Goal: Task Accomplishment & Management: Manage account settings

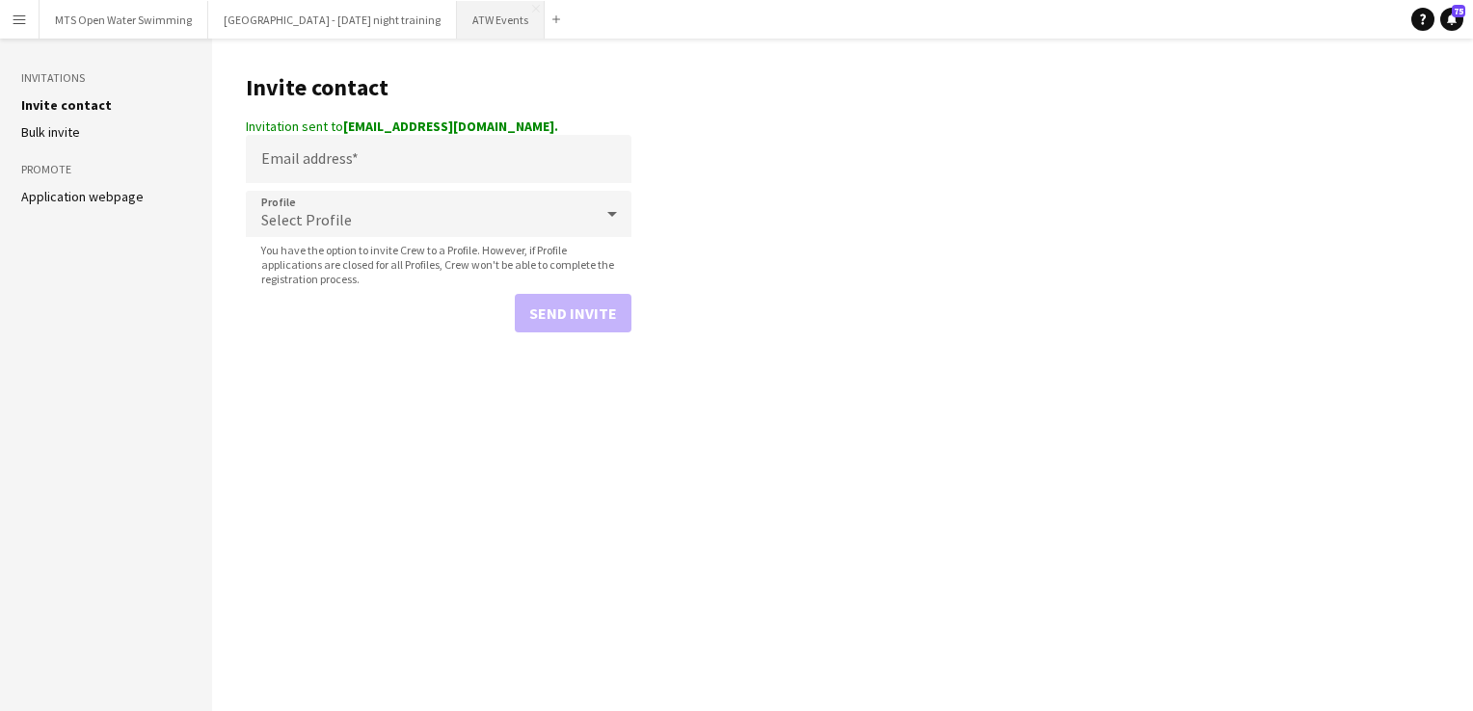
click at [471, 23] on button "ATW Events Close" at bounding box center [501, 20] width 88 height 38
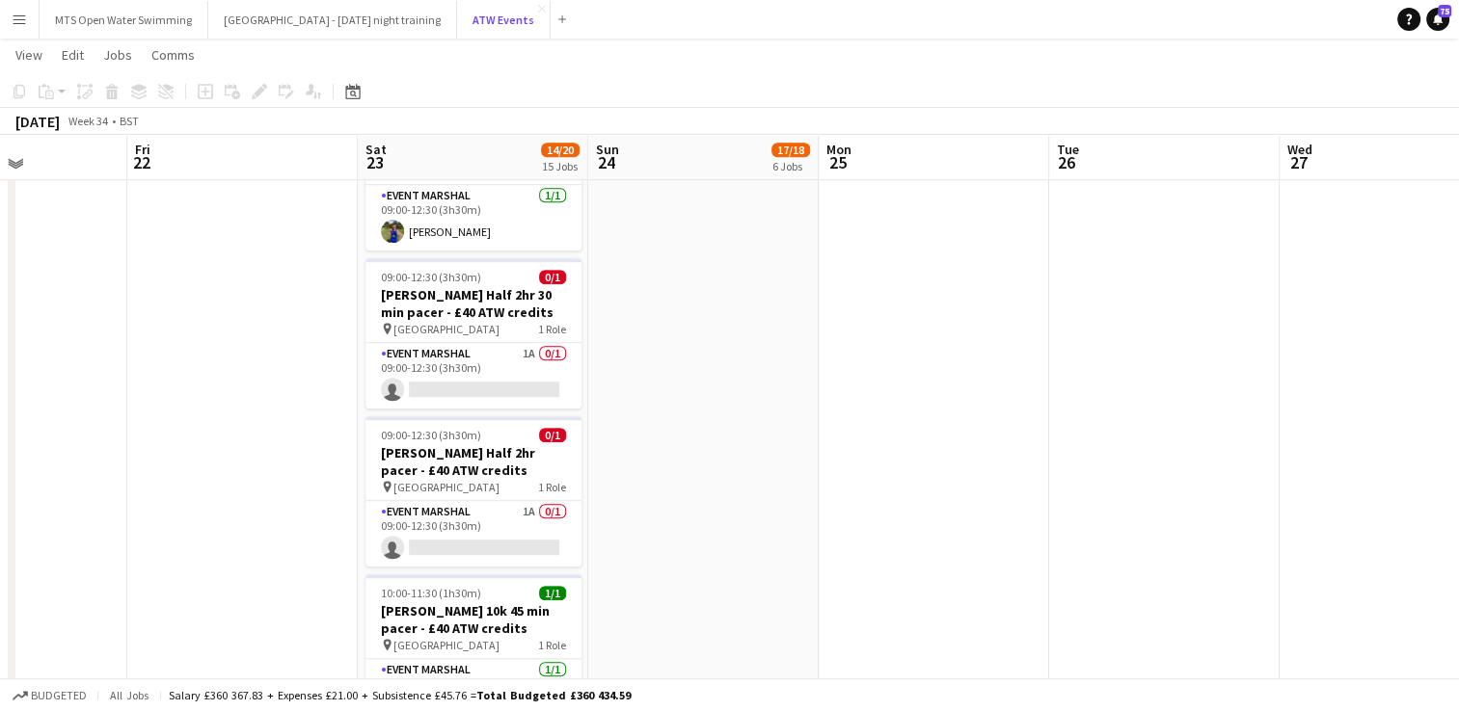
scroll to position [1375, 0]
click at [535, 502] on app-card-role "Event Marshal 1A 0/1 09:00-12:30 (3h30m) single-neutral-actions" at bounding box center [473, 535] width 216 height 66
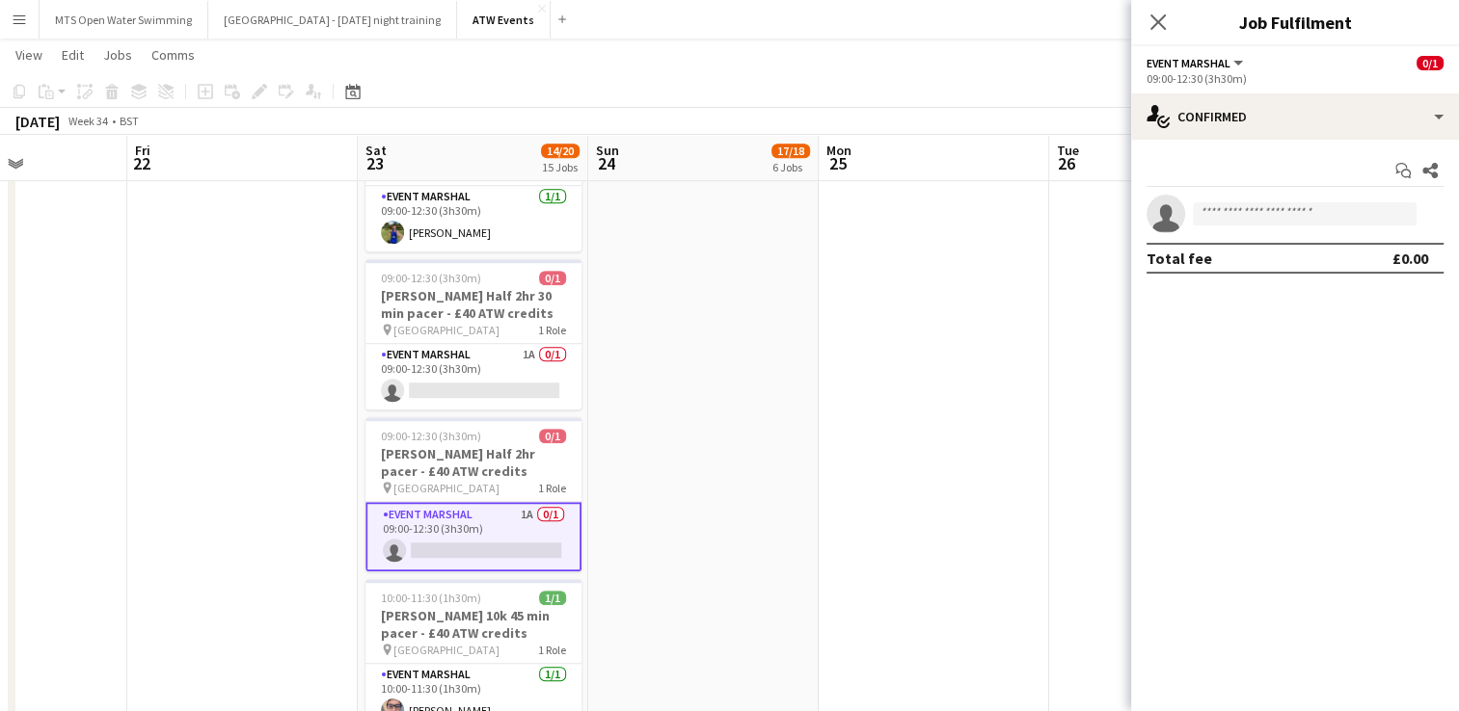
click at [756, 352] on app-date-cell "07:00-17:00 (10h) 2/2 [PERSON_NAME] Super Series Registration Marshal - hourly …" at bounding box center [703, 170] width 230 height 2658
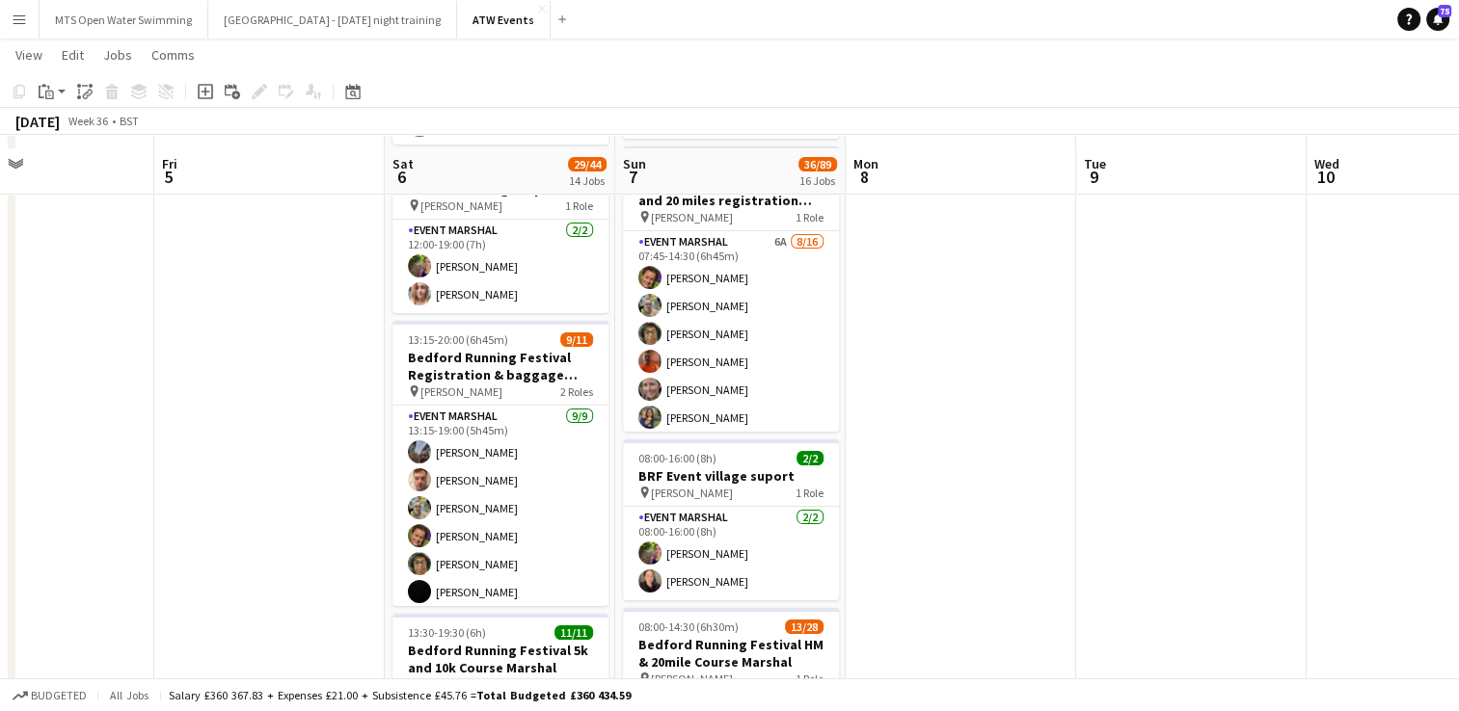
scroll to position [305, 0]
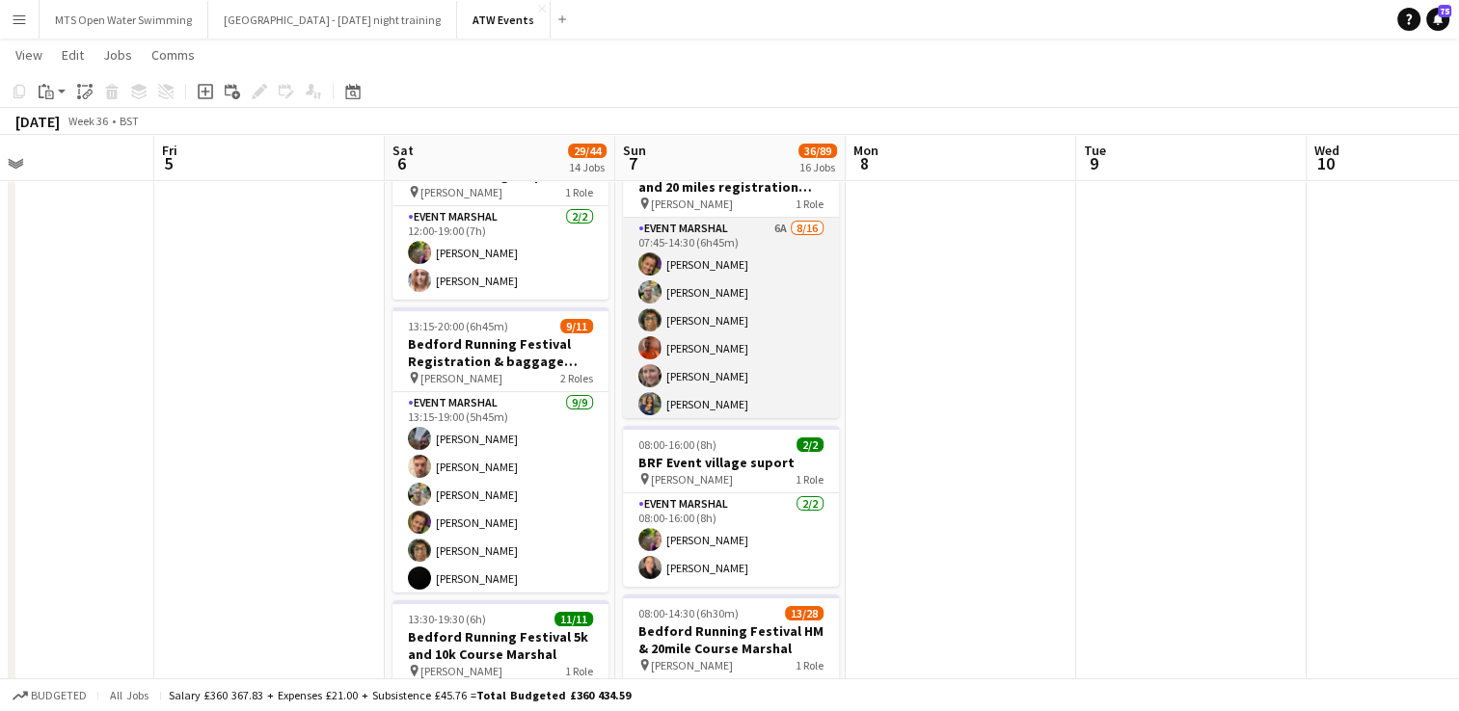
click at [771, 226] on app-card-role "Event Marshal 6A [DATE] 07:45-14:30 (6h45m) [PERSON_NAME] [PERSON_NAME] [PERSON…" at bounding box center [731, 460] width 216 height 485
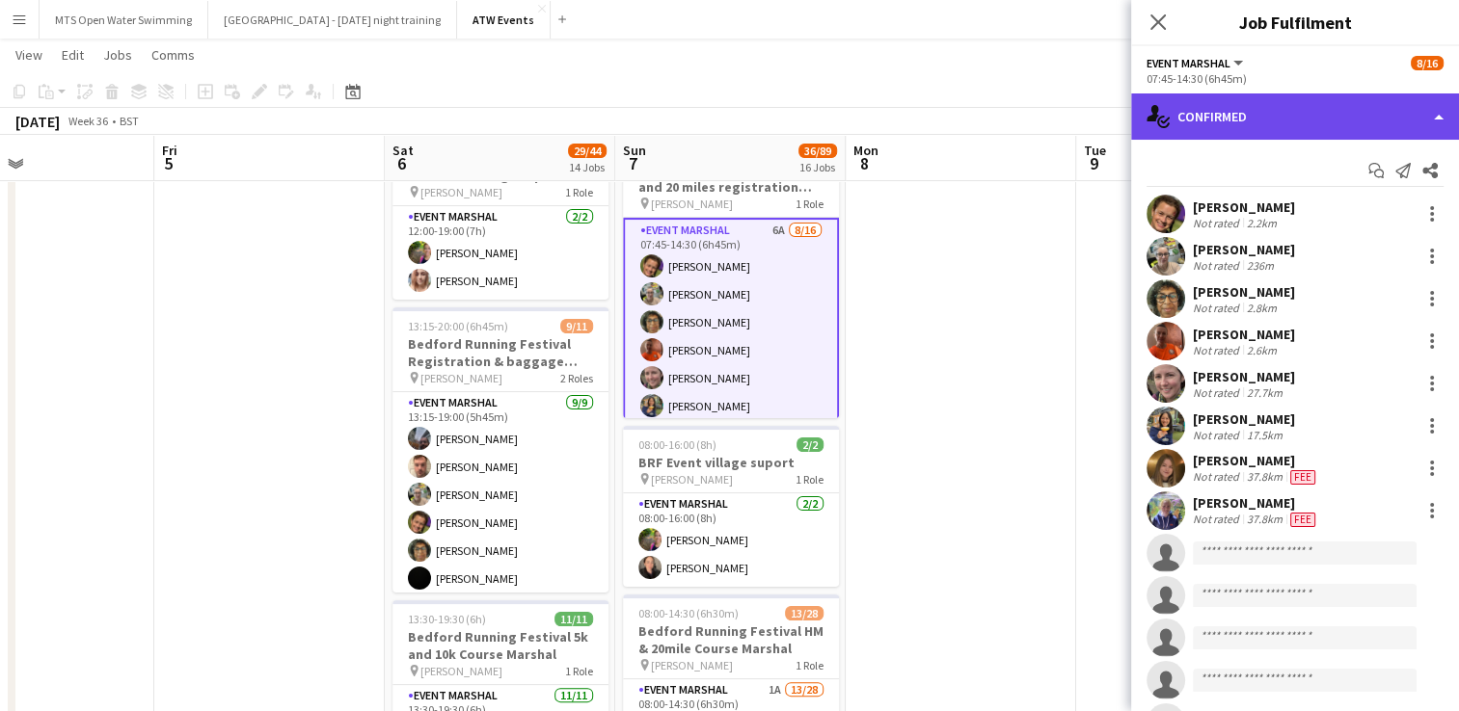
click at [1249, 114] on div "single-neutral-actions-check-2 Confirmed" at bounding box center [1295, 117] width 328 height 46
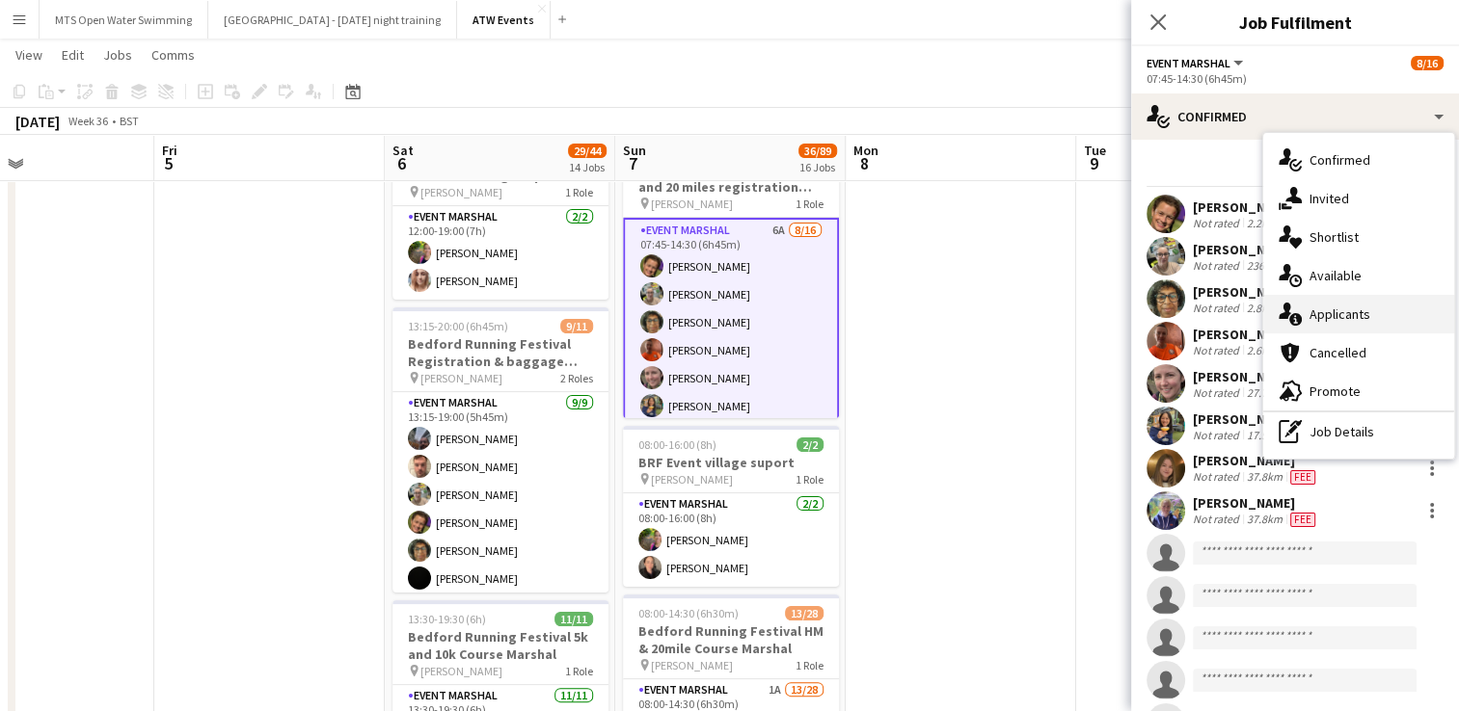
click at [1316, 309] on div "single-neutral-actions-information Applicants" at bounding box center [1358, 314] width 191 height 39
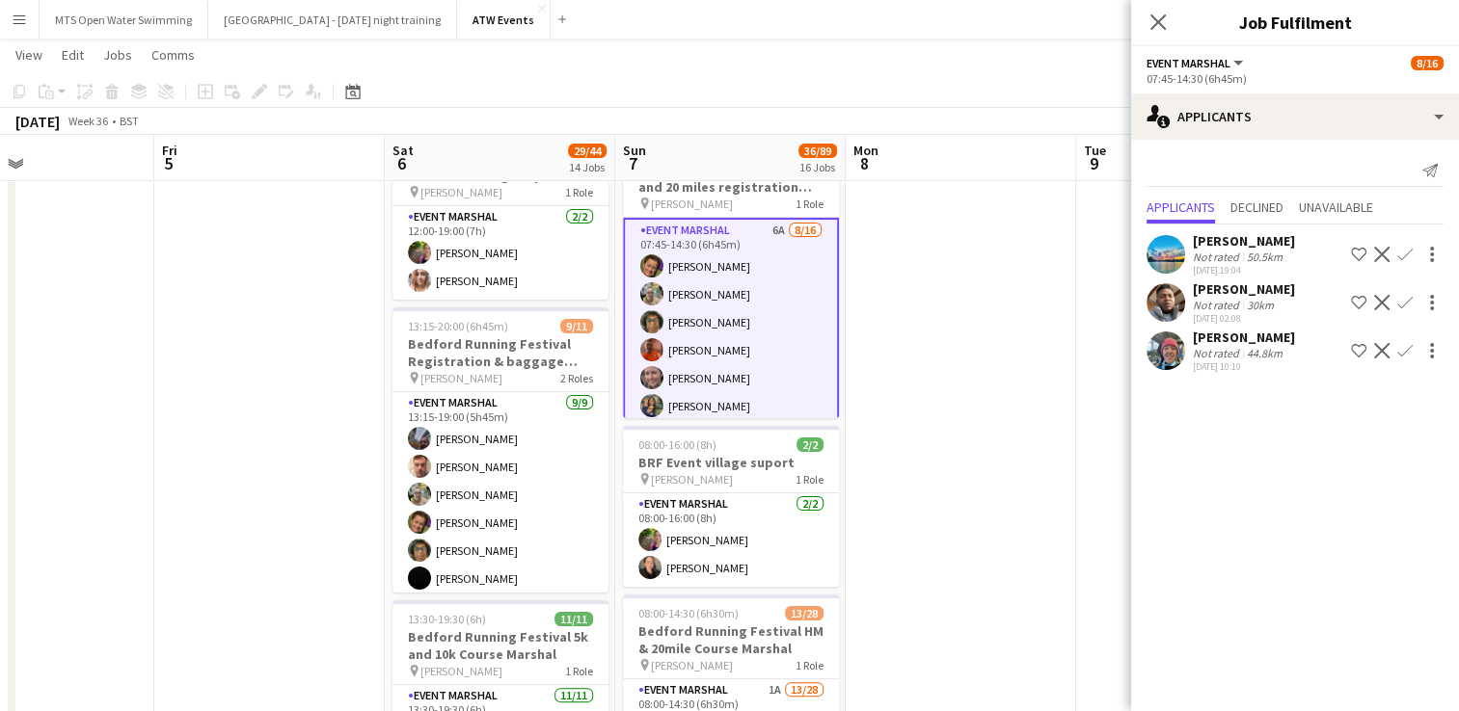
click at [1415, 349] on button "Confirm" at bounding box center [1404, 350] width 23 height 23
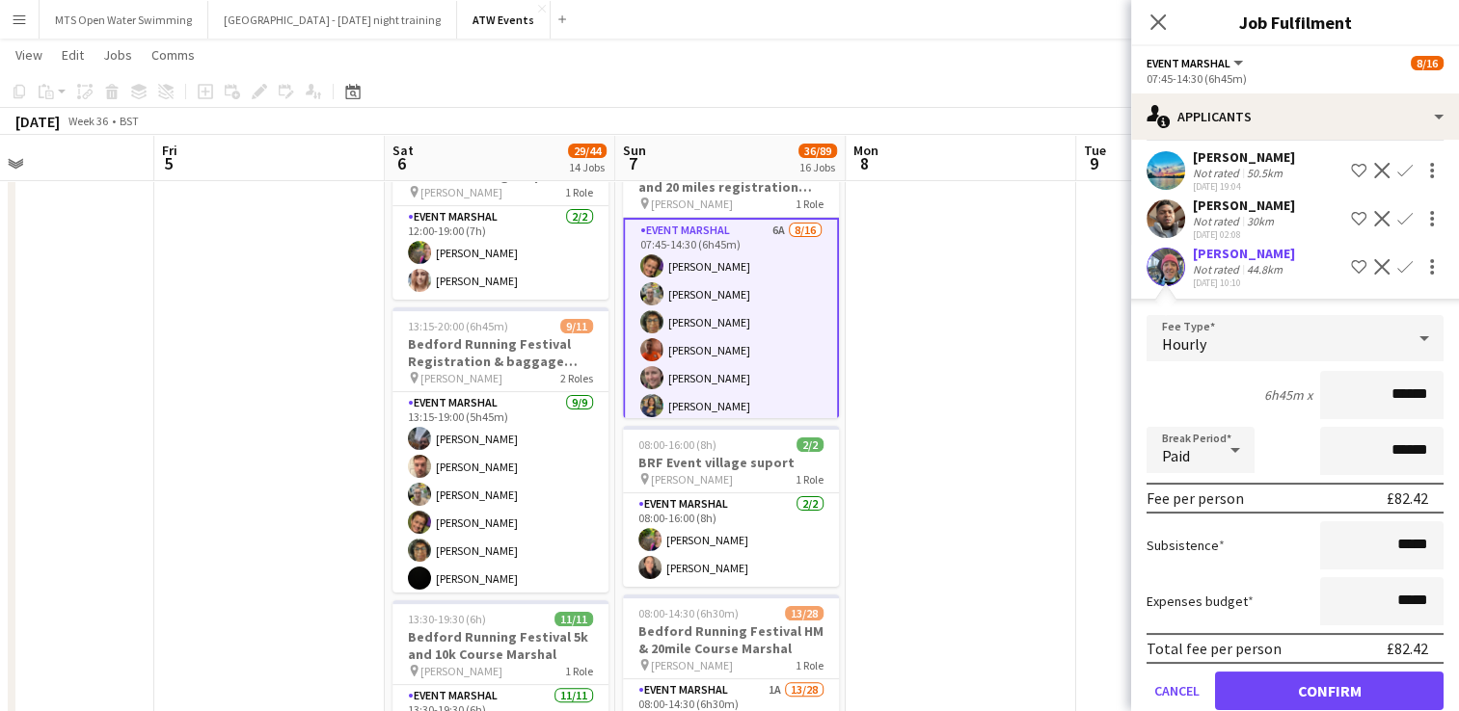
scroll to position [116, 0]
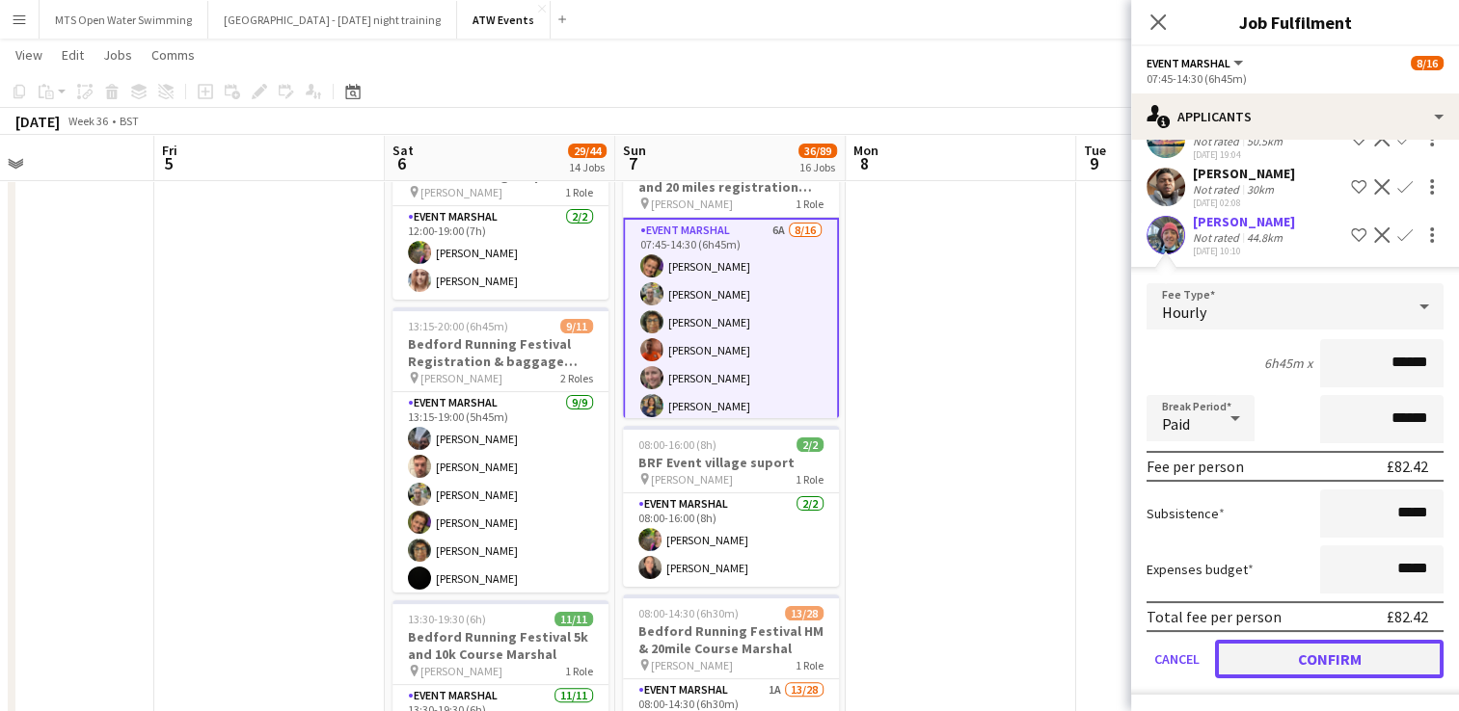
click at [1324, 646] on button "Confirm" at bounding box center [1329, 659] width 228 height 39
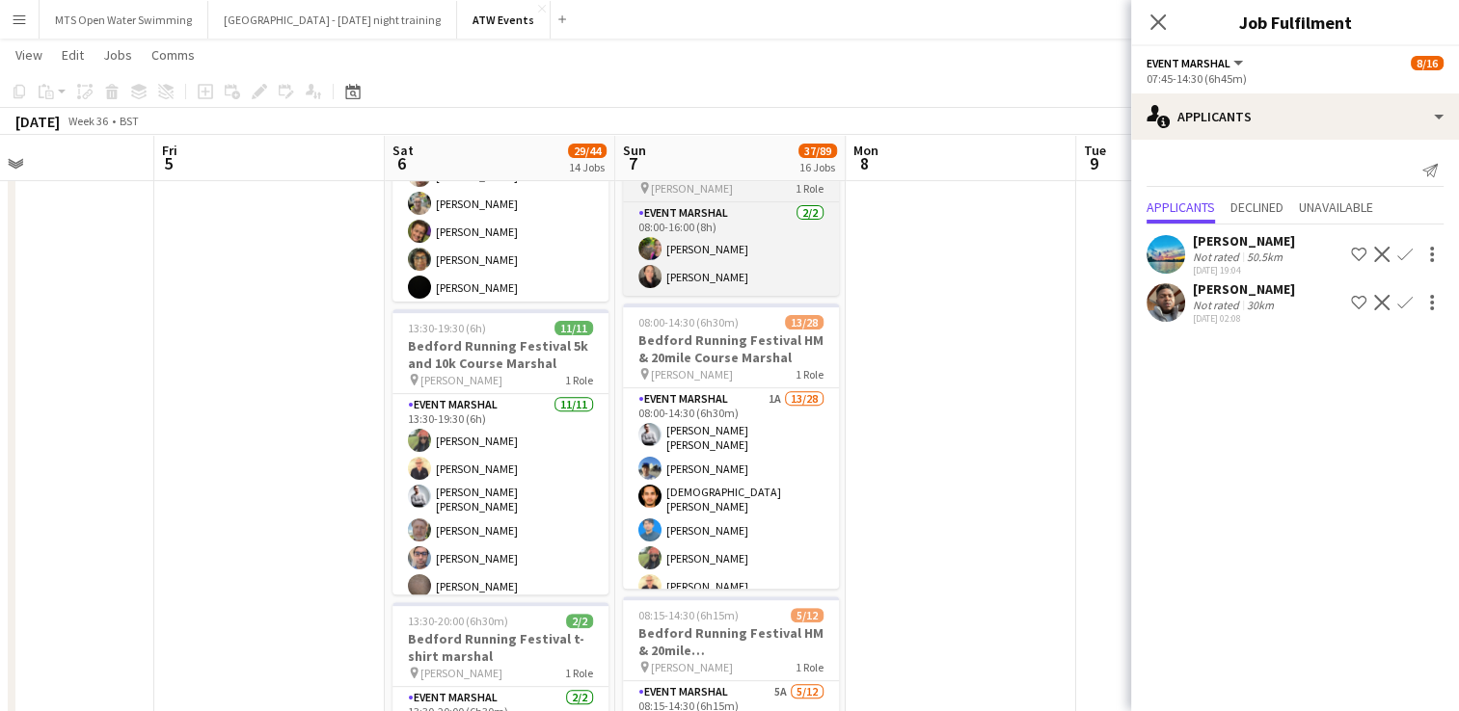
scroll to position [597, 0]
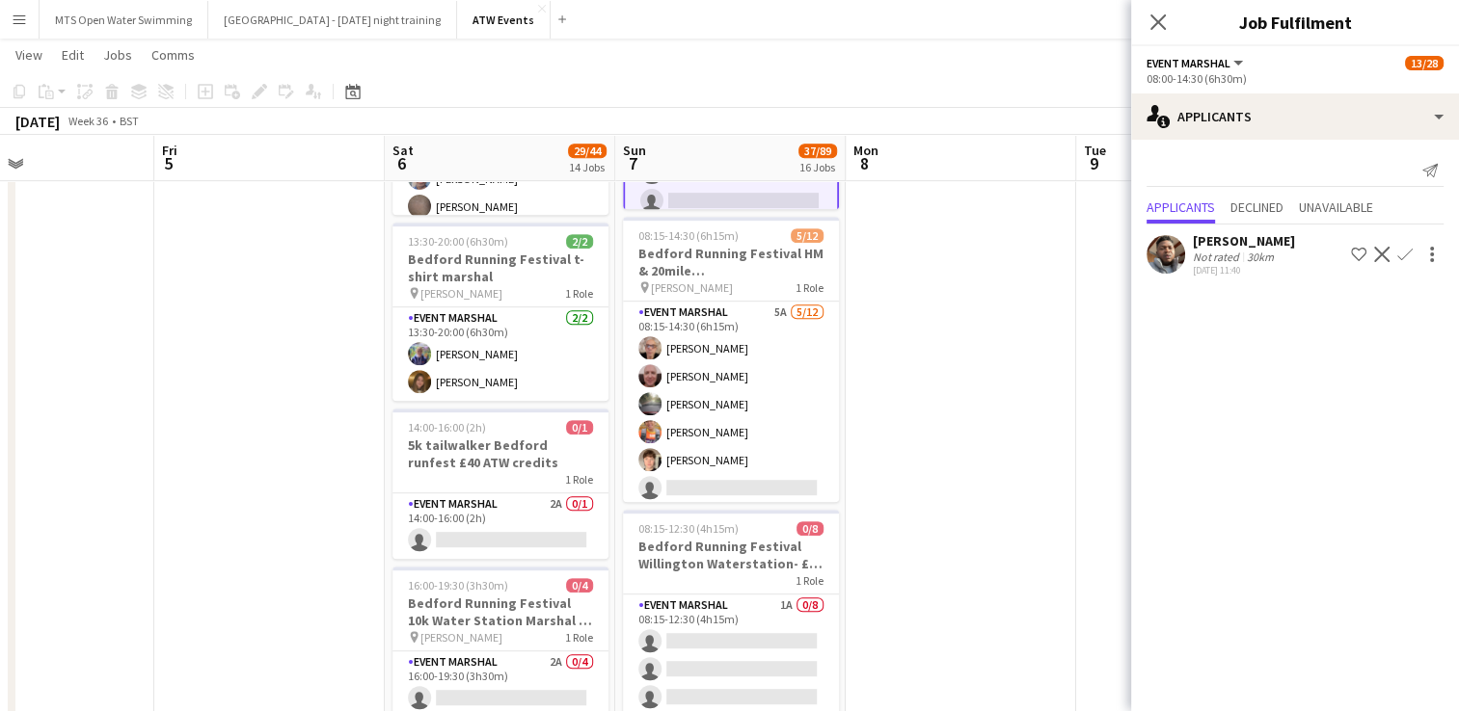
scroll to position [976, 0]
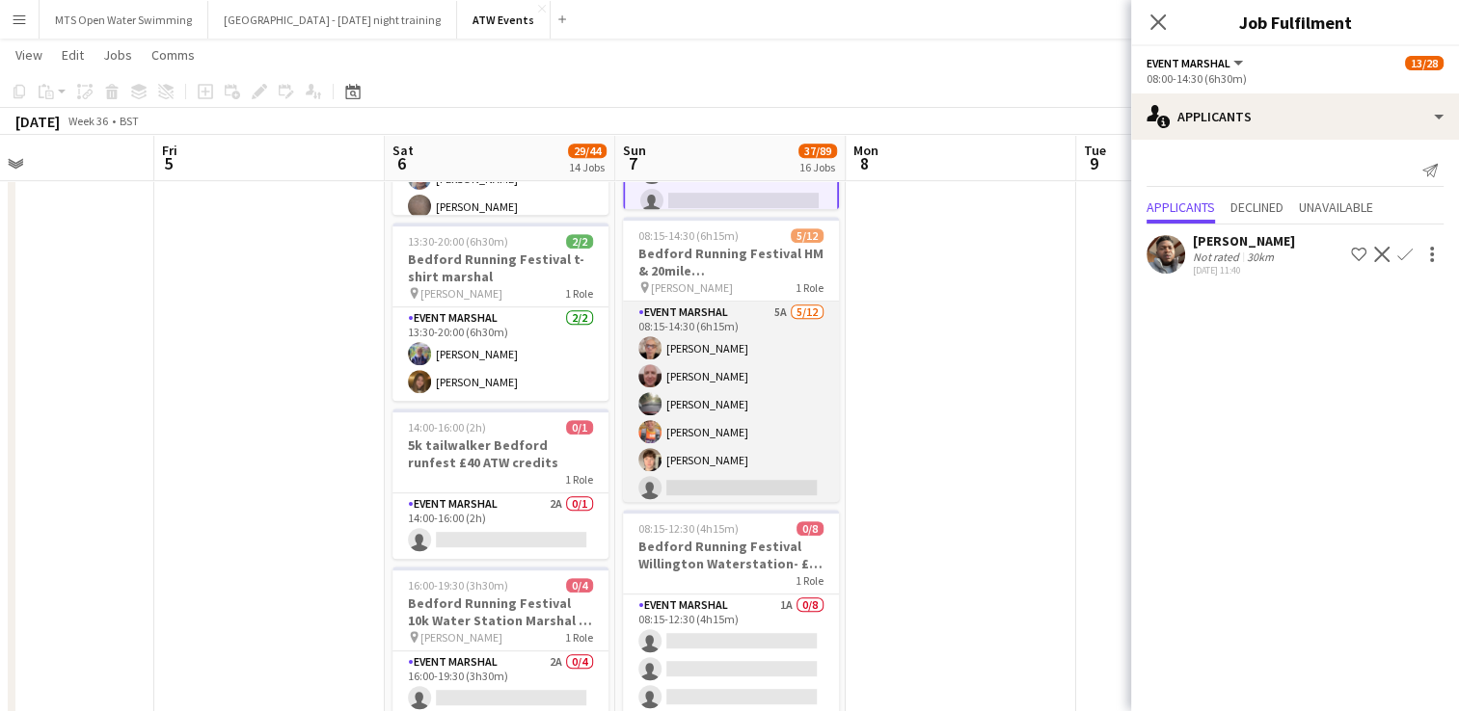
click at [759, 319] on app-card-role "Event Marshal 5A [DATE] 08:15-14:30 (6h15m) [PERSON_NAME] [PERSON_NAME] [PERSON…" at bounding box center [731, 488] width 216 height 373
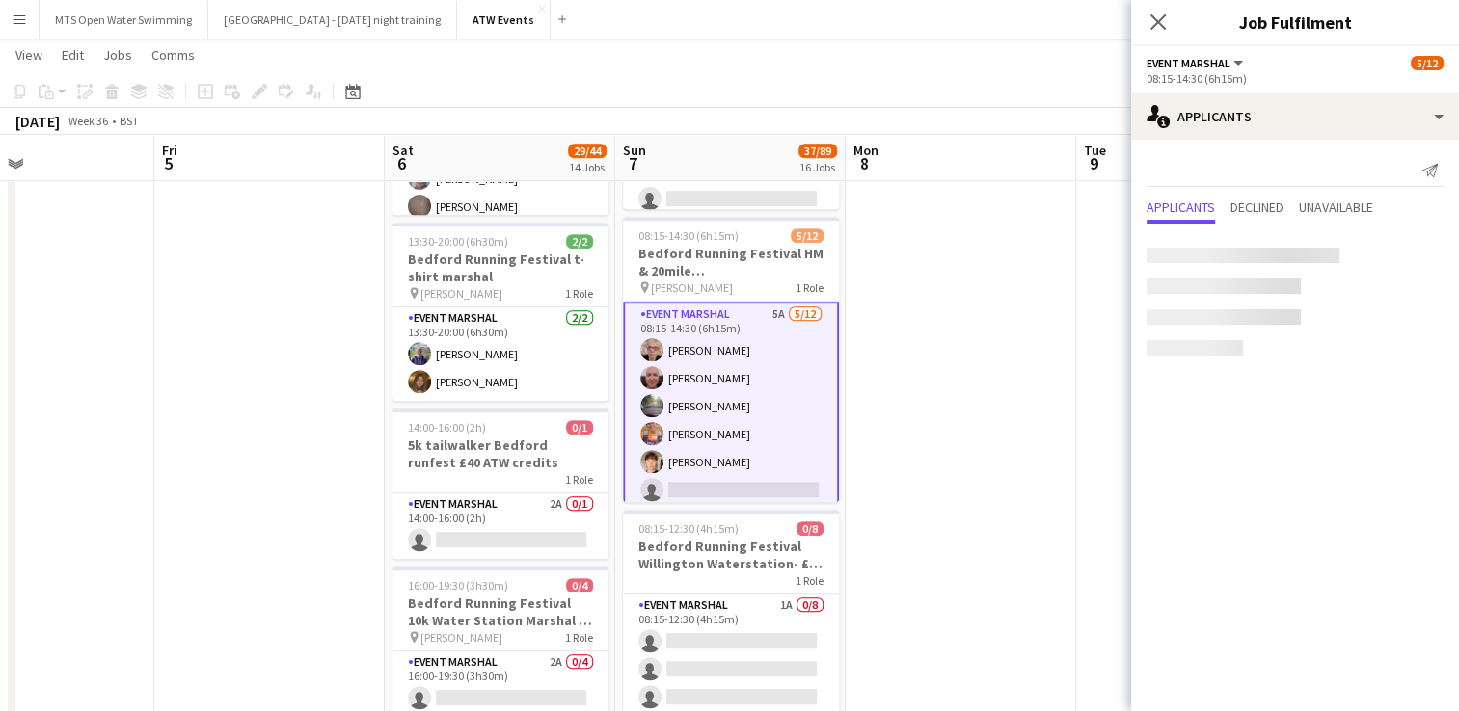
scroll to position [620, 0]
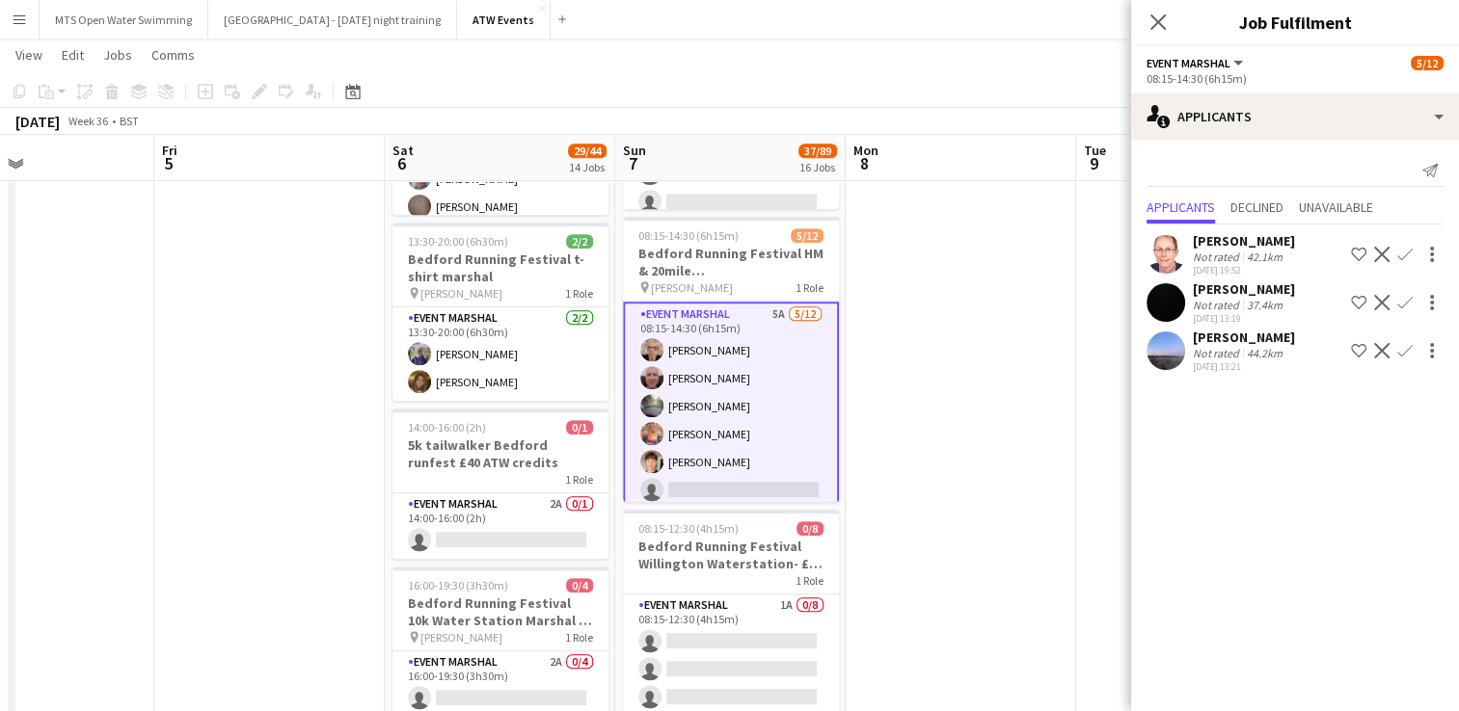
click at [1406, 253] on app-icon "Confirm" at bounding box center [1404, 254] width 15 height 15
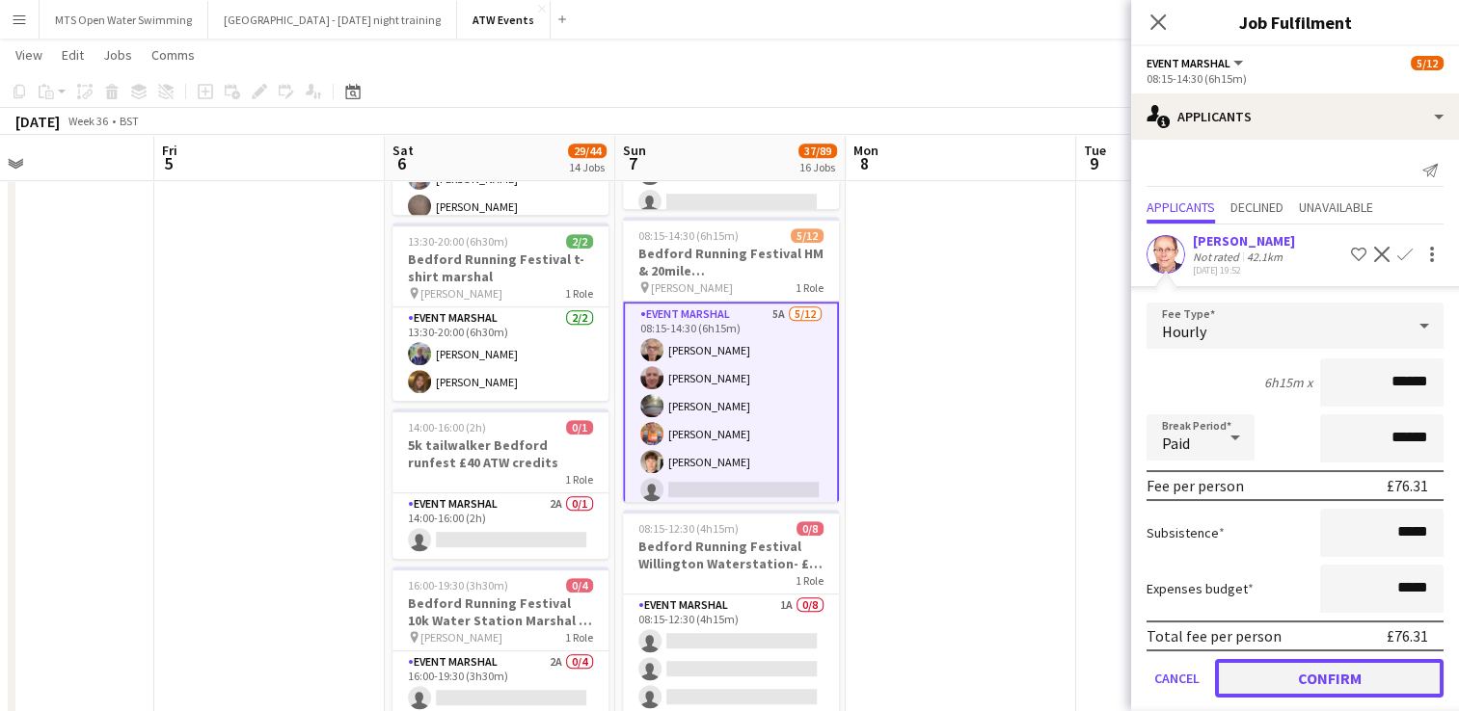
click at [1311, 690] on button "Confirm" at bounding box center [1329, 678] width 228 height 39
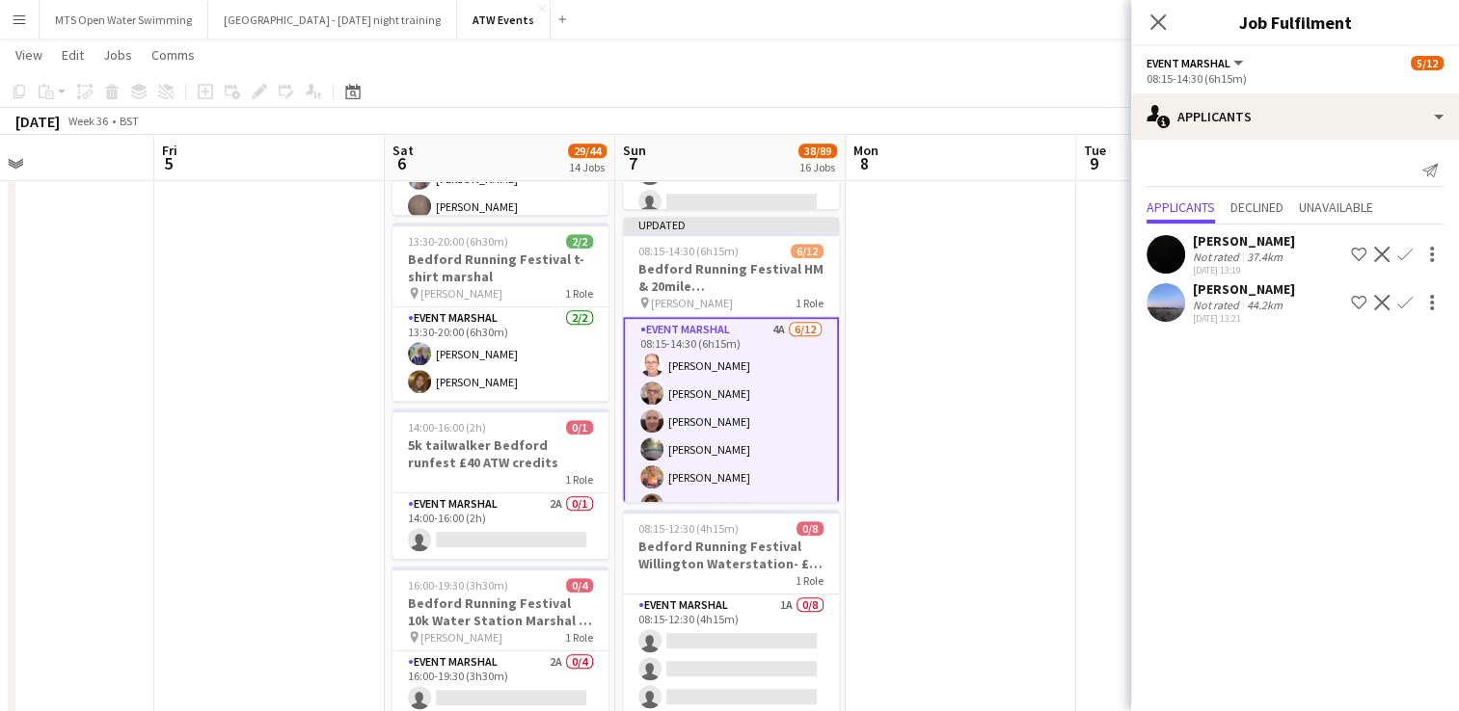
click at [1402, 303] on app-icon "Confirm" at bounding box center [1404, 302] width 15 height 15
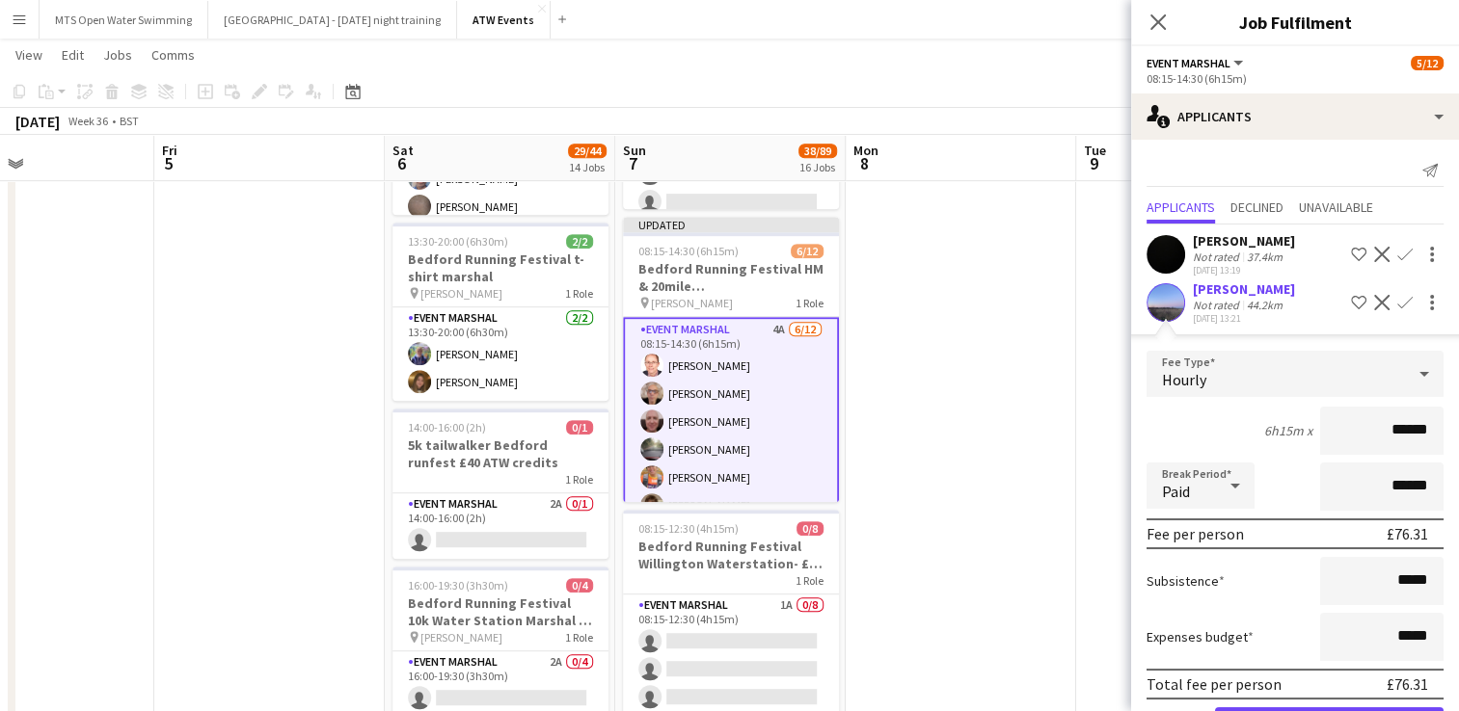
click at [1238, 307] on div "Not rated" at bounding box center [1217, 305] width 50 height 14
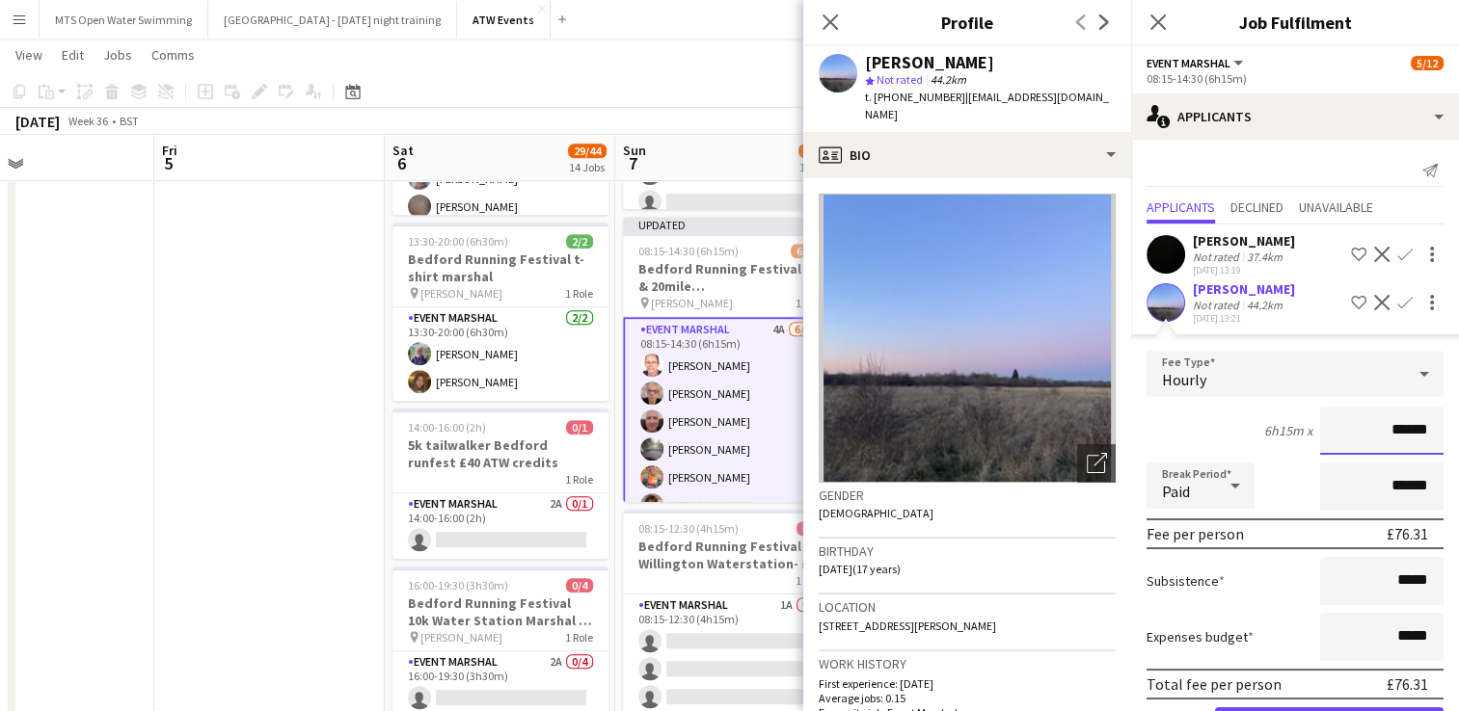
click at [1423, 433] on input "******" at bounding box center [1381, 431] width 123 height 48
type input "**"
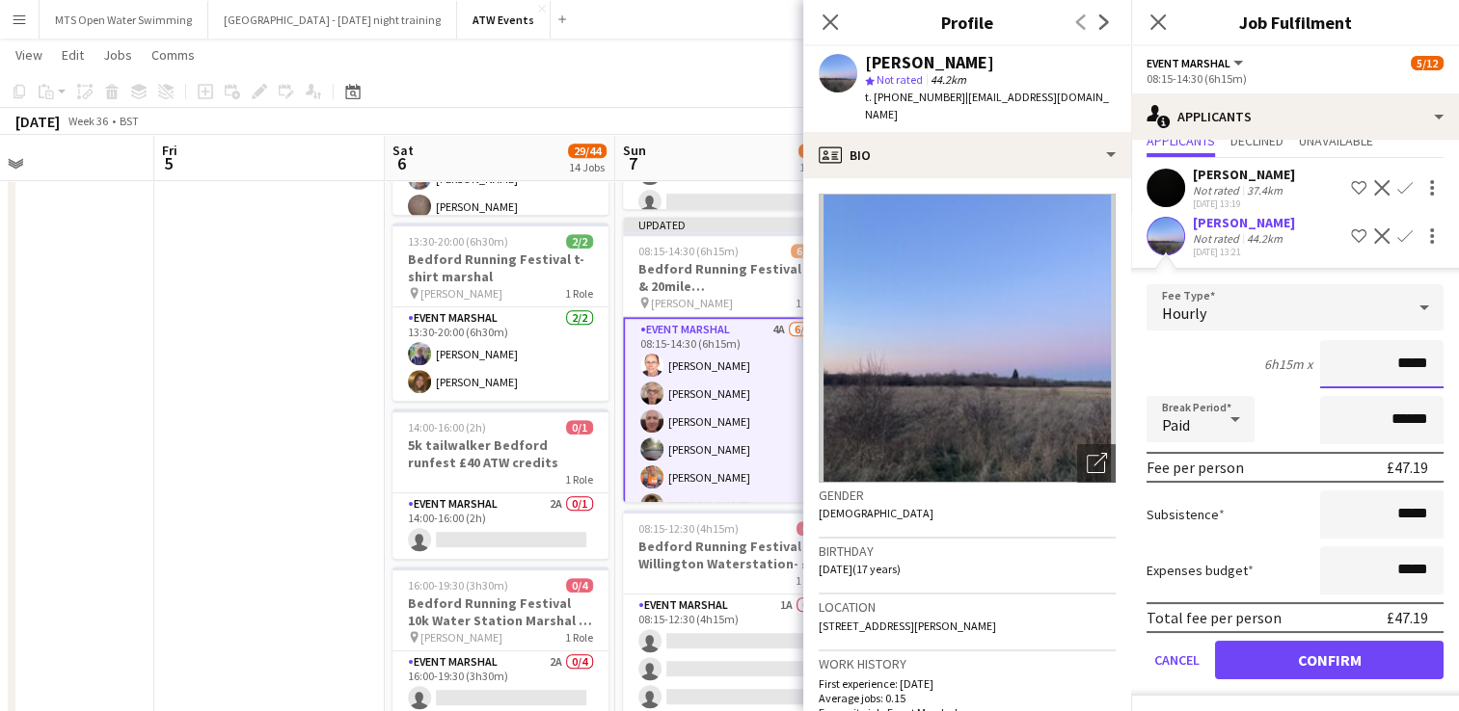
type input "*****"
click at [1332, 652] on button "Confirm" at bounding box center [1329, 660] width 228 height 39
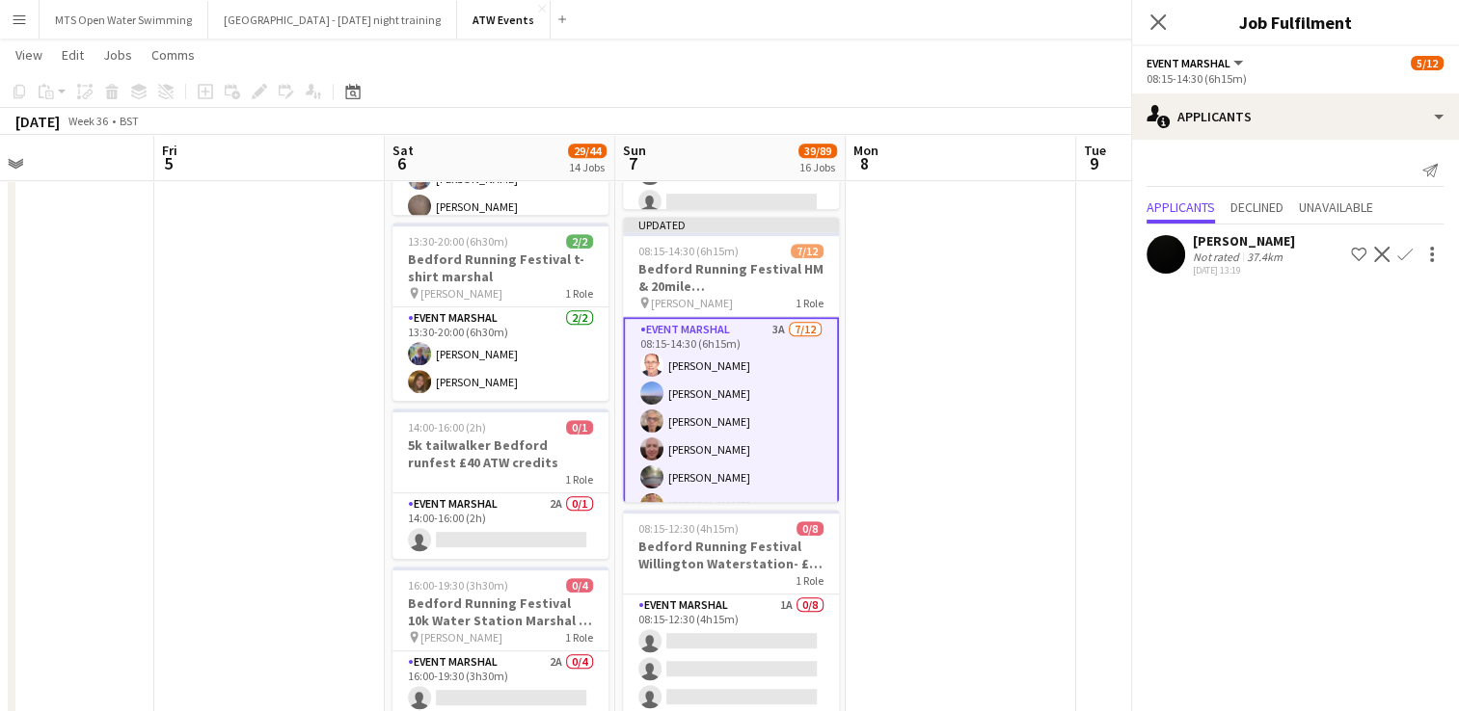
scroll to position [0, 0]
click at [1300, 255] on div "[PERSON_NAME] Not rated 37.4km [DATE] 13:19 Shortlist crew Decline Confirm" at bounding box center [1295, 254] width 328 height 44
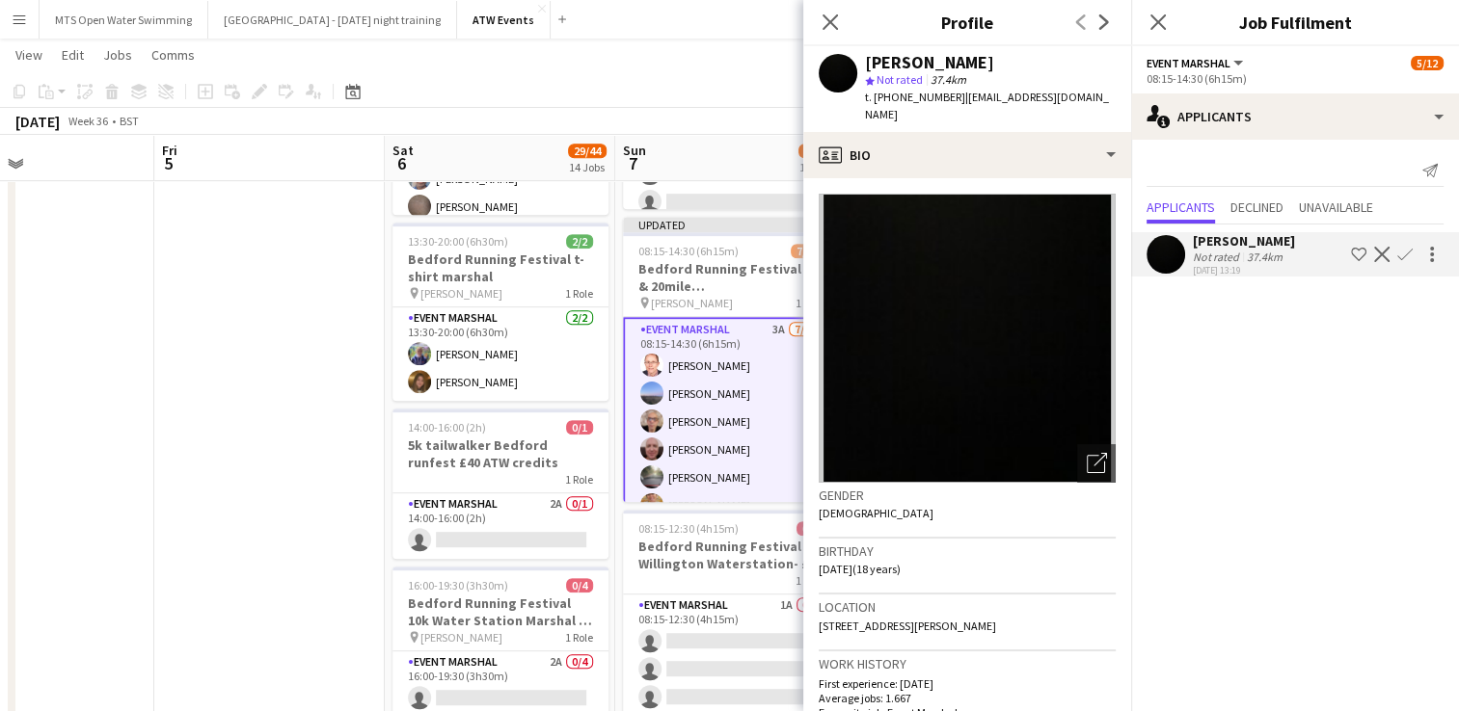
click at [1405, 250] on app-icon "Confirm" at bounding box center [1404, 254] width 15 height 15
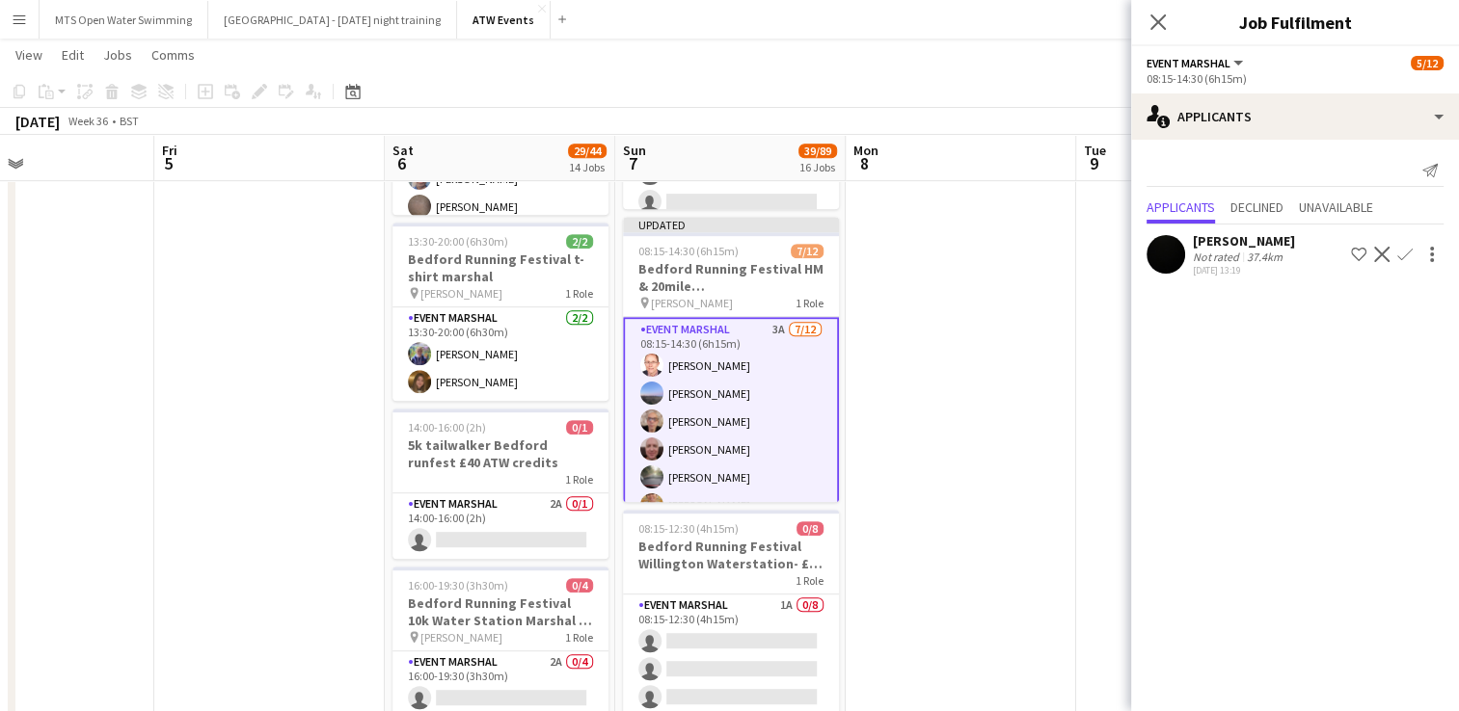
click at [1404, 256] on app-icon "Confirm" at bounding box center [1404, 254] width 15 height 15
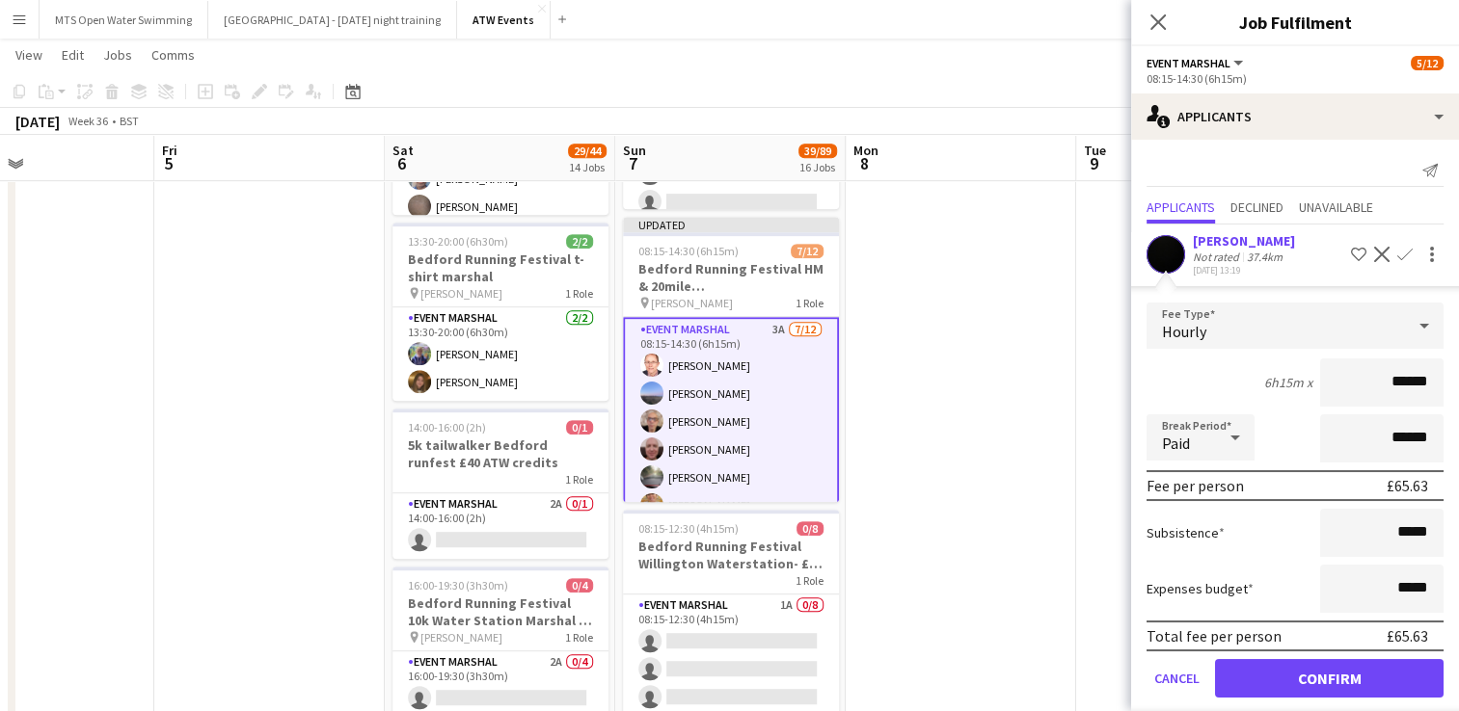
type input "******"
click at [1288, 675] on button "Confirm" at bounding box center [1329, 678] width 228 height 39
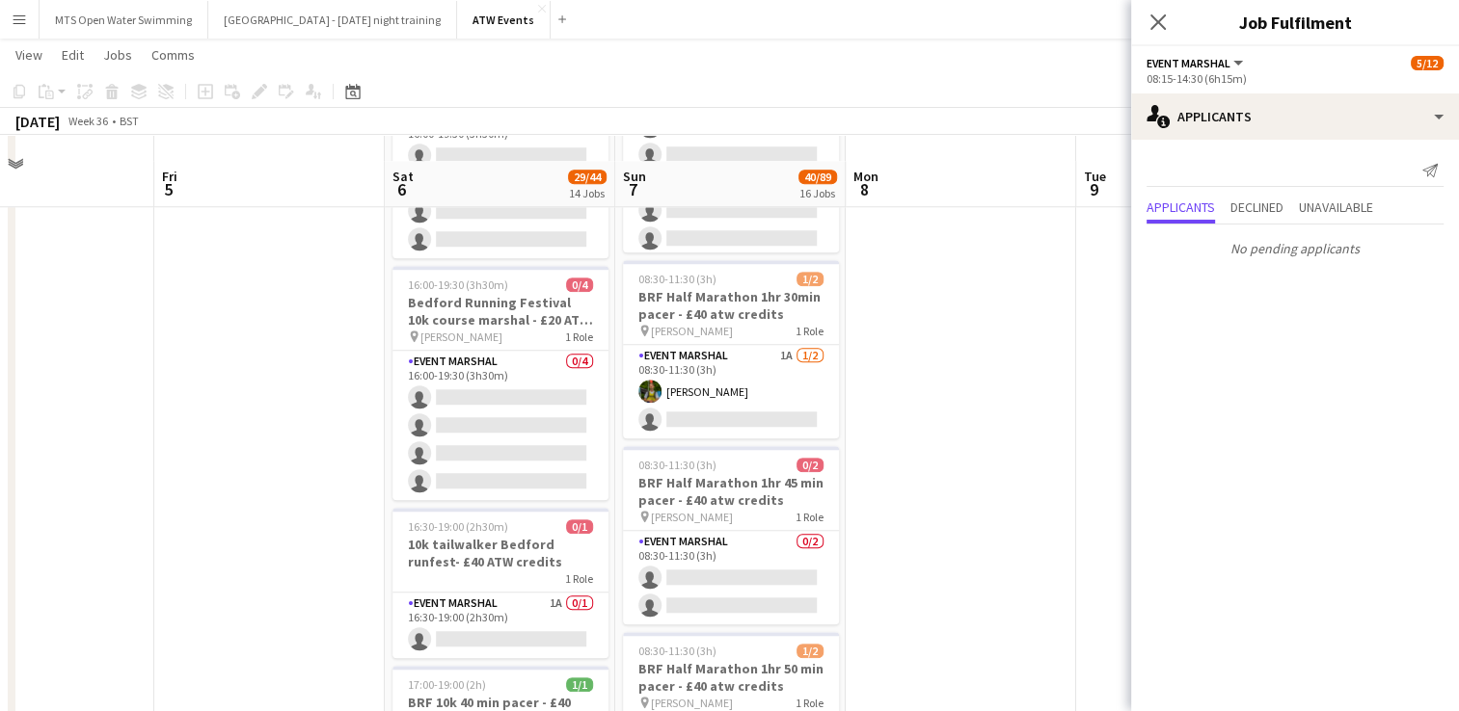
scroll to position [1545, 0]
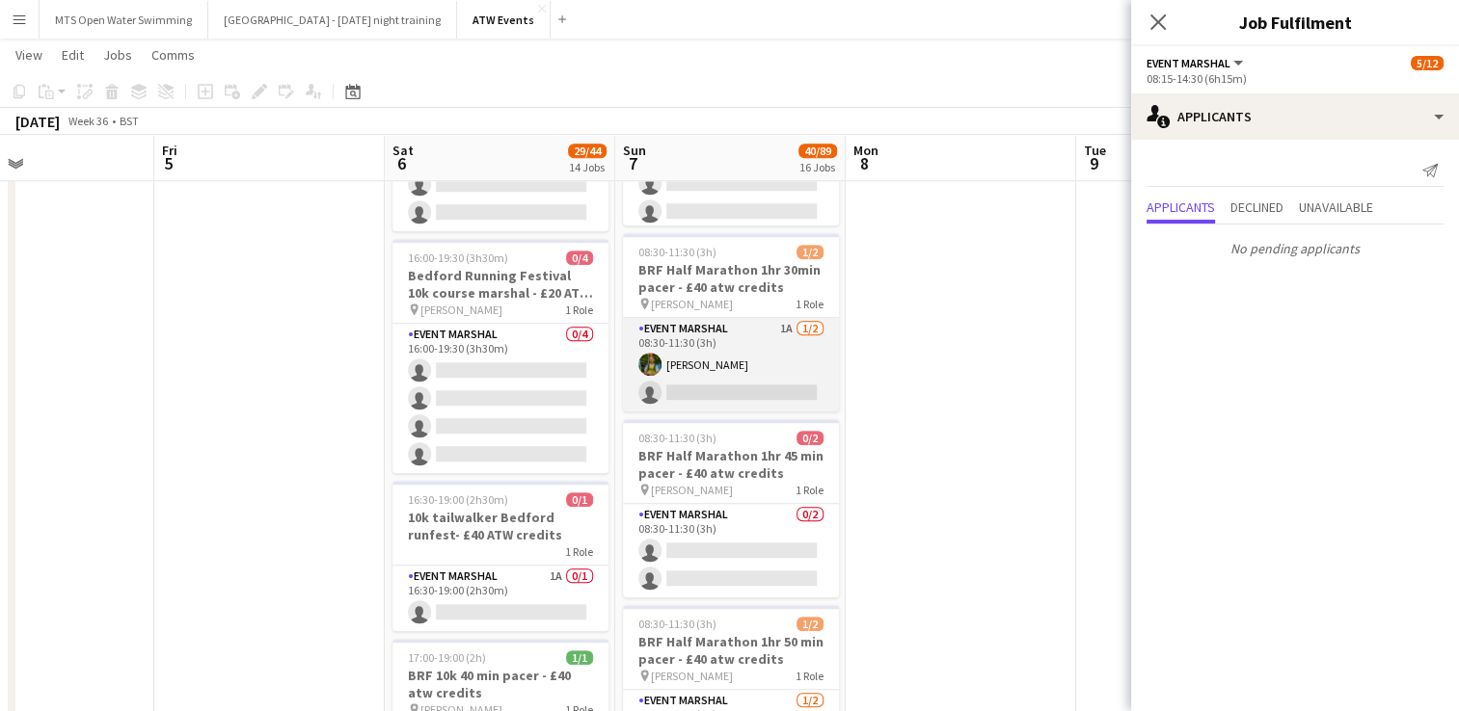
click at [781, 326] on app-card-role "Event Marshal 1A [DATE] 08:30-11:30 (3h) [PERSON_NAME] single-neutral-actions" at bounding box center [731, 365] width 216 height 94
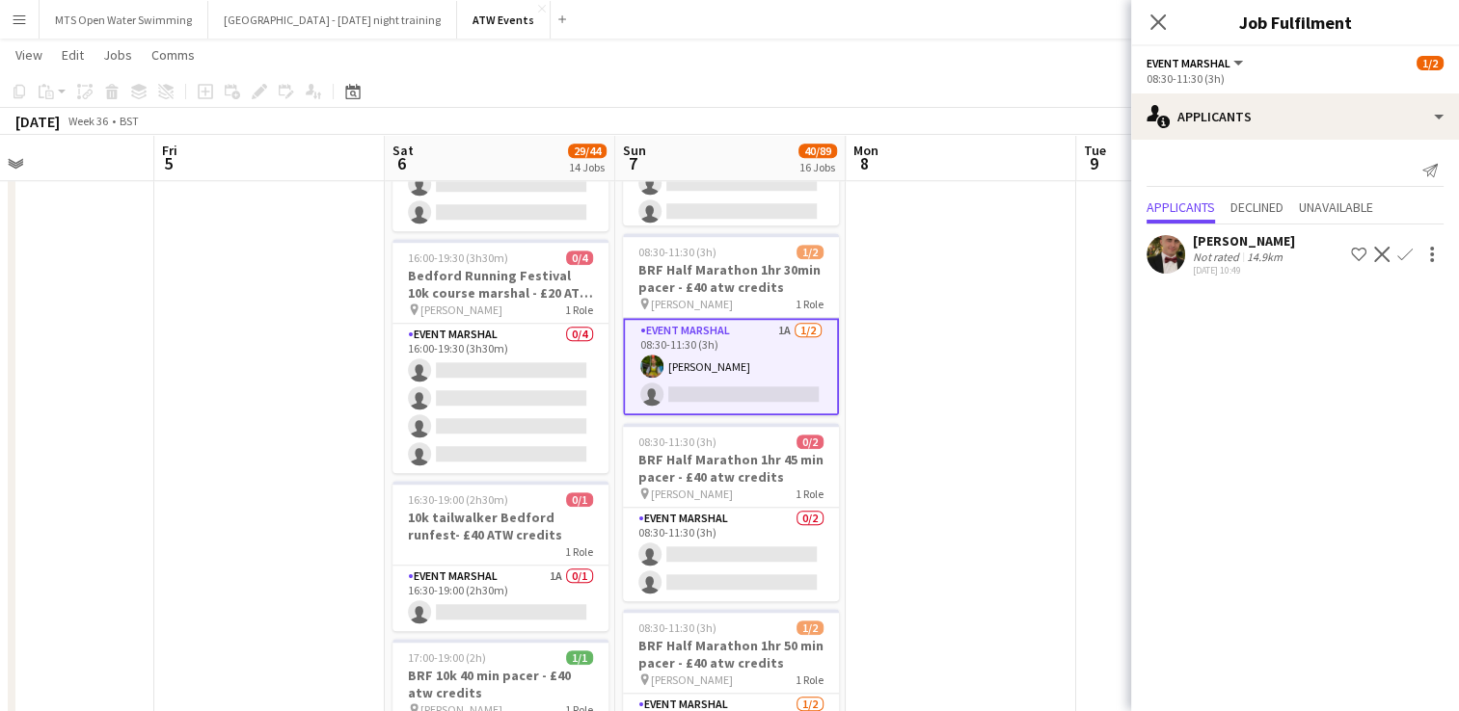
scroll to position [188, 0]
click at [1403, 249] on app-icon "Confirm" at bounding box center [1404, 254] width 15 height 15
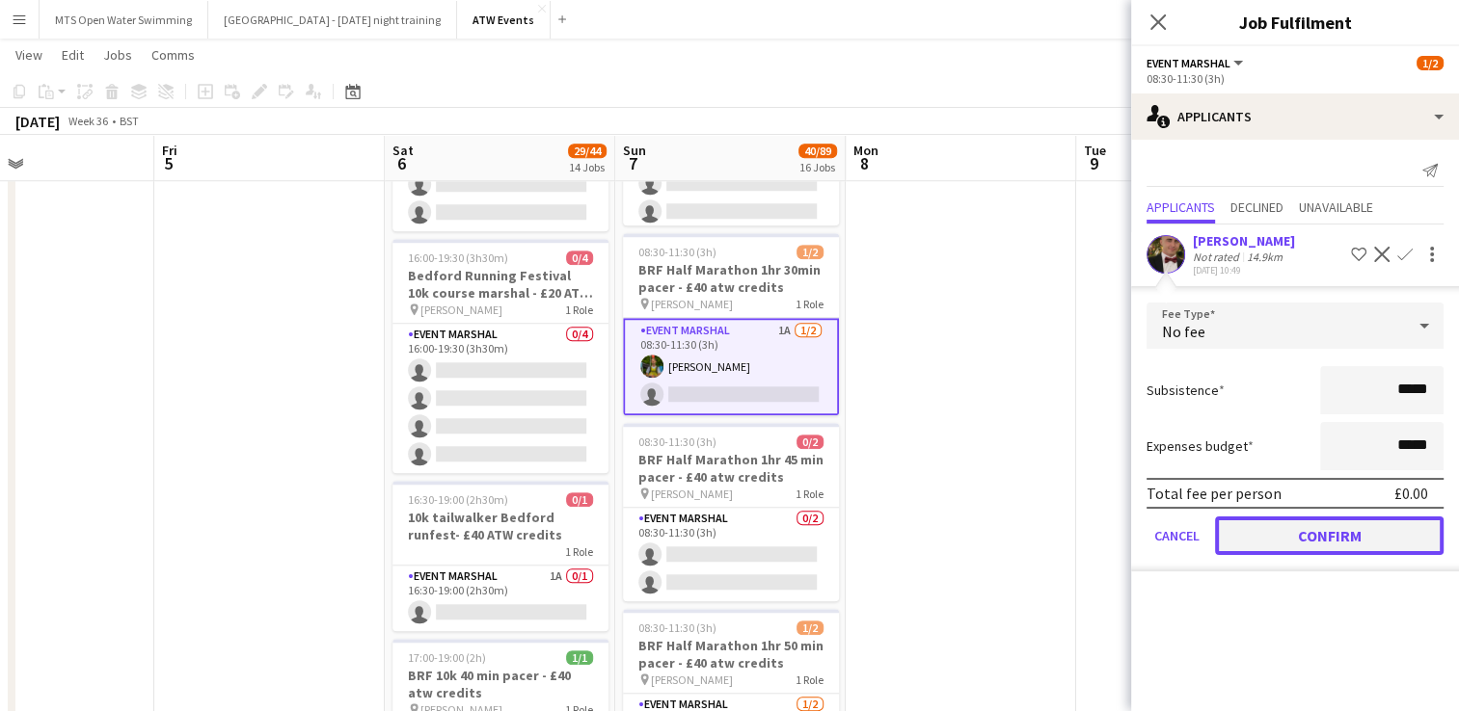
click at [1347, 528] on button "Confirm" at bounding box center [1329, 536] width 228 height 39
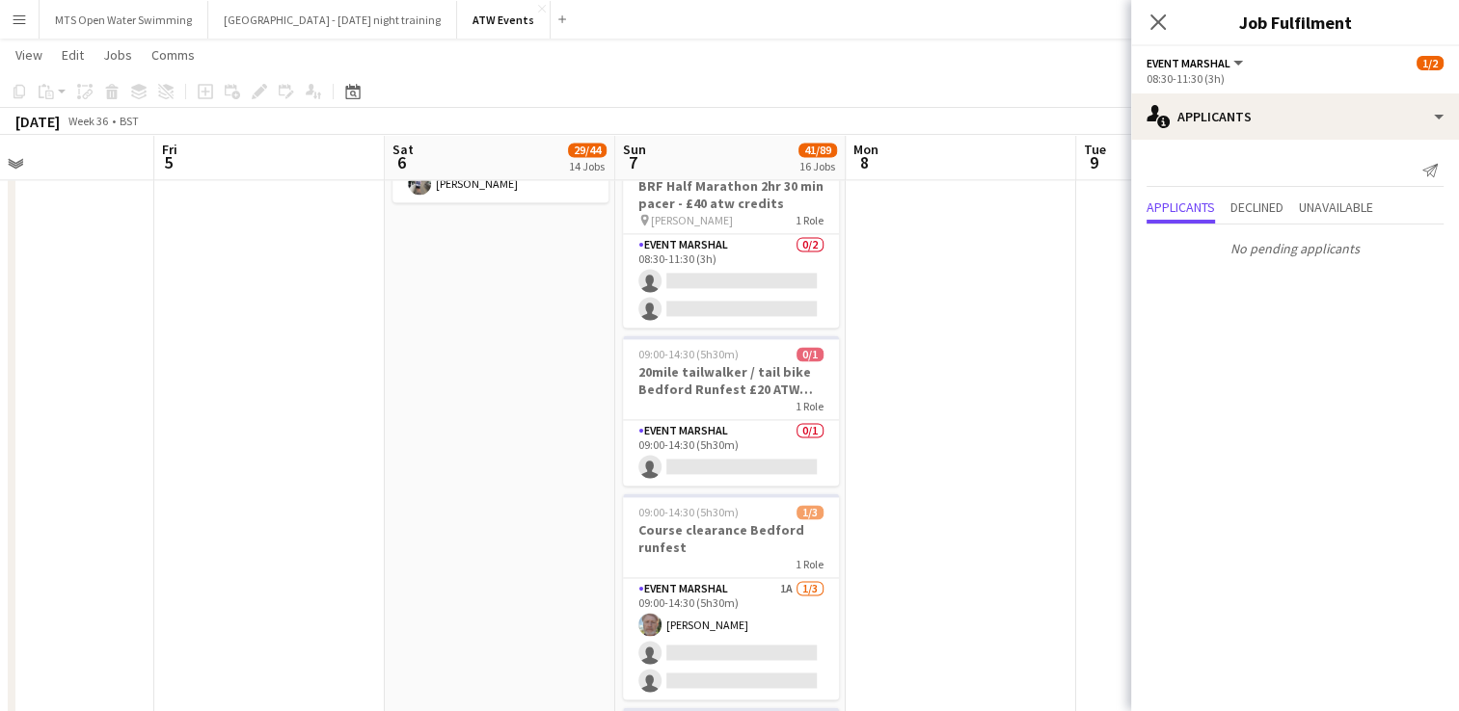
scroll to position [2764, 0]
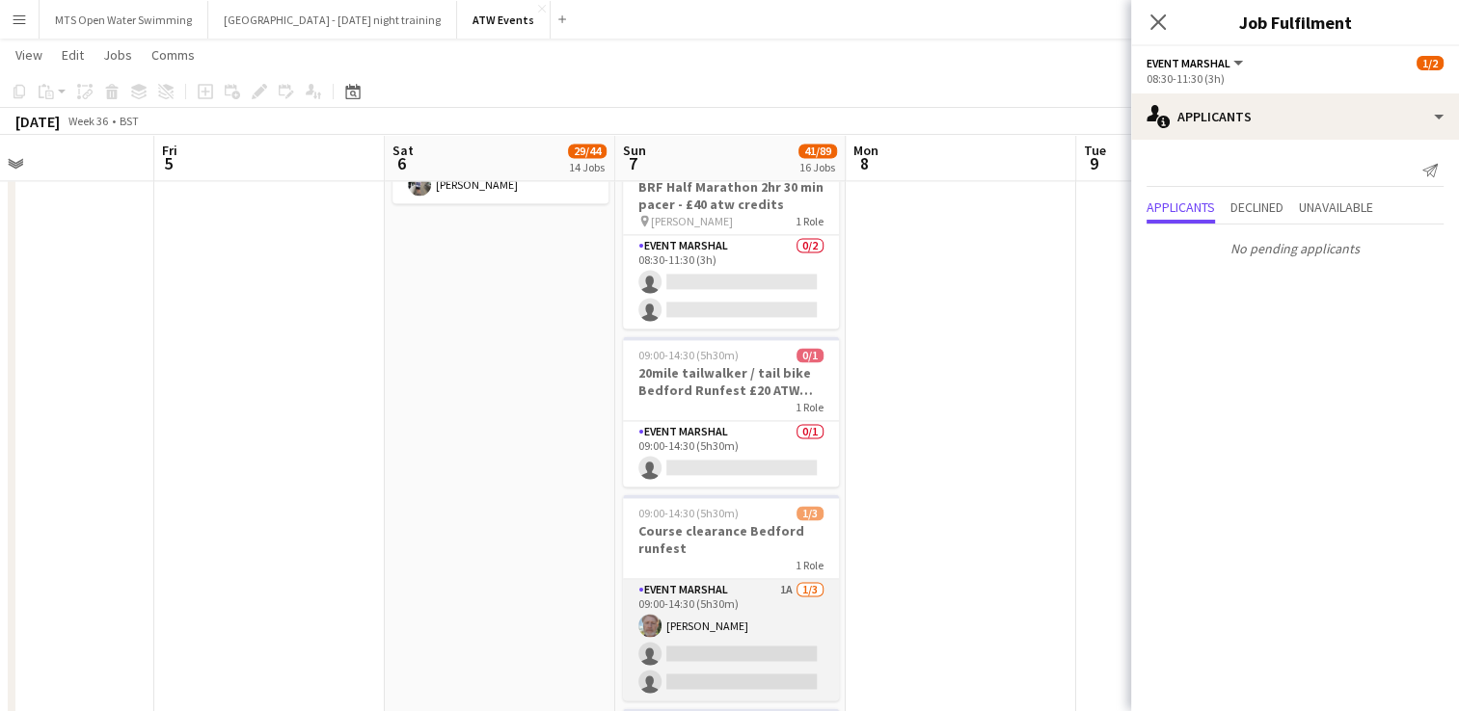
click at [779, 591] on app-card-role "Event Marshal 1A [DATE] 09:00-14:30 (5h30m) [PERSON_NAME] single-neutral-action…" at bounding box center [731, 639] width 216 height 121
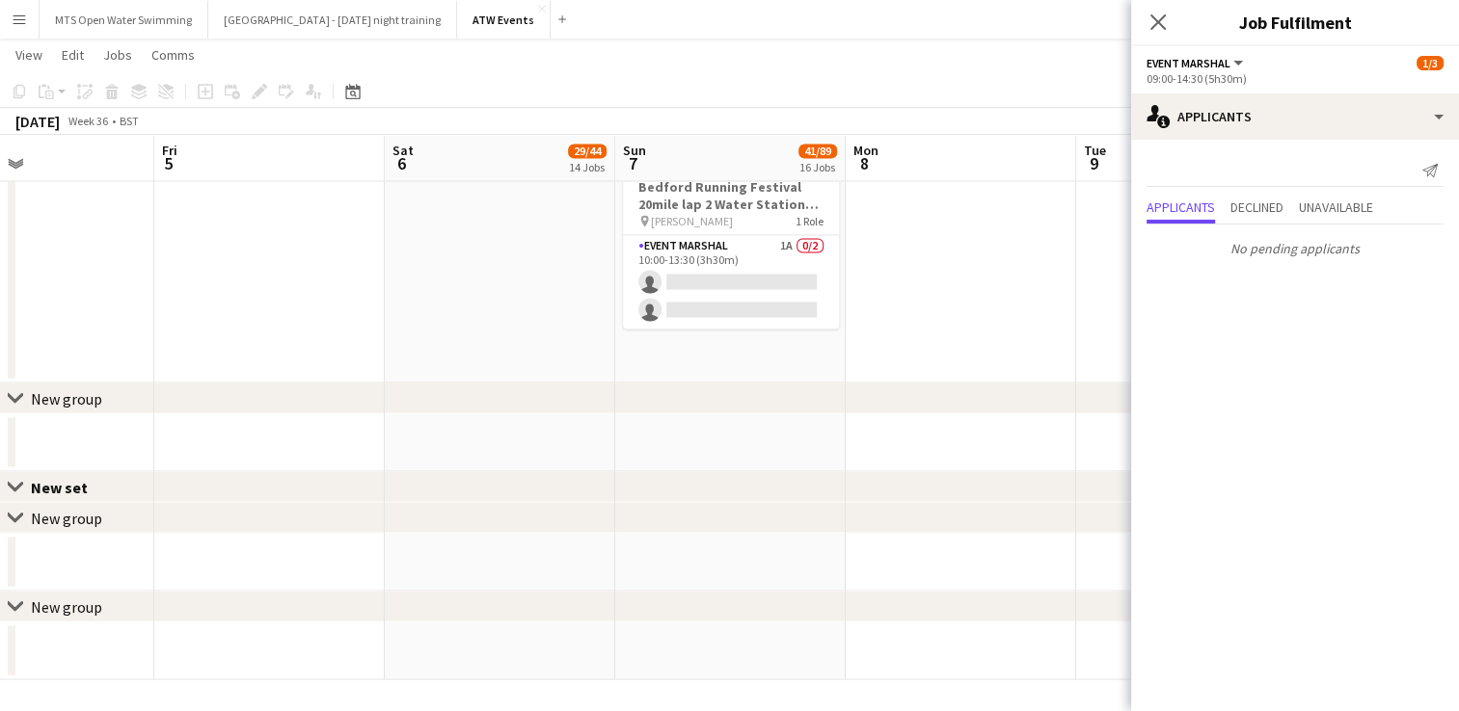
scroll to position [3214, 0]
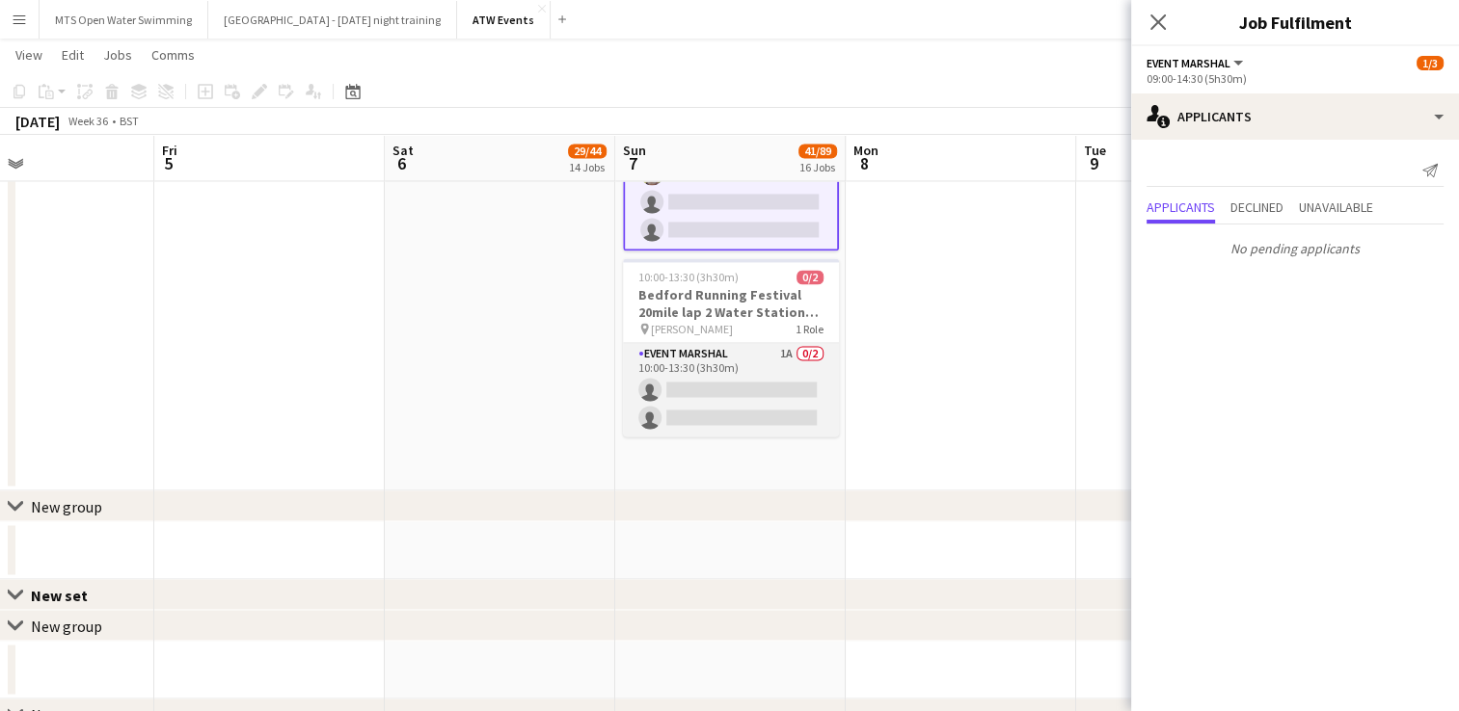
click at [782, 345] on app-card-role "Event Marshal 1A 0/2 10:00-13:30 (3h30m) single-neutral-actions single-neutral-…" at bounding box center [731, 390] width 216 height 94
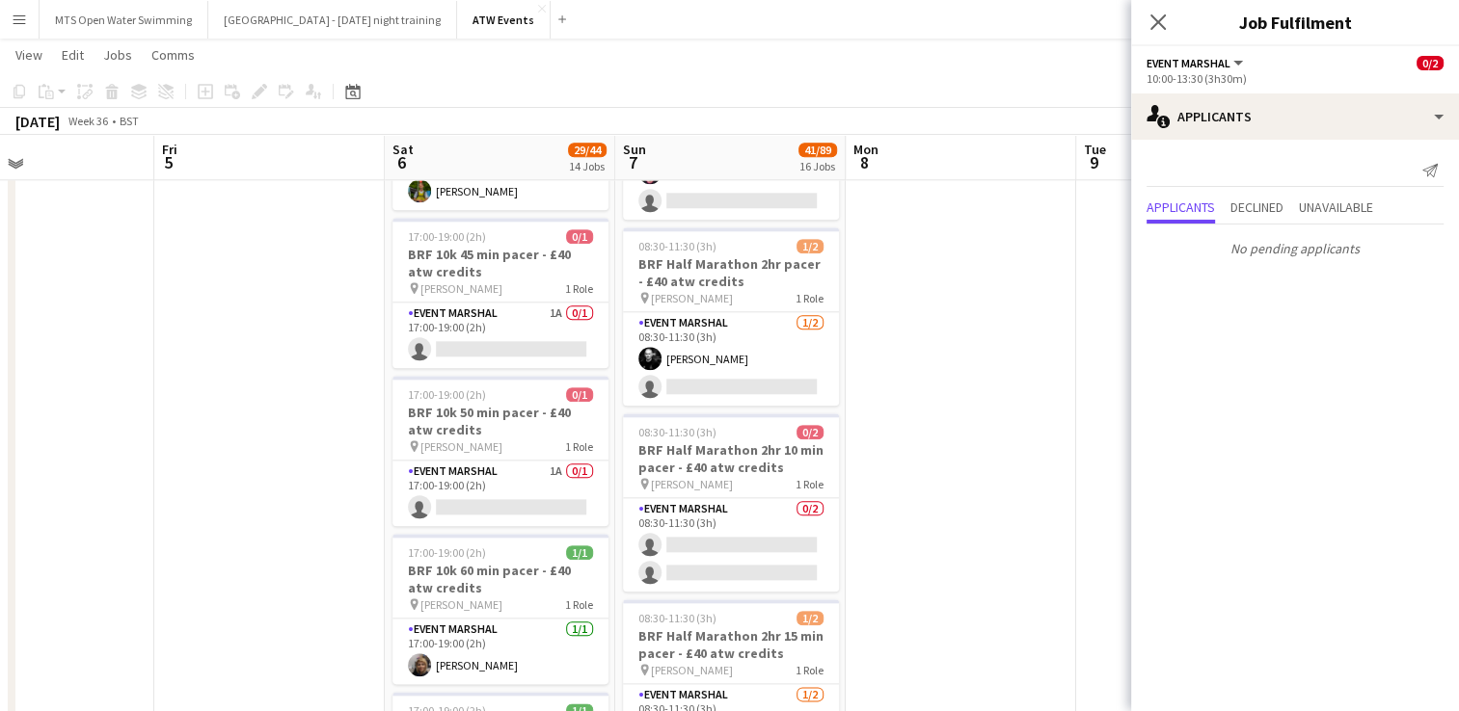
scroll to position [2124, 0]
click at [551, 465] on app-card-role "Event Marshal 1A 0/1 17:00-19:00 (2h) single-neutral-actions" at bounding box center [500, 495] width 216 height 66
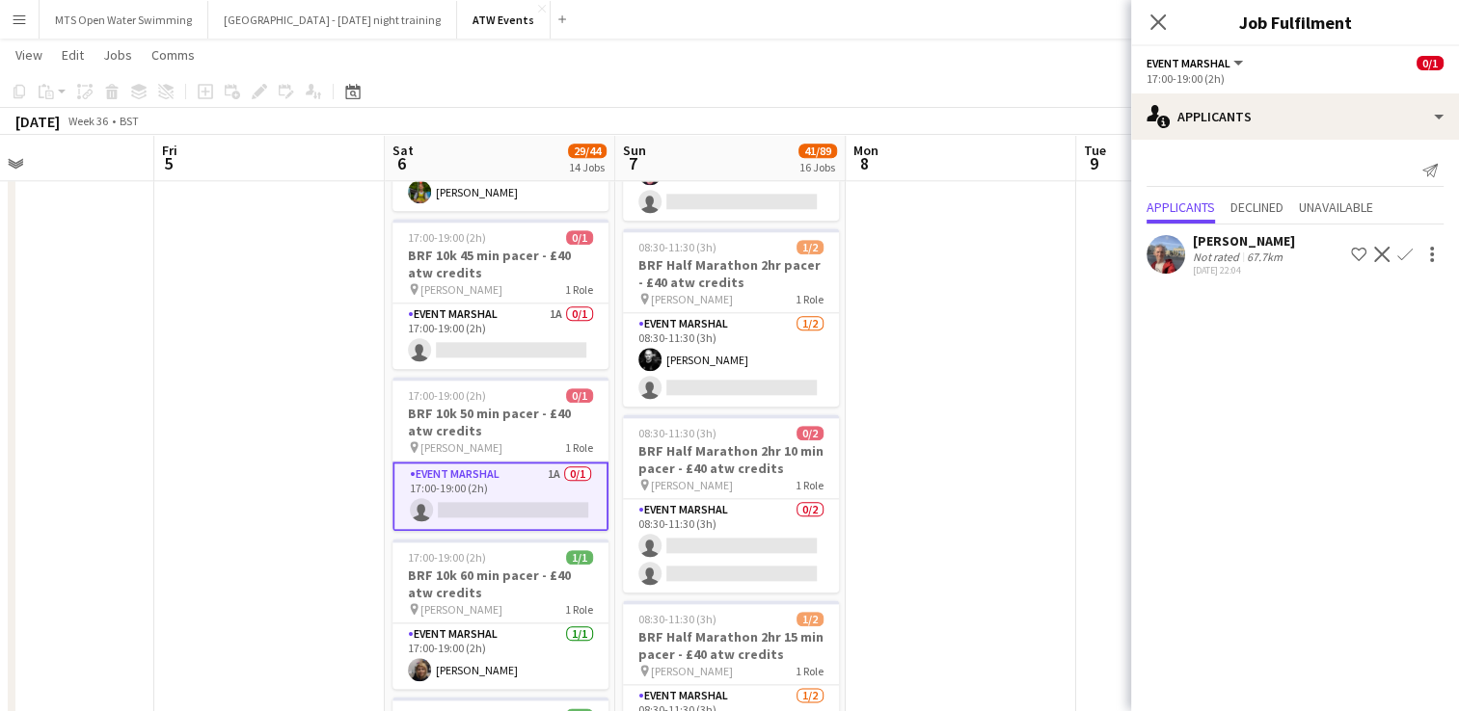
click at [1406, 256] on app-icon "Confirm" at bounding box center [1404, 254] width 15 height 15
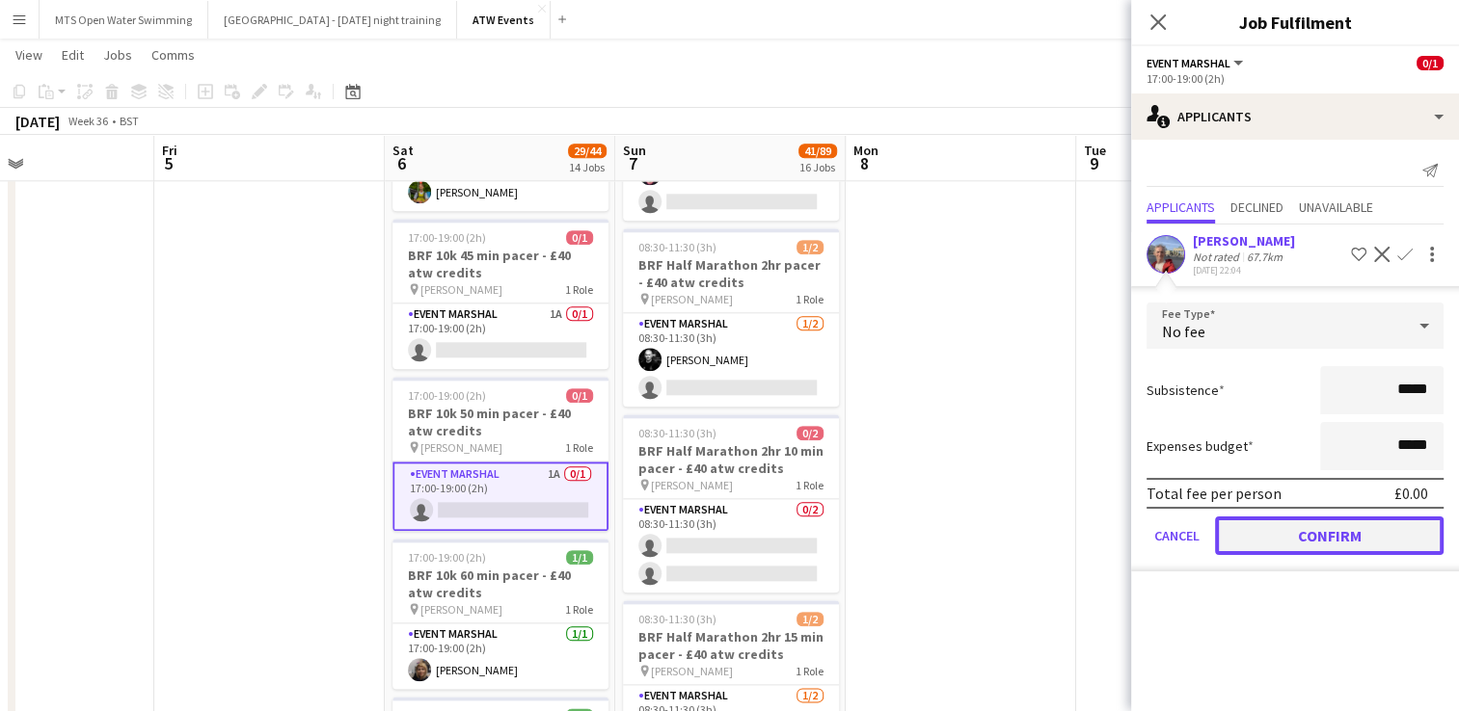
click at [1278, 543] on button "Confirm" at bounding box center [1329, 536] width 228 height 39
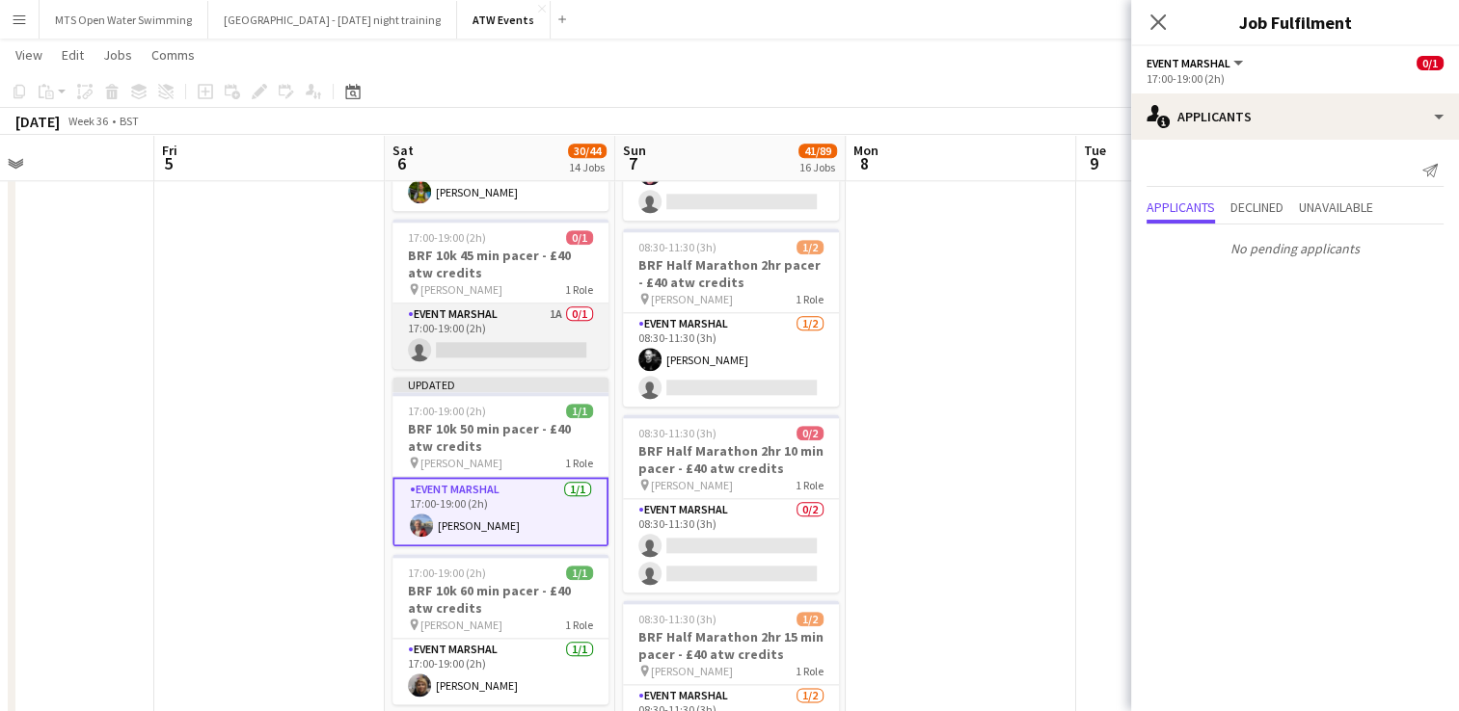
click at [557, 308] on app-card-role "Event Marshal 1A 0/1 17:00-19:00 (2h) single-neutral-actions" at bounding box center [500, 337] width 216 height 66
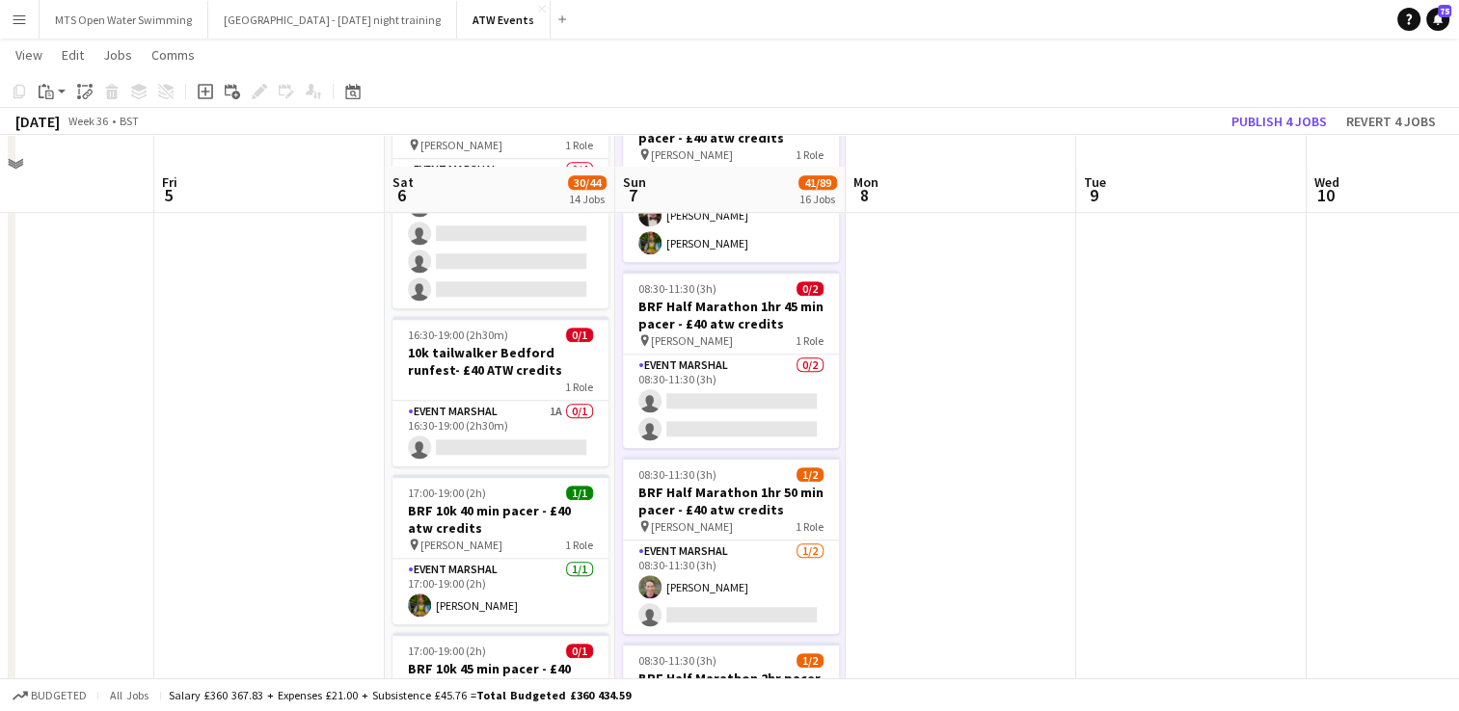
scroll to position [1706, 0]
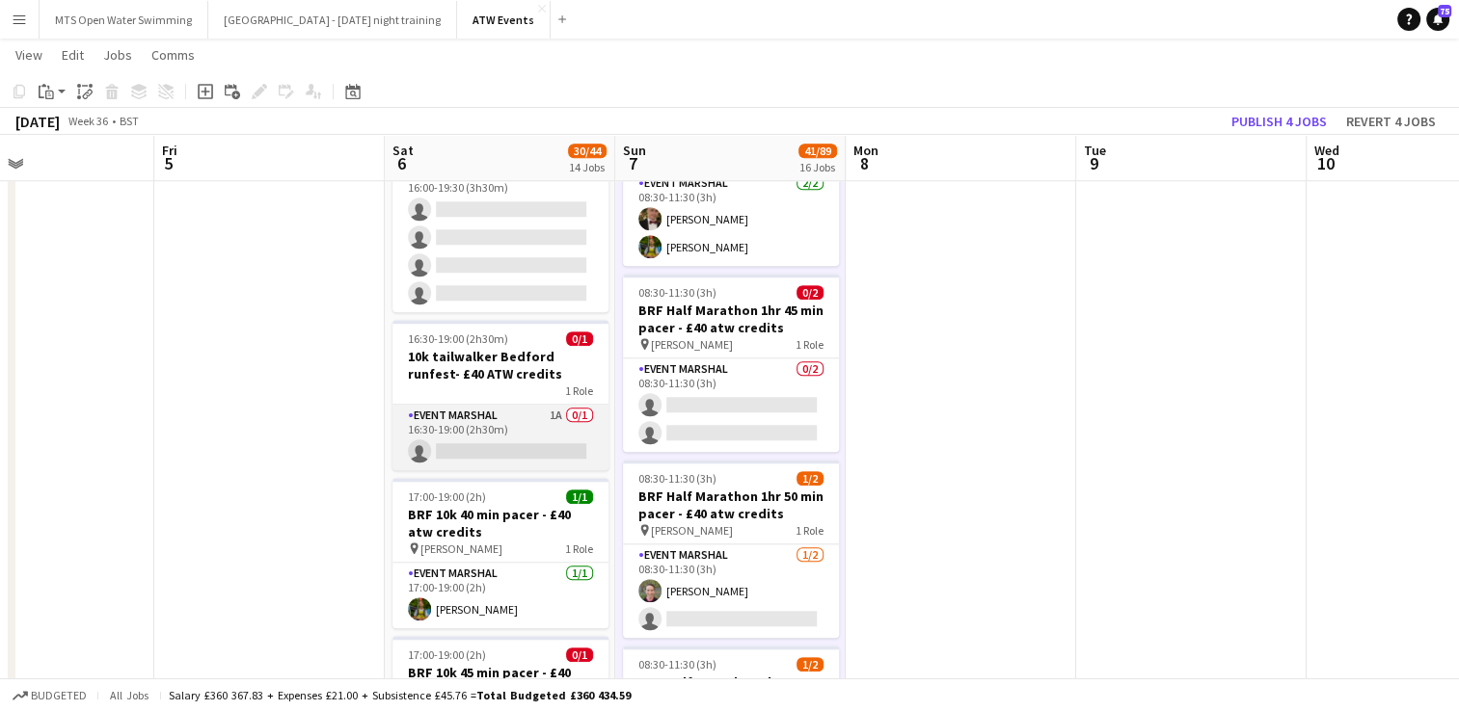
click at [551, 406] on app-card-role "Event Marshal 1A 0/1 16:30-19:00 (2h30m) single-neutral-actions" at bounding box center [500, 438] width 216 height 66
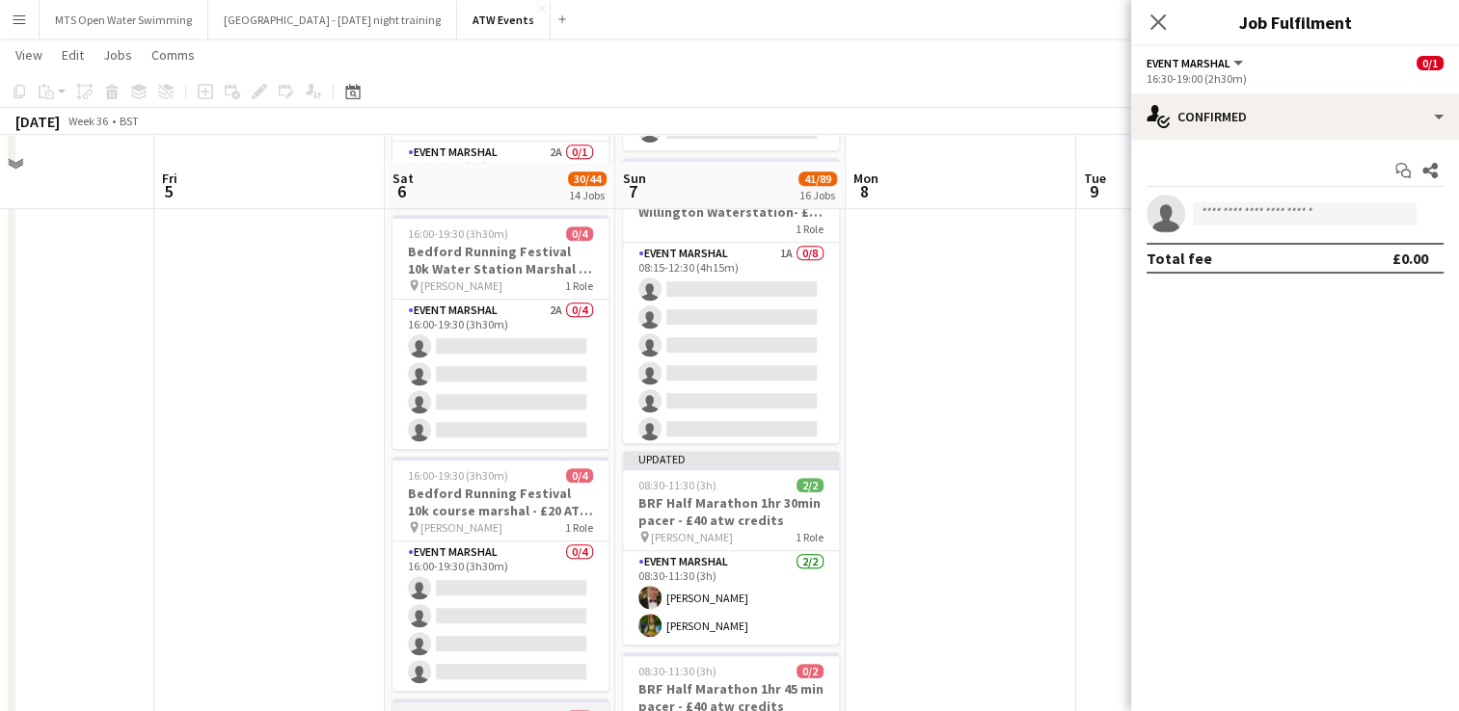
scroll to position [1316, 0]
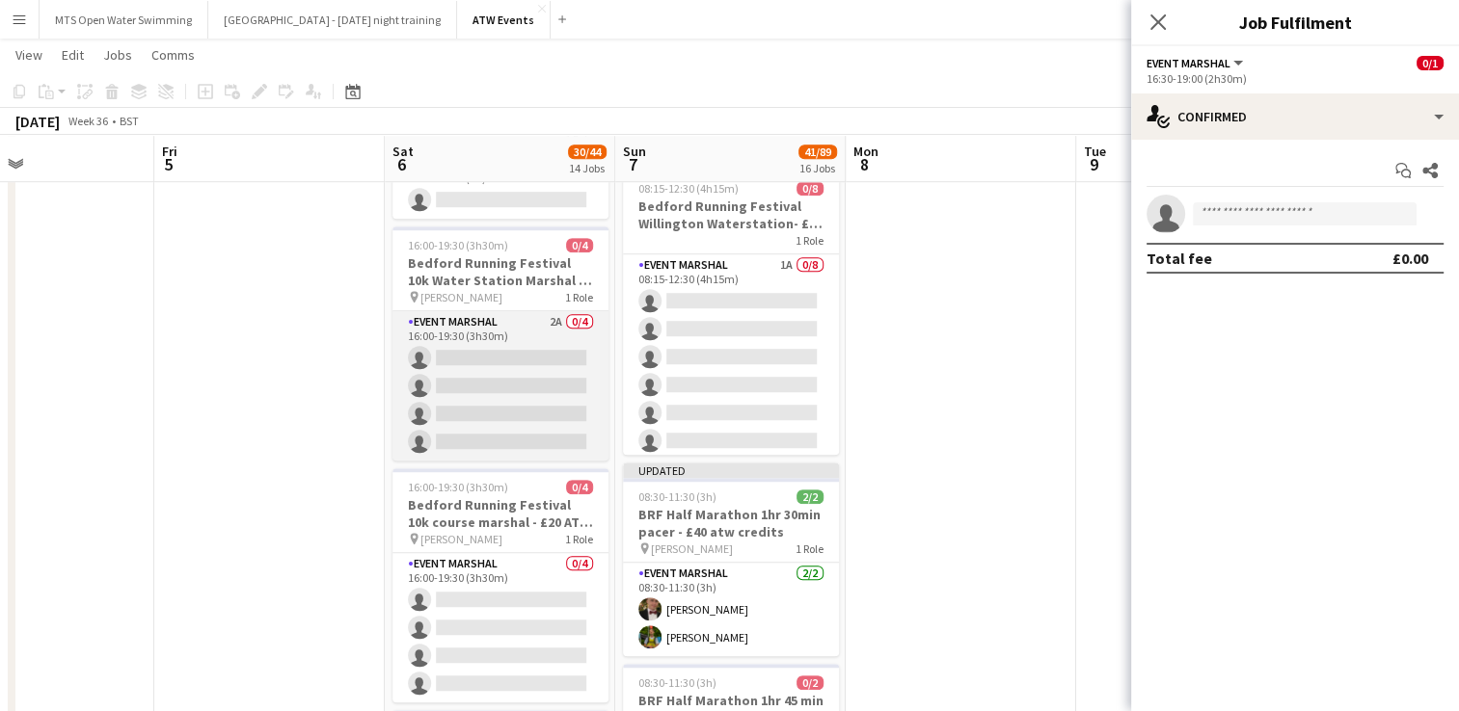
click at [554, 314] on app-card-role "Event Marshal 2A 0/4 16:00-19:30 (3h30m) single-neutral-actions single-neutral-…" at bounding box center [500, 385] width 216 height 149
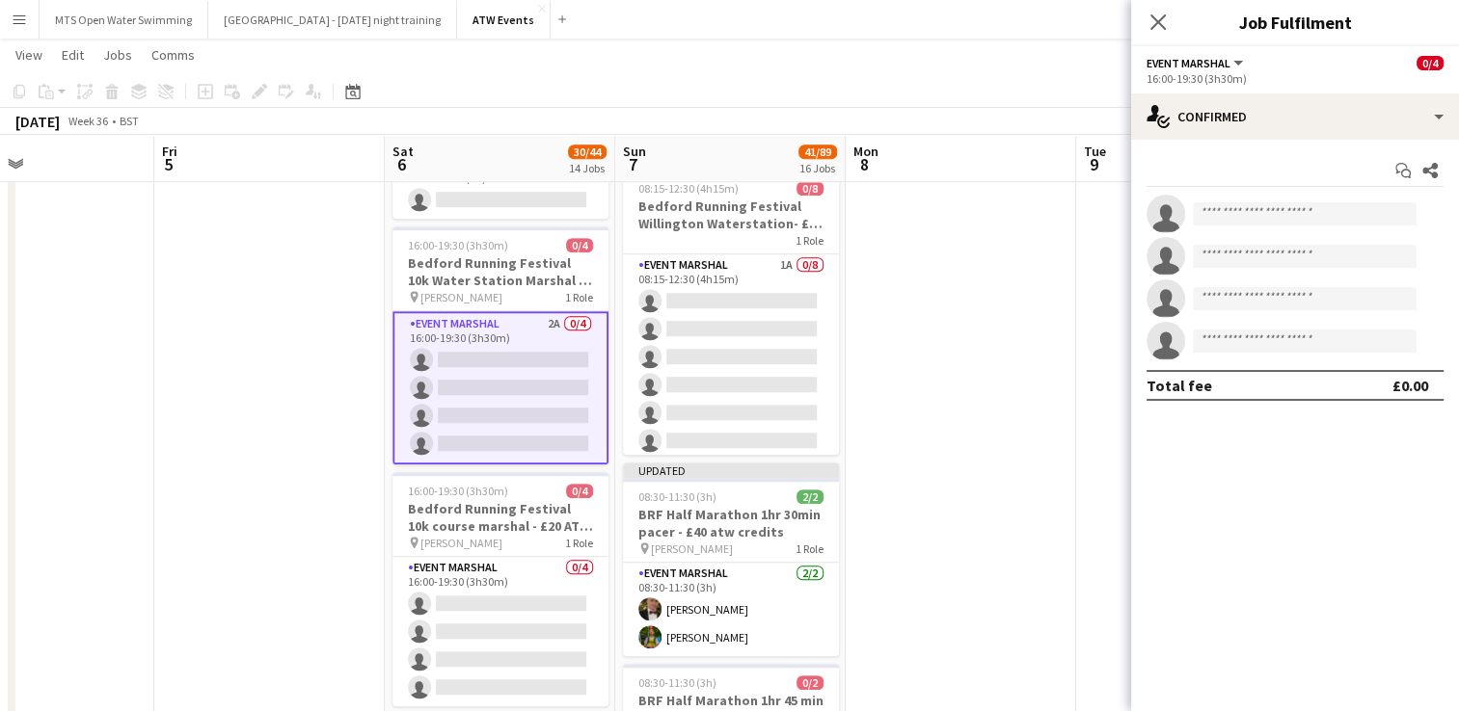
click at [554, 314] on app-card-role "Event Marshal 2A 0/4 16:00-19:30 (3h30m) single-neutral-actions single-neutral-…" at bounding box center [500, 387] width 216 height 153
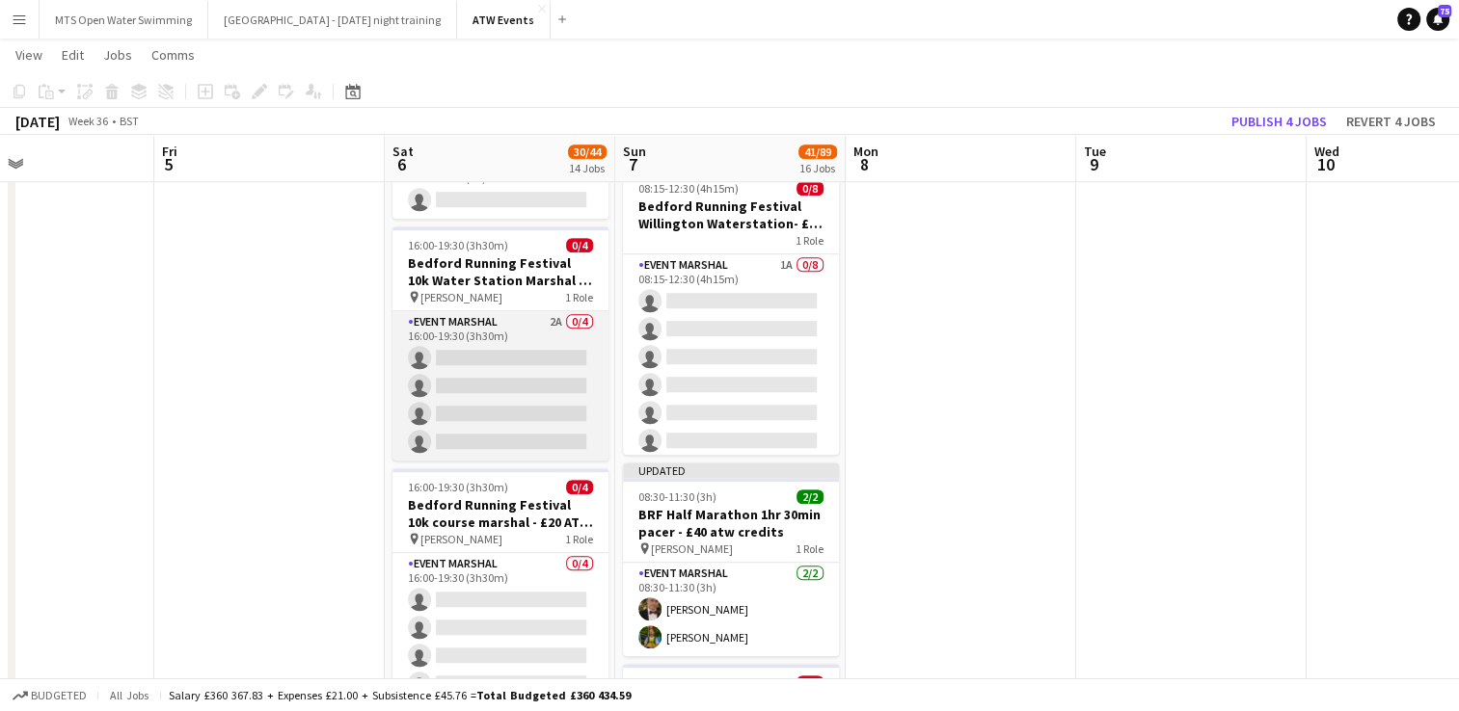
click at [551, 320] on app-card-role "Event Marshal 2A 0/4 16:00-19:30 (3h30m) single-neutral-actions single-neutral-…" at bounding box center [500, 385] width 216 height 149
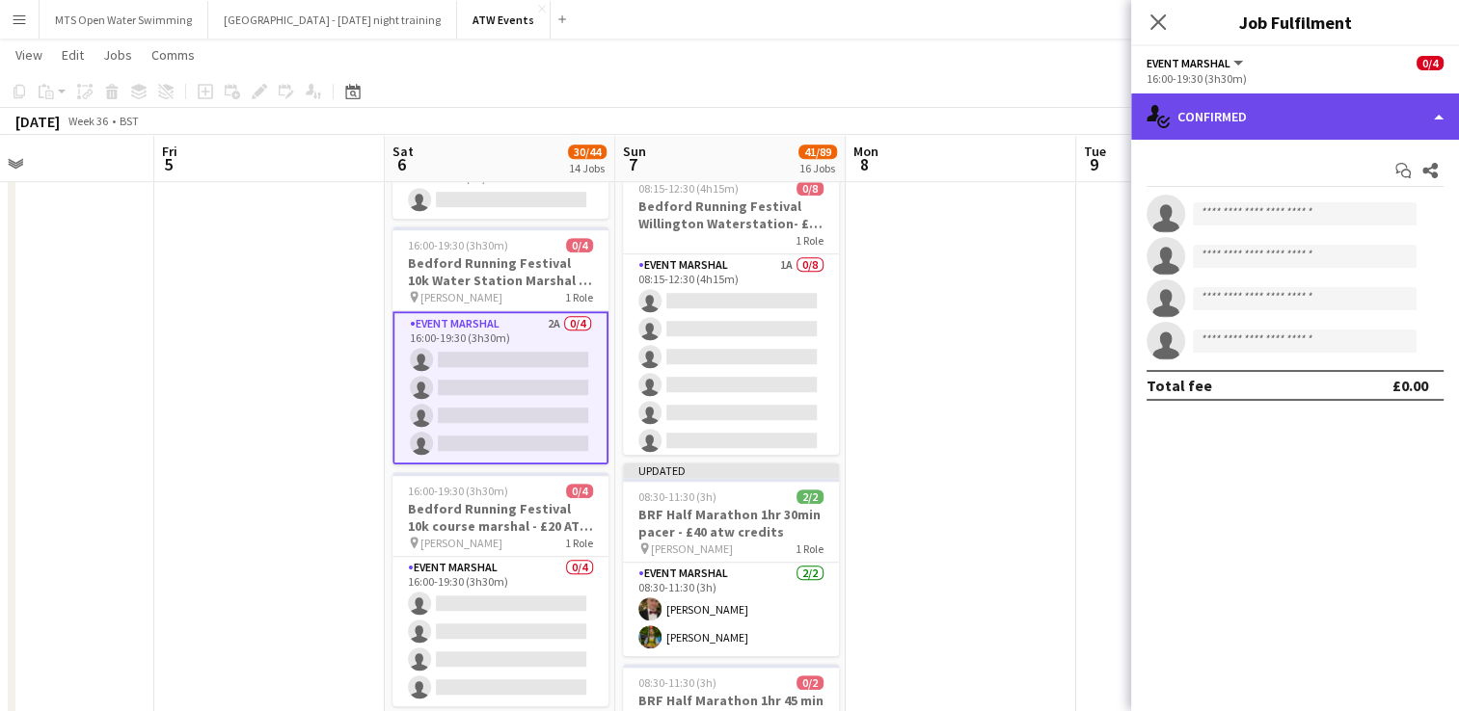
click at [1253, 114] on div "single-neutral-actions-check-2 Confirmed" at bounding box center [1295, 117] width 328 height 46
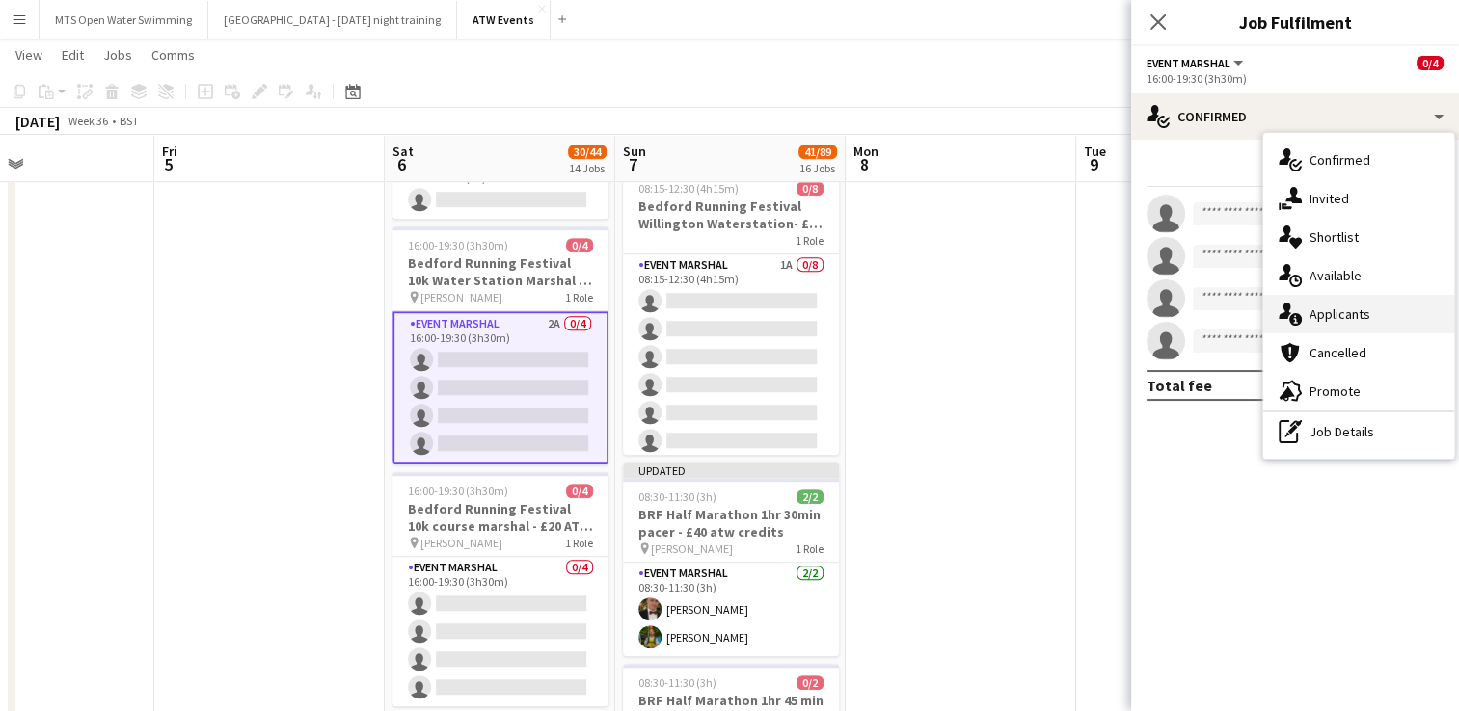
click at [1356, 314] on div "single-neutral-actions-information Applicants" at bounding box center [1358, 314] width 191 height 39
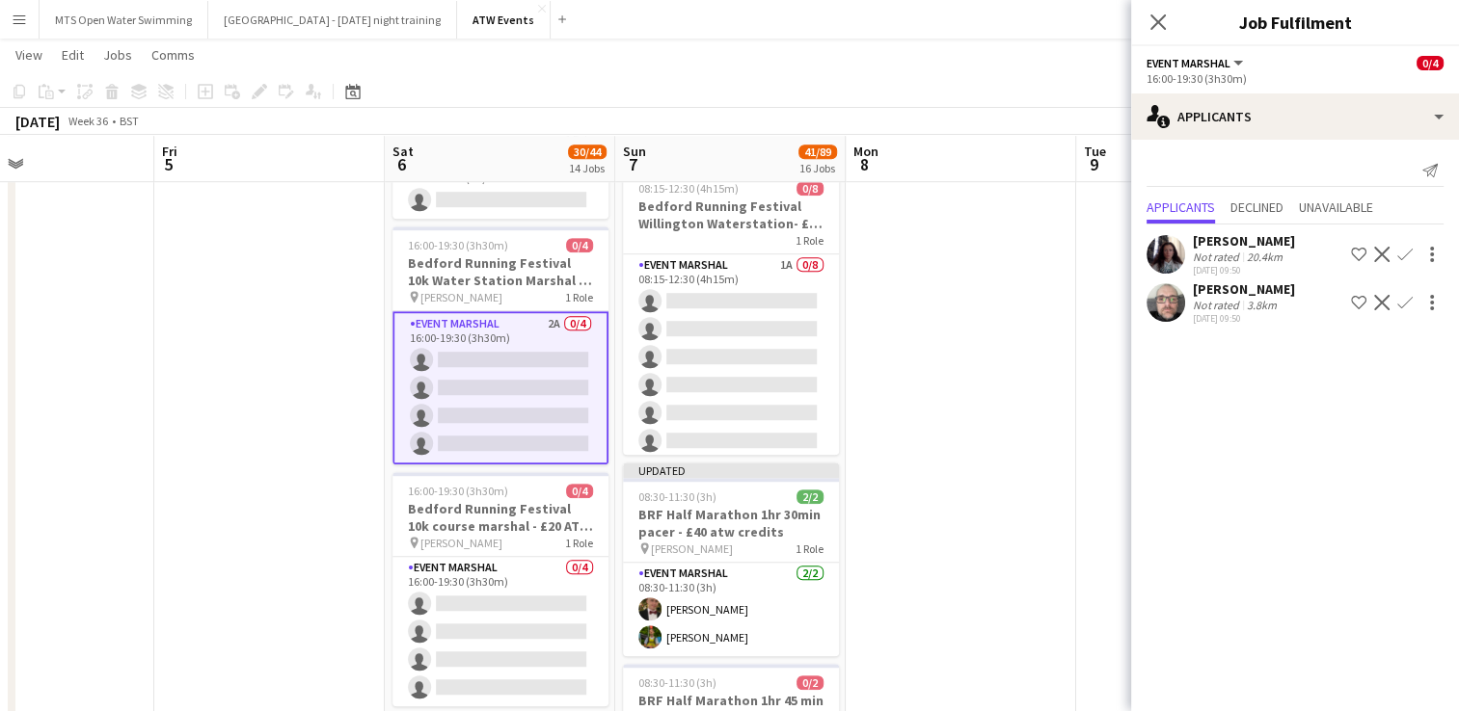
click at [1398, 250] on app-icon "Confirm" at bounding box center [1404, 254] width 15 height 15
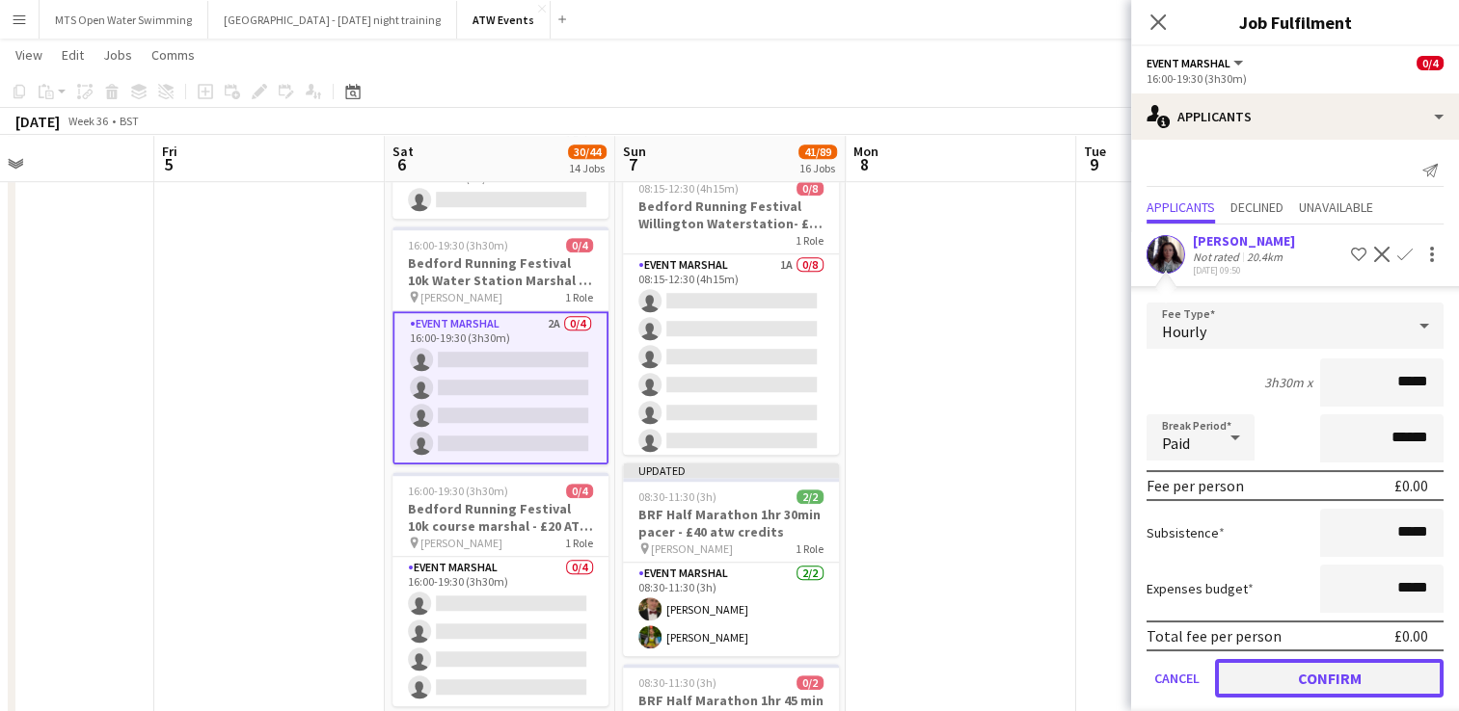
click at [1270, 677] on button "Confirm" at bounding box center [1329, 678] width 228 height 39
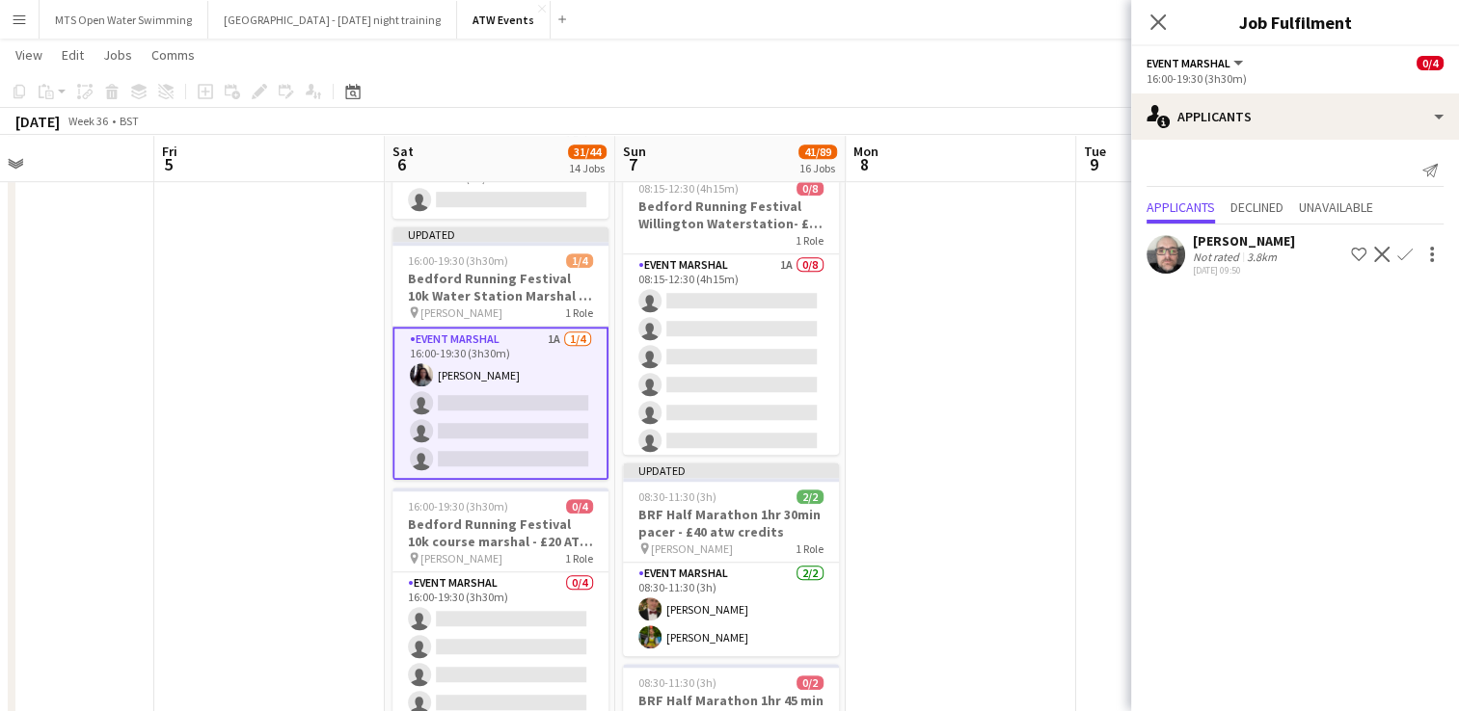
click at [1400, 257] on app-icon "Confirm" at bounding box center [1404, 254] width 15 height 15
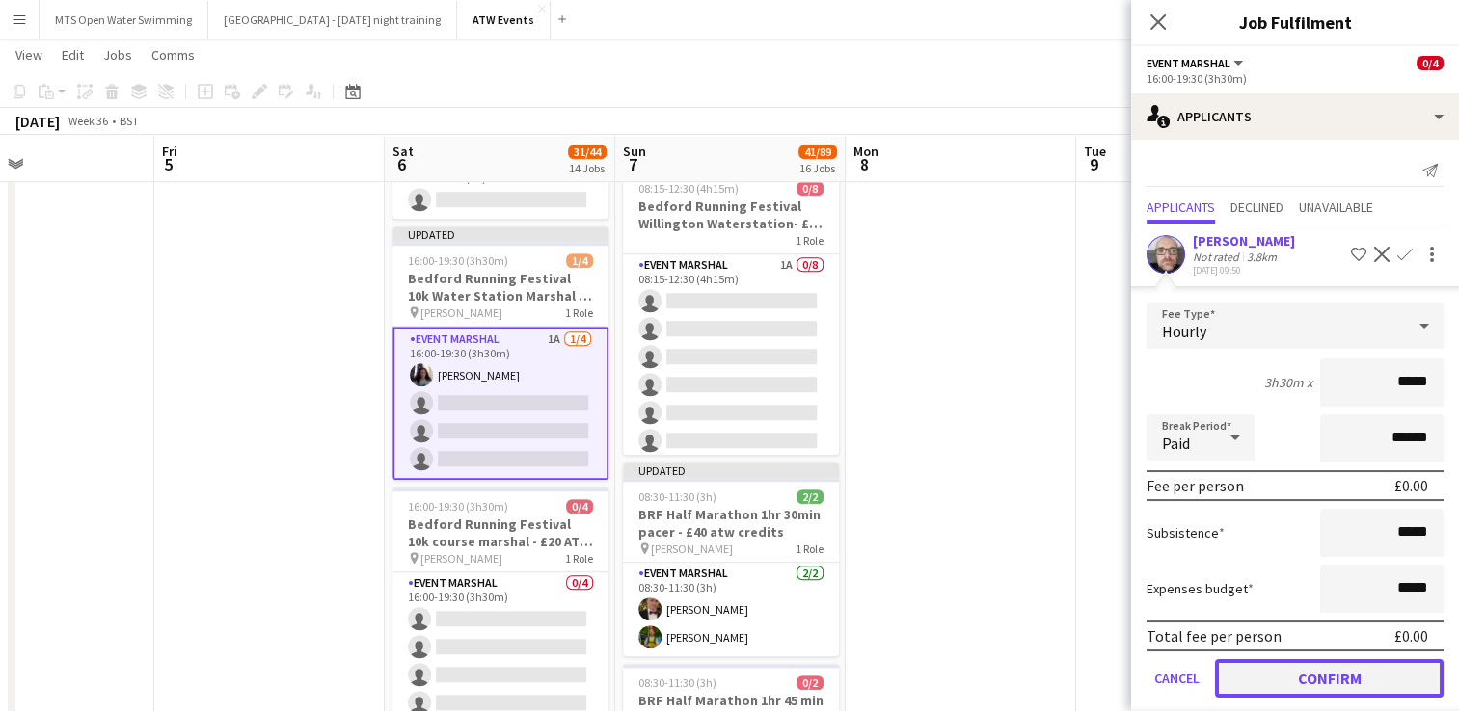
click at [1284, 684] on button "Confirm" at bounding box center [1329, 678] width 228 height 39
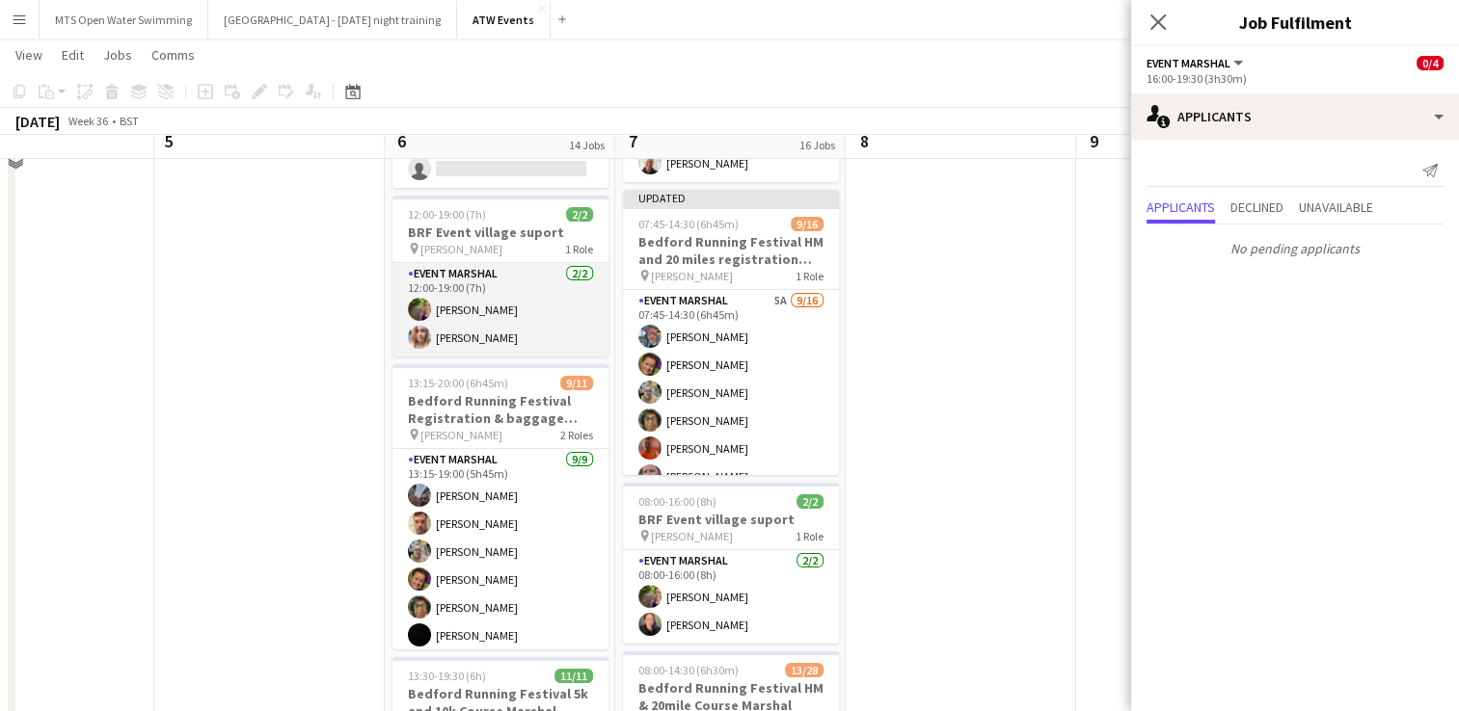
scroll to position [0, 0]
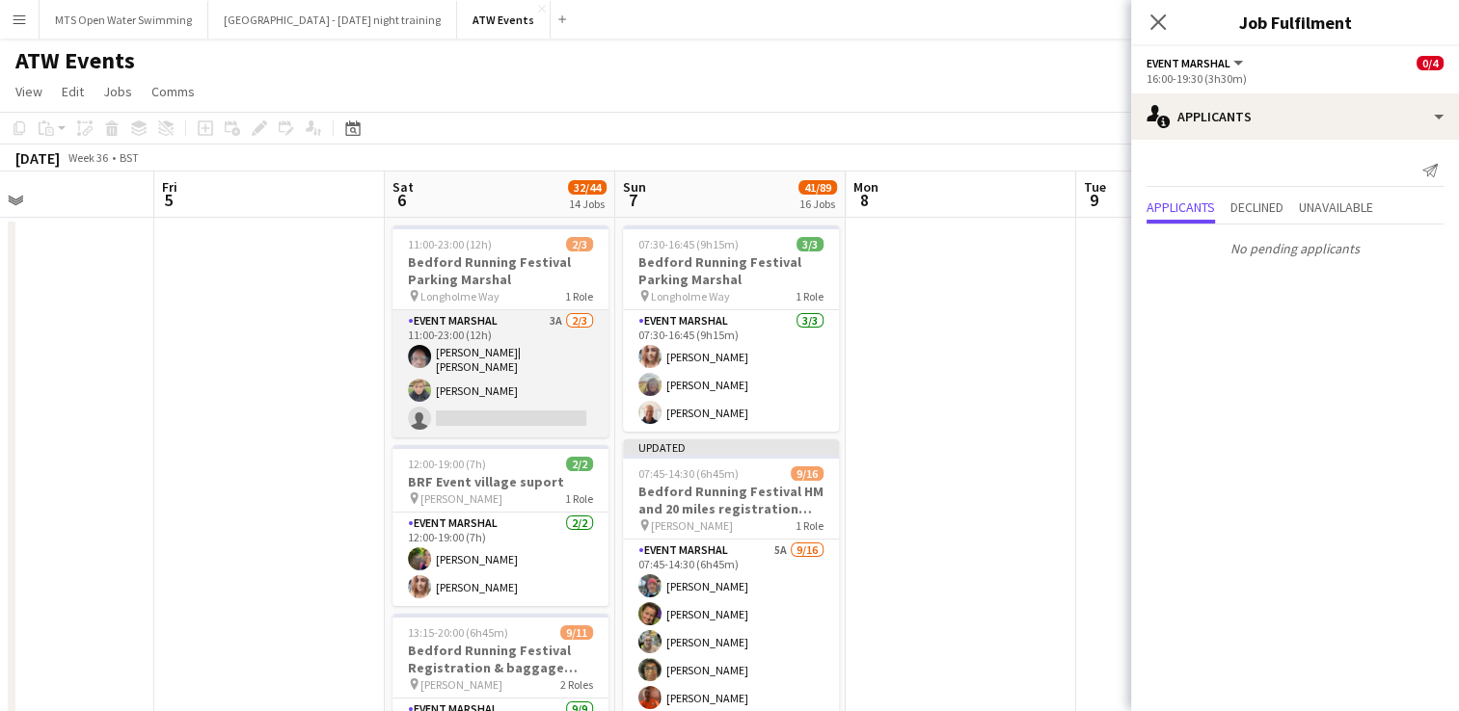
click at [551, 327] on app-card-role "Event Marshal 3A [DATE] 11:00-23:00 (12h) [PERSON_NAME]| [PERSON_NAME] single-n…" at bounding box center [500, 373] width 216 height 127
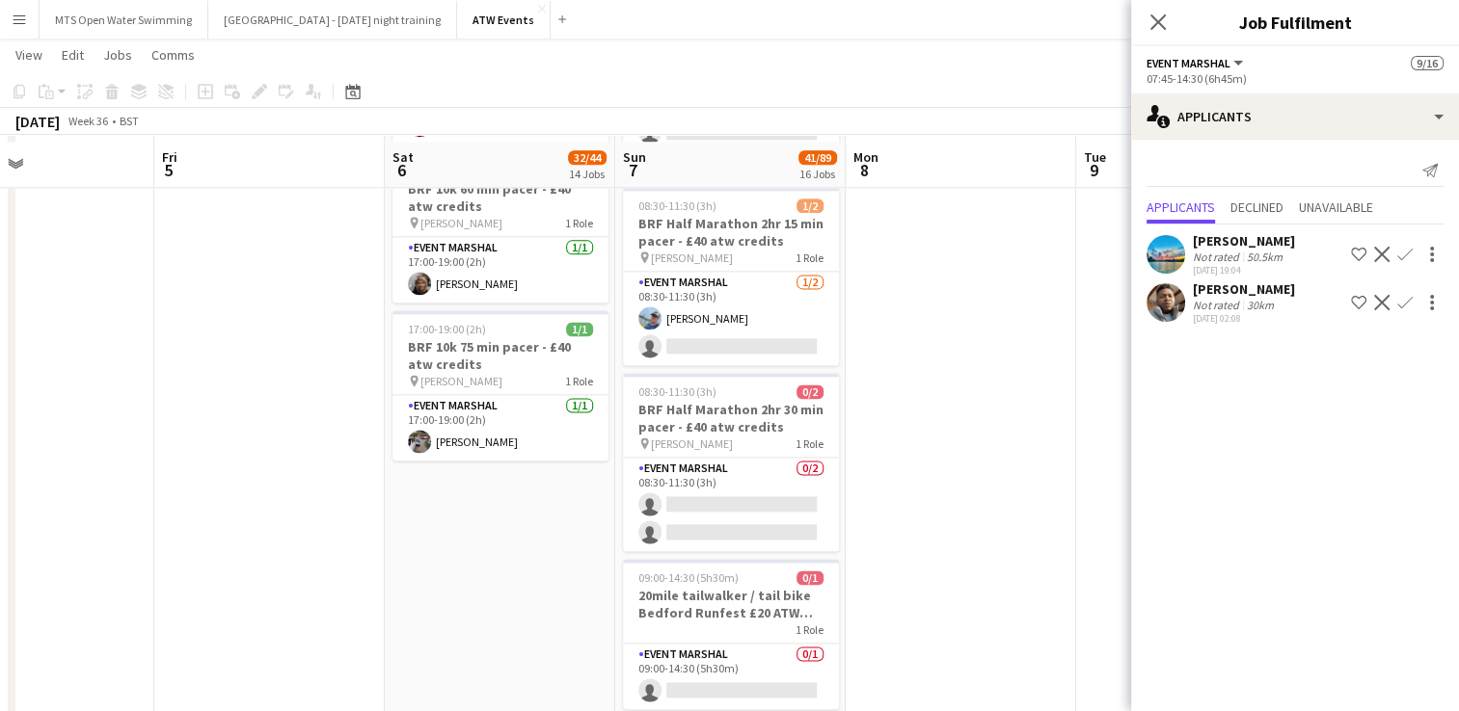
scroll to position [2549, 0]
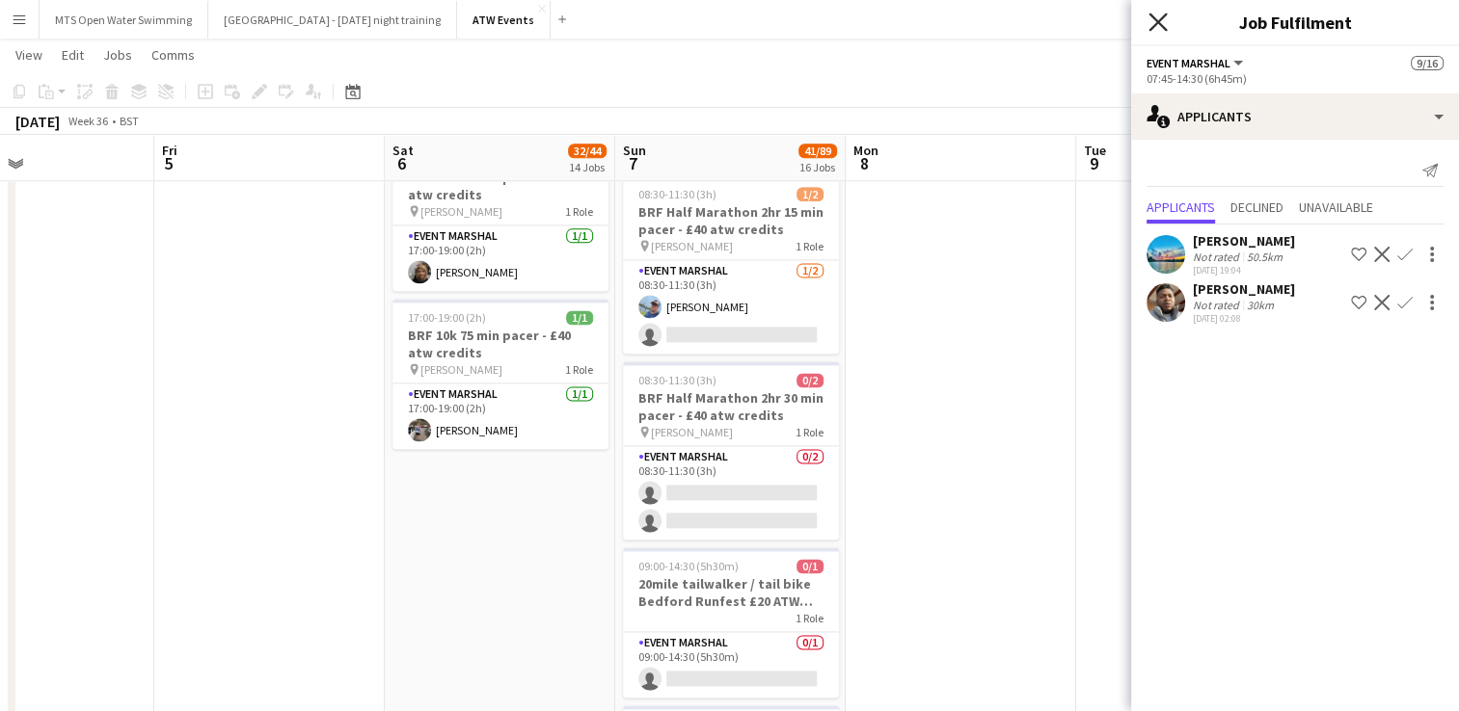
click at [1156, 24] on icon at bounding box center [1157, 22] width 18 height 18
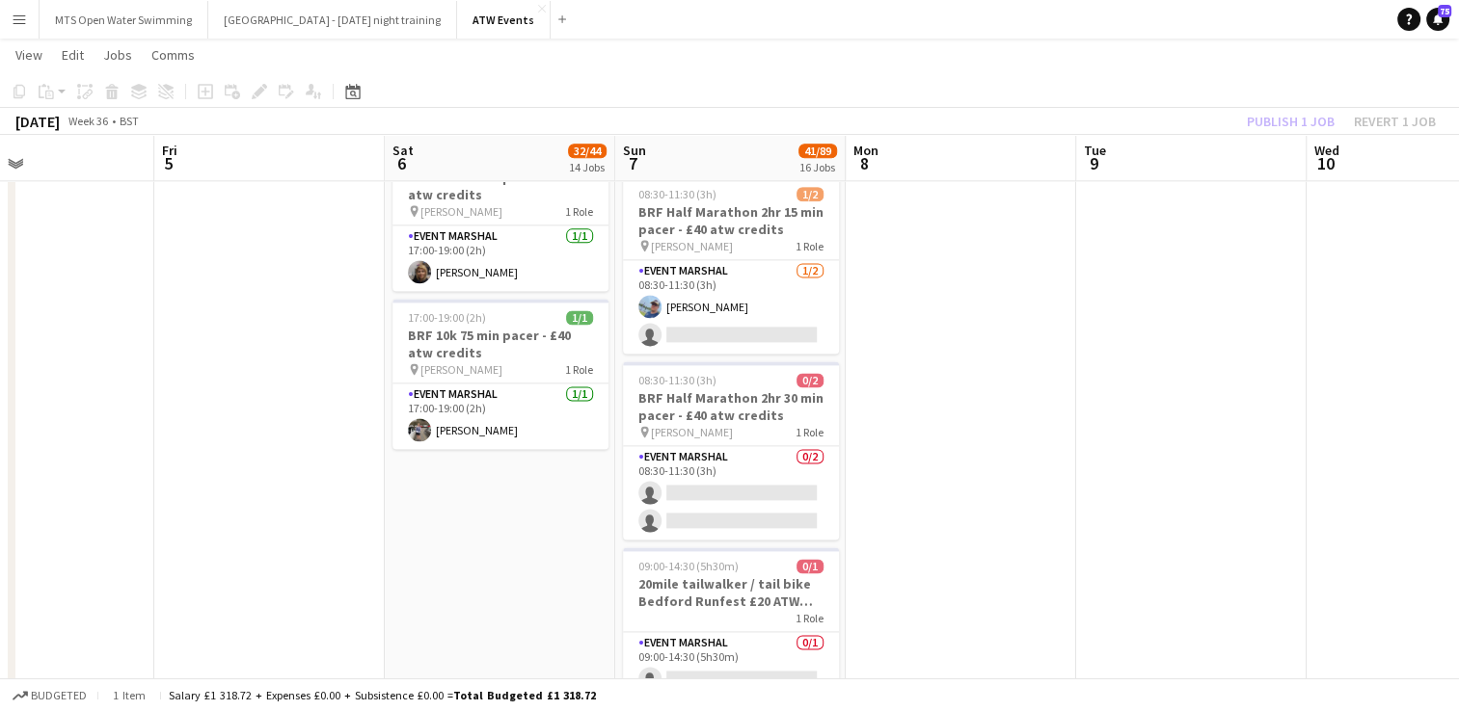
click at [1266, 124] on div "Publish 1 job Revert 1 job" at bounding box center [1340, 121] width 235 height 25
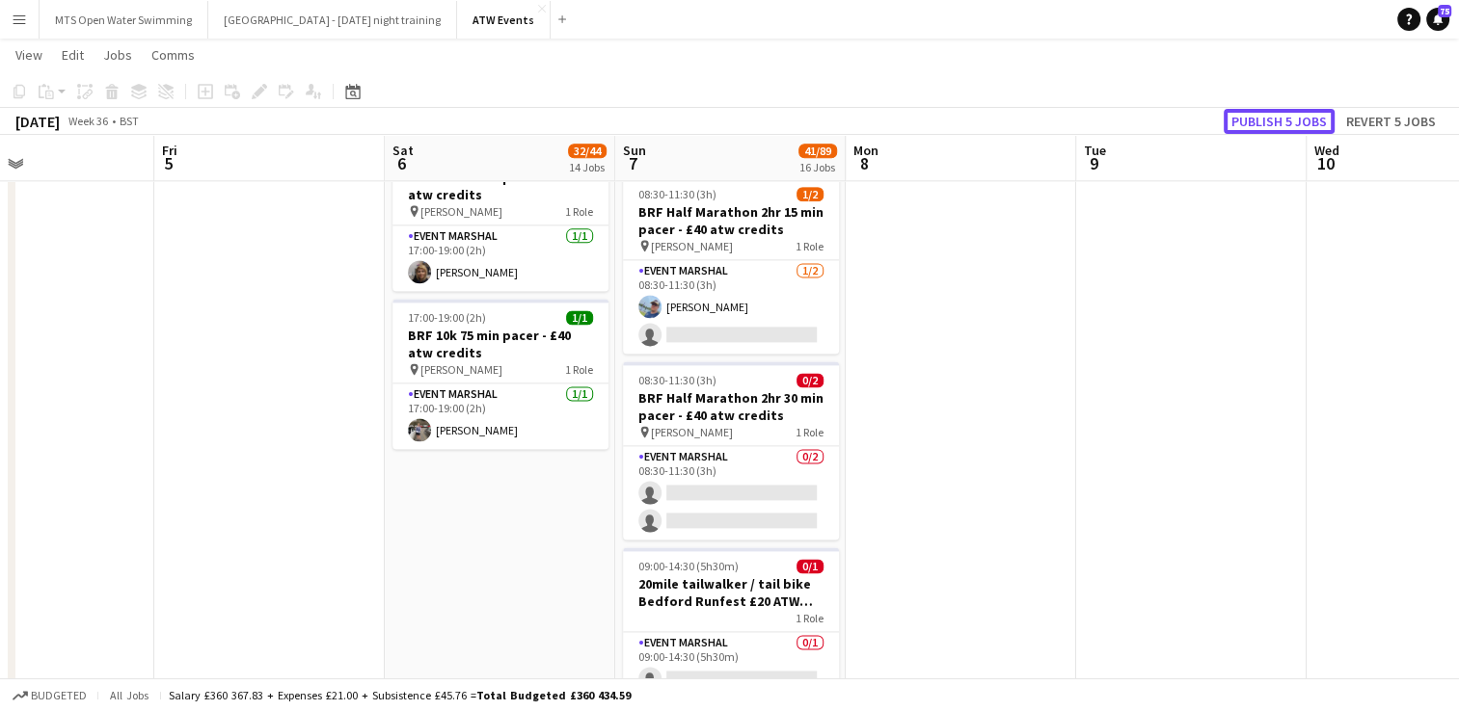
click at [1266, 124] on button "Publish 5 jobs" at bounding box center [1278, 121] width 111 height 25
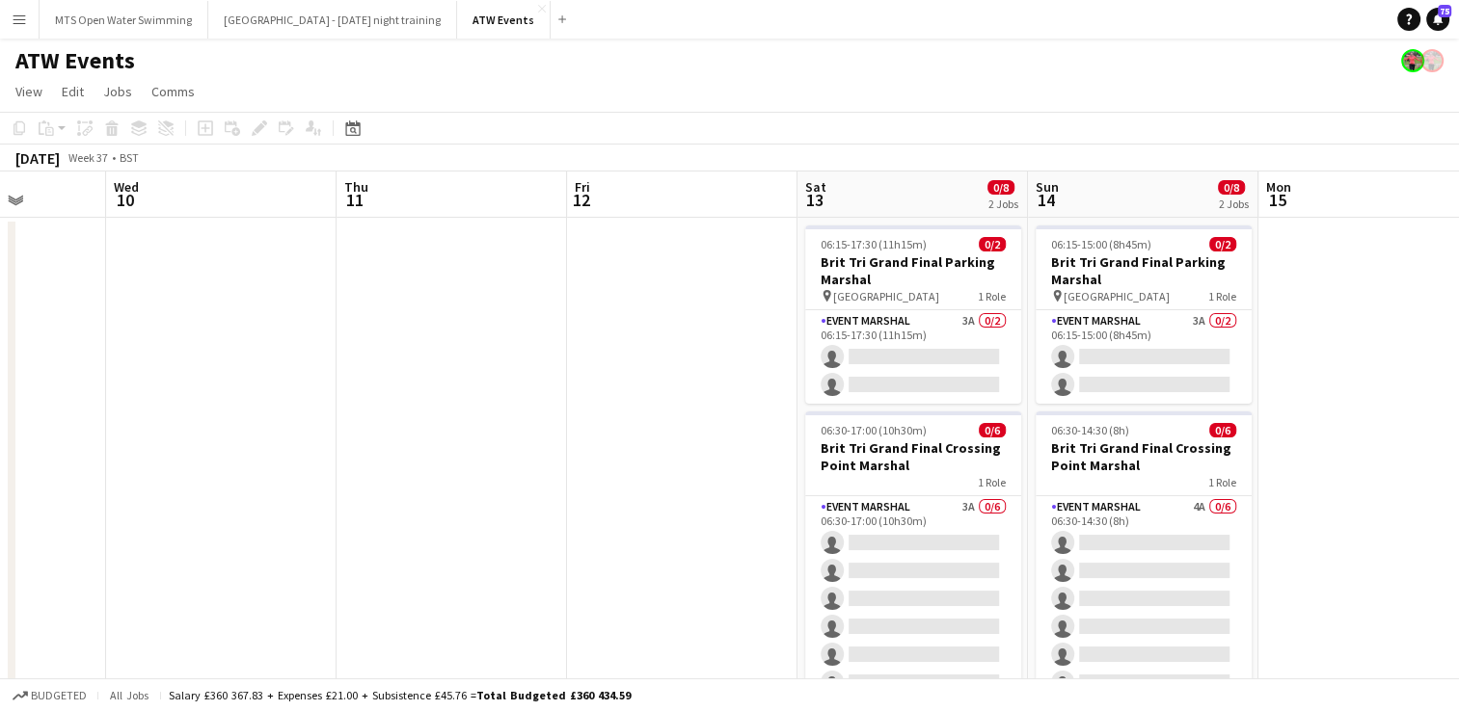
scroll to position [39, 0]
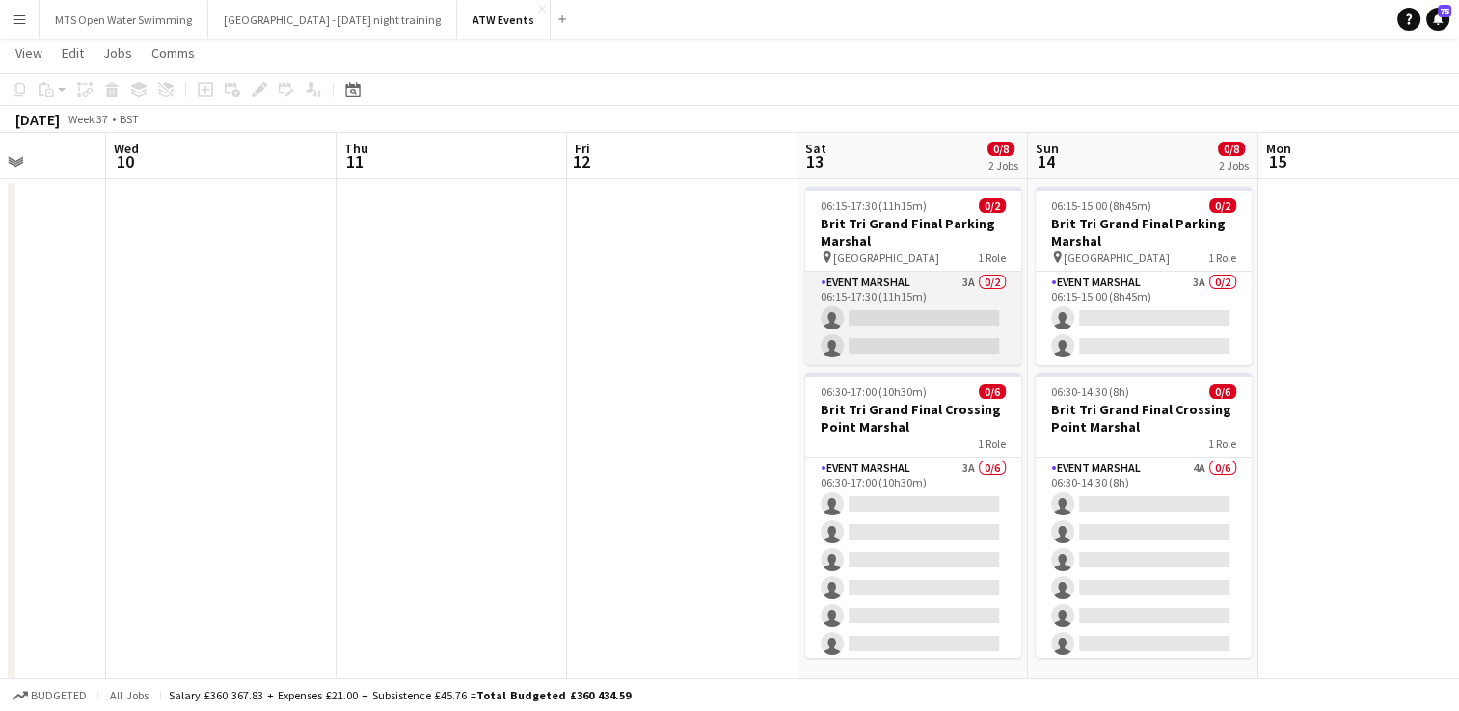
click at [964, 281] on app-card-role "Event Marshal 3A 0/2 06:15-17:30 (11h15m) single-neutral-actions single-neutral…" at bounding box center [913, 319] width 216 height 94
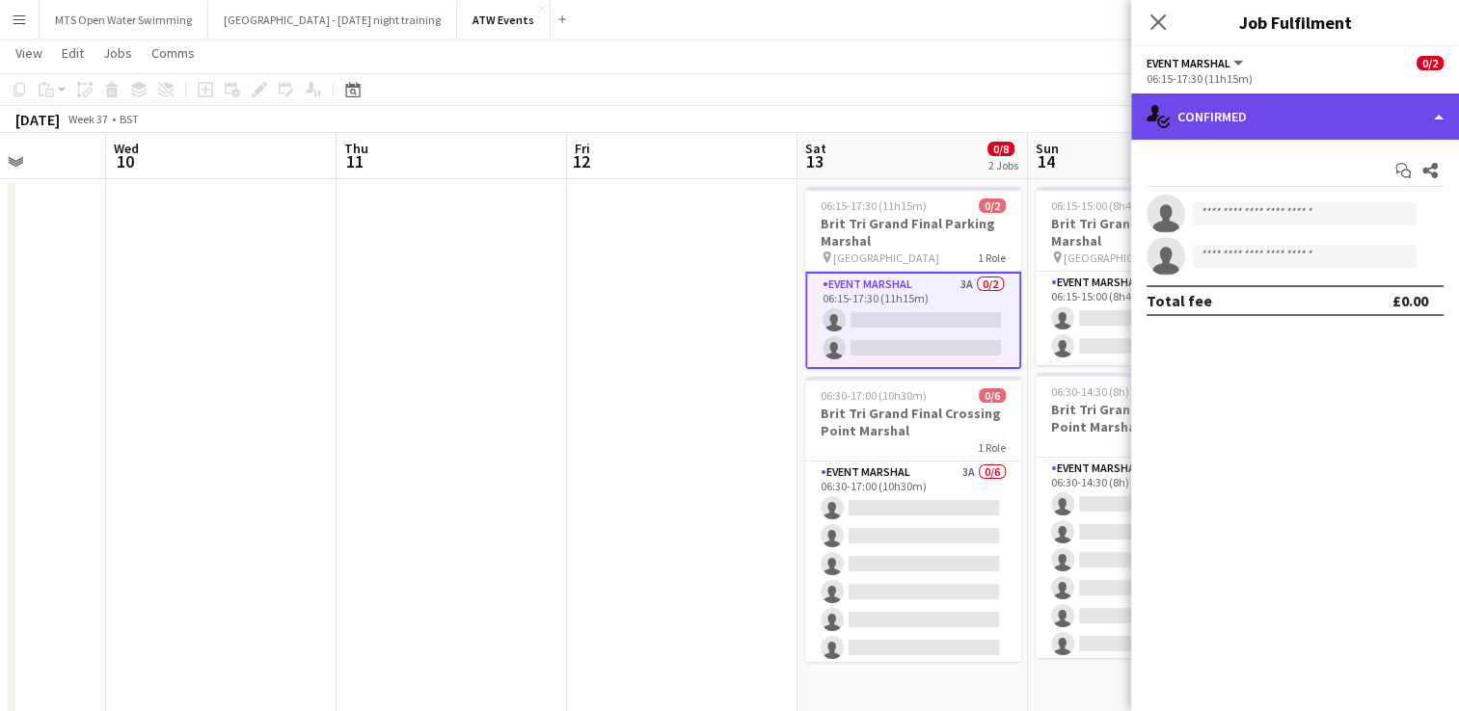
click at [1188, 111] on div "single-neutral-actions-check-2 Confirmed" at bounding box center [1295, 117] width 328 height 46
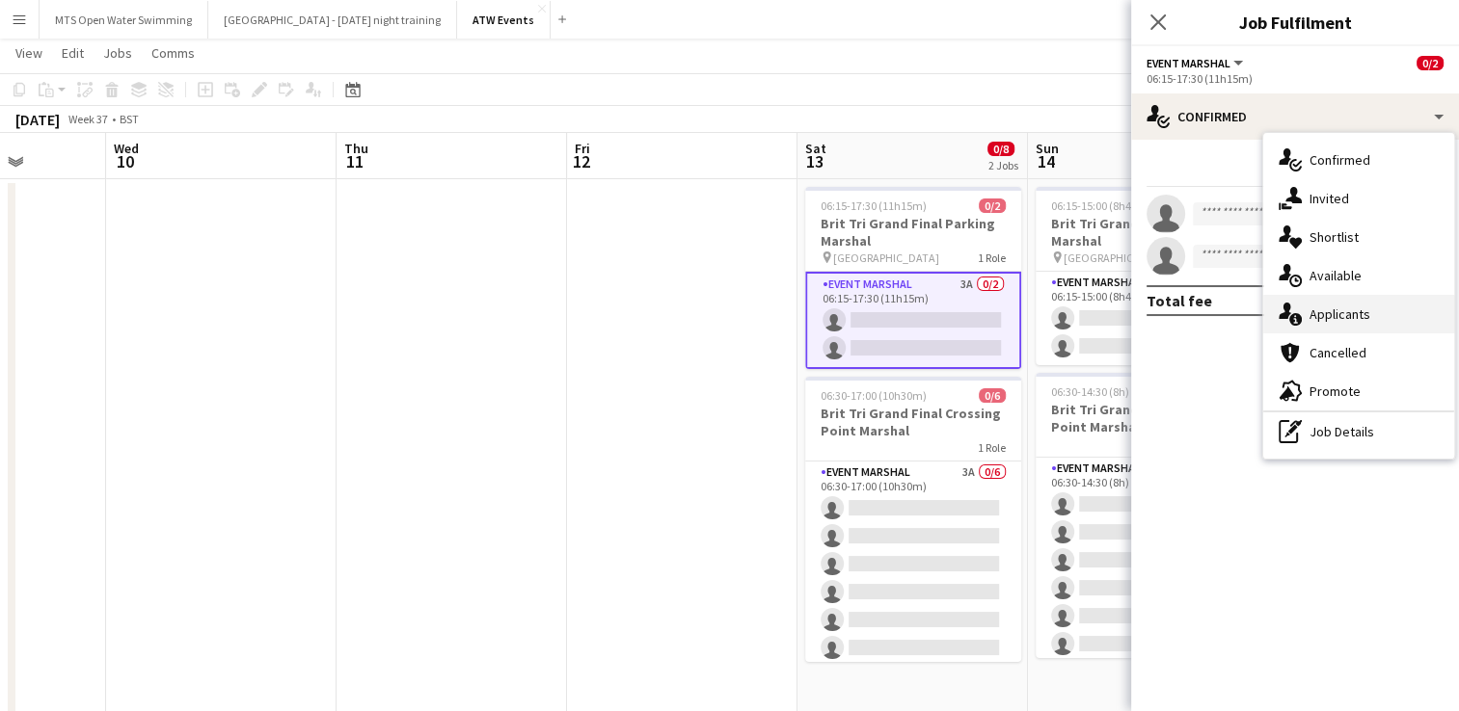
click at [1337, 325] on div "single-neutral-actions-information Applicants" at bounding box center [1358, 314] width 191 height 39
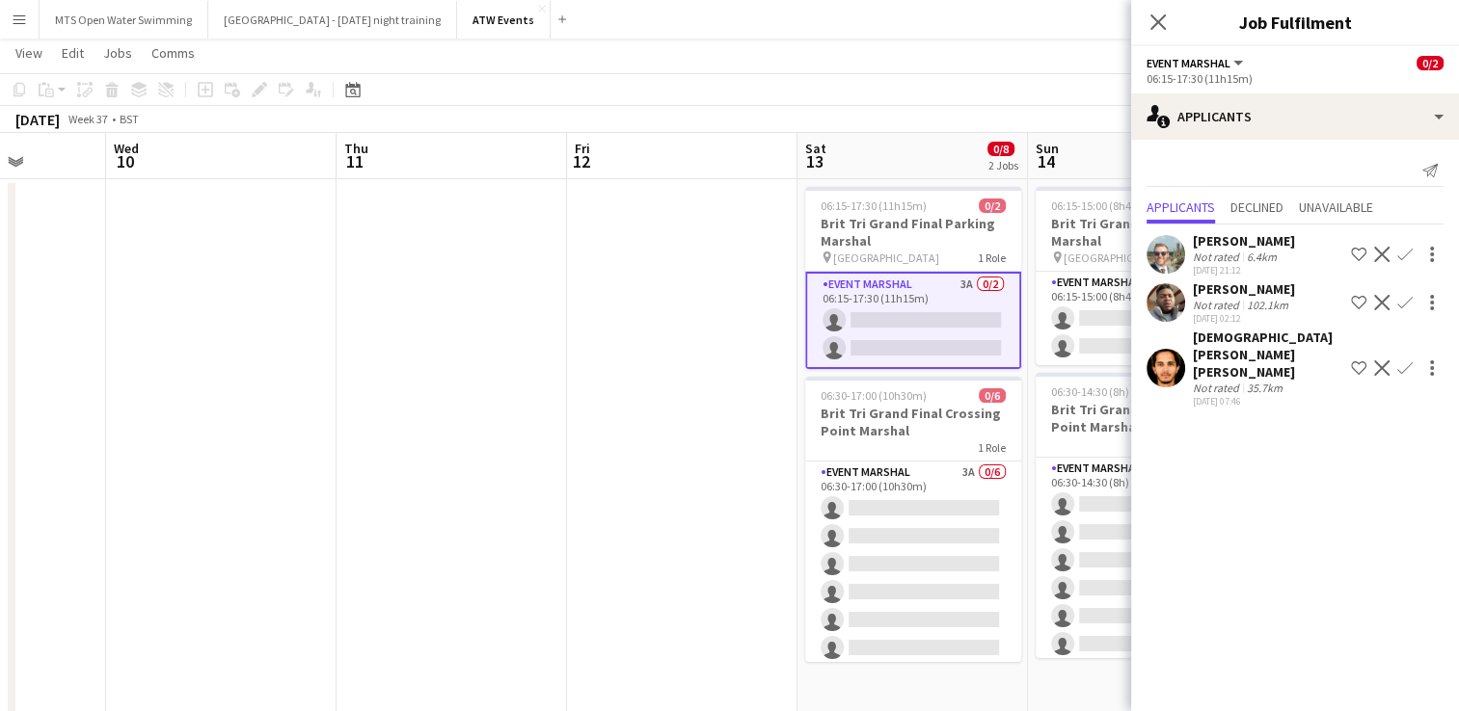
click at [914, 73] on app-toolbar "Copy Paste Paste Ctrl+V Paste with crew Ctrl+Shift+V Paste linked Job [GEOGRAPH…" at bounding box center [729, 89] width 1459 height 33
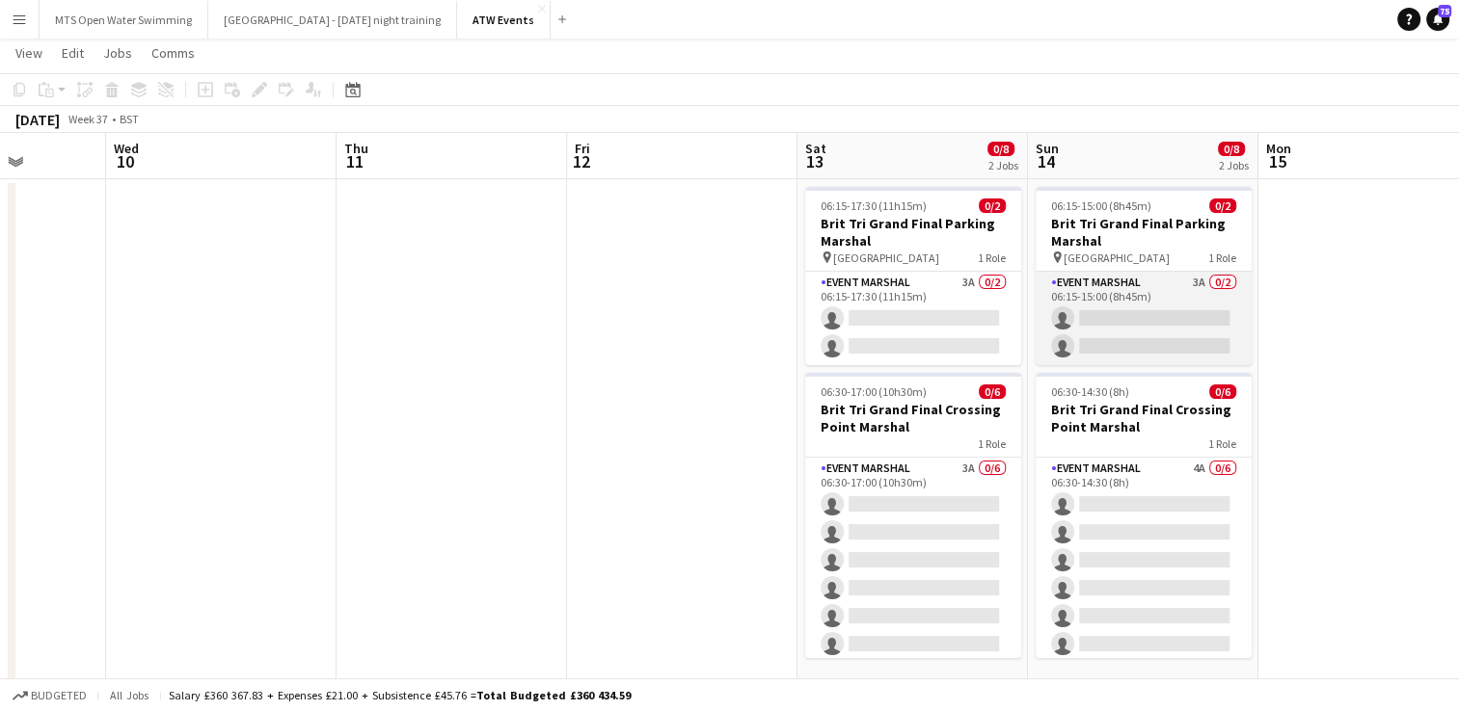
click at [1202, 285] on app-card-role "Event Marshal 3A 0/2 06:15-15:00 (8h45m) single-neutral-actions single-neutral-…" at bounding box center [1143, 319] width 216 height 94
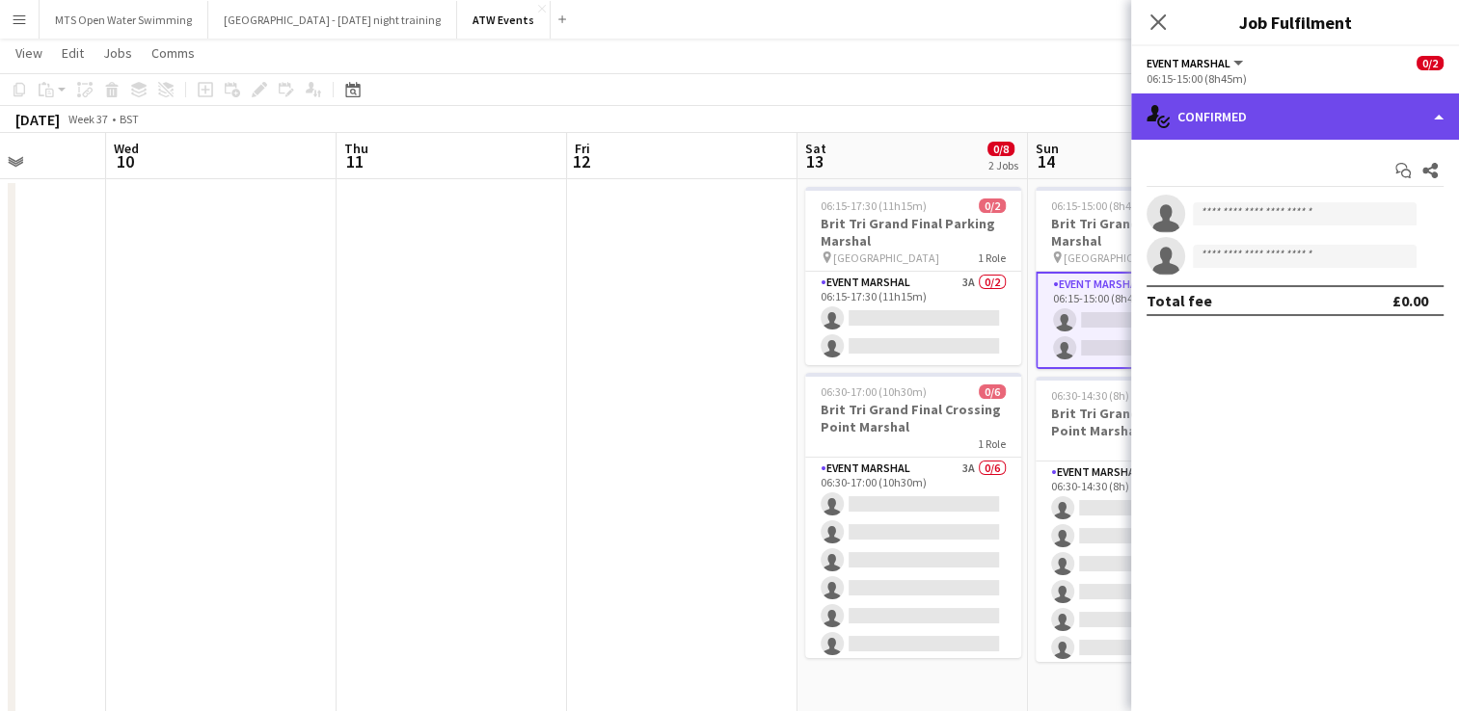
click at [1202, 108] on div "single-neutral-actions-check-2 Confirmed" at bounding box center [1295, 117] width 328 height 46
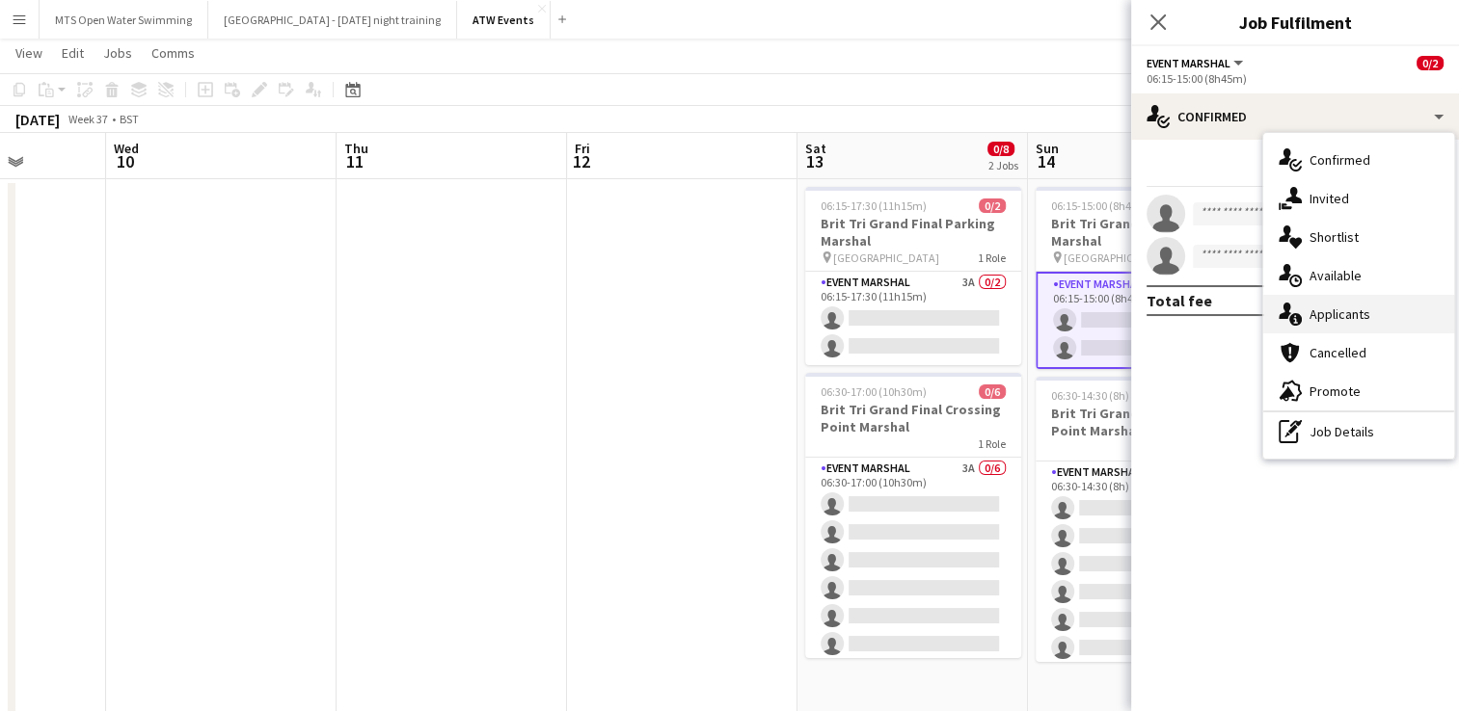
click at [1339, 320] on div "single-neutral-actions-information Applicants" at bounding box center [1358, 314] width 191 height 39
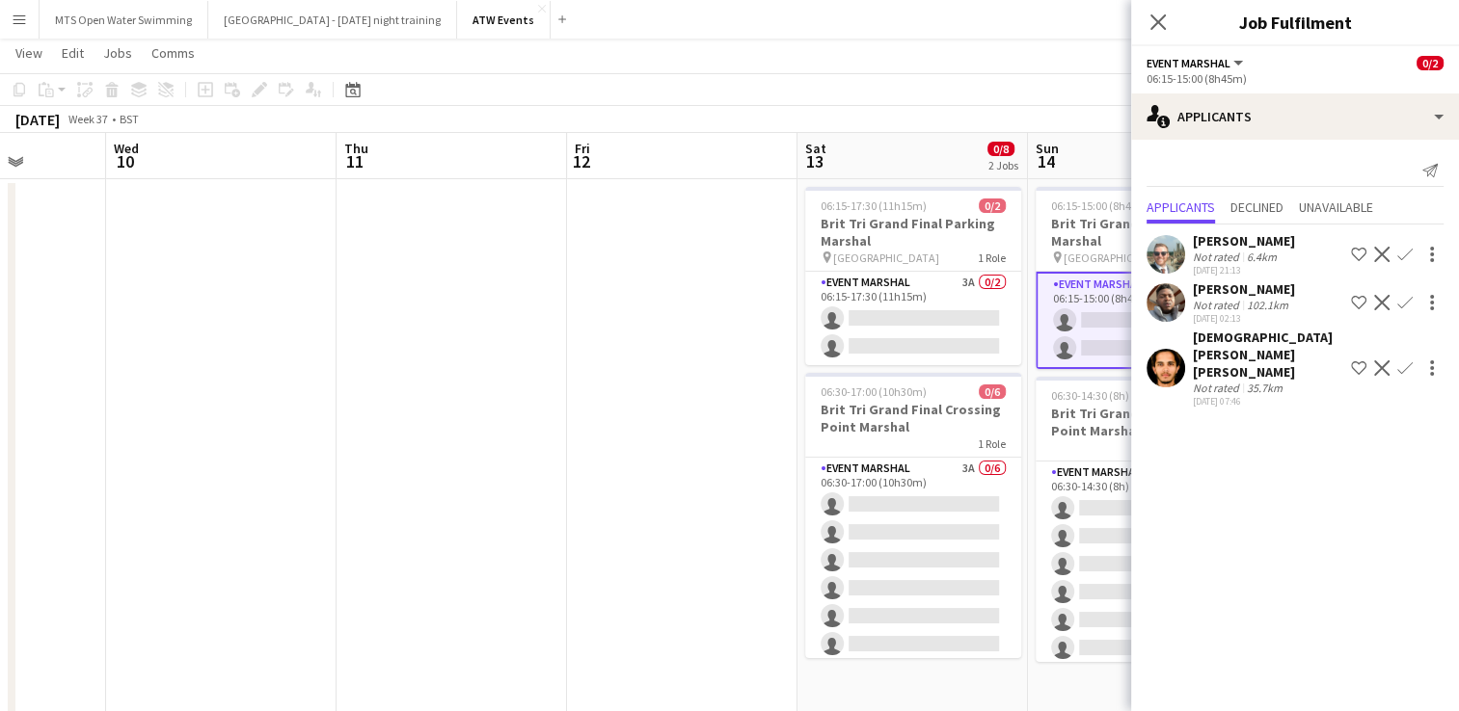
click at [1022, 61] on app-page-menu "View Day view expanded Day view collapsed Month view Date picker Jump to [DATE]…" at bounding box center [729, 55] width 1459 height 37
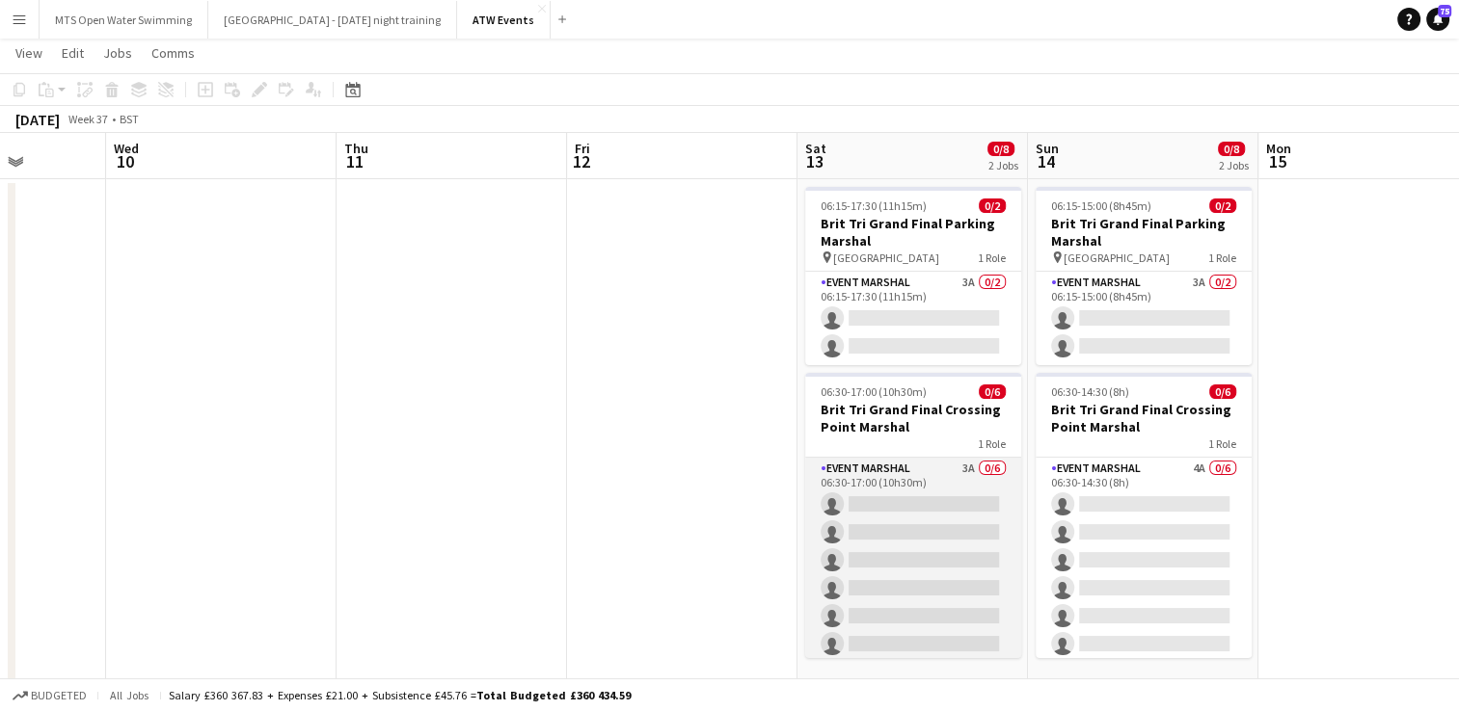
click at [945, 465] on app-card-role "Event Marshal 3A 0/6 06:30-17:00 (10h30m) single-neutral-actions single-neutral…" at bounding box center [913, 560] width 216 height 205
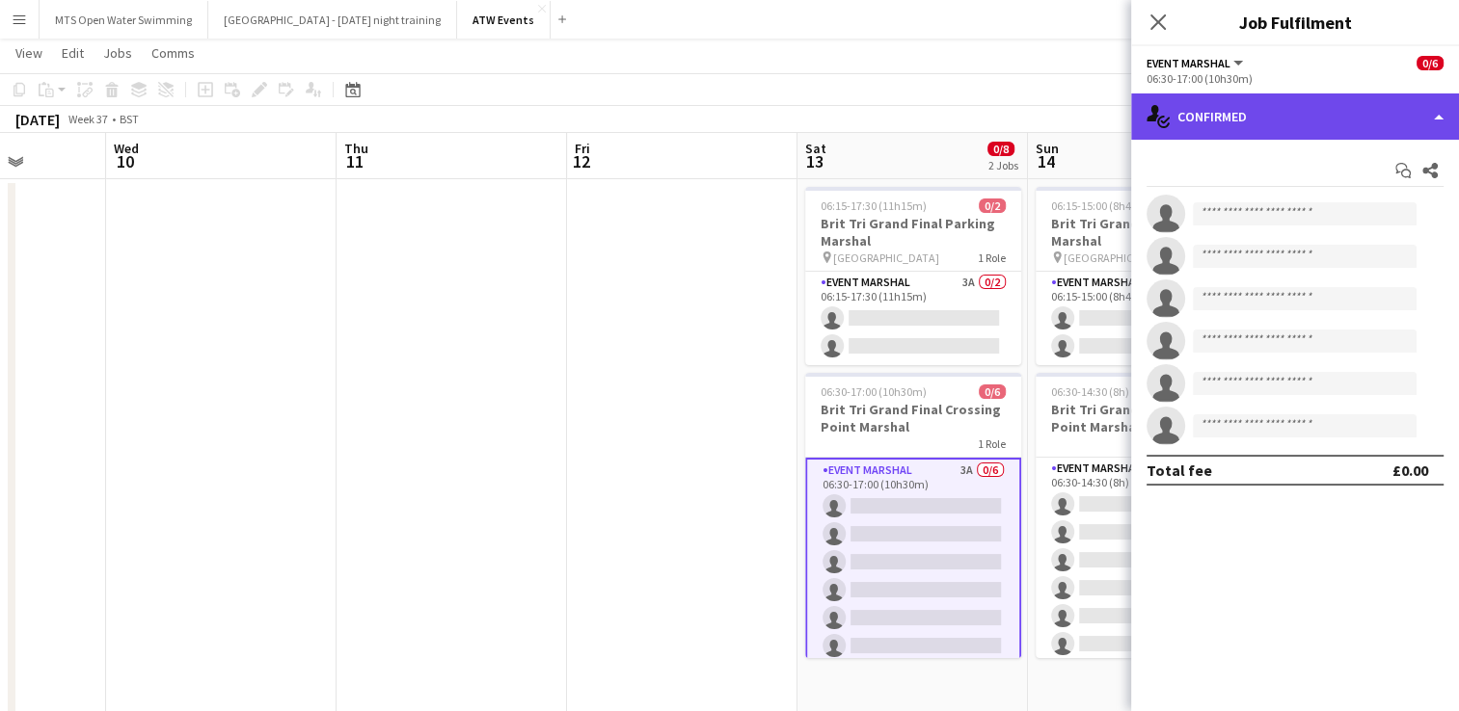
click at [1223, 106] on div "single-neutral-actions-check-2 Confirmed" at bounding box center [1295, 117] width 328 height 46
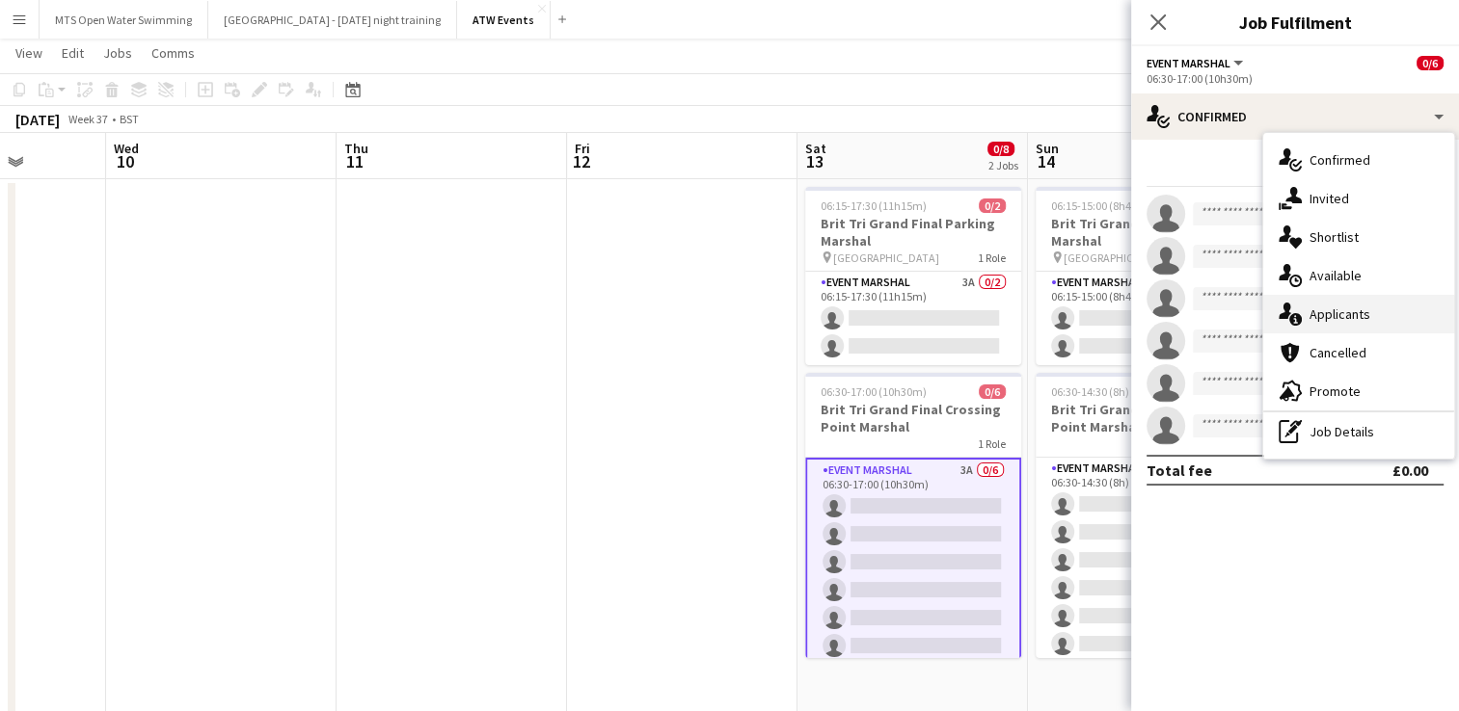
click at [1333, 312] on div "single-neutral-actions-information Applicants" at bounding box center [1358, 314] width 191 height 39
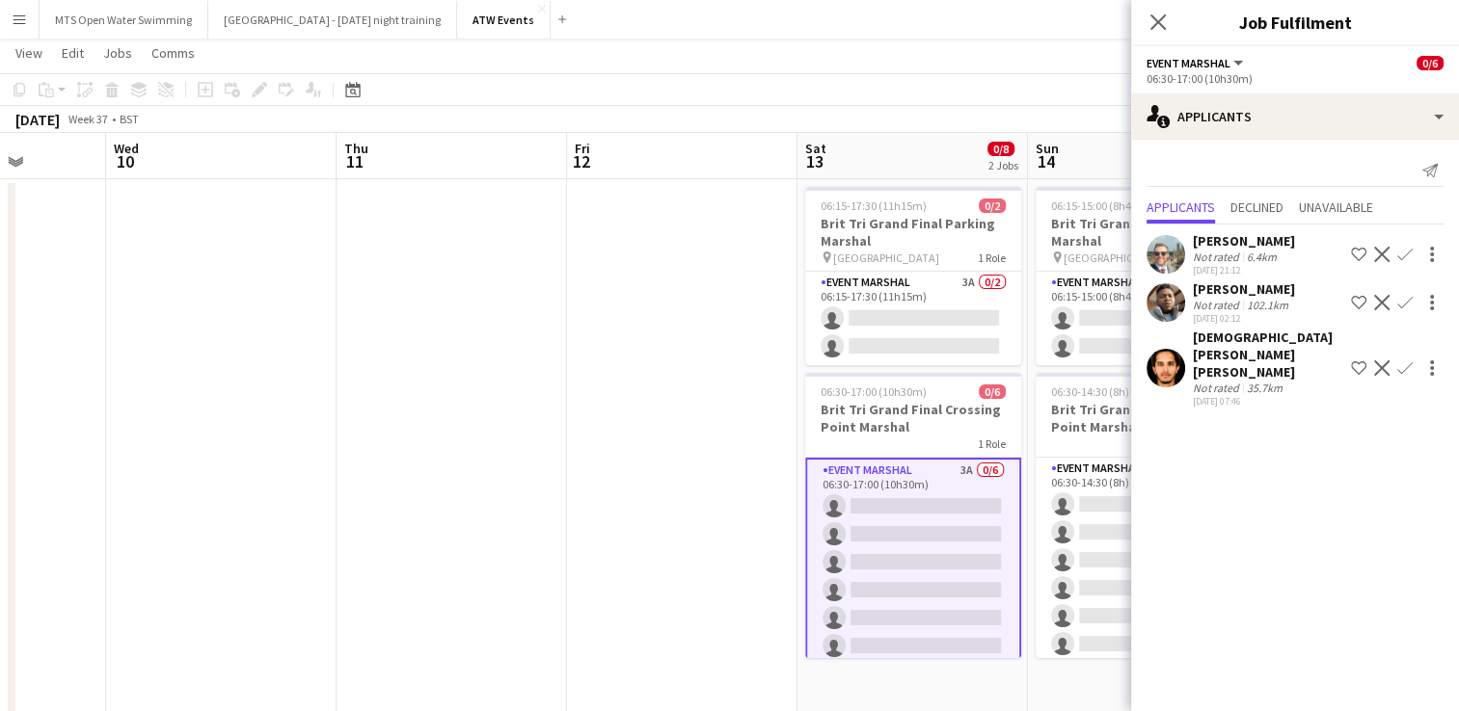
click at [949, 70] on app-page-menu "View Day view expanded Day view collapsed Month view Date picker Jump to [DATE]…" at bounding box center [729, 55] width 1459 height 37
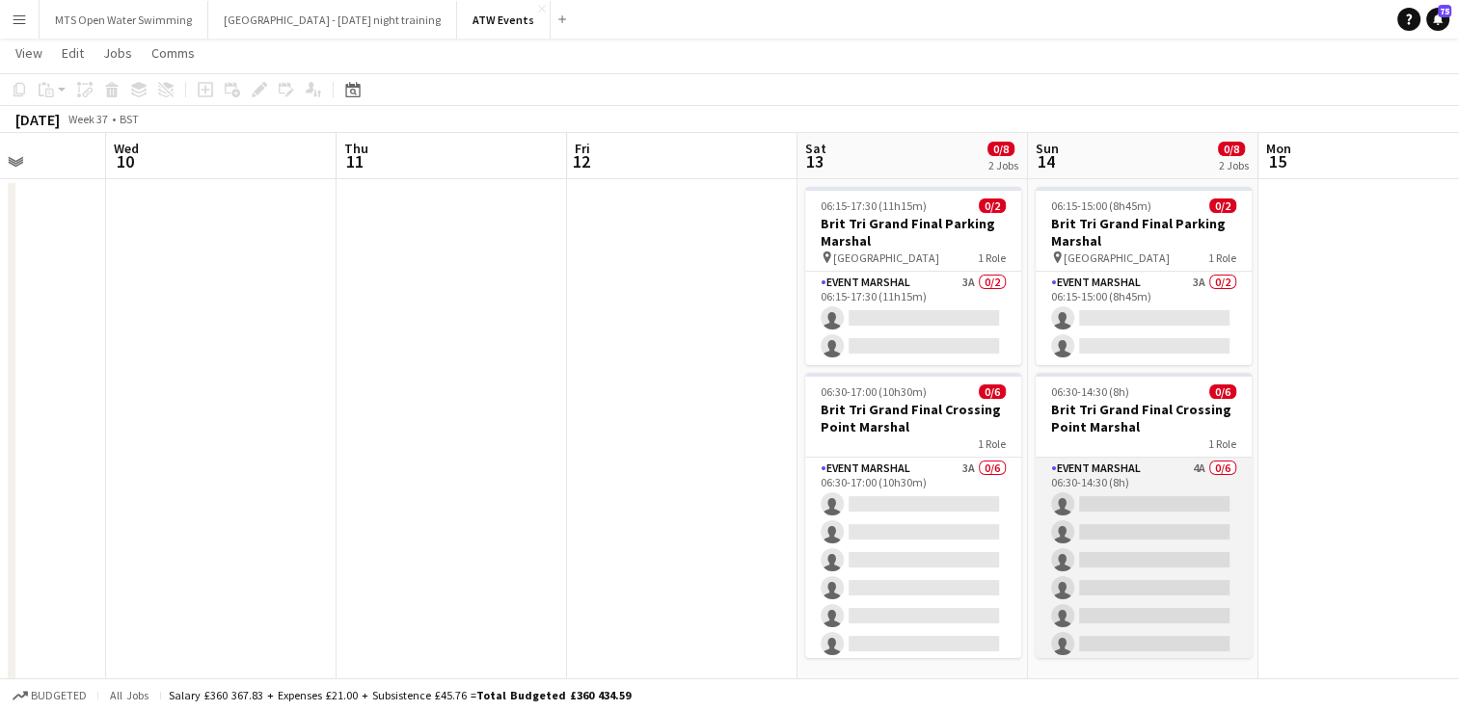
click at [1183, 477] on app-card-role "Event Marshal 4A 0/6 06:30-14:30 (8h) single-neutral-actions single-neutral-act…" at bounding box center [1143, 560] width 216 height 205
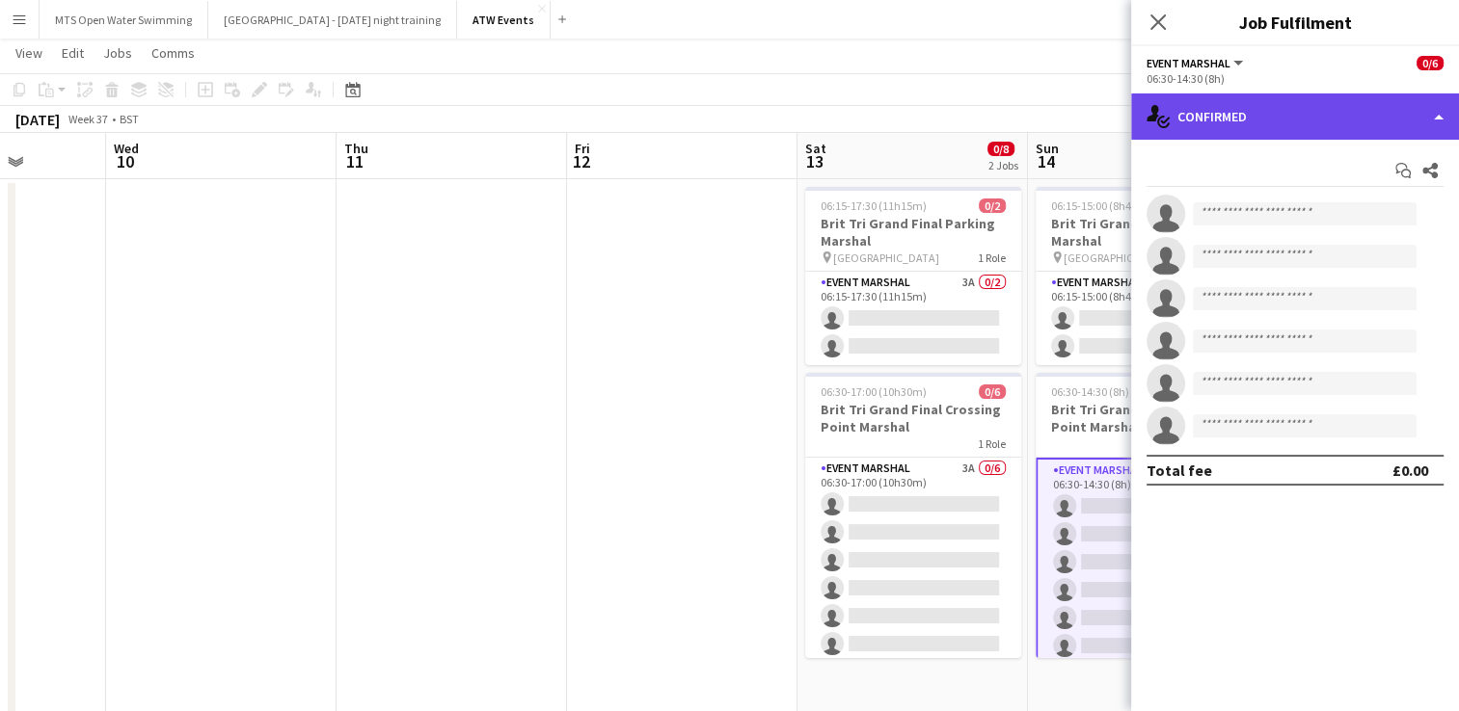
click at [1240, 131] on div "single-neutral-actions-check-2 Confirmed" at bounding box center [1295, 117] width 328 height 46
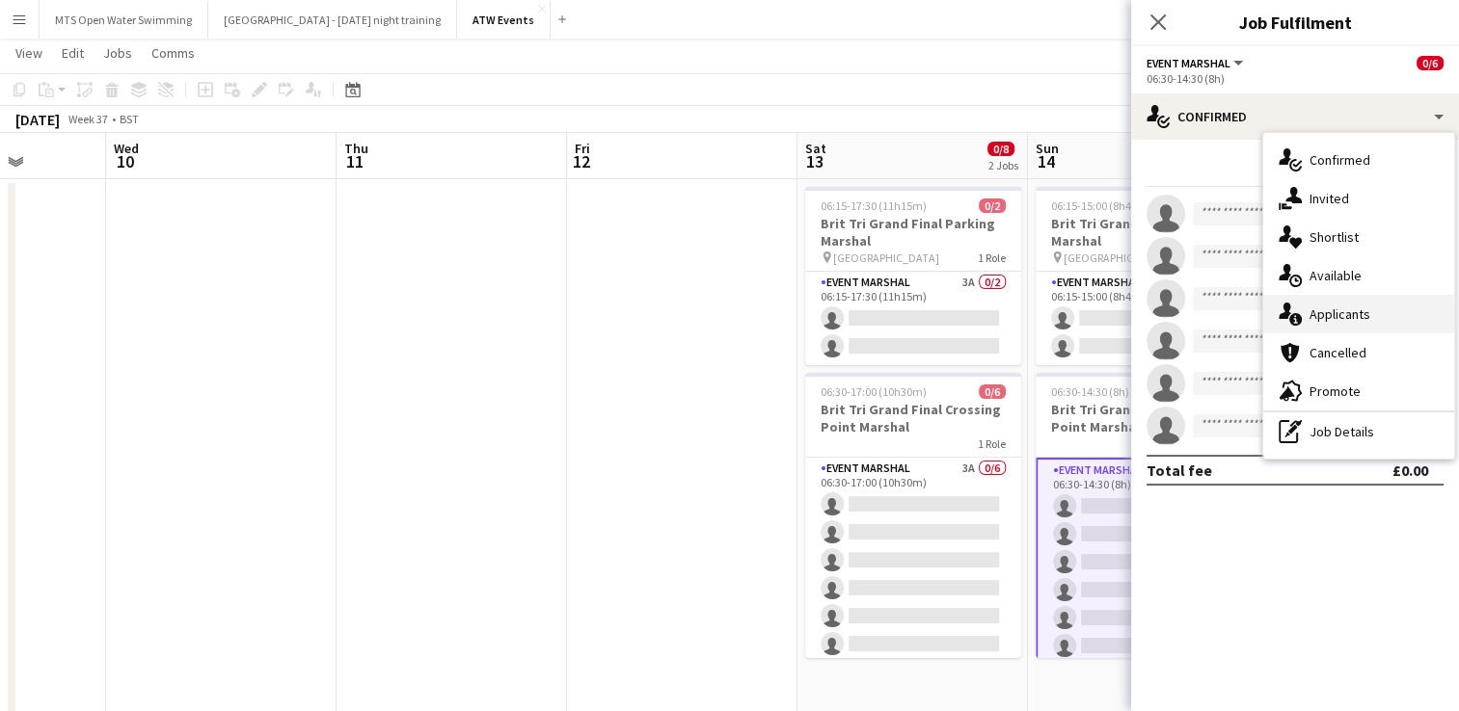
click at [1322, 329] on div "single-neutral-actions-information Applicants" at bounding box center [1358, 314] width 191 height 39
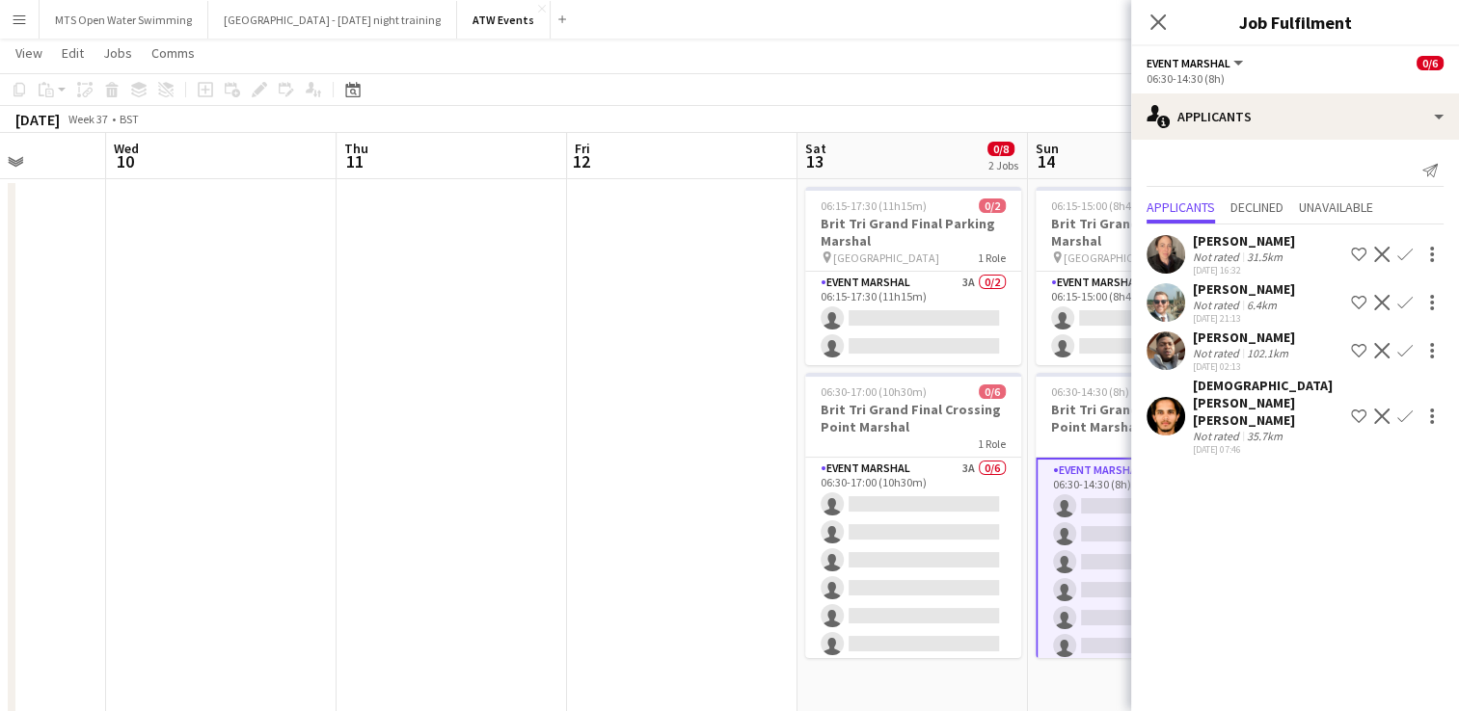
click at [1397, 253] on app-icon "Confirm" at bounding box center [1404, 254] width 15 height 15
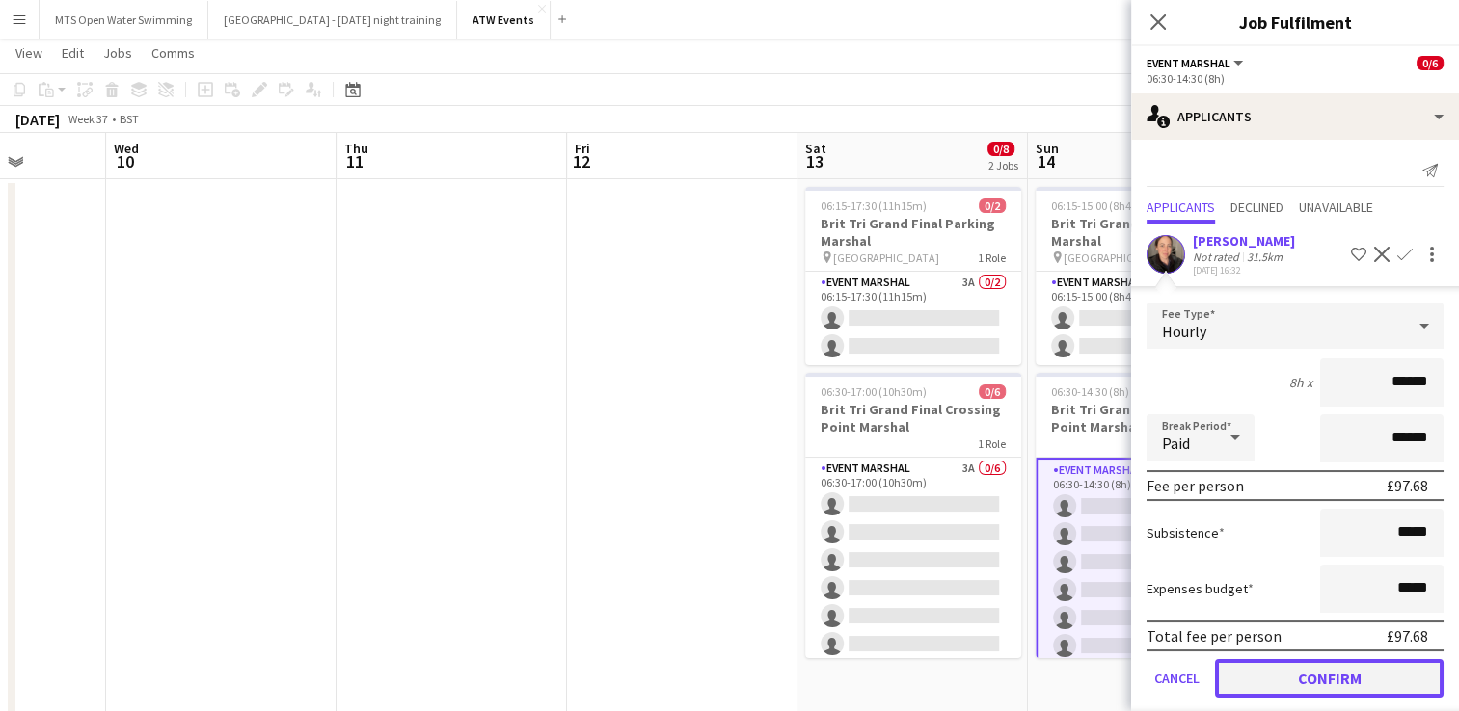
click at [1326, 688] on button "Confirm" at bounding box center [1329, 678] width 228 height 39
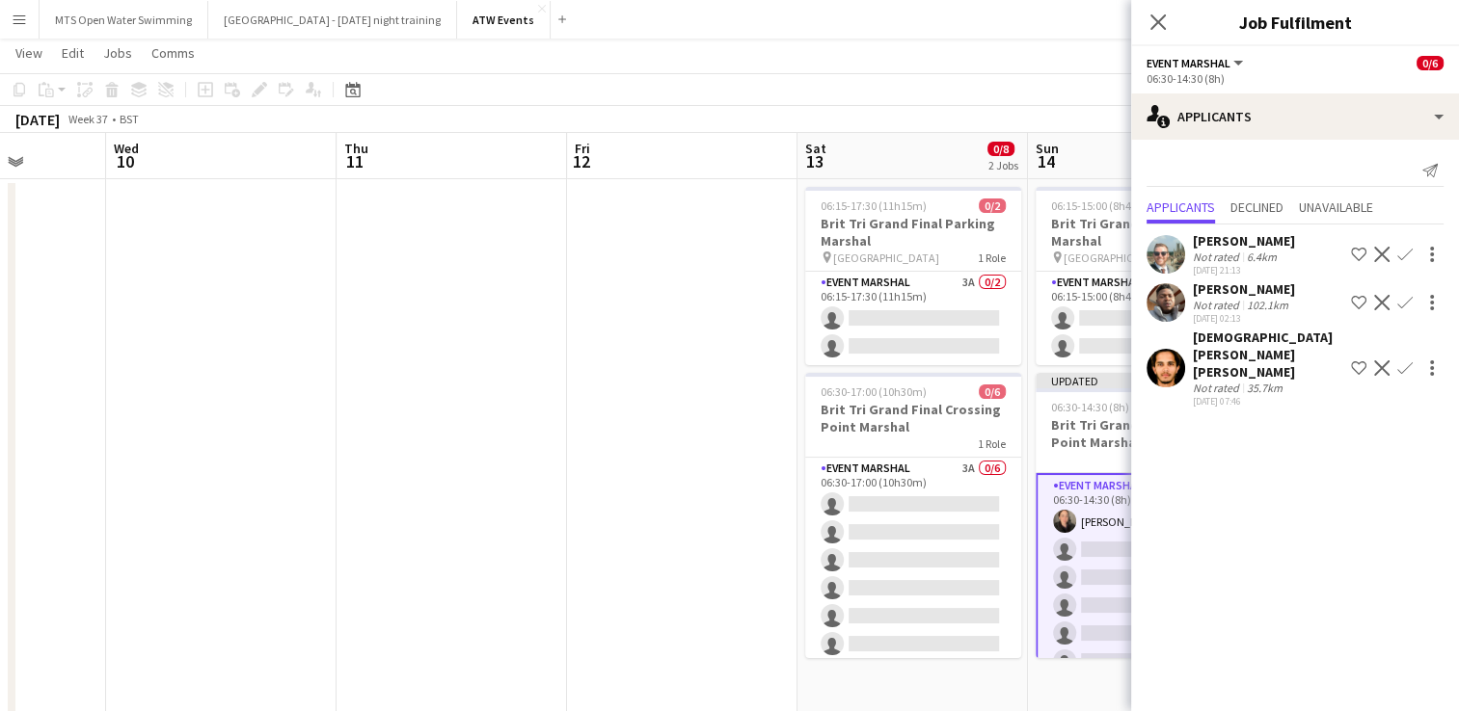
click at [684, 71] on app-page-menu "View Day view expanded Day view collapsed Month view Date picker Jump to [DATE]…" at bounding box center [729, 55] width 1459 height 37
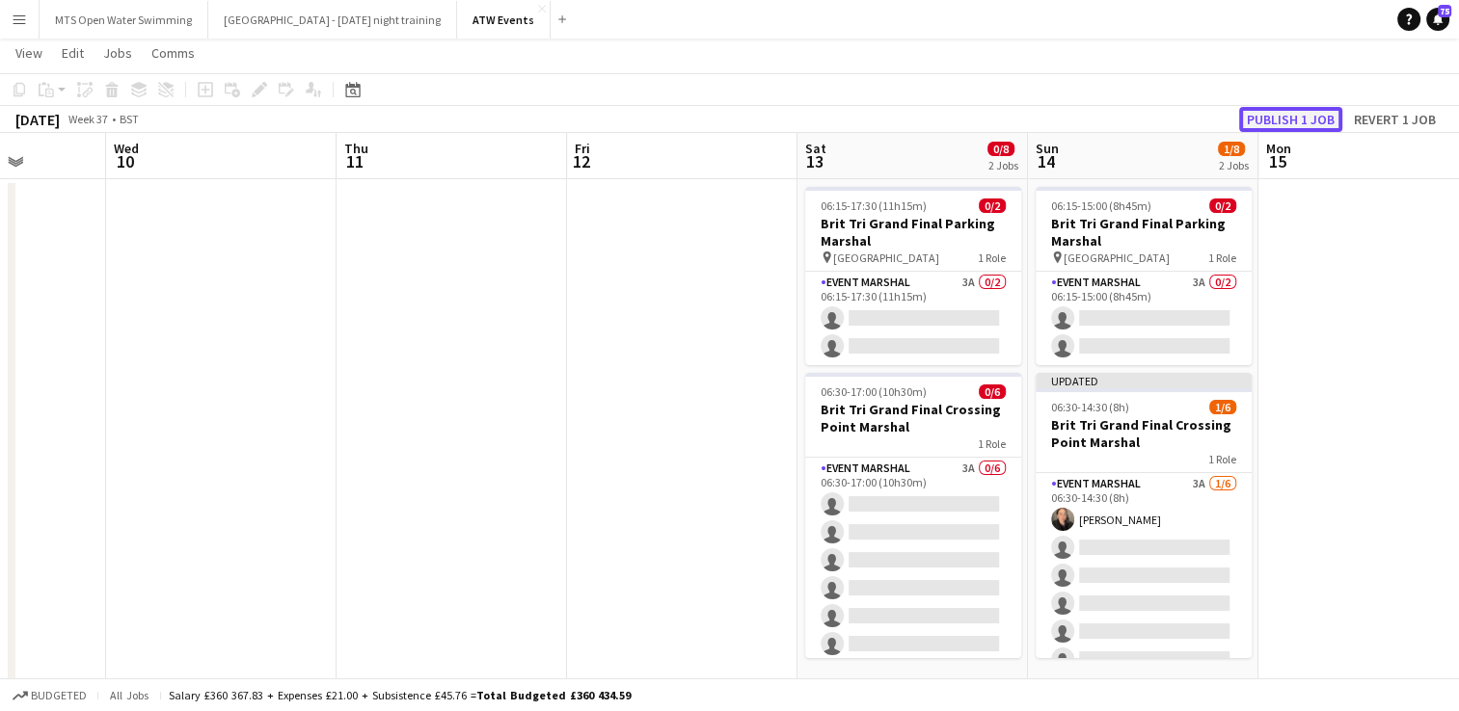
click at [1285, 122] on button "Publish 1 job" at bounding box center [1290, 119] width 103 height 25
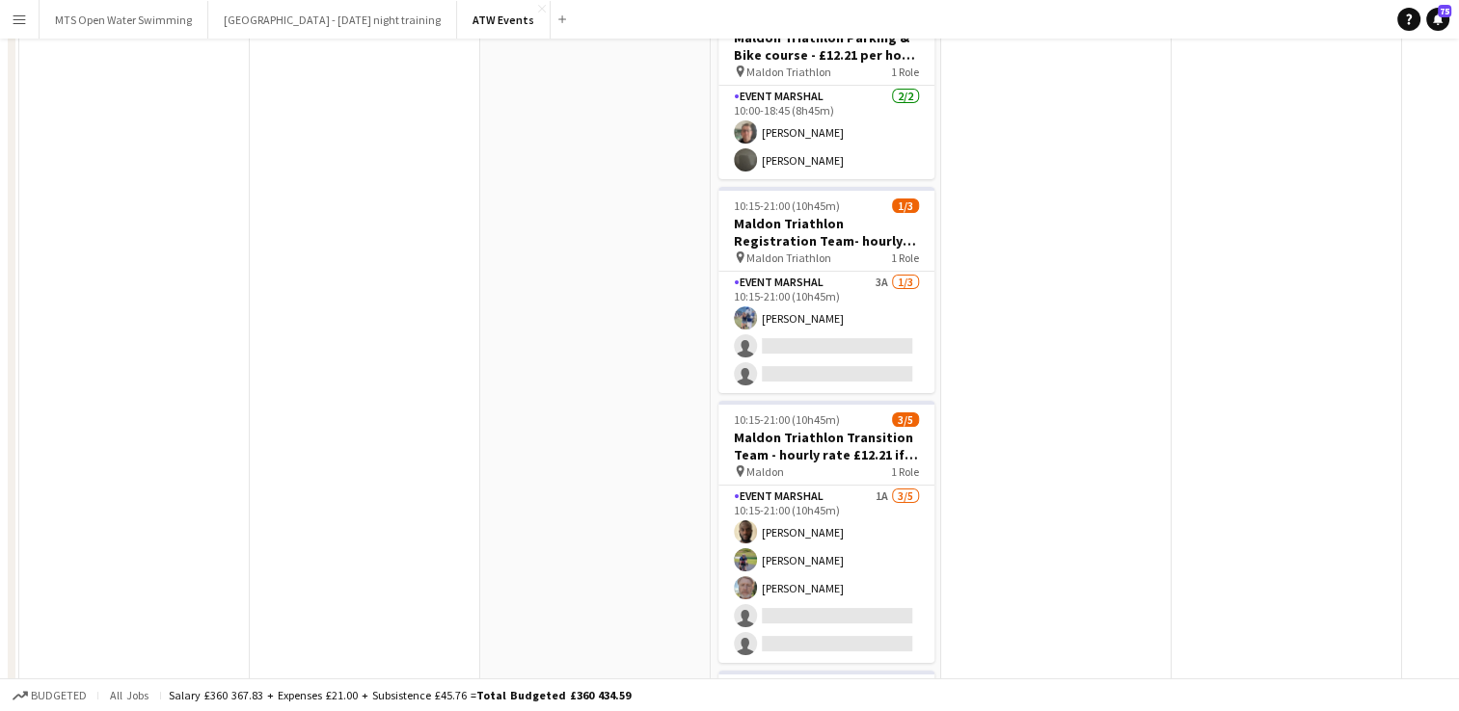
scroll to position [0, 0]
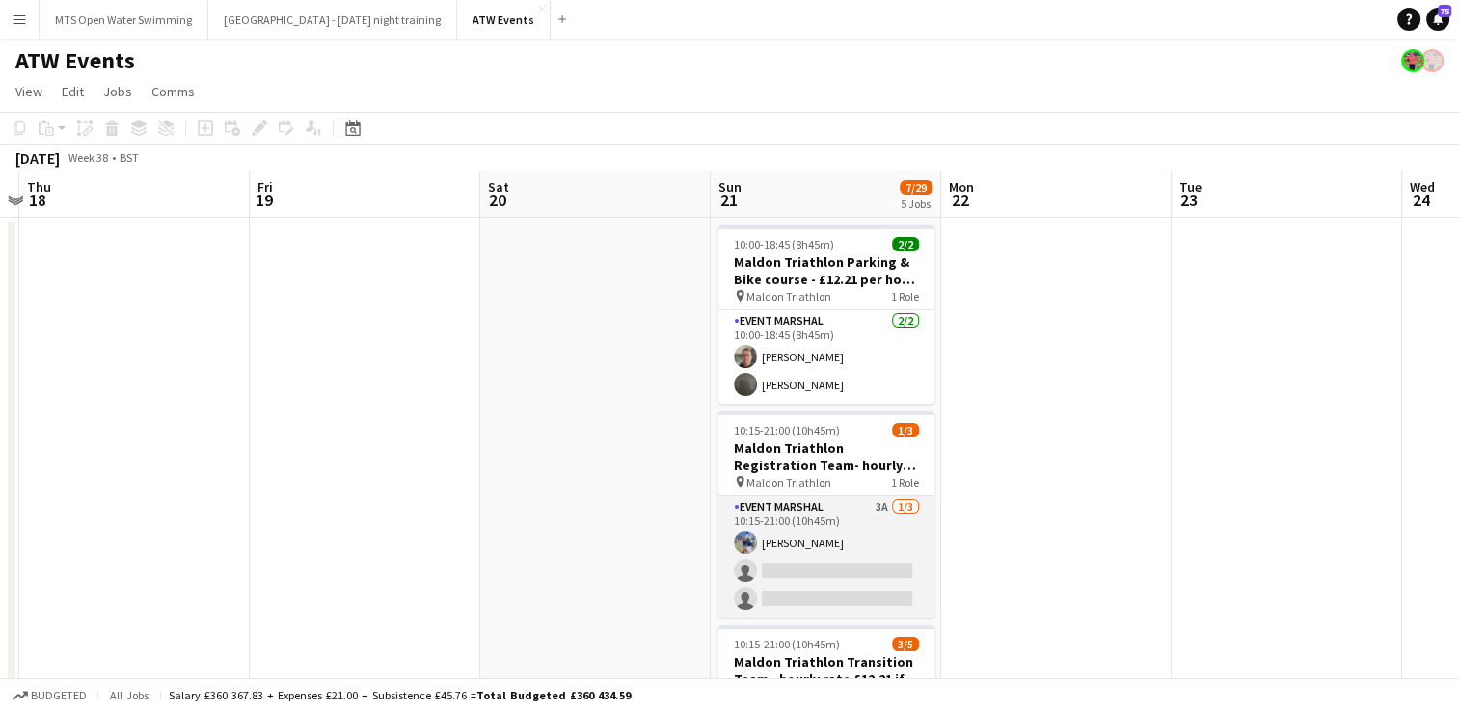
click at [880, 504] on app-card-role "Event Marshal 3A [DATE] 10:15-21:00 (10h45m) [PERSON_NAME] single-neutral-actio…" at bounding box center [826, 556] width 216 height 121
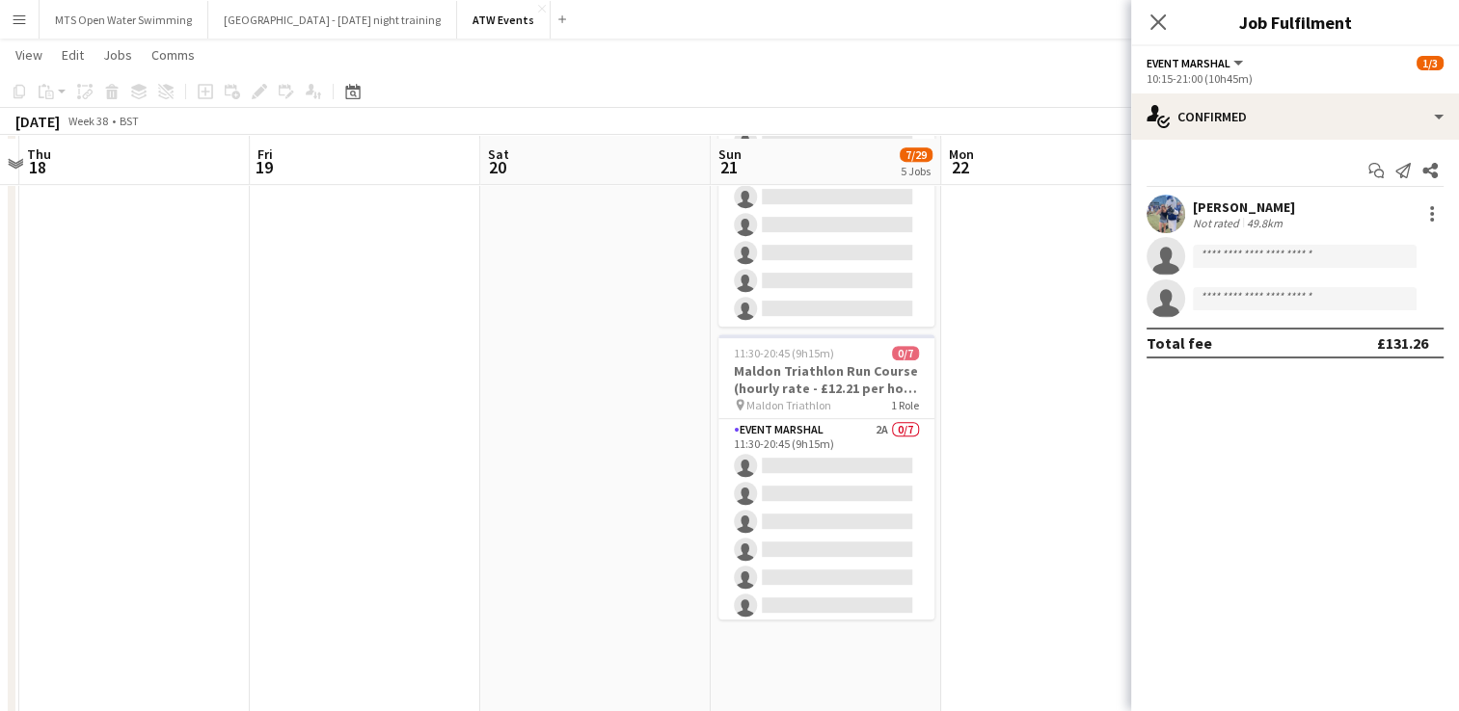
scroll to position [860, 0]
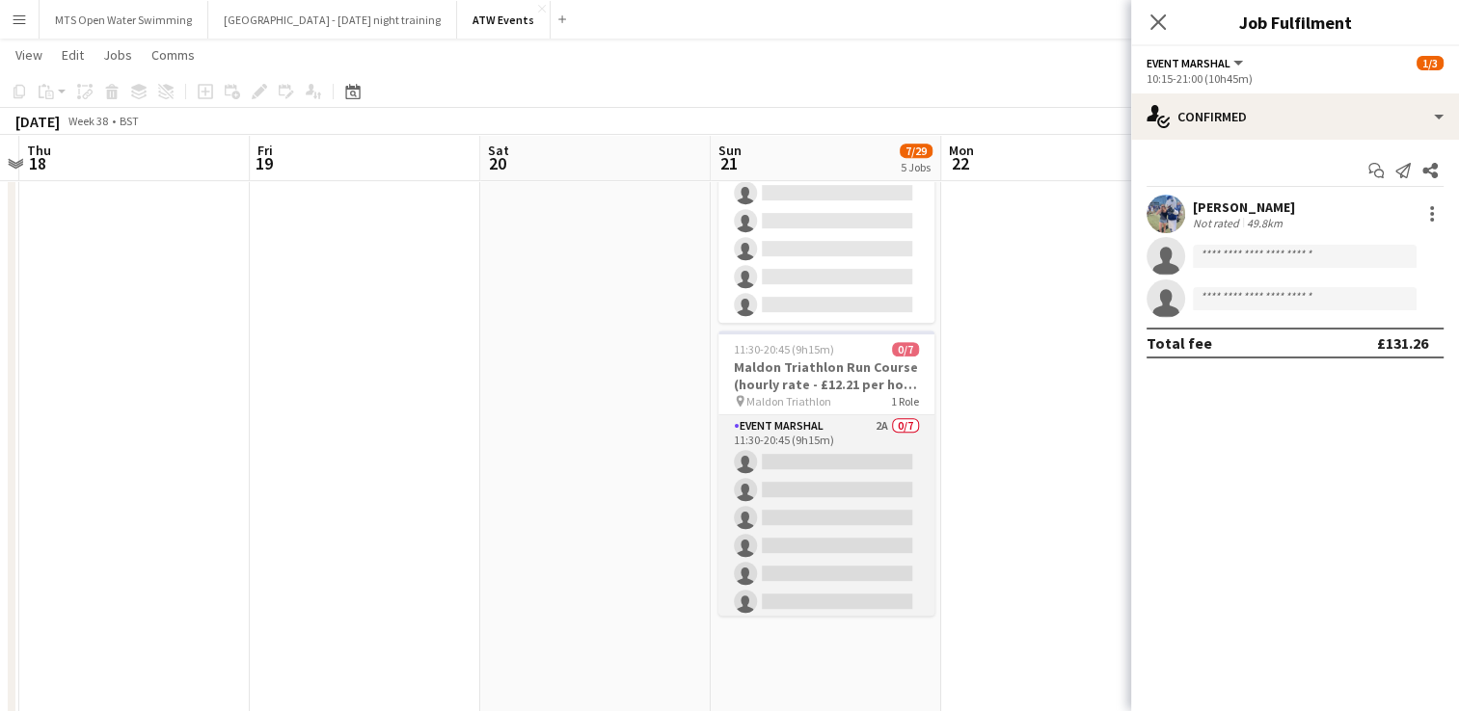
click at [862, 426] on app-card-role "Event Marshal 2A 0/7 11:30-20:45 (9h15m) single-neutral-actions single-neutral-…" at bounding box center [826, 531] width 216 height 233
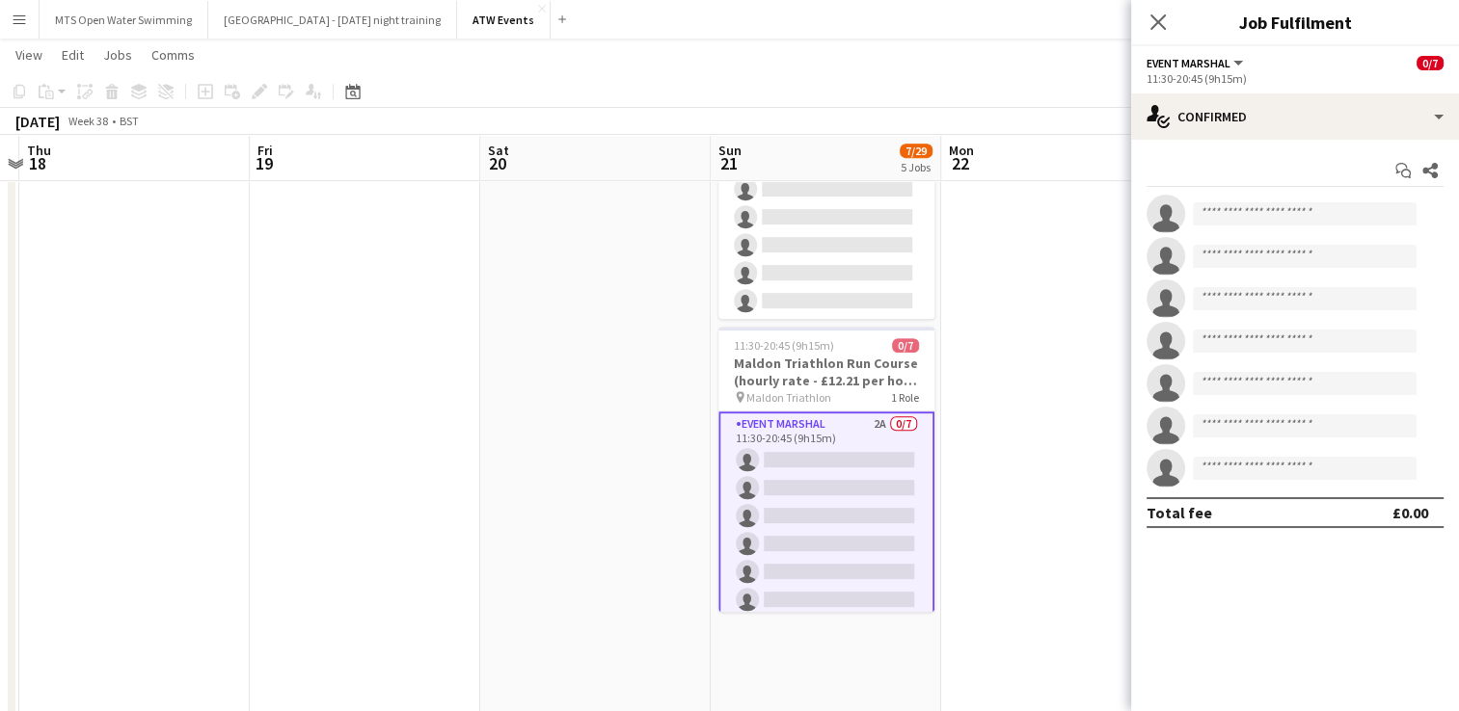
click at [865, 421] on app-card-role "Event Marshal 2A 0/7 11:30-20:45 (9h15m) single-neutral-actions single-neutral-…" at bounding box center [826, 530] width 216 height 237
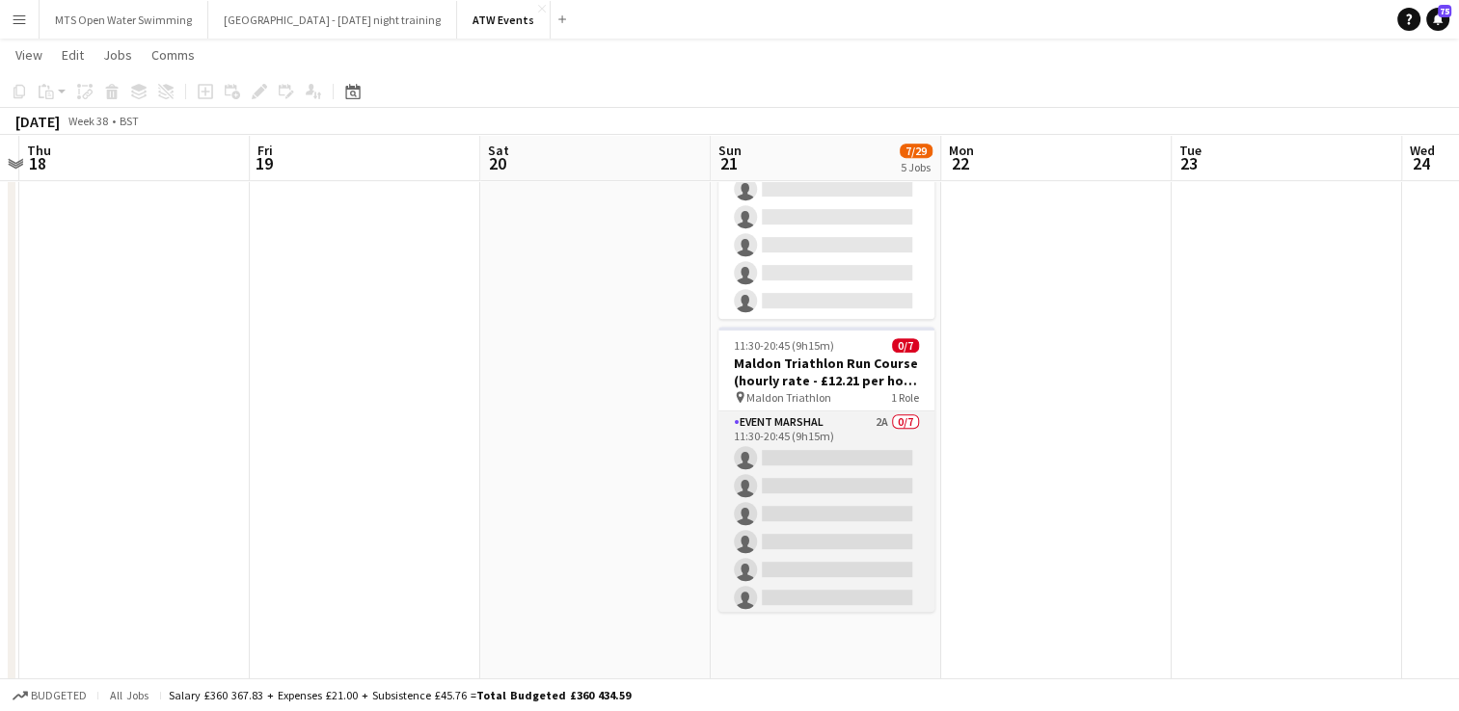
click at [865, 421] on app-card-role "Event Marshal 2A 0/7 11:30-20:45 (9h15m) single-neutral-actions single-neutral-…" at bounding box center [826, 528] width 216 height 233
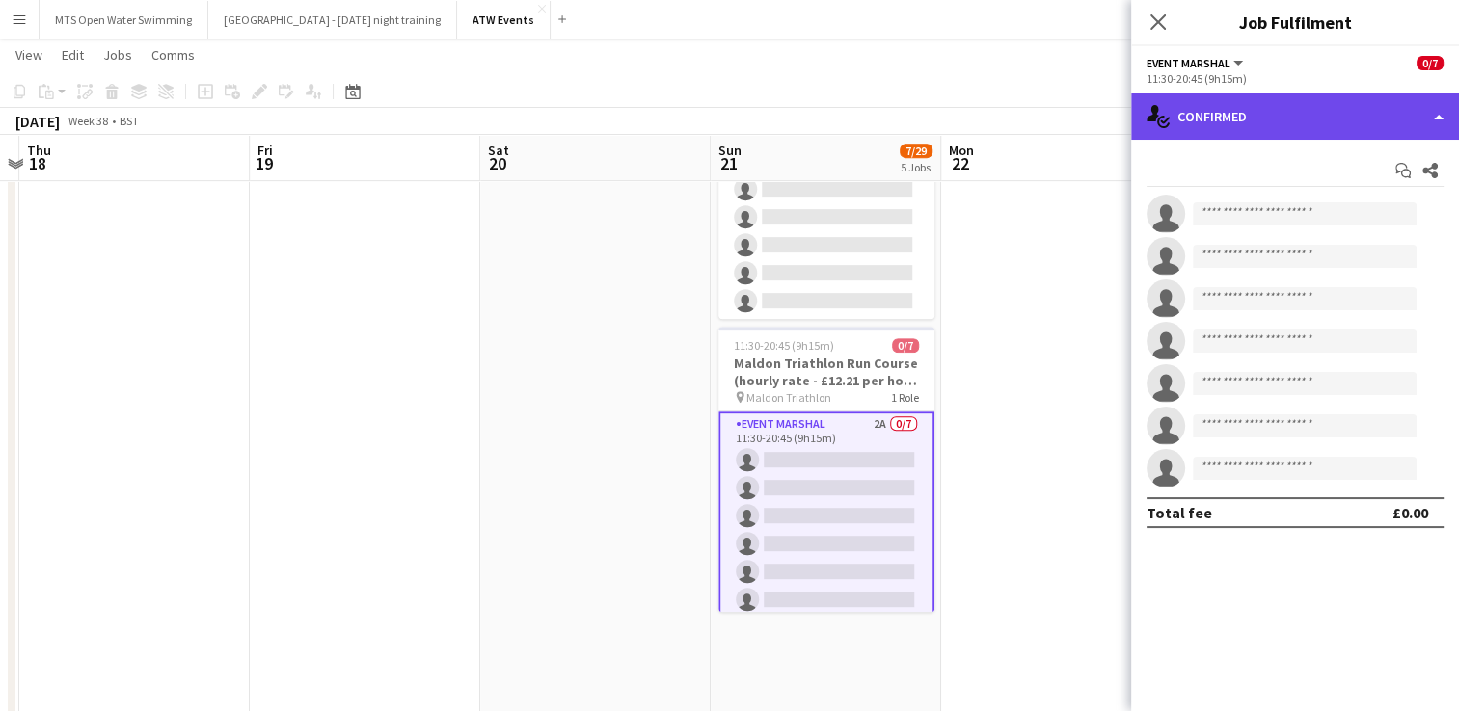
click at [1201, 126] on div "single-neutral-actions-check-2 Confirmed" at bounding box center [1295, 117] width 328 height 46
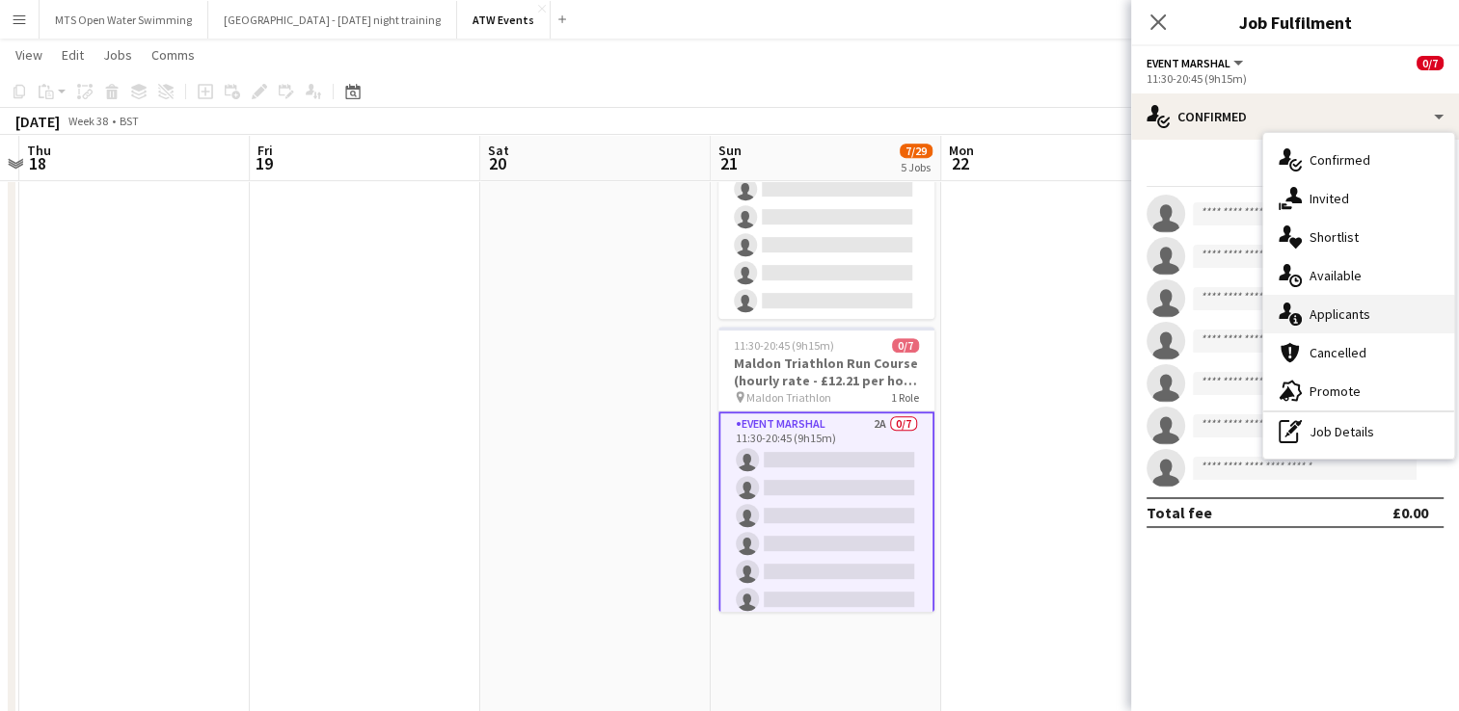
click at [1315, 326] on div "single-neutral-actions-information Applicants" at bounding box center [1358, 314] width 191 height 39
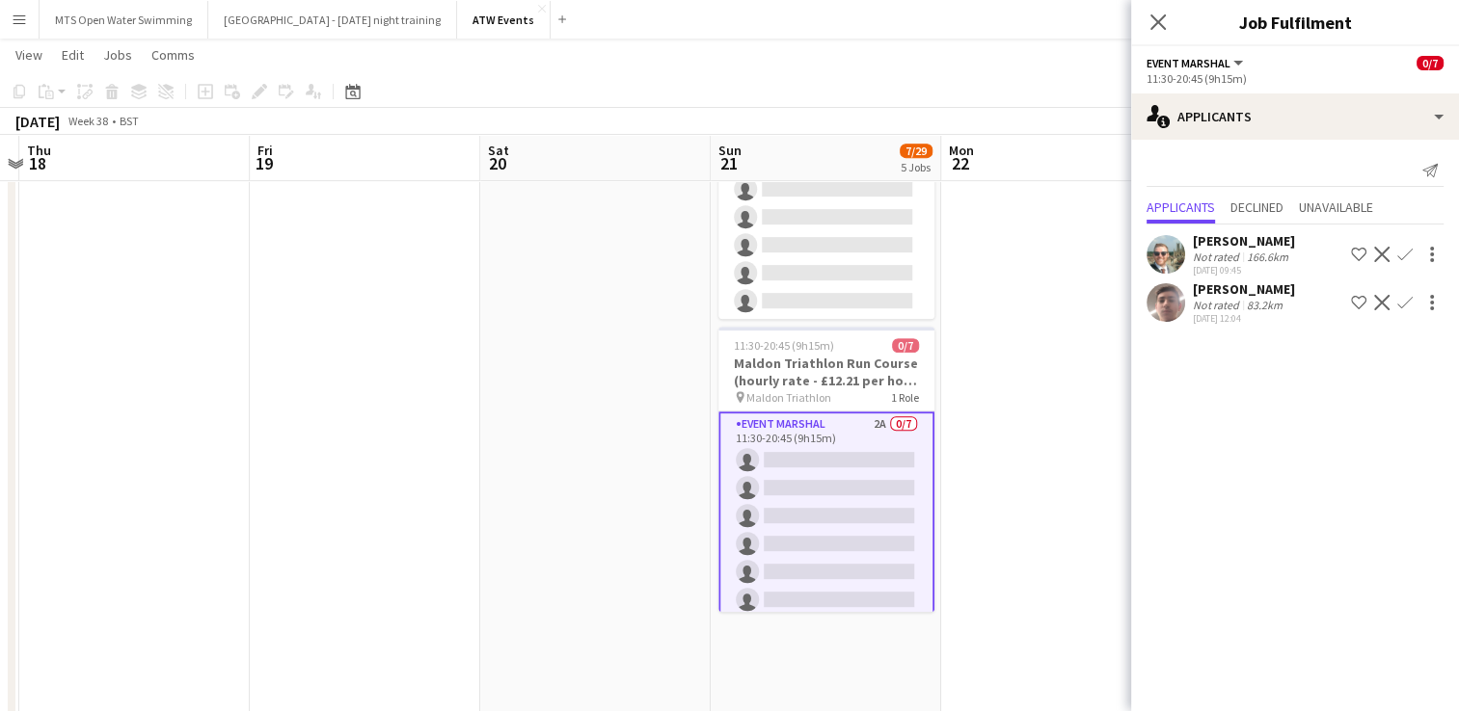
click at [1213, 286] on div "[PERSON_NAME]" at bounding box center [1243, 289] width 102 height 17
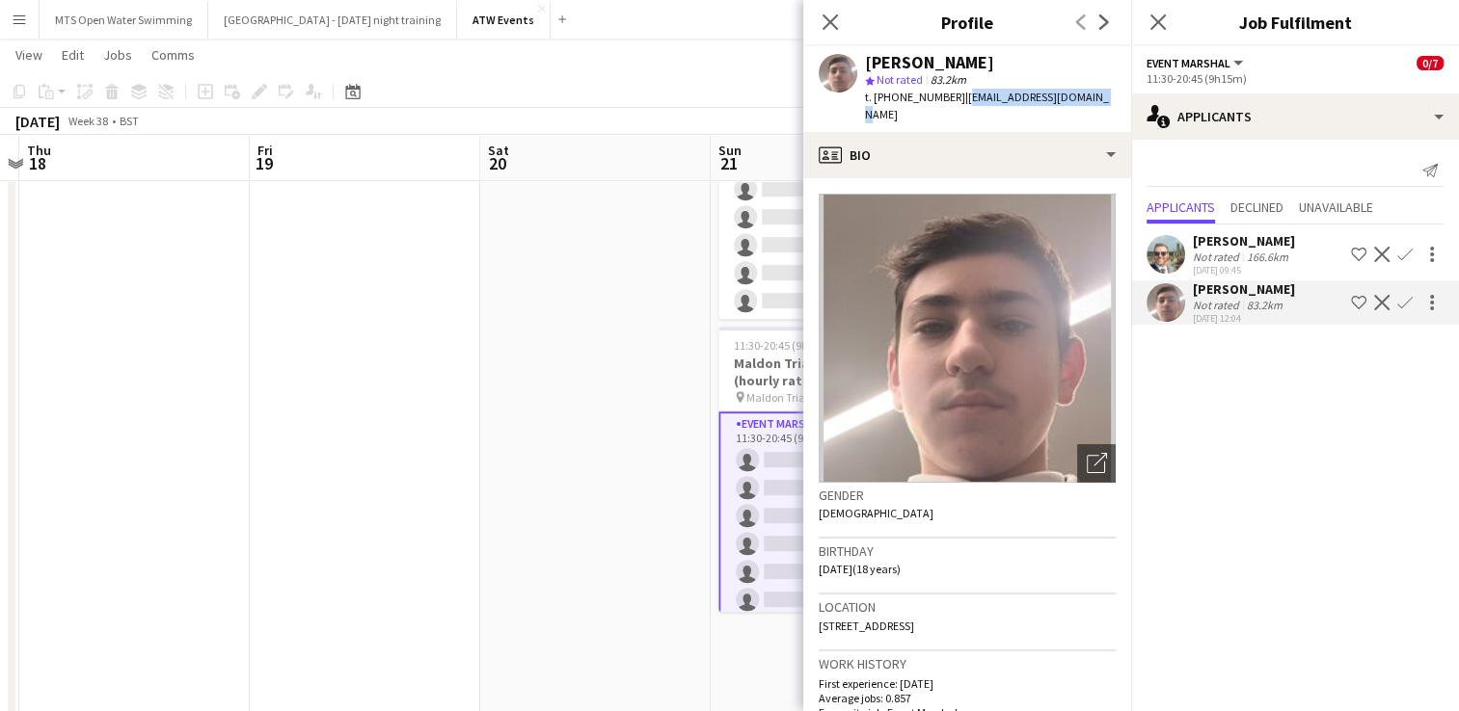
drag, startPoint x: 956, startPoint y: 96, endPoint x: 1118, endPoint y: 111, distance: 162.6
click at [1118, 111] on app-profile-header "[PERSON_NAME] star Not rated 83.2km t. [PHONE_NUMBER] | [EMAIL_ADDRESS][DOMAIN_…" at bounding box center [967, 89] width 328 height 86
copy span "[EMAIL_ADDRESS][DOMAIN_NAME]"
click at [829, 25] on icon "Close pop-in" at bounding box center [829, 22] width 18 height 18
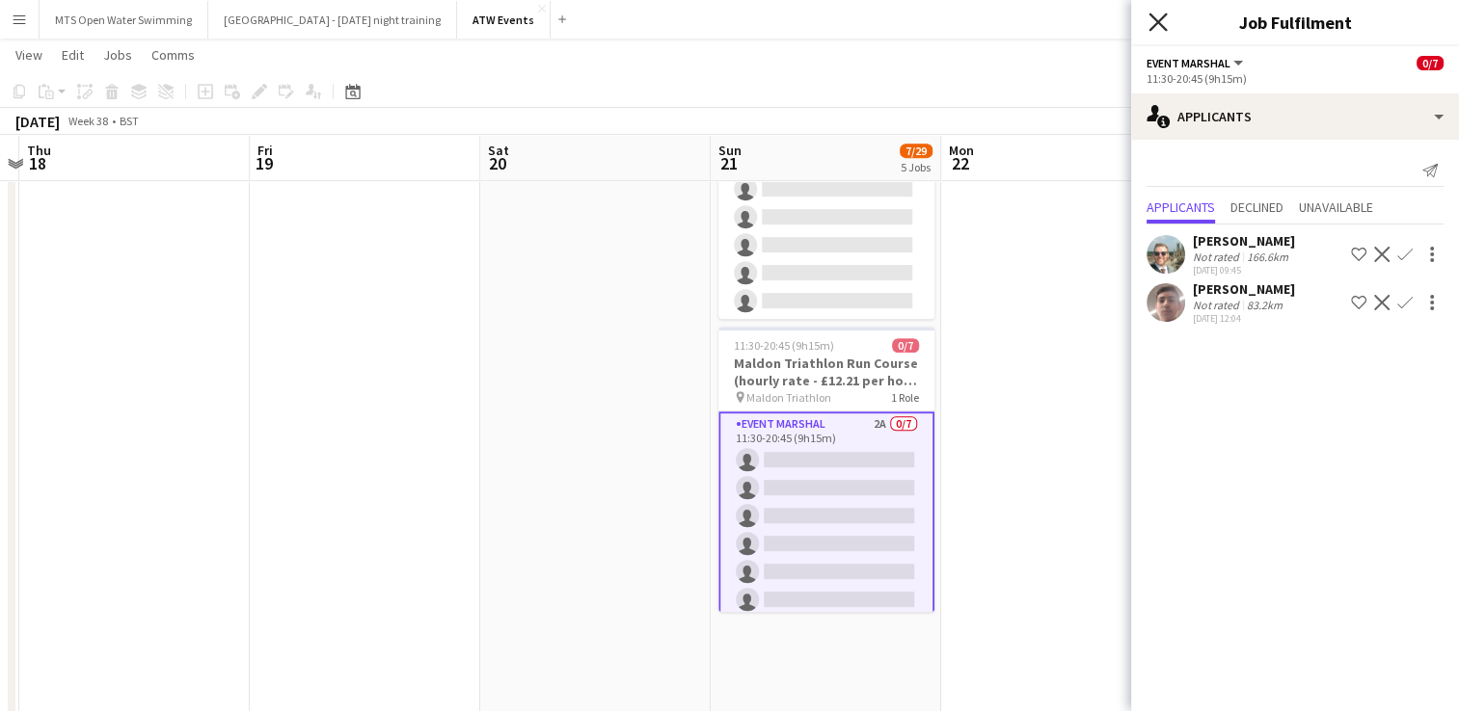
click at [1156, 23] on icon at bounding box center [1157, 22] width 18 height 18
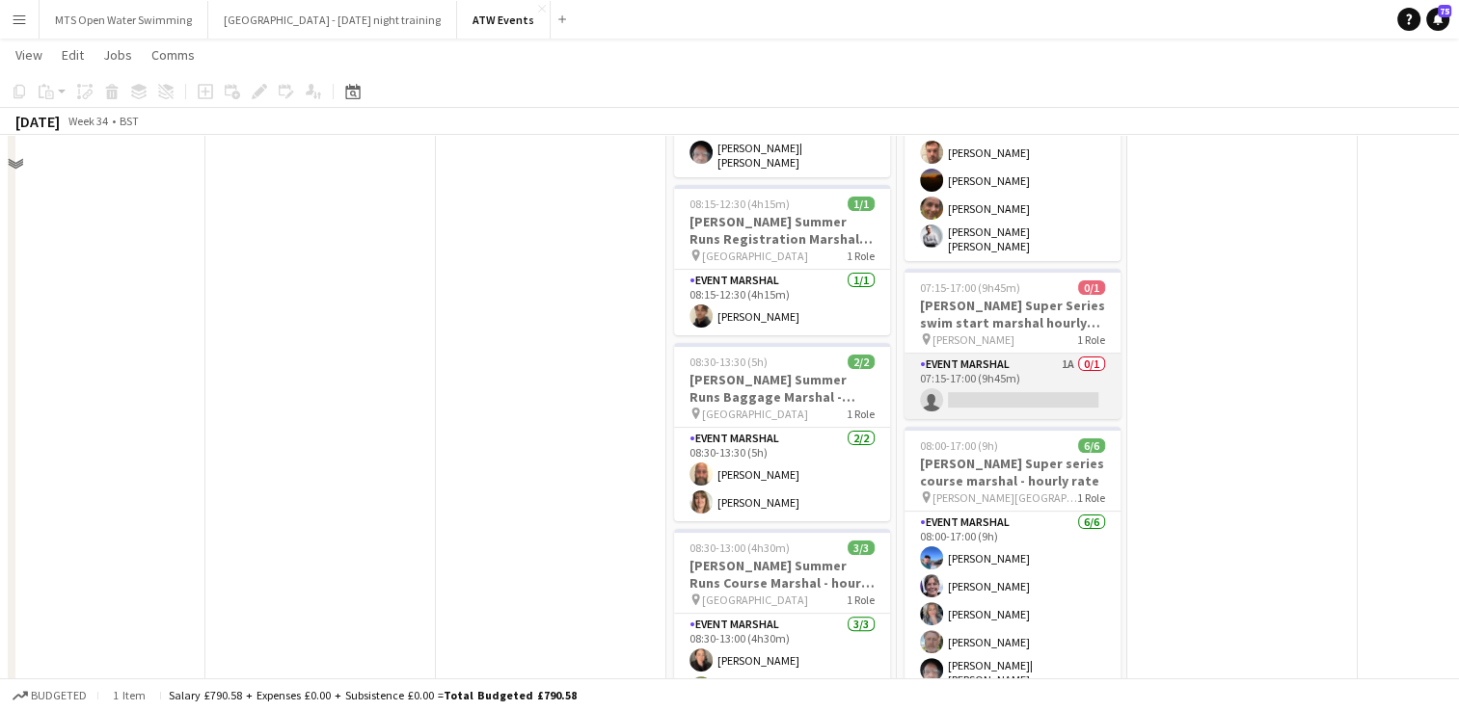
scroll to position [420, 0]
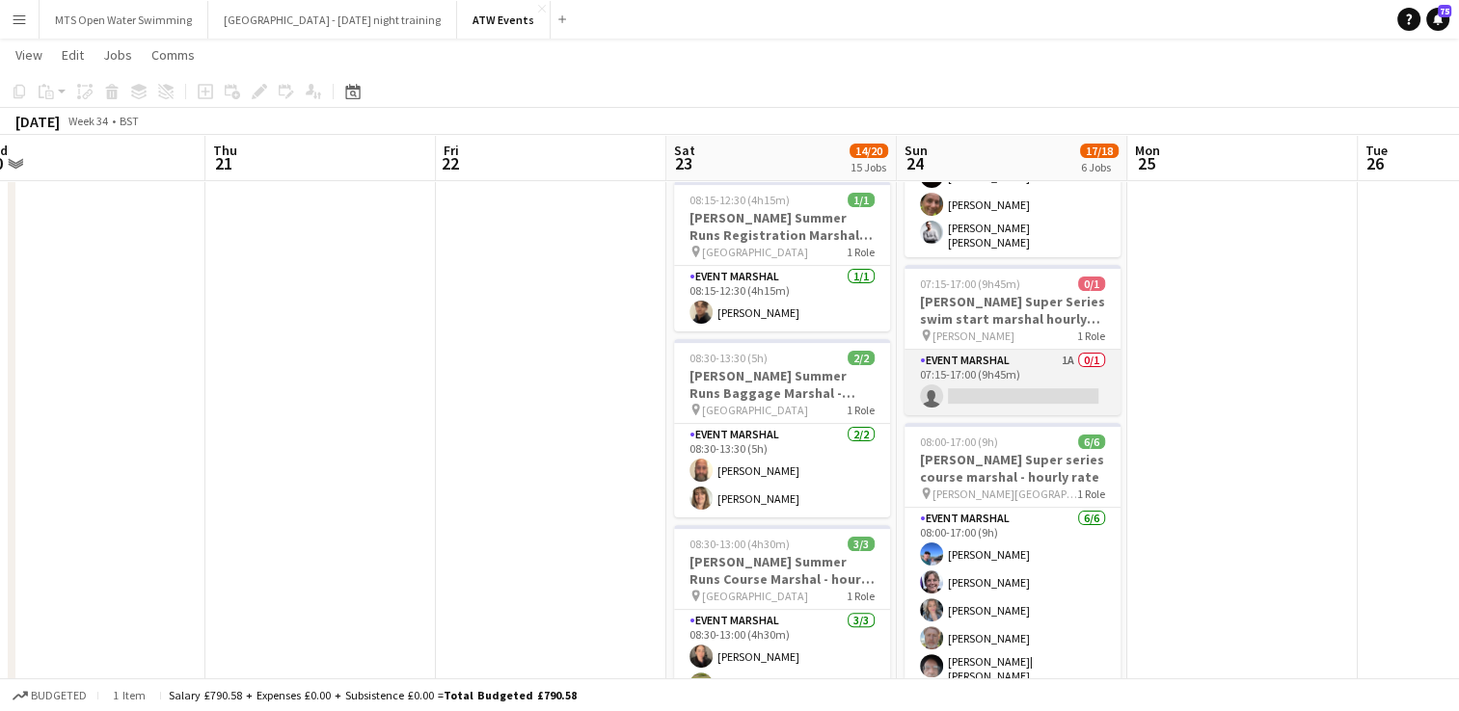
click at [1065, 353] on app-card-role "Event Marshal 1A 0/1 07:15-17:00 (9h45m) single-neutral-actions" at bounding box center [1012, 383] width 216 height 66
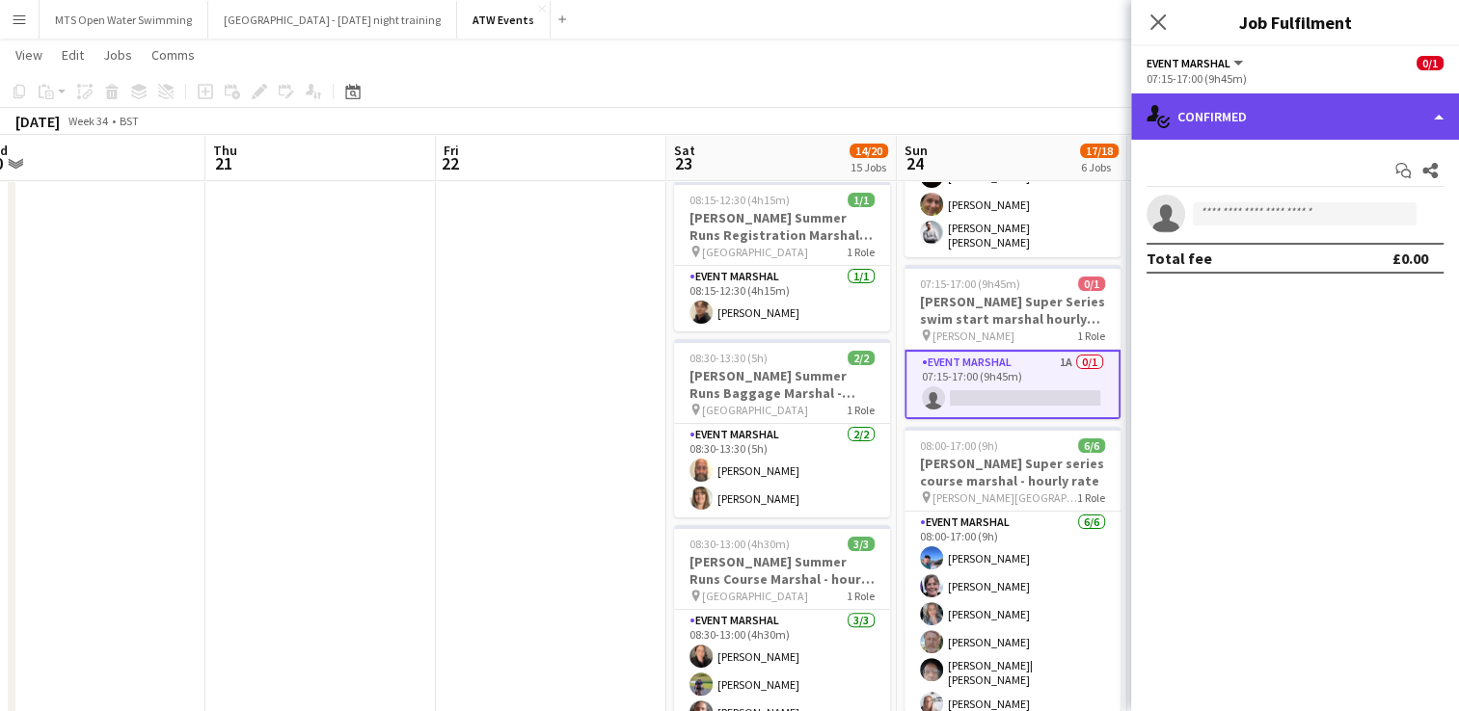
click at [1383, 130] on div "single-neutral-actions-check-2 Confirmed" at bounding box center [1295, 117] width 328 height 46
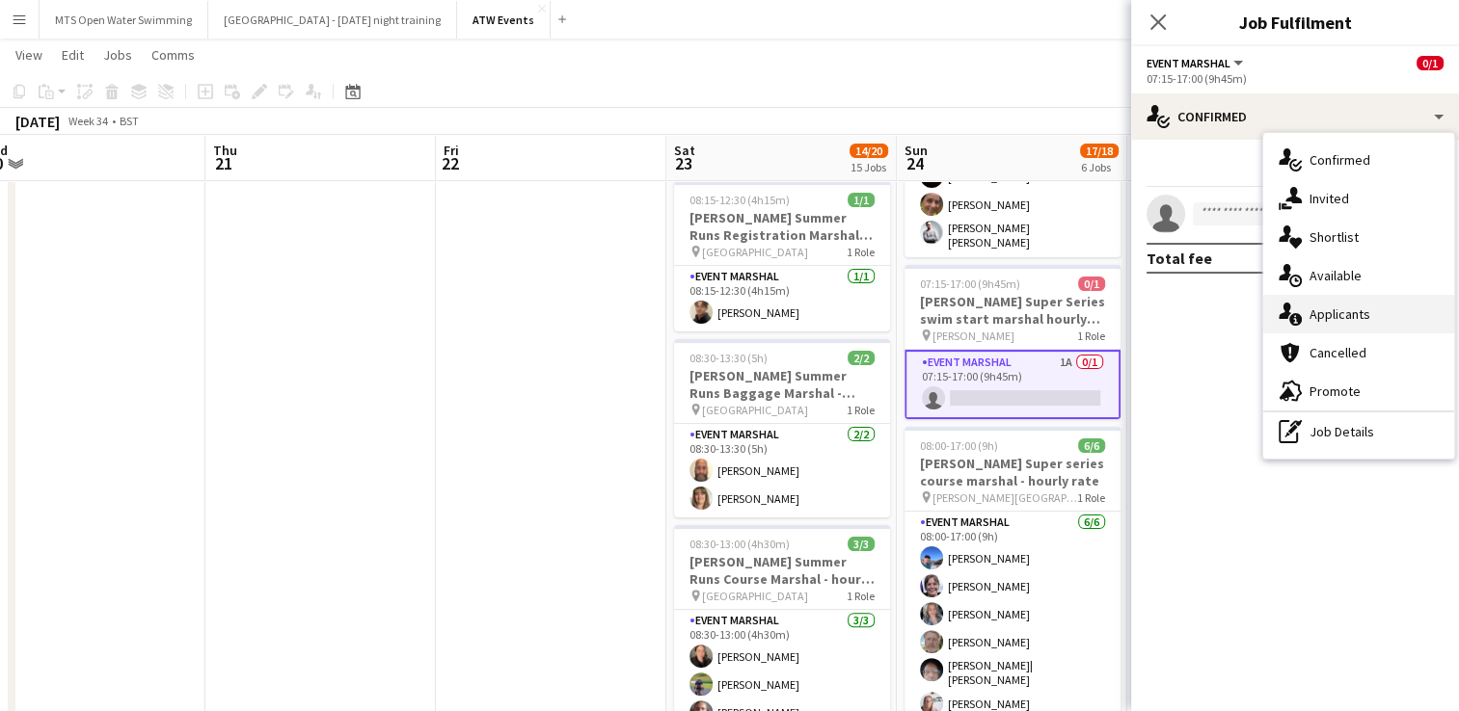
click at [1380, 327] on div "single-neutral-actions-information Applicants" at bounding box center [1358, 314] width 191 height 39
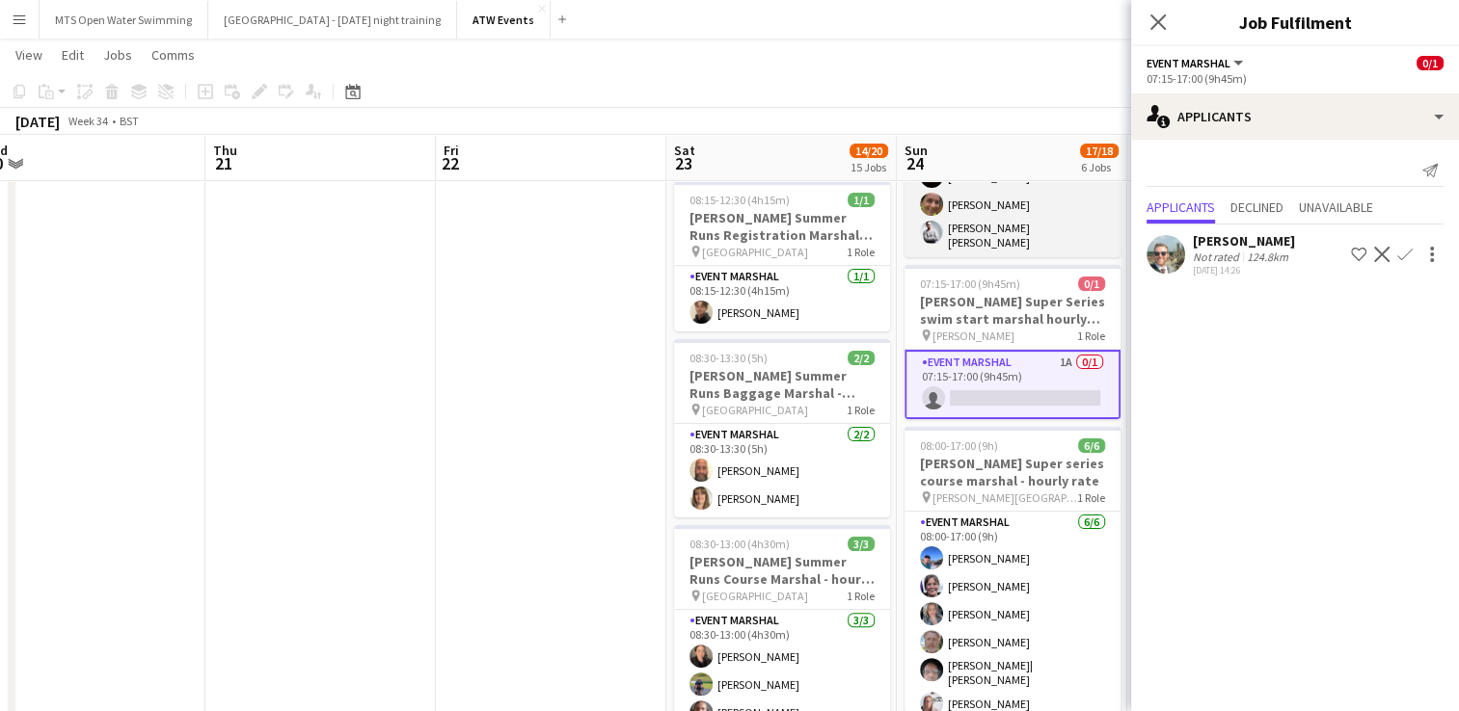
click at [1108, 189] on app-card-role "Event Marshal [DATE] 07:00-17:00 (10h) [PERSON_NAME] [PERSON_NAME] [PERSON_NAME…" at bounding box center [1012, 165] width 216 height 183
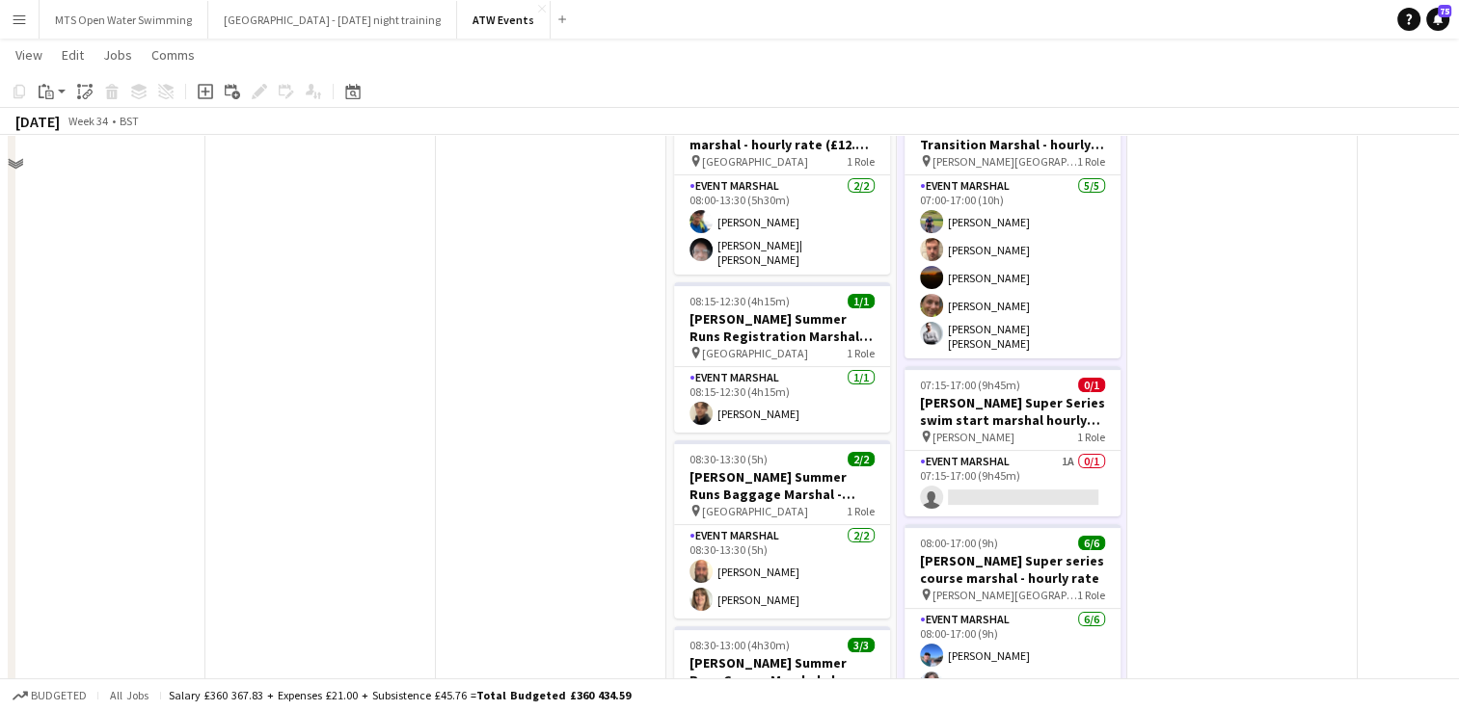
scroll to position [0, 0]
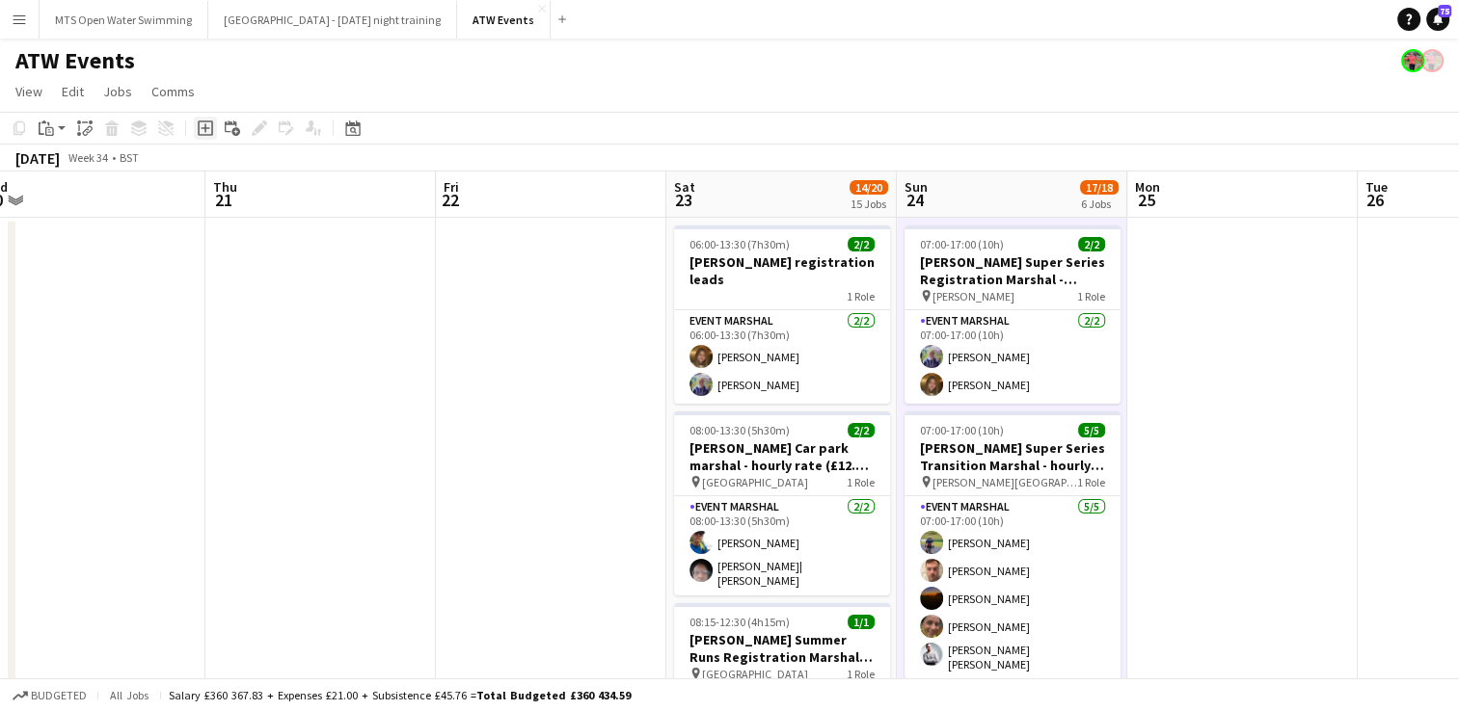
click at [198, 130] on icon at bounding box center [205, 128] width 15 height 15
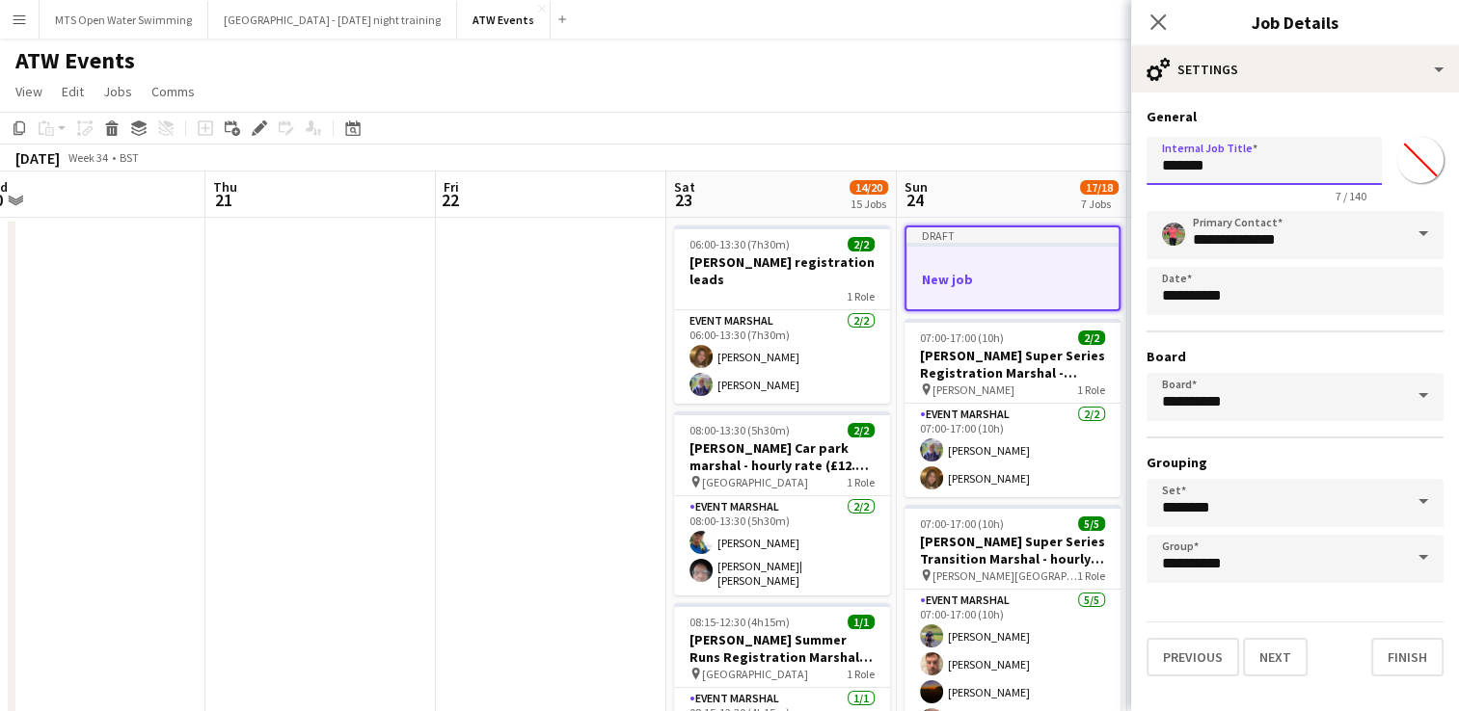
click at [1296, 169] on input "*******" at bounding box center [1263, 161] width 235 height 48
click at [1264, 168] on input "*******" at bounding box center [1263, 161] width 235 height 48
type input "*"
type input "**********"
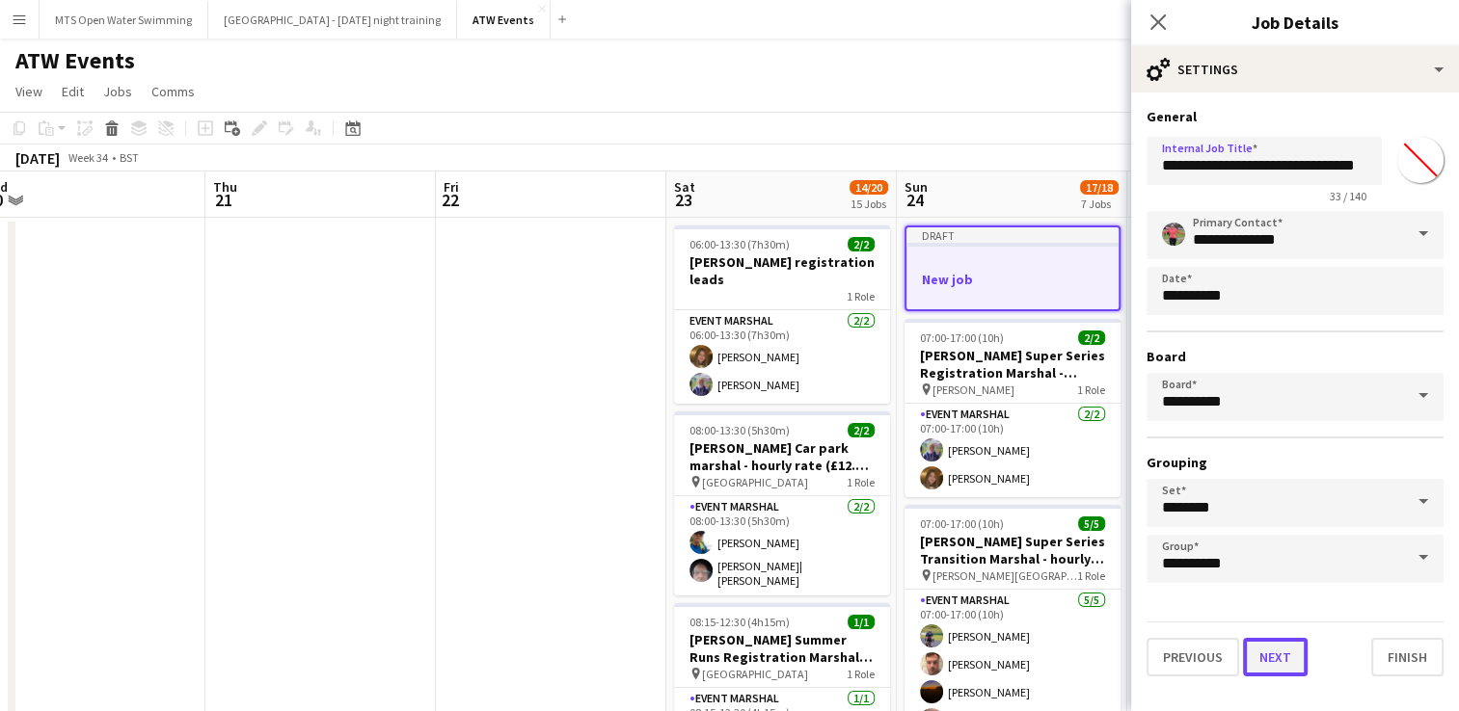
click at [1280, 668] on button "Next" at bounding box center [1275, 657] width 65 height 39
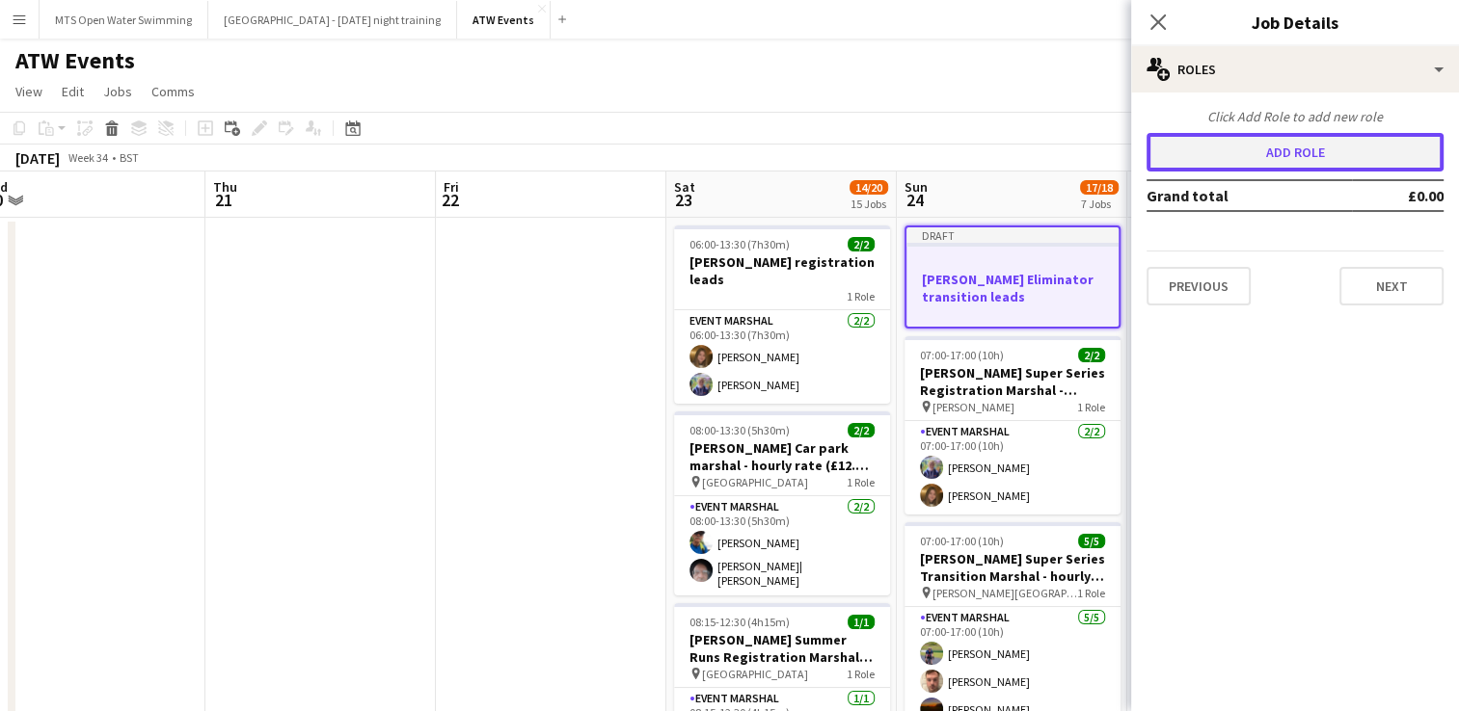
click at [1243, 159] on button "Add role" at bounding box center [1294, 152] width 297 height 39
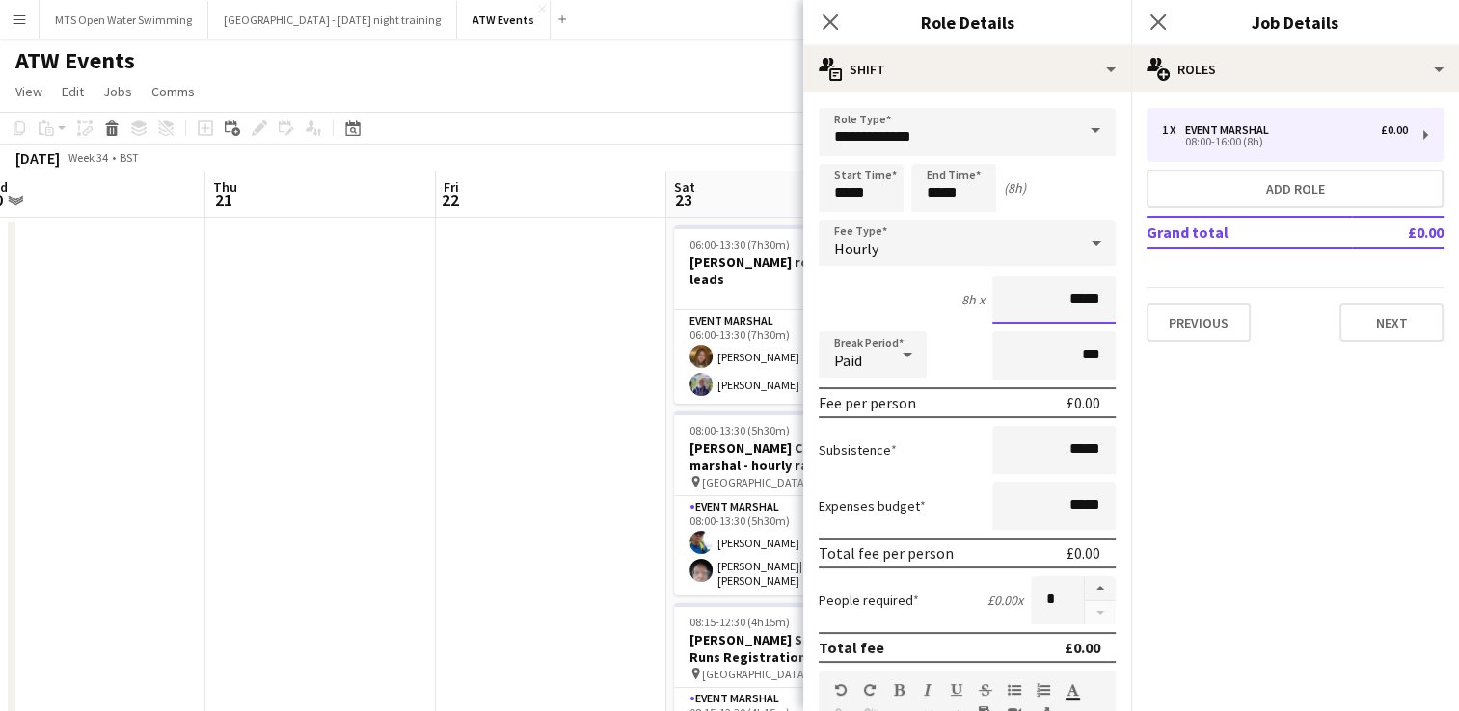
click at [1065, 299] on input "*****" at bounding box center [1053, 300] width 123 height 48
click at [1082, 295] on input "*****" at bounding box center [1053, 300] width 123 height 48
type input "**"
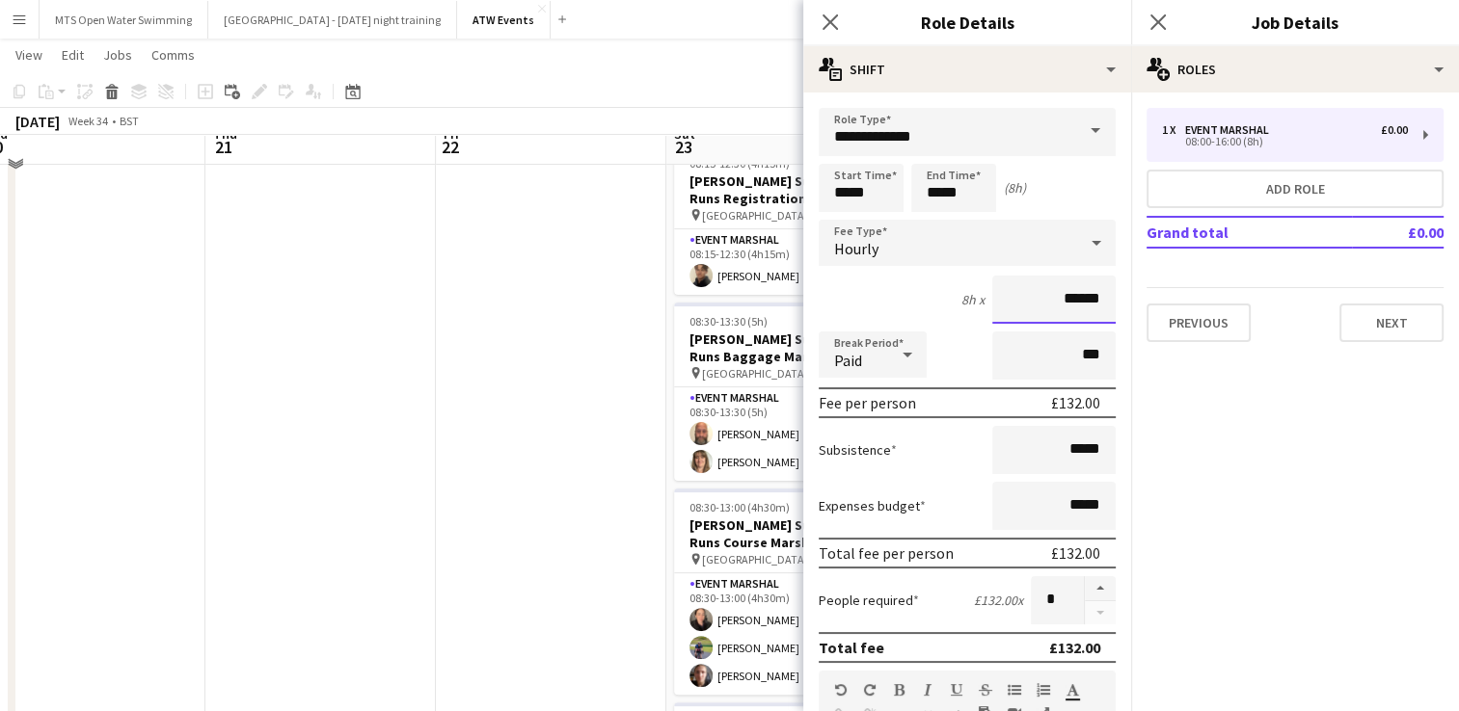
scroll to position [458, 0]
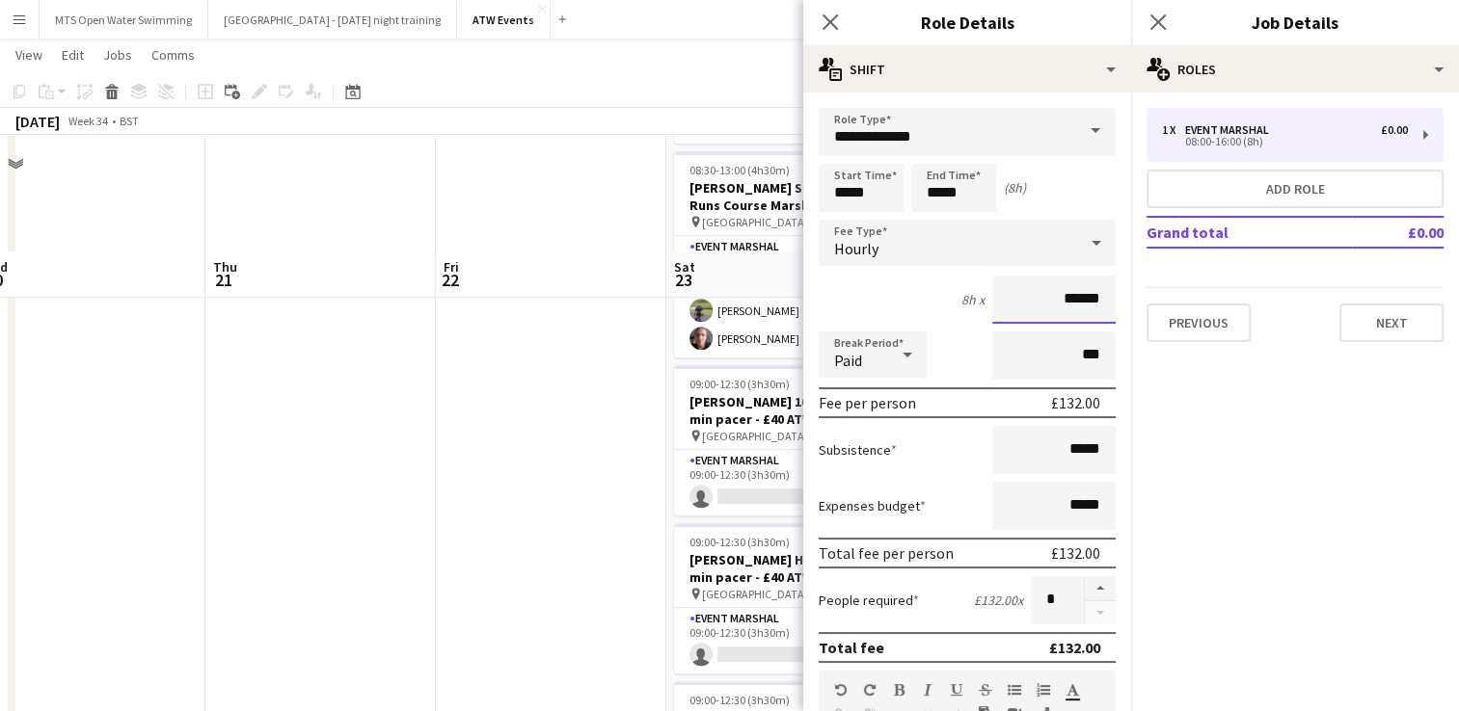
type input "******"
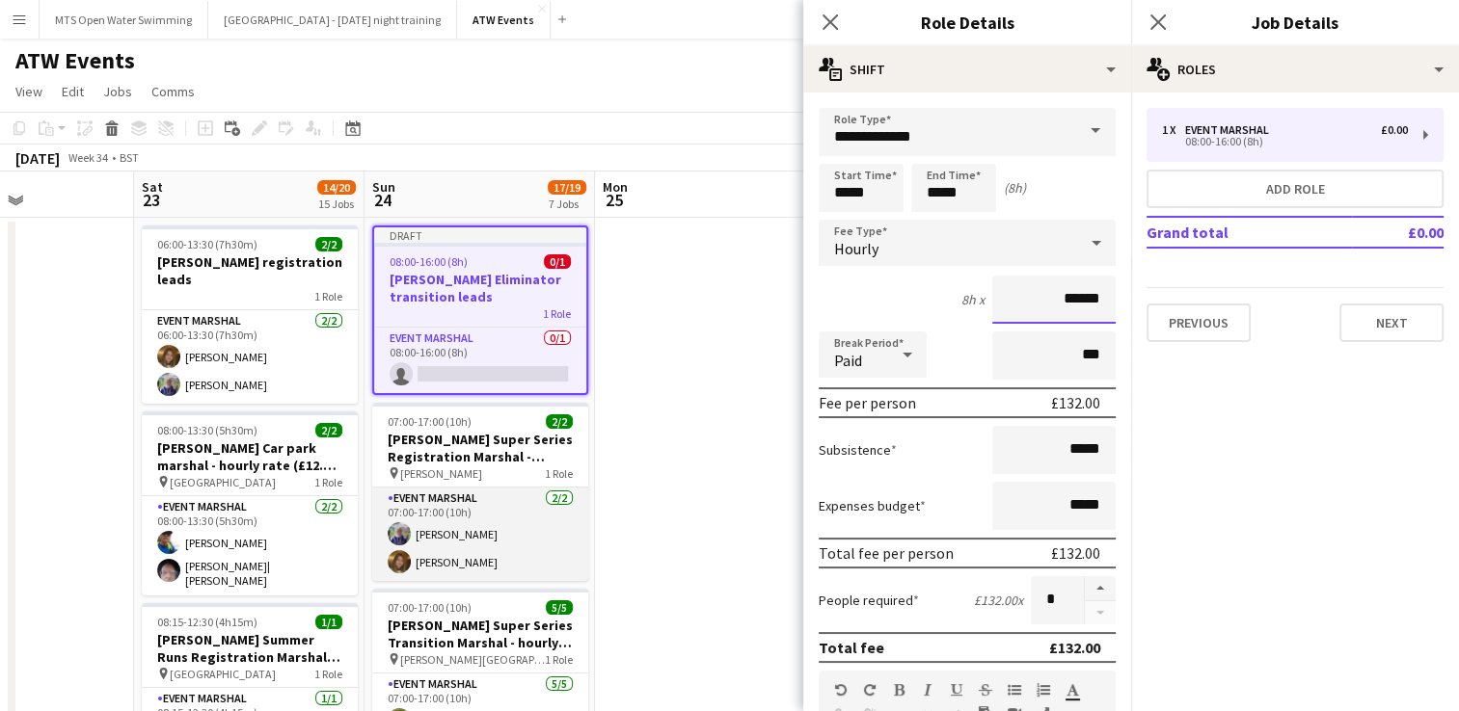
scroll to position [197, 0]
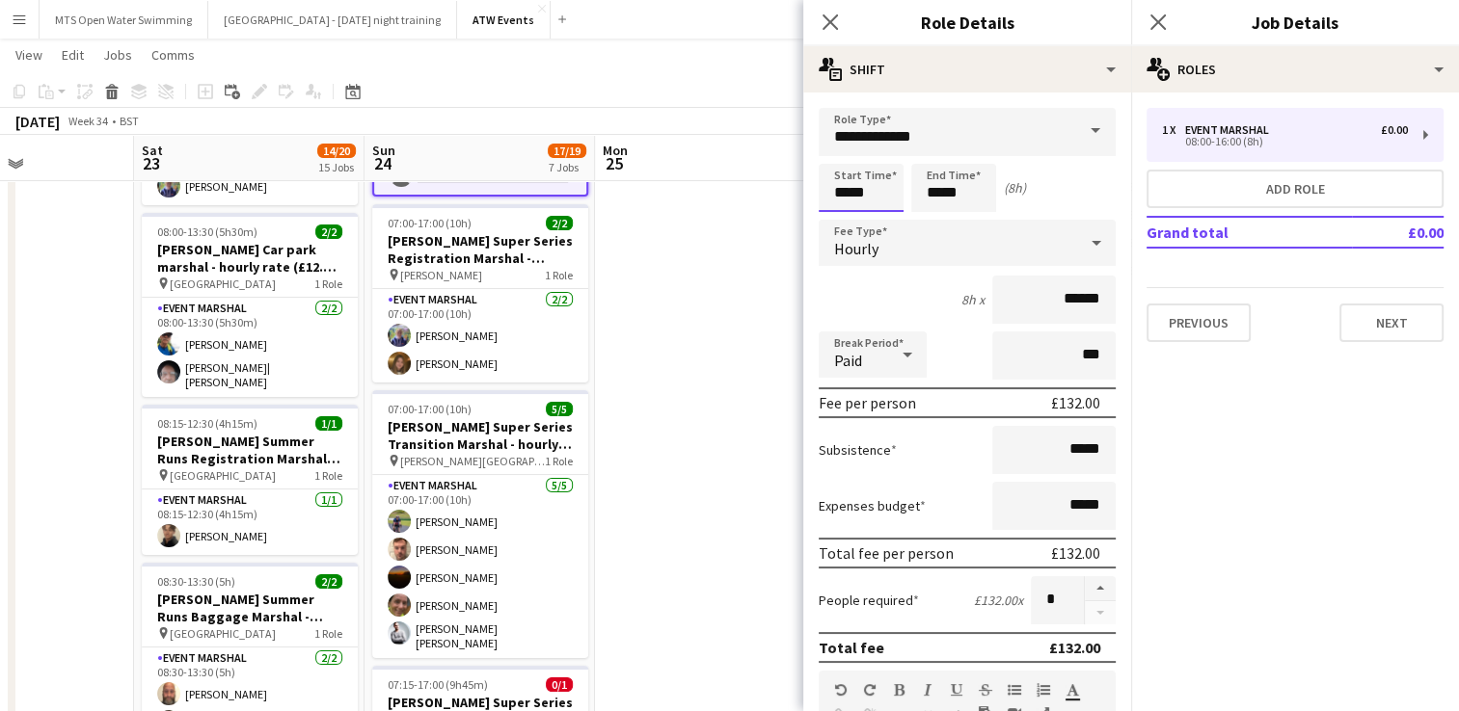
click at [845, 193] on input "*****" at bounding box center [860, 188] width 85 height 48
type input "*****"
click at [942, 192] on input "*****" at bounding box center [953, 188] width 85 height 48
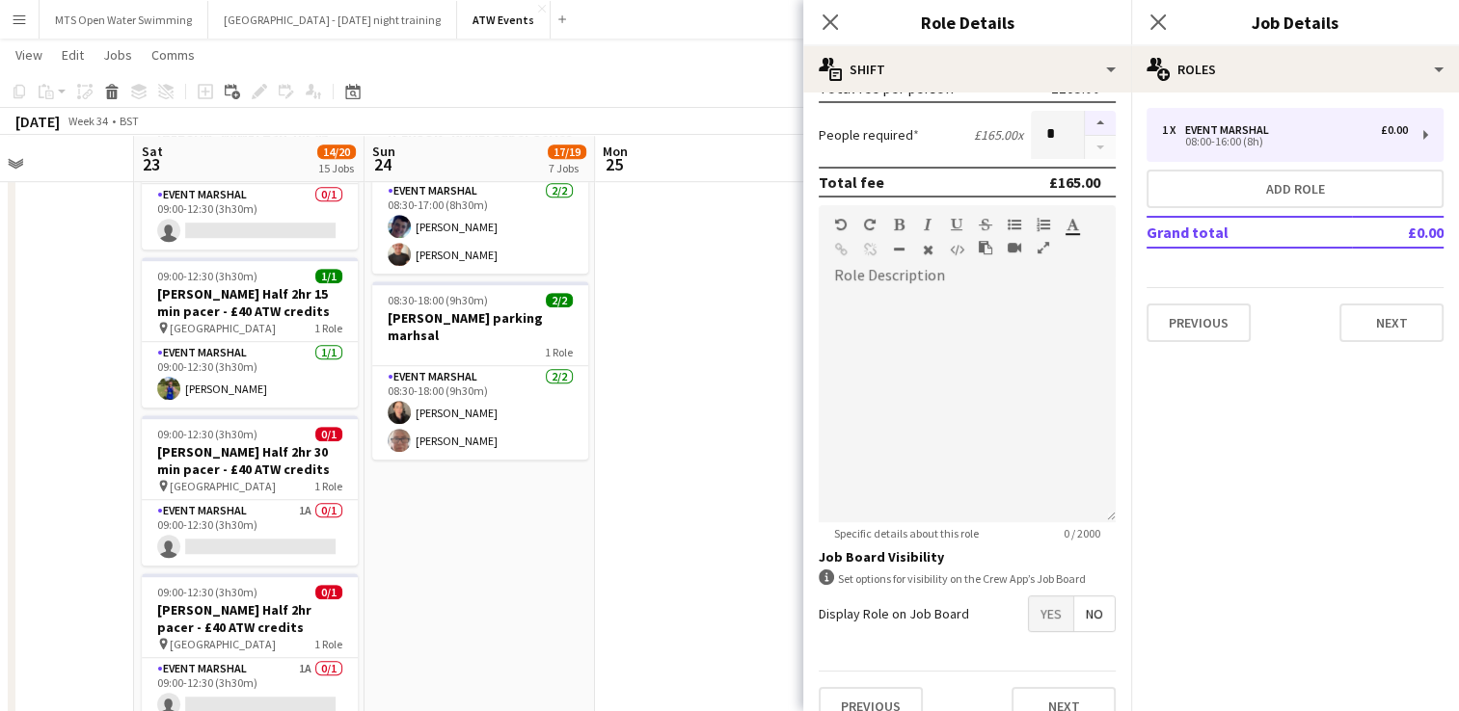
scroll to position [491, 0]
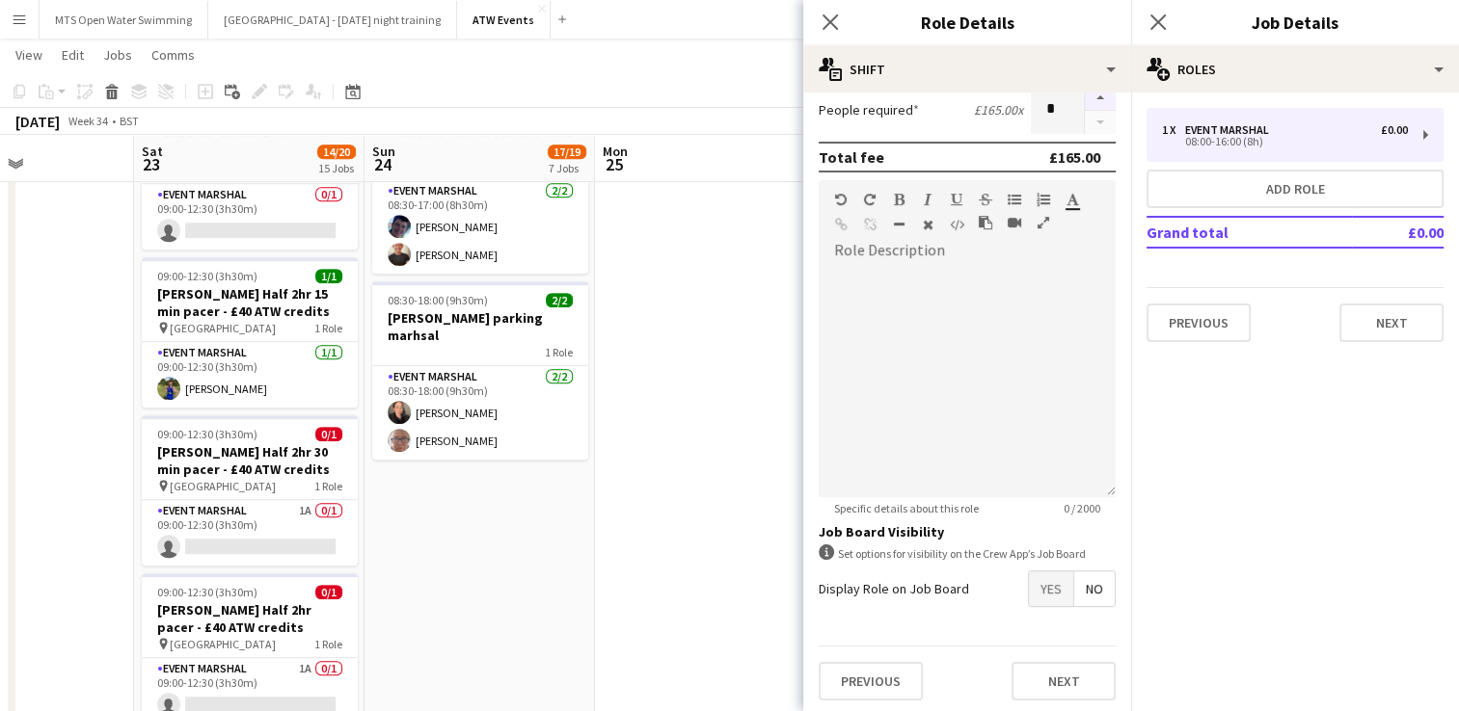
type input "*****"
click at [1085, 98] on button "button" at bounding box center [1100, 98] width 31 height 25
type input "*"
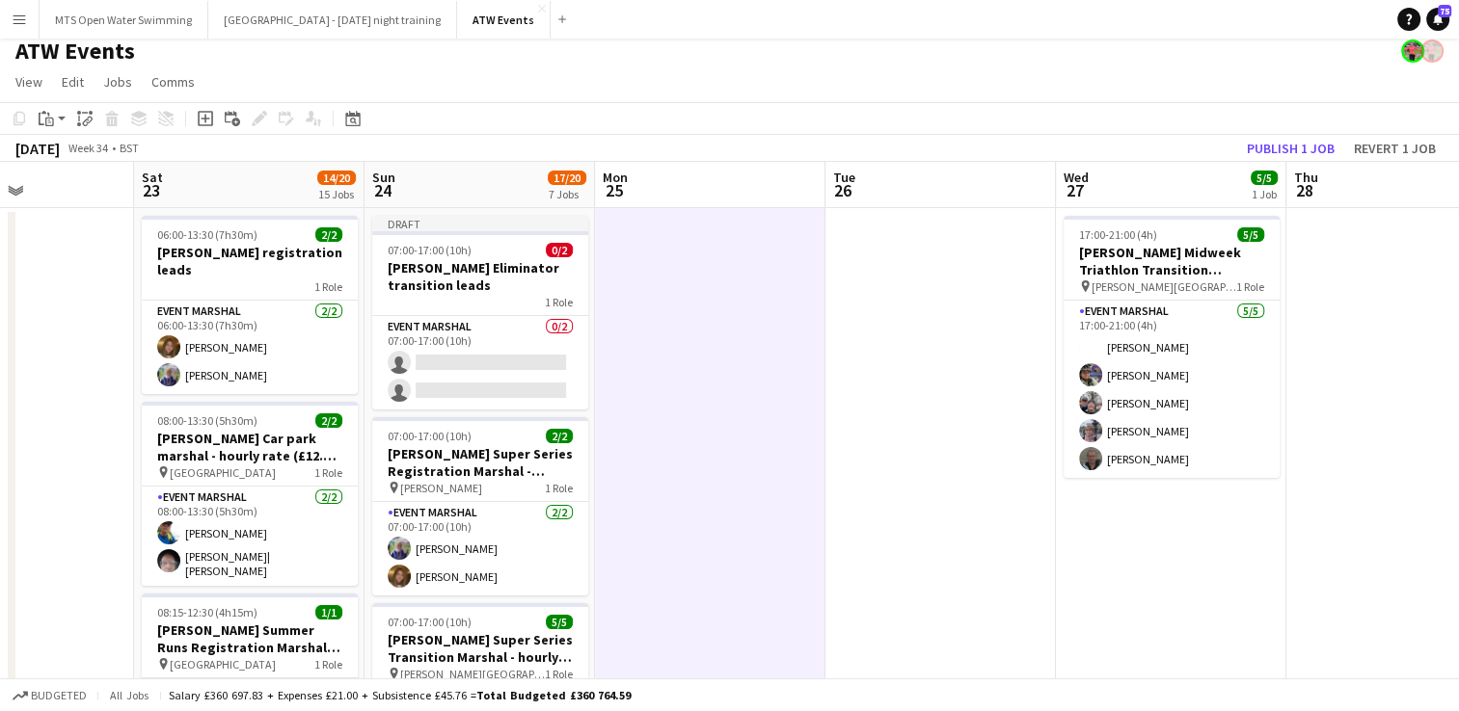
scroll to position [8, 0]
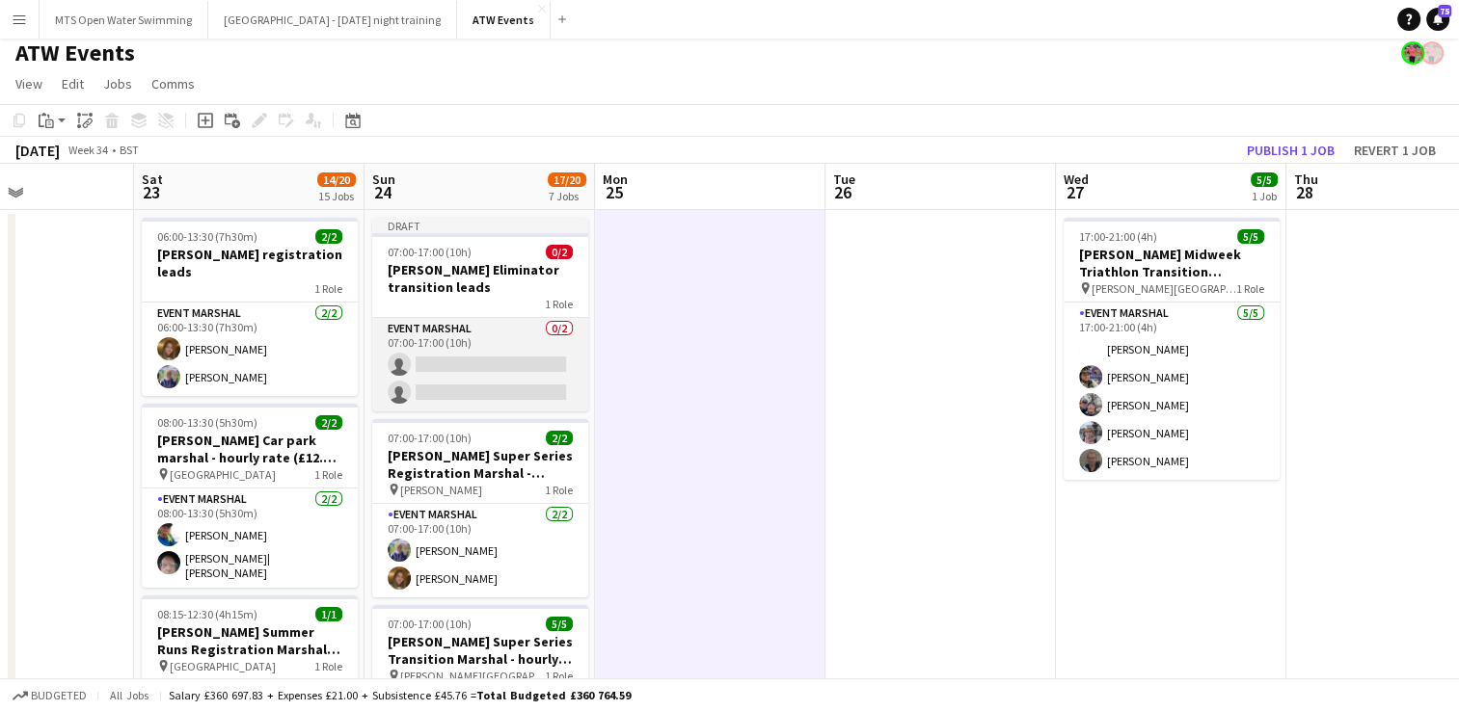
click at [469, 372] on app-card-role "Event Marshal 0/2 07:00-17:00 (10h) single-neutral-actions single-neutral-actio…" at bounding box center [480, 365] width 216 height 94
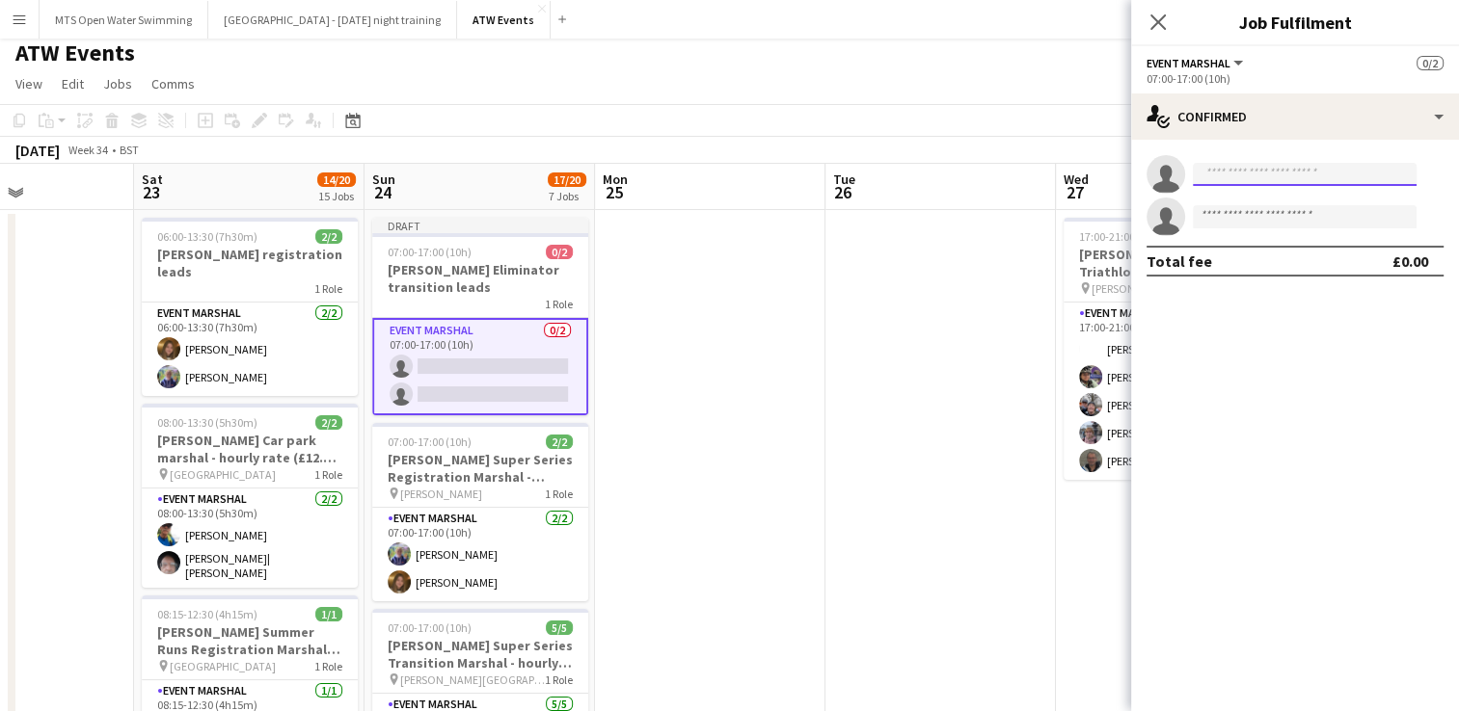
click at [1215, 175] on input at bounding box center [1304, 174] width 224 height 23
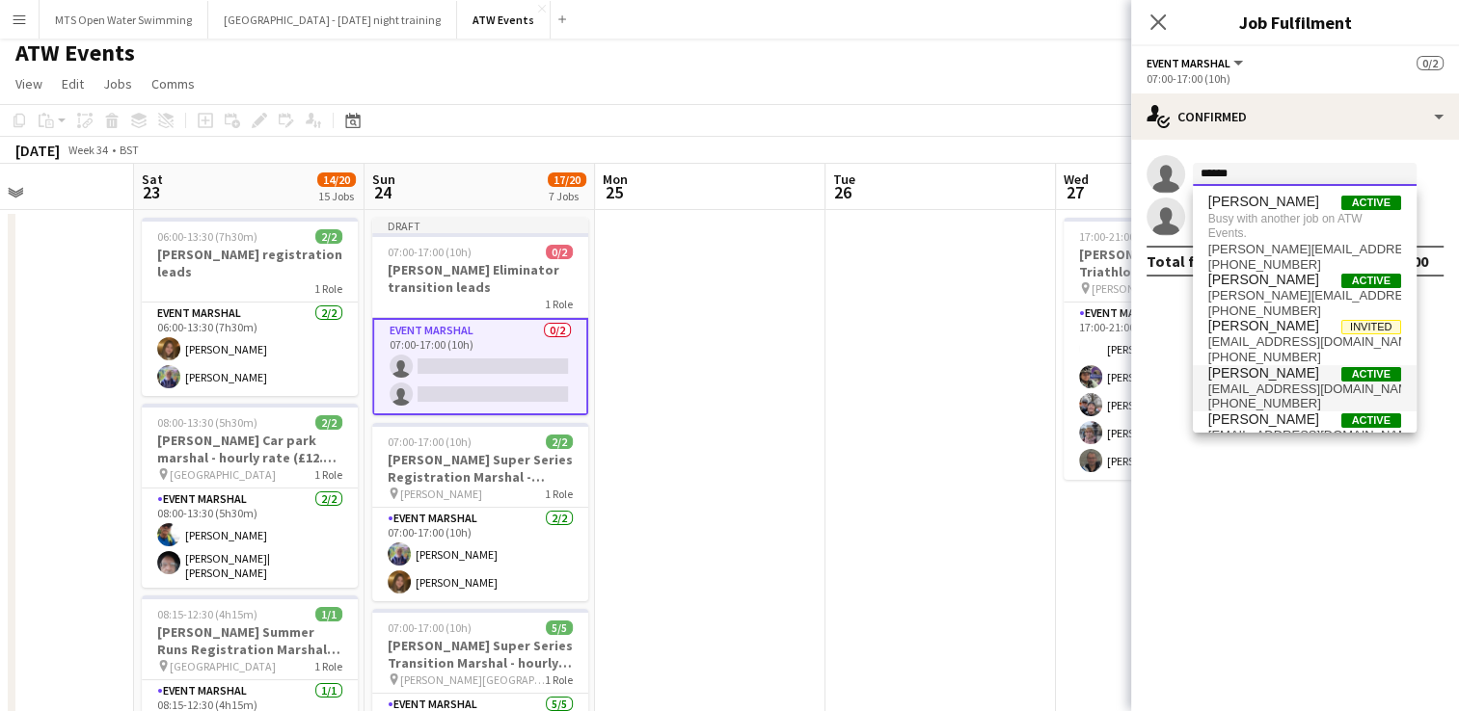
type input "******"
click at [1255, 396] on span "[PHONE_NUMBER]" at bounding box center [1304, 403] width 193 height 15
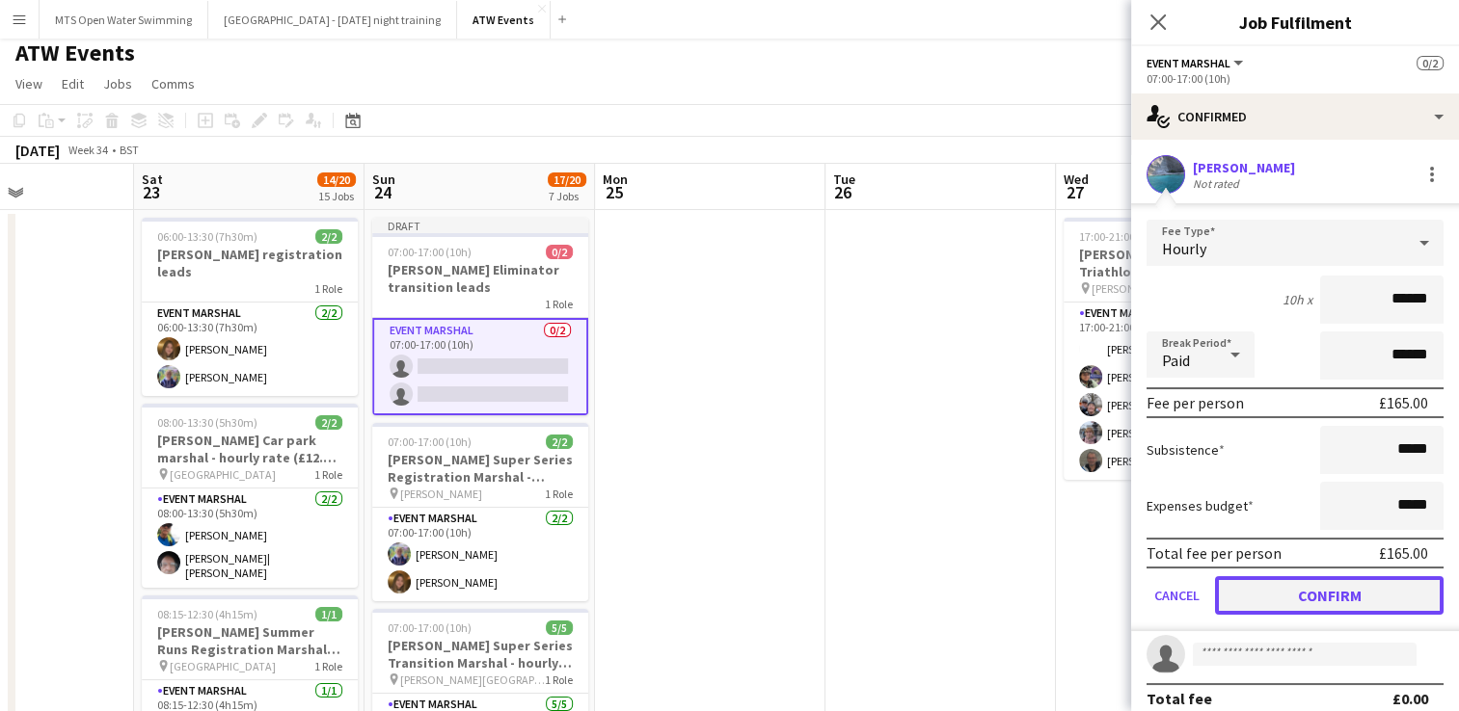
click at [1307, 588] on button "Confirm" at bounding box center [1329, 595] width 228 height 39
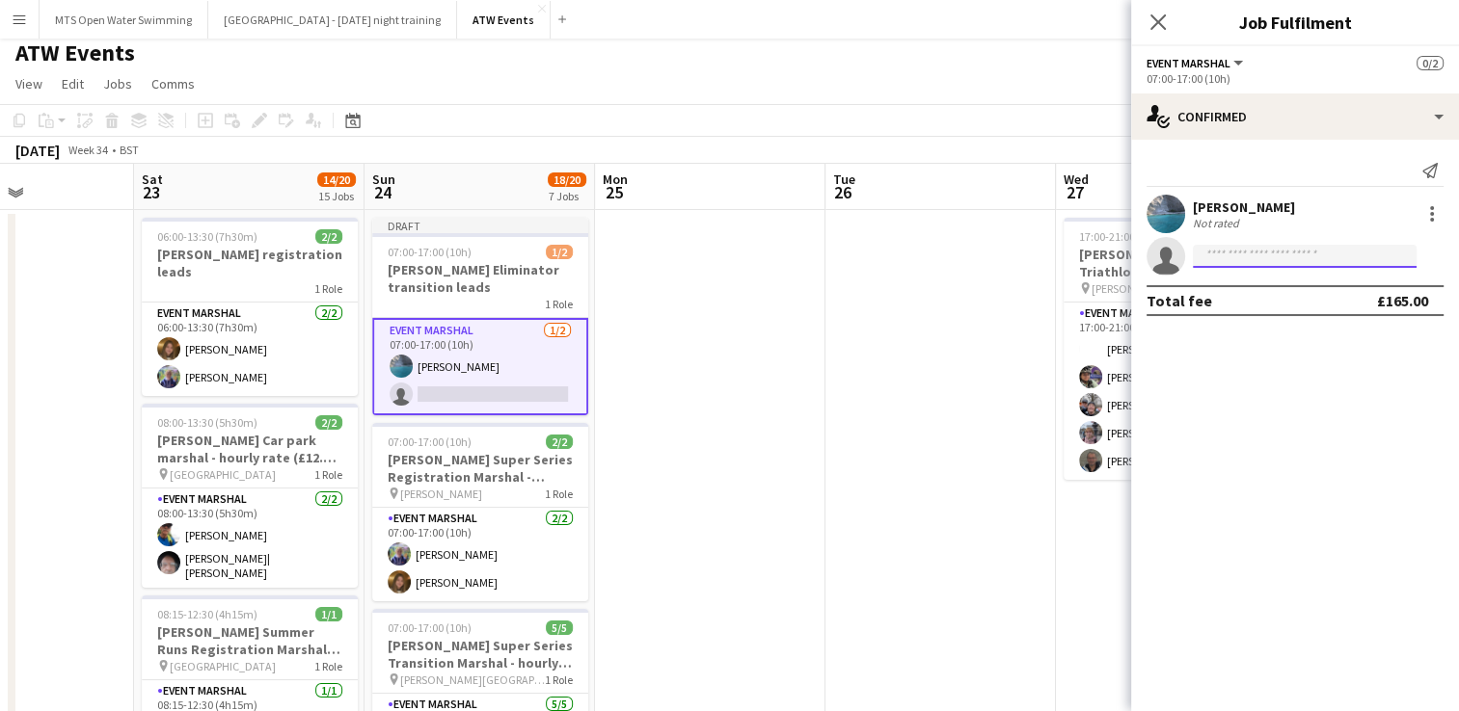
click at [1272, 262] on input at bounding box center [1304, 256] width 224 height 23
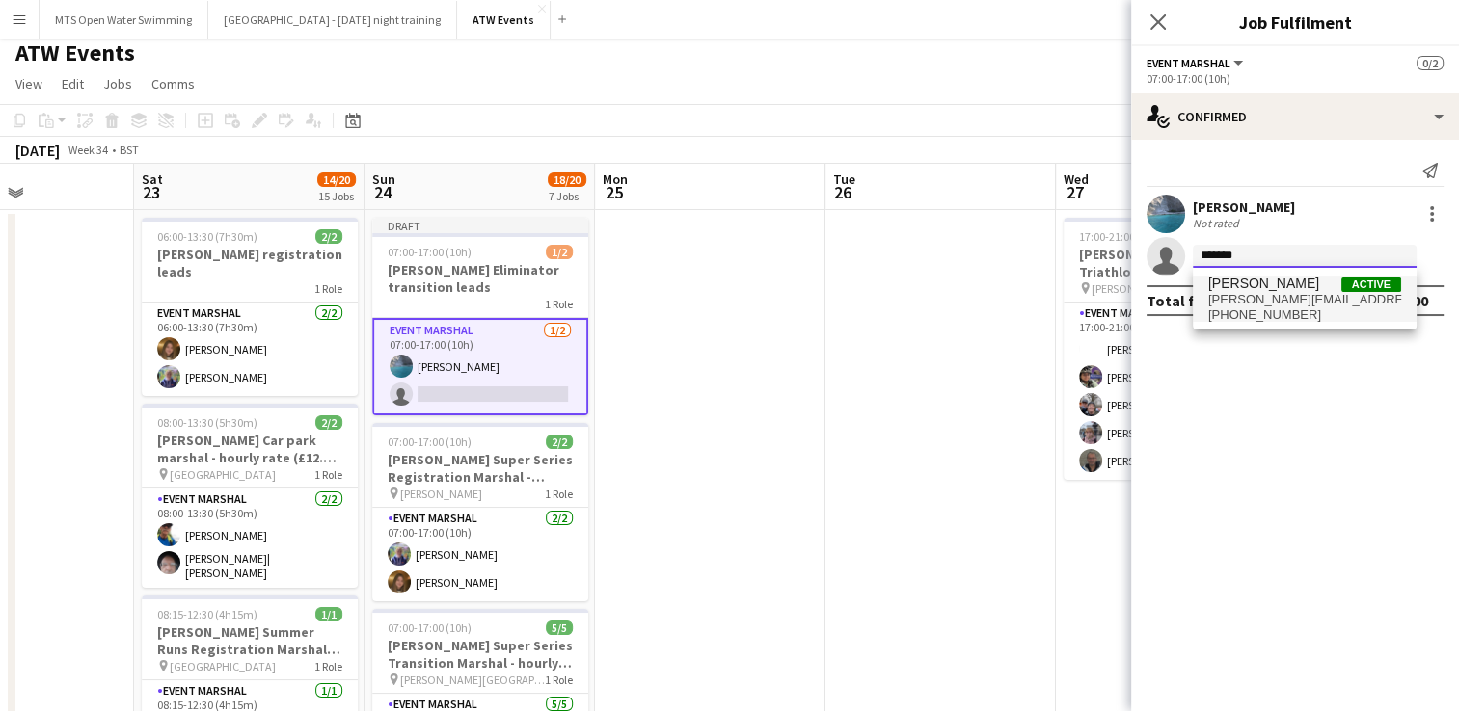
type input "*******"
click at [1261, 313] on span "[PHONE_NUMBER]" at bounding box center [1304, 315] width 193 height 15
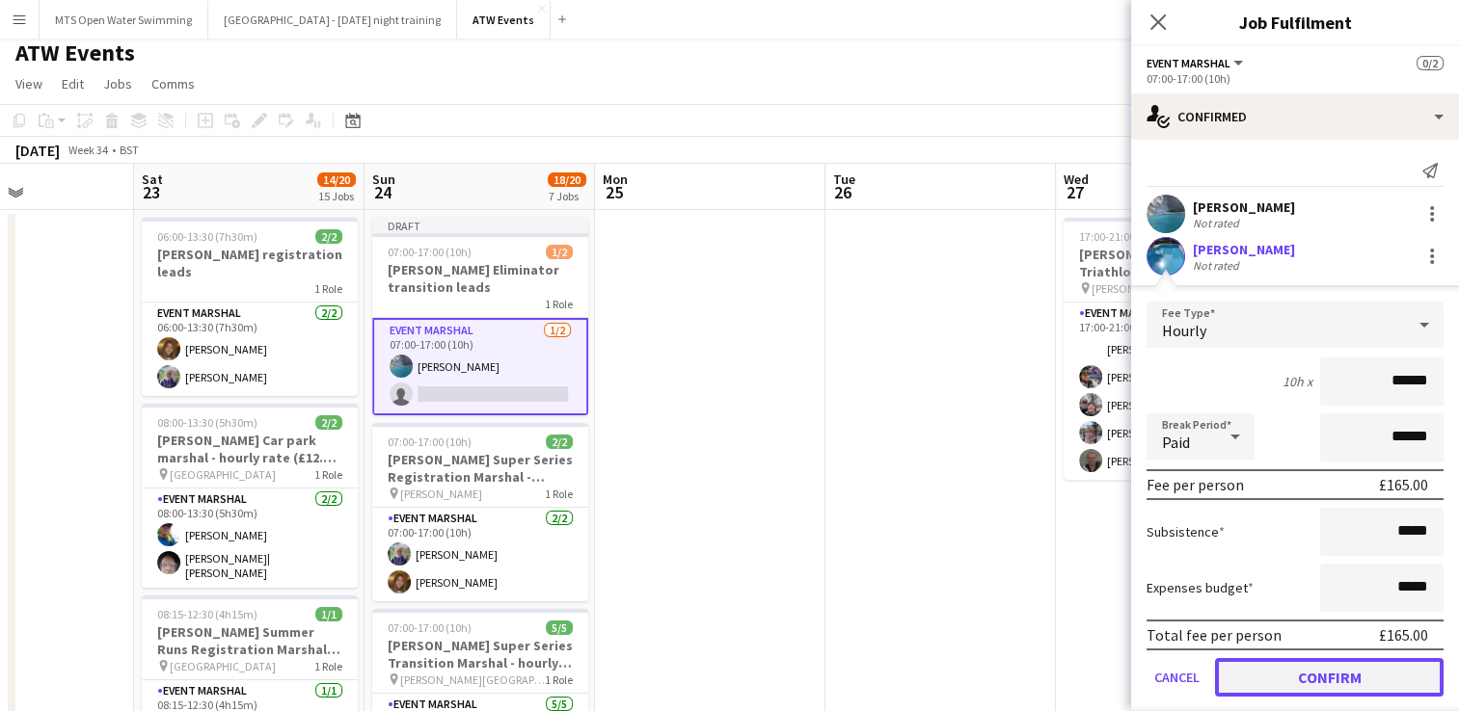
click at [1288, 677] on button "Confirm" at bounding box center [1329, 677] width 228 height 39
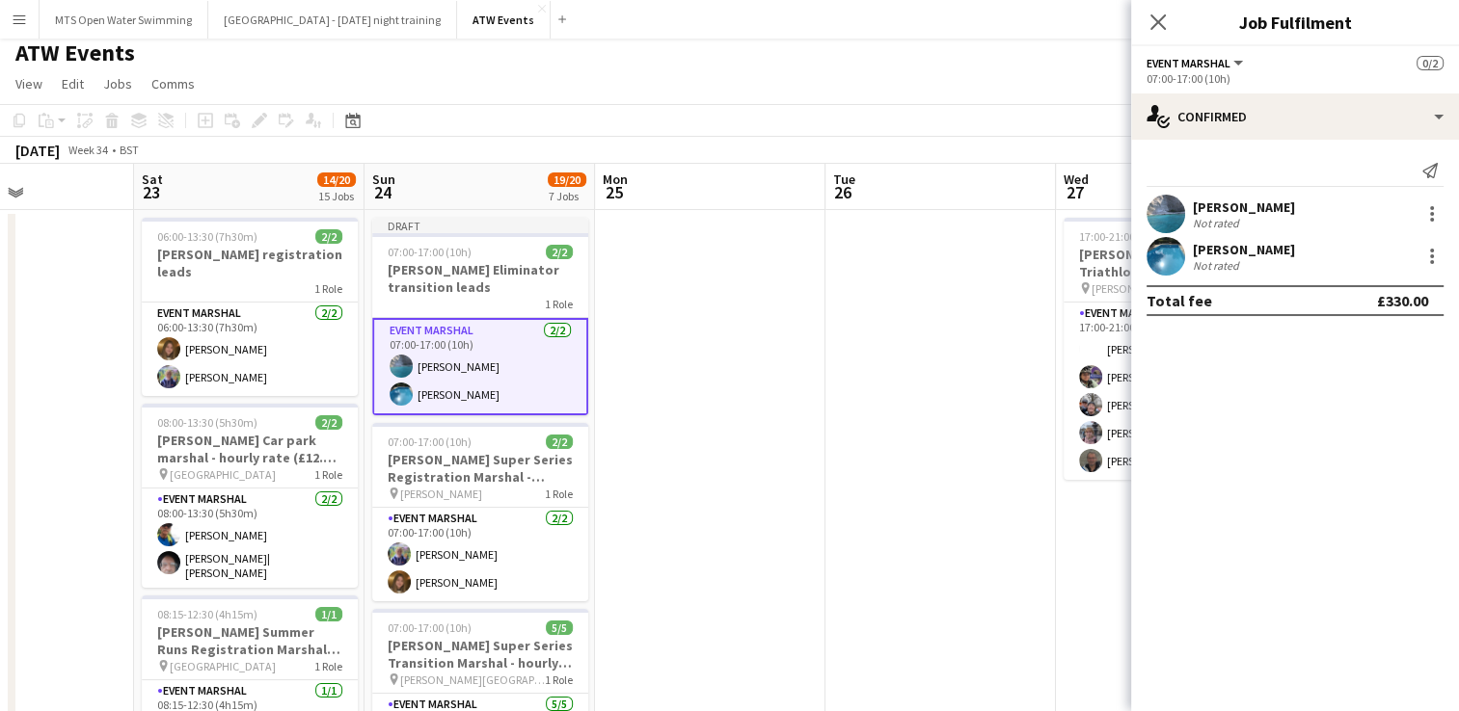
click at [15, 12] on app-icon "Menu" at bounding box center [19, 19] width 15 height 15
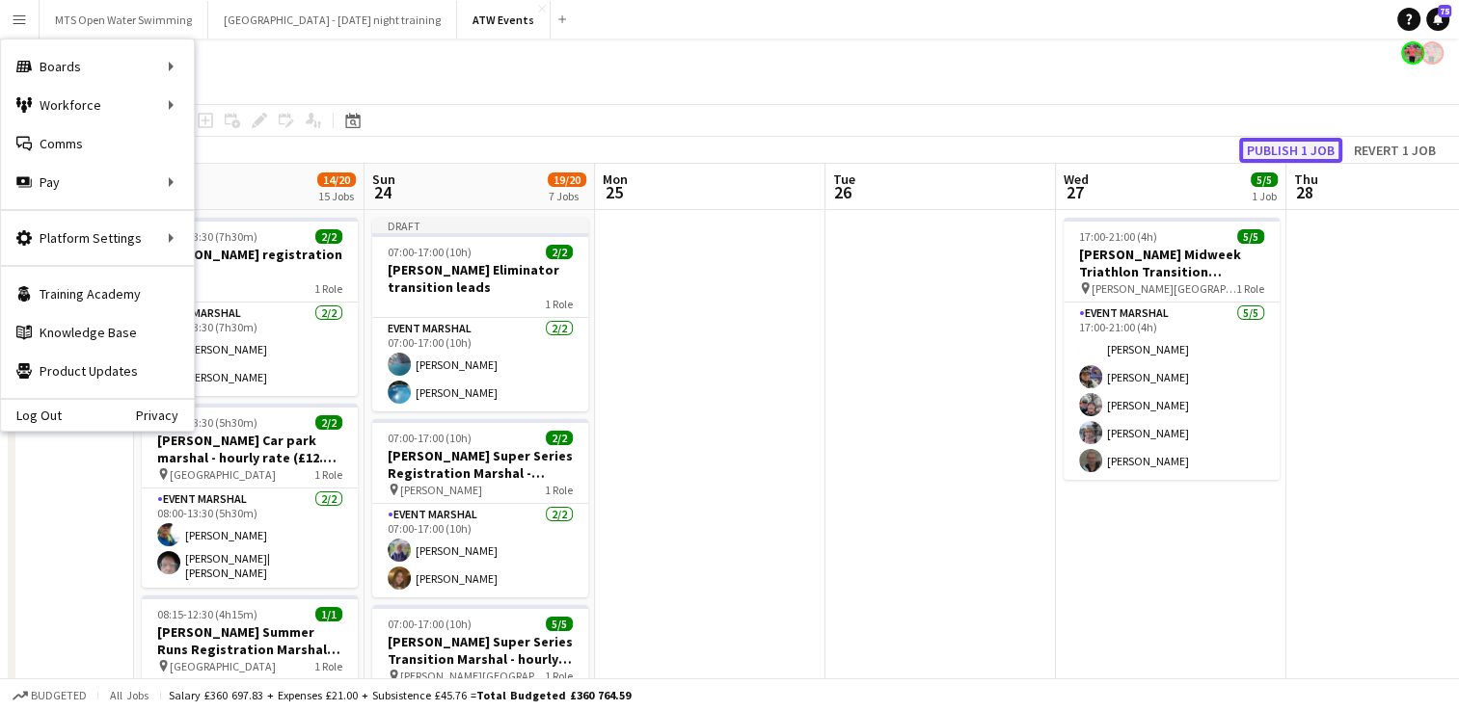
click at [1280, 145] on button "Publish 1 job" at bounding box center [1290, 150] width 103 height 25
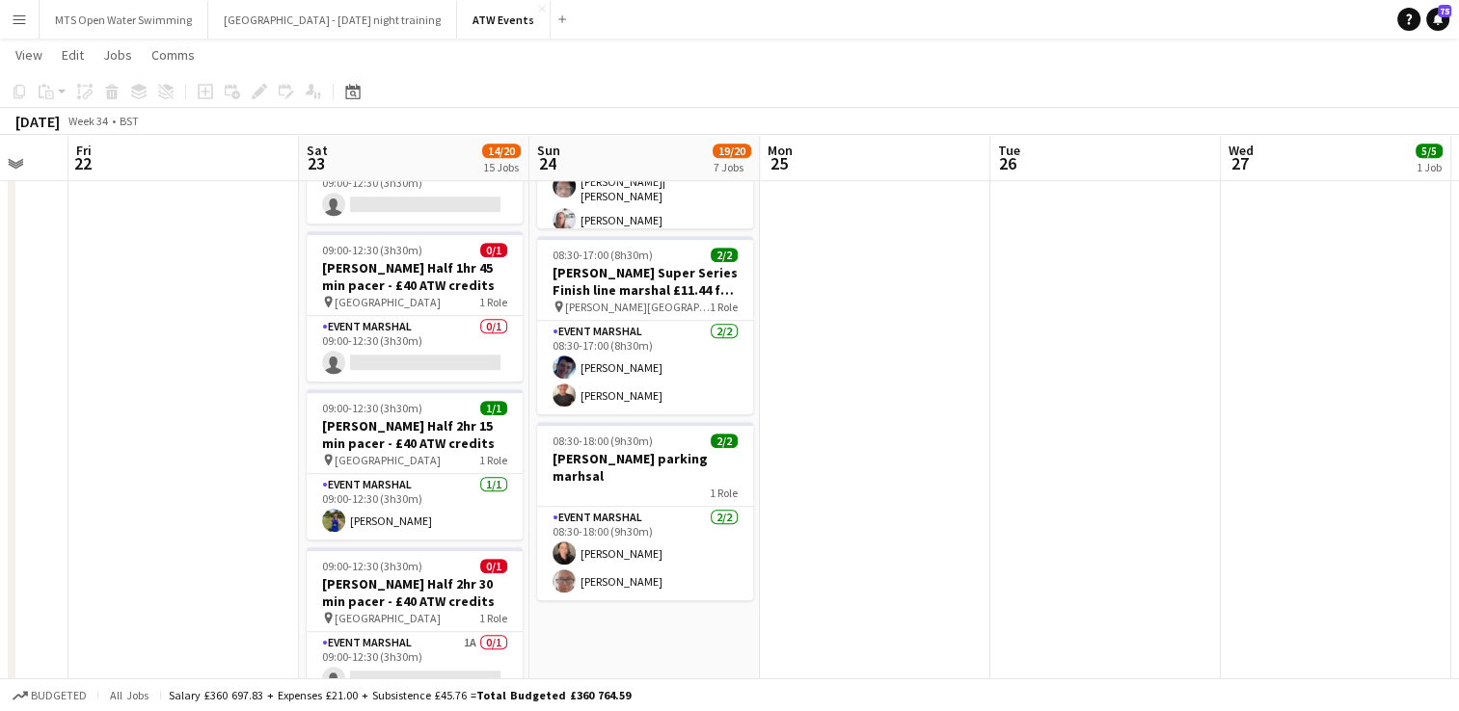
scroll to position [1087, 0]
click at [24, 40] on app-page-menu "View Day view expanded Day view collapsed Month view Date picker Jump to [DATE]…" at bounding box center [729, 57] width 1459 height 37
click at [4, 21] on button "Menu" at bounding box center [19, 19] width 39 height 39
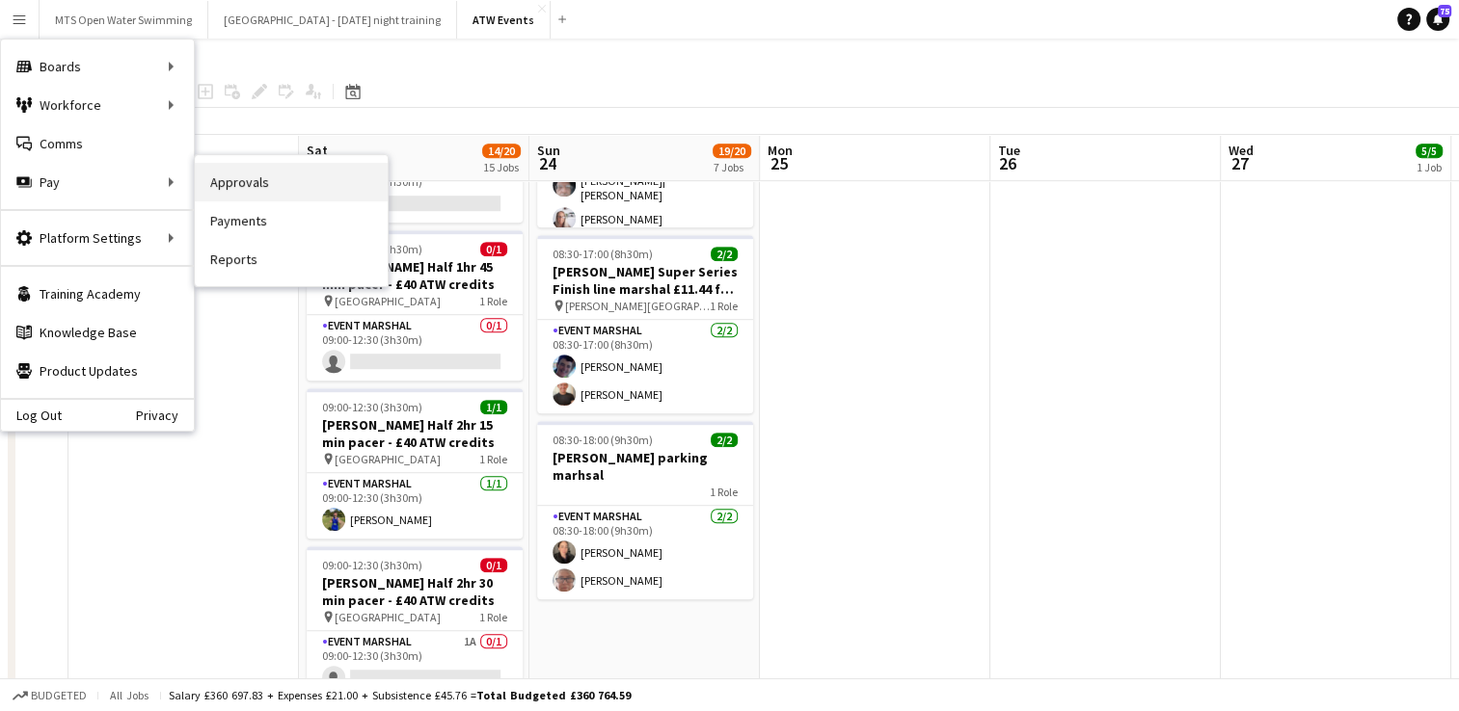
click at [224, 190] on link "Approvals" at bounding box center [291, 182] width 193 height 39
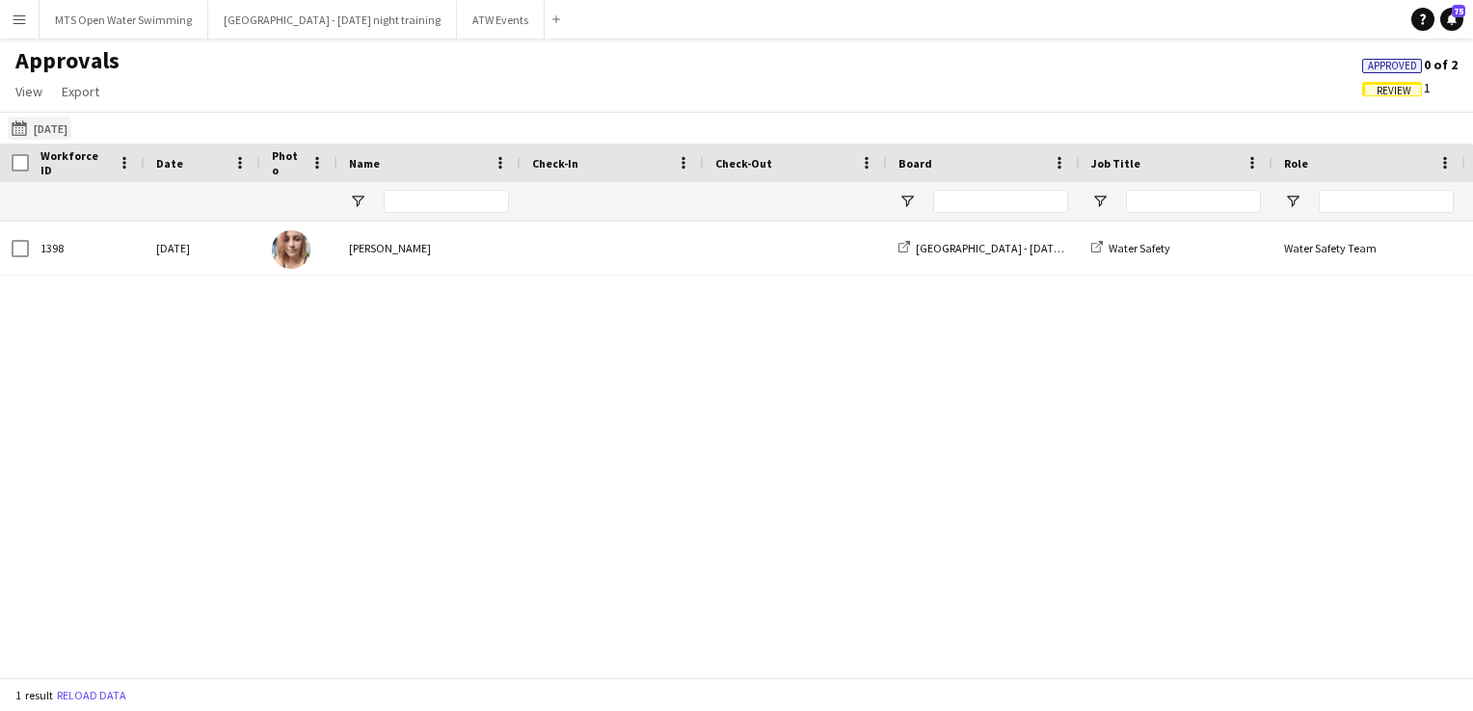
click at [46, 127] on button "[DATE] [DATE]" at bounding box center [40, 128] width 64 height 23
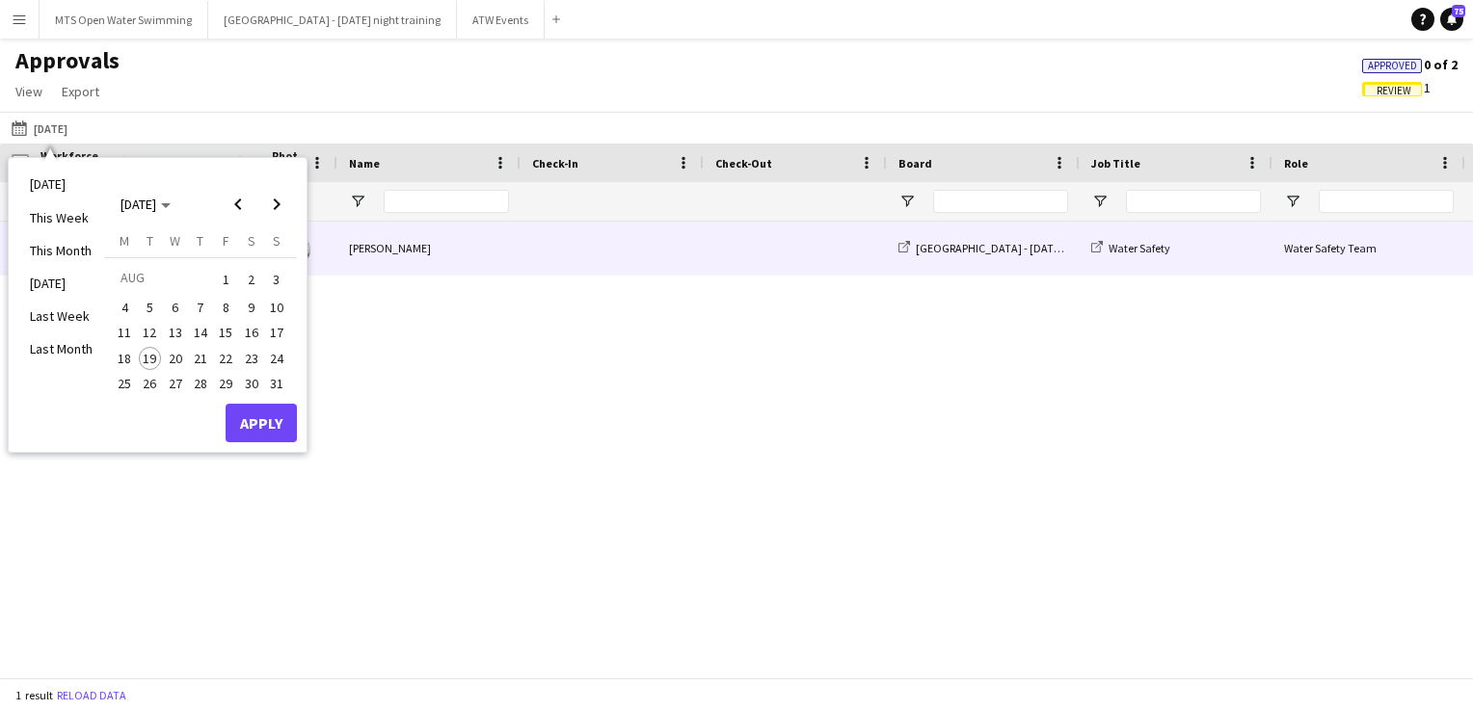
click at [392, 268] on div "[PERSON_NAME]" at bounding box center [428, 248] width 183 height 53
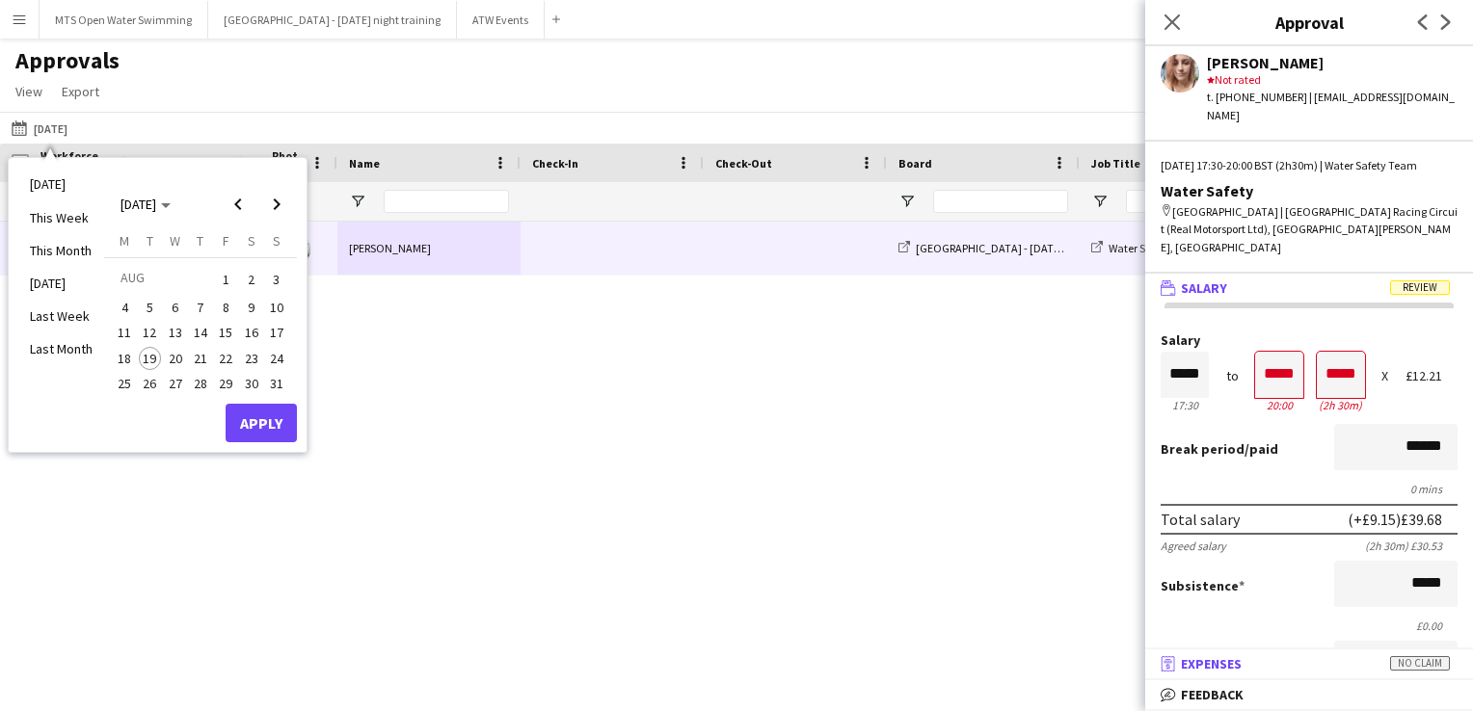
click at [1284, 660] on mat-panel-title "receipt Expenses No claim" at bounding box center [1305, 664] width 320 height 17
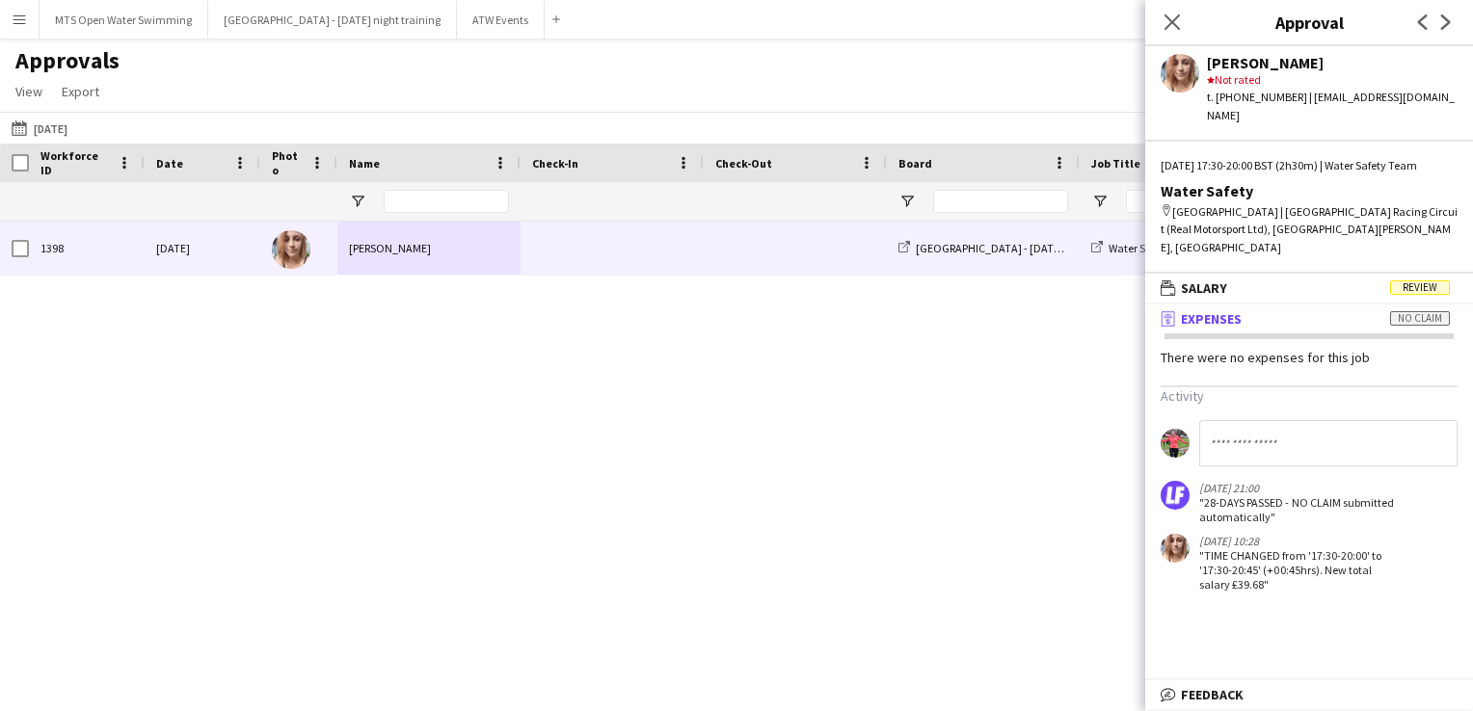
click at [1216, 310] on span "Expenses" at bounding box center [1211, 318] width 61 height 17
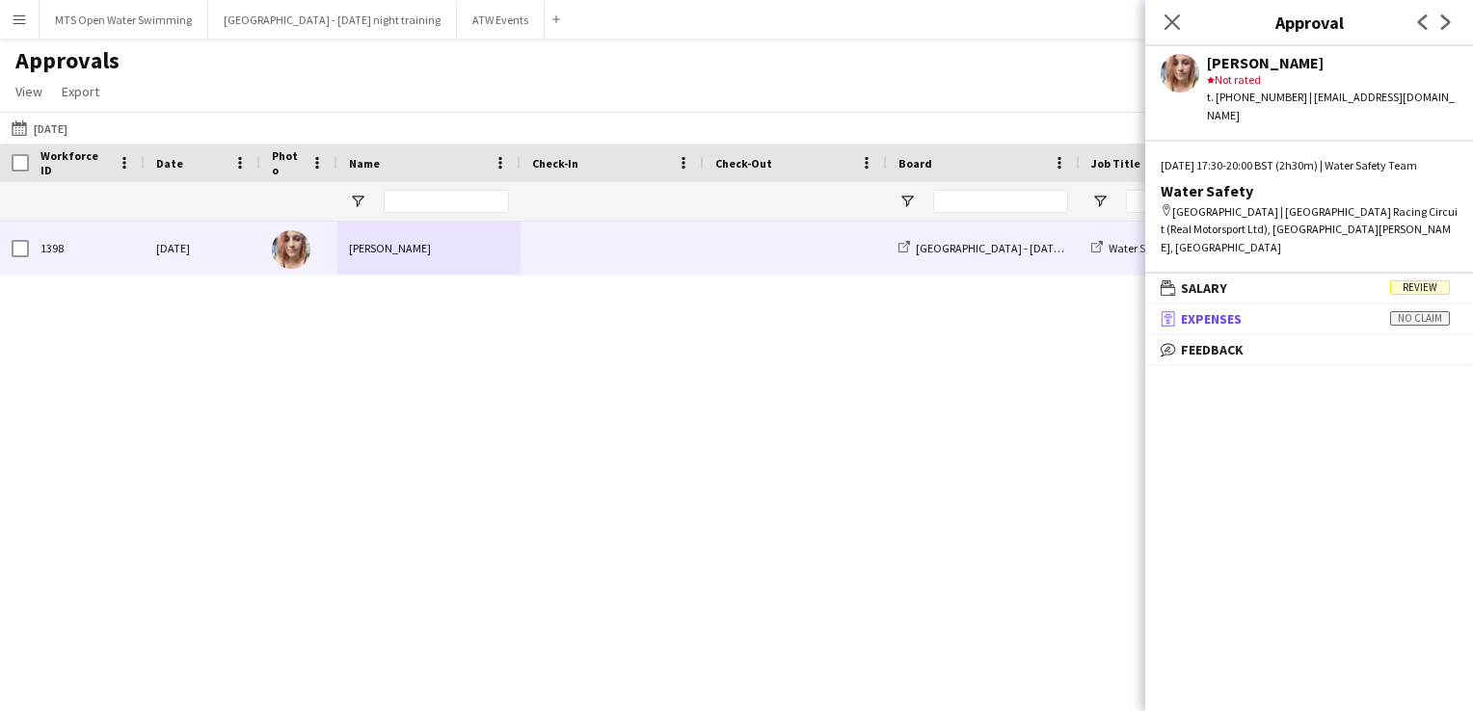
click at [1216, 310] on span "Expenses" at bounding box center [1211, 318] width 61 height 17
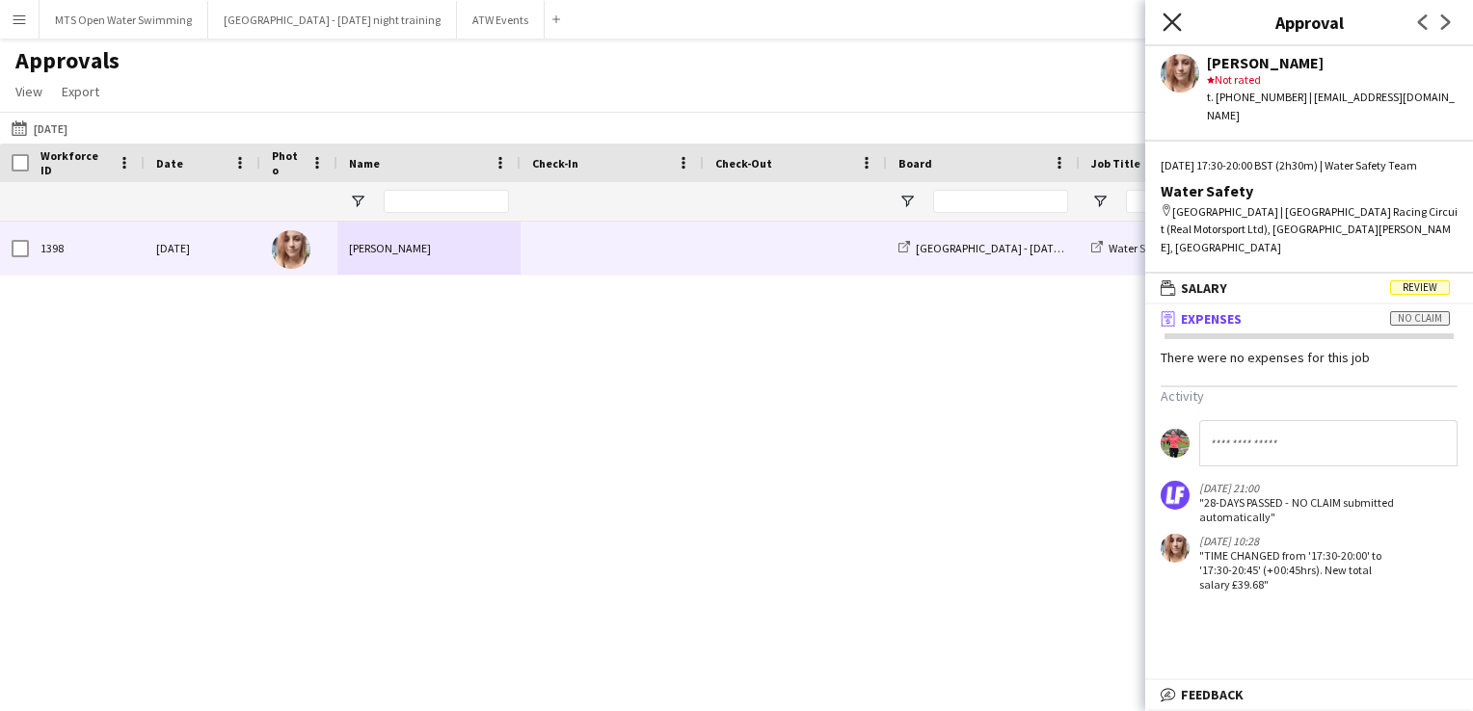
click at [1176, 31] on icon "Close pop-in" at bounding box center [1172, 22] width 18 height 18
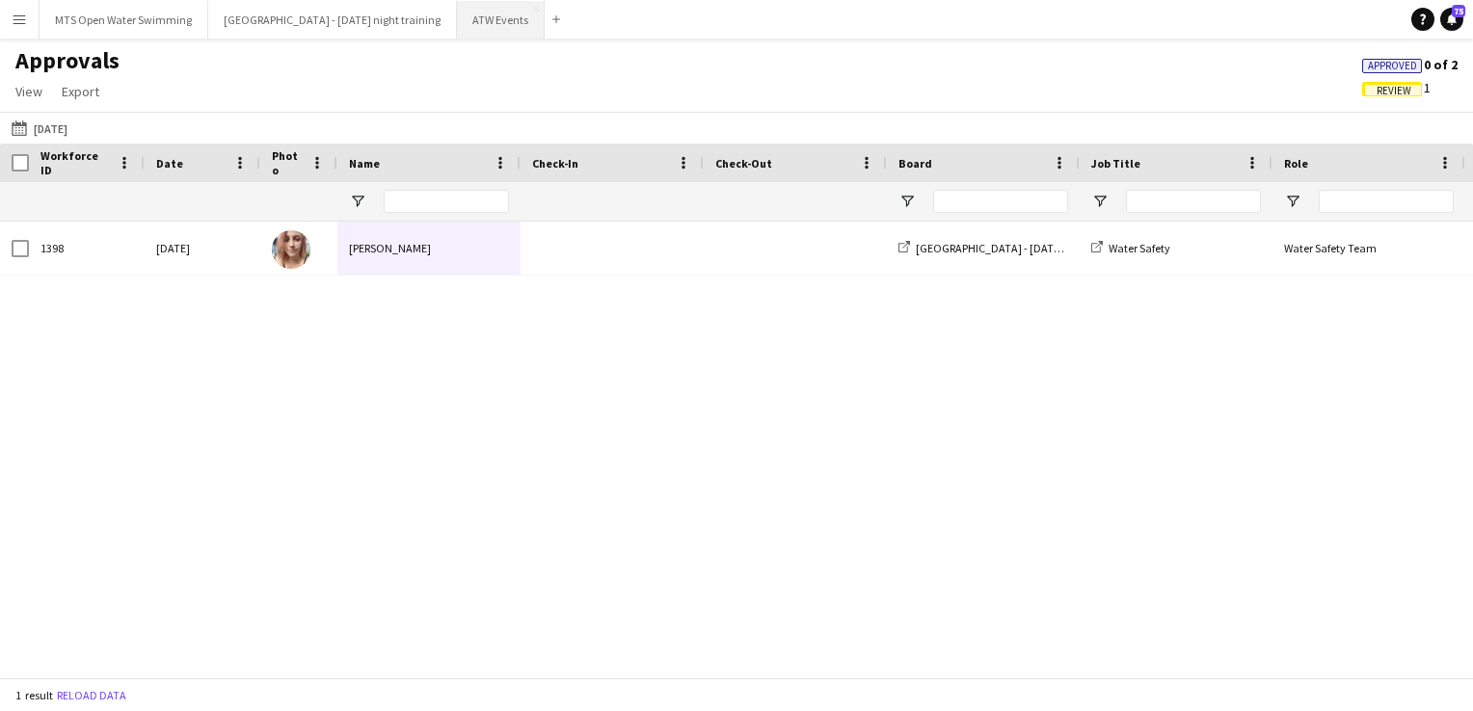
click at [463, 17] on button "ATW Events Close" at bounding box center [501, 20] width 88 height 38
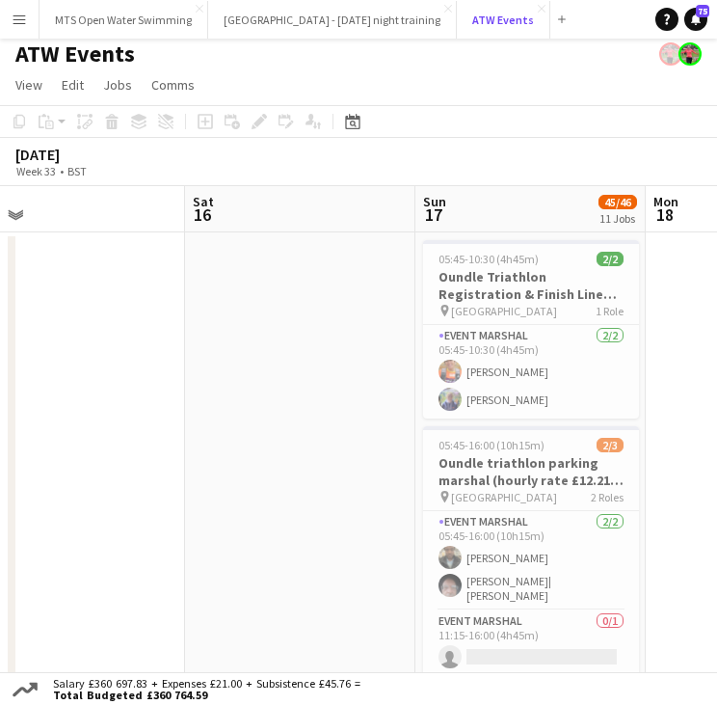
scroll to position [0, 503]
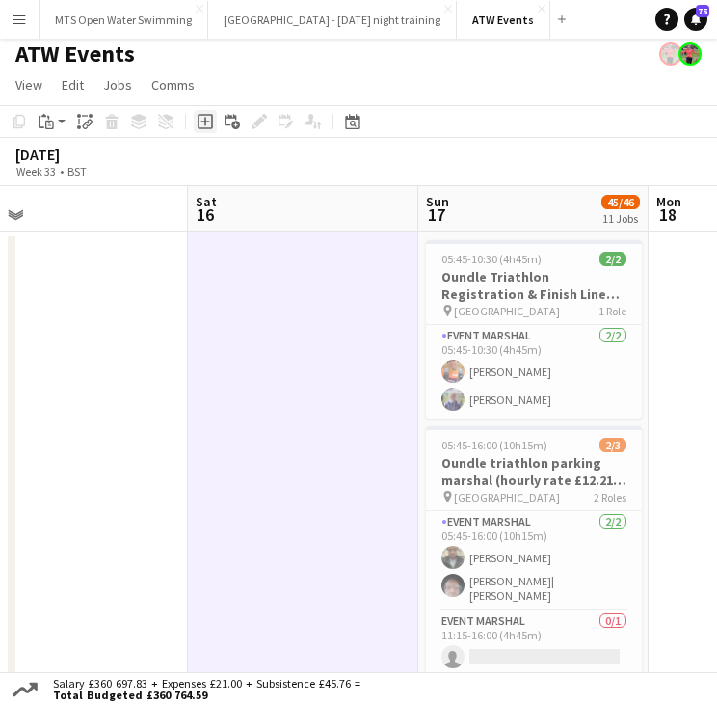
click at [201, 123] on icon "Add job" at bounding box center [205, 121] width 15 height 15
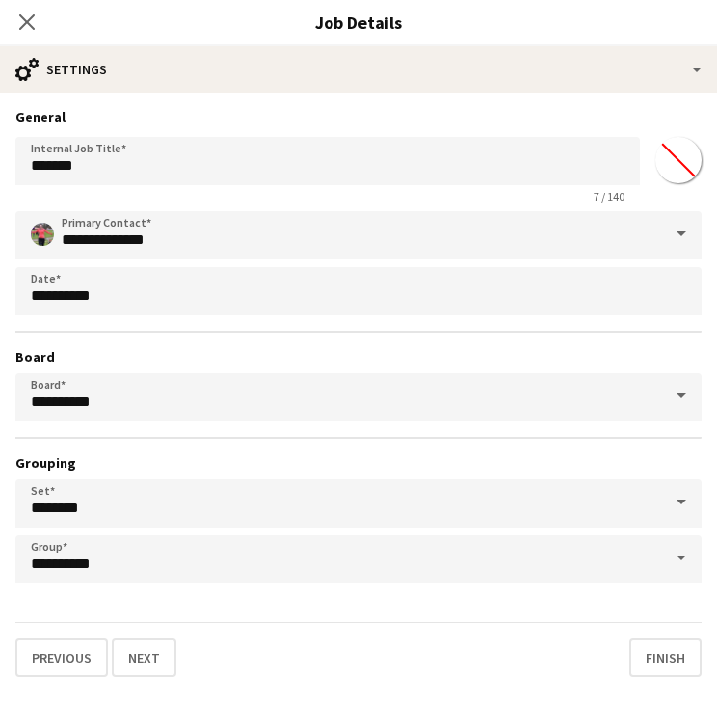
click at [125, 186] on app-form-group "Internal Job Title ******* 7 / 140" at bounding box center [327, 170] width 625 height 67
click at [124, 176] on input "*******" at bounding box center [327, 161] width 625 height 48
type input "*"
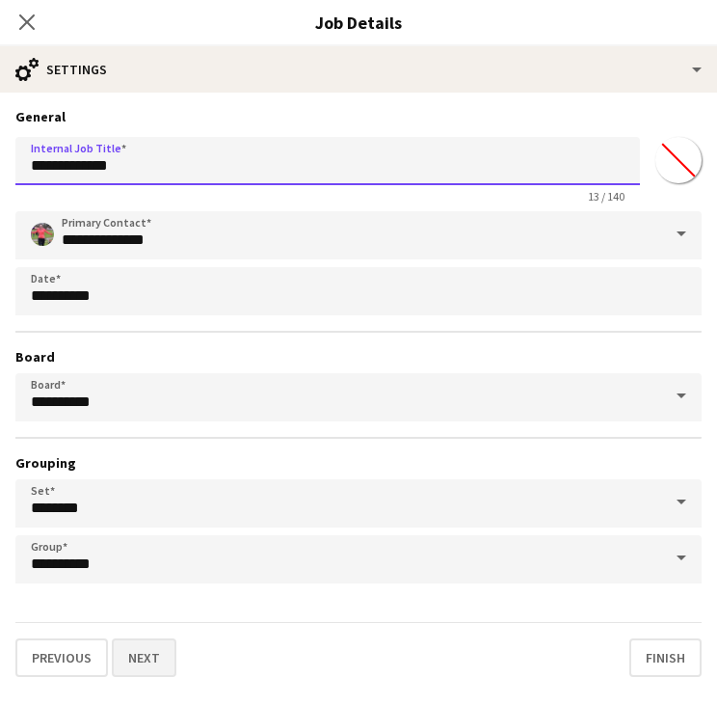
type input "**********"
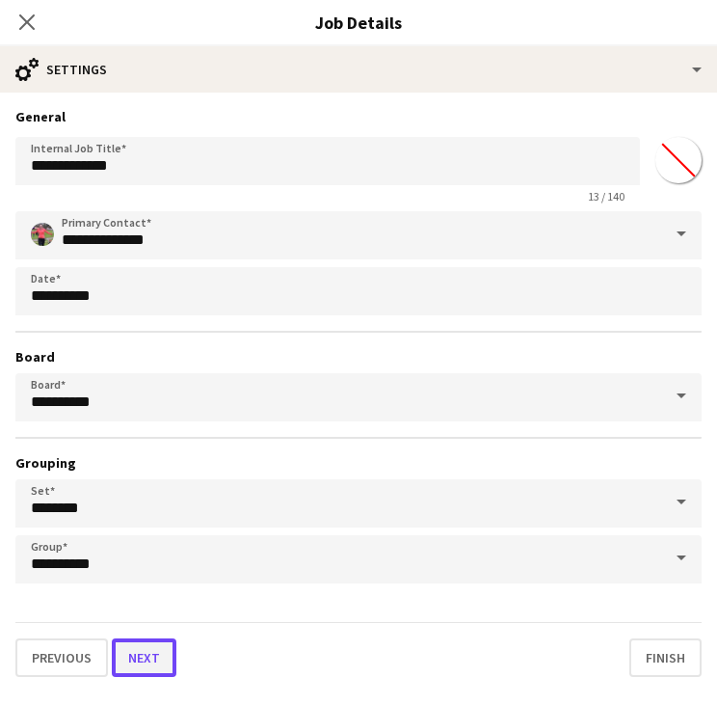
click at [127, 655] on button "Next" at bounding box center [144, 657] width 65 height 39
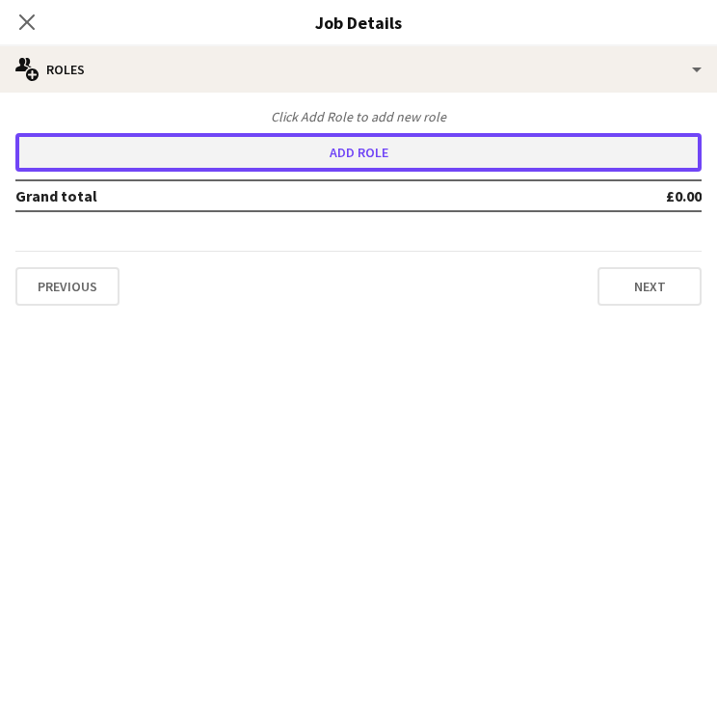
click at [154, 157] on button "Add role" at bounding box center [358, 152] width 686 height 39
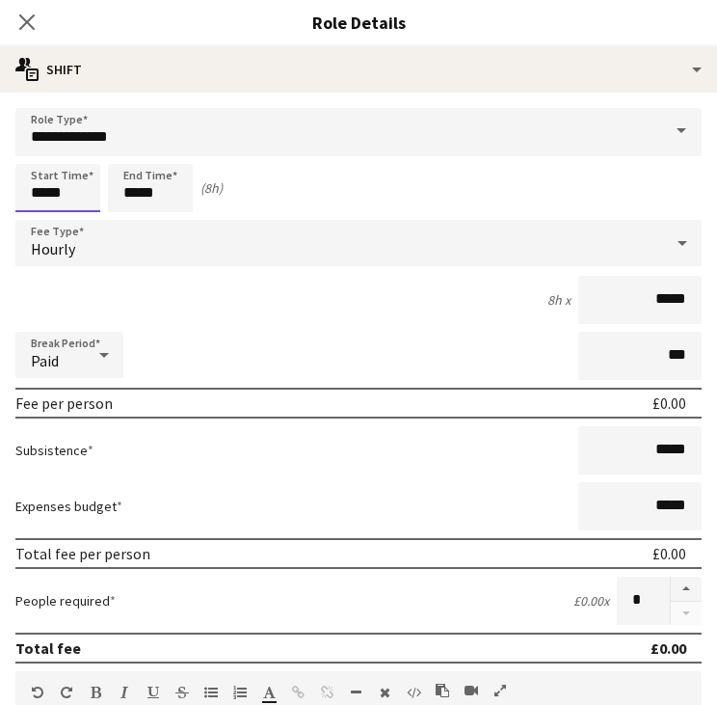
click at [66, 200] on input "*****" at bounding box center [57, 188] width 85 height 48
type input "*****"
click at [193, 189] on div "Start Time ***** End Time ***** (2h)" at bounding box center [358, 188] width 686 height 48
click at [170, 189] on input "*****" at bounding box center [150, 188] width 85 height 48
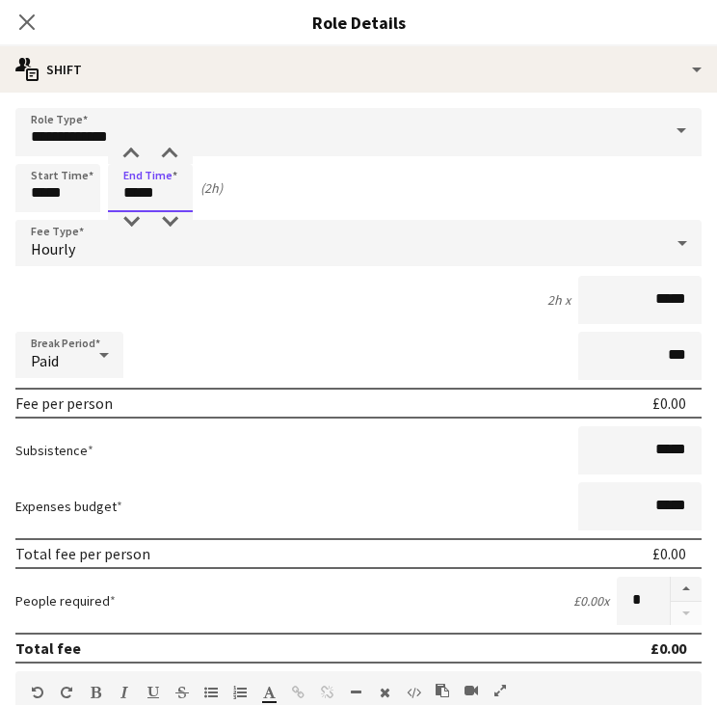
type input "*****"
click at [676, 300] on input "*****" at bounding box center [639, 300] width 123 height 48
type input "**"
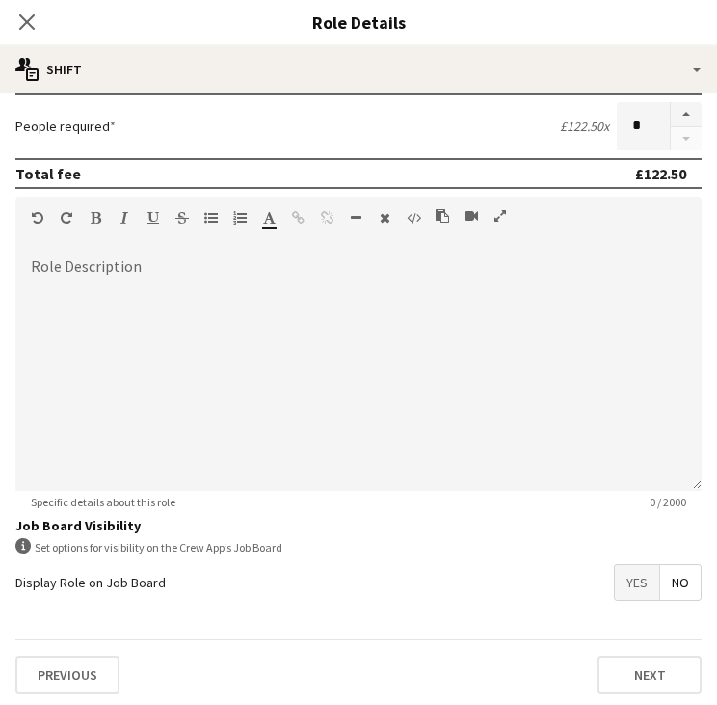
type input "******"
click at [31, 33] on app-icon "Close pop-in" at bounding box center [27, 23] width 28 height 28
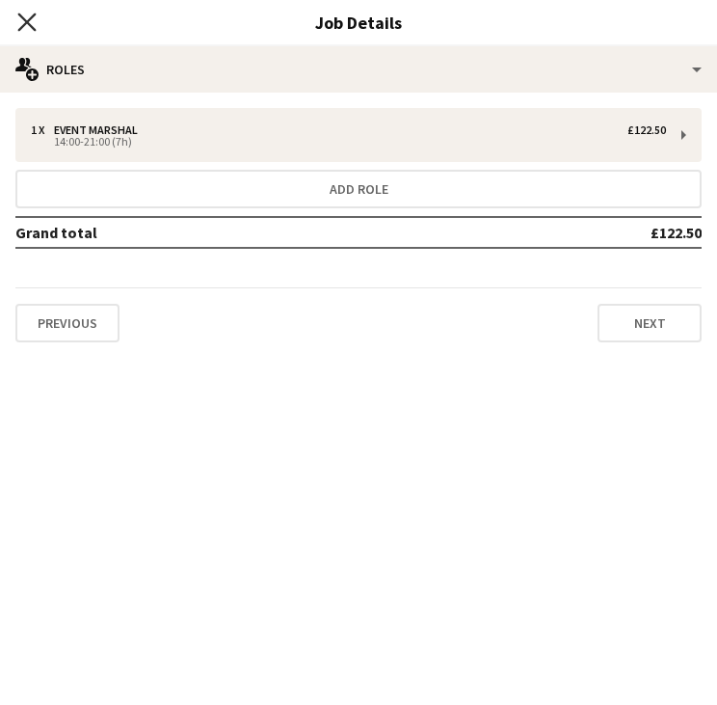
click at [31, 21] on icon "Close pop-in" at bounding box center [26, 22] width 18 height 18
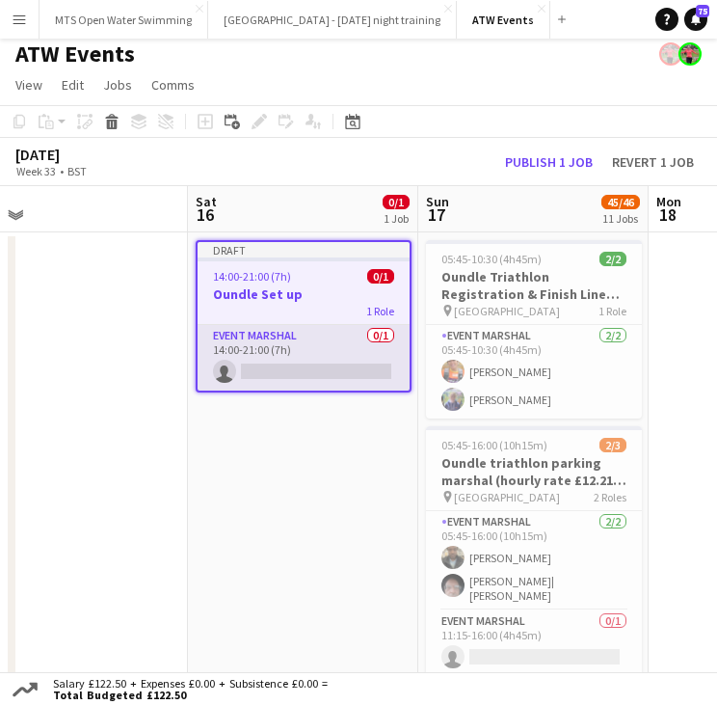
click at [328, 369] on app-card-role "Event Marshal 0/1 14:00-21:00 (7h) single-neutral-actions" at bounding box center [304, 358] width 212 height 66
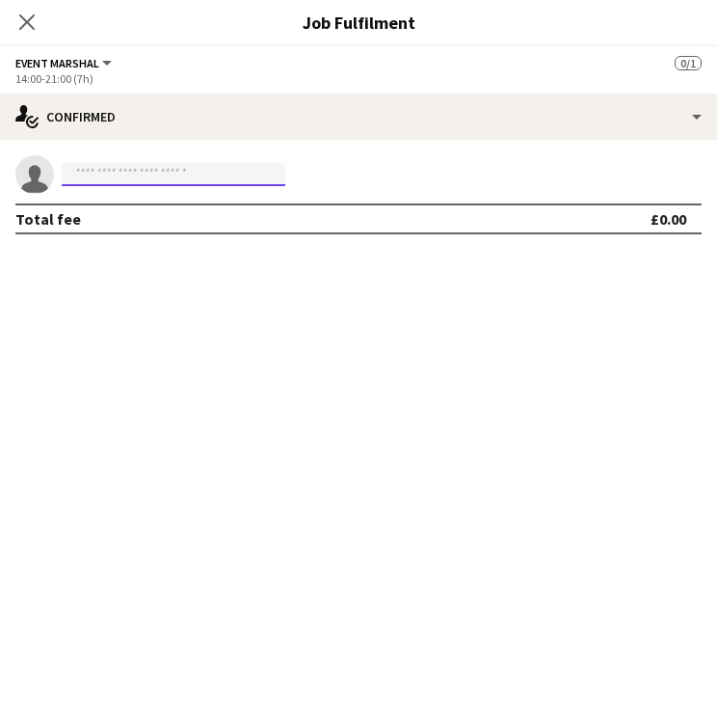
click at [223, 175] on input at bounding box center [174, 174] width 224 height 23
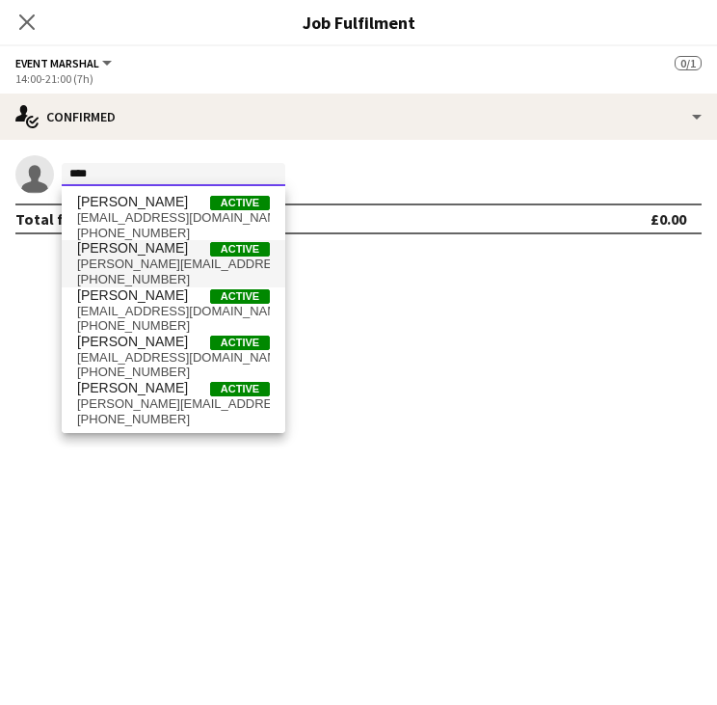
type input "****"
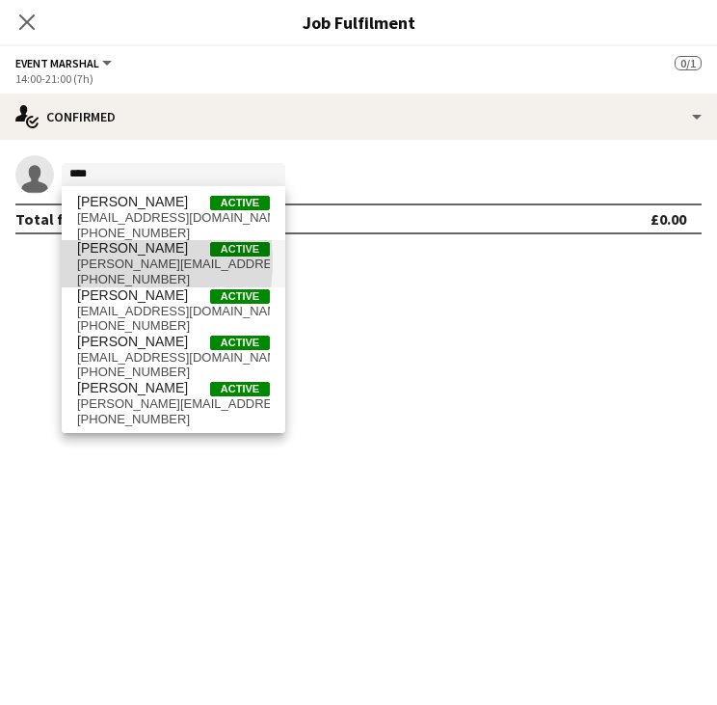
click at [90, 261] on span "[PERSON_NAME][EMAIL_ADDRESS][DOMAIN_NAME]" at bounding box center [173, 263] width 193 height 15
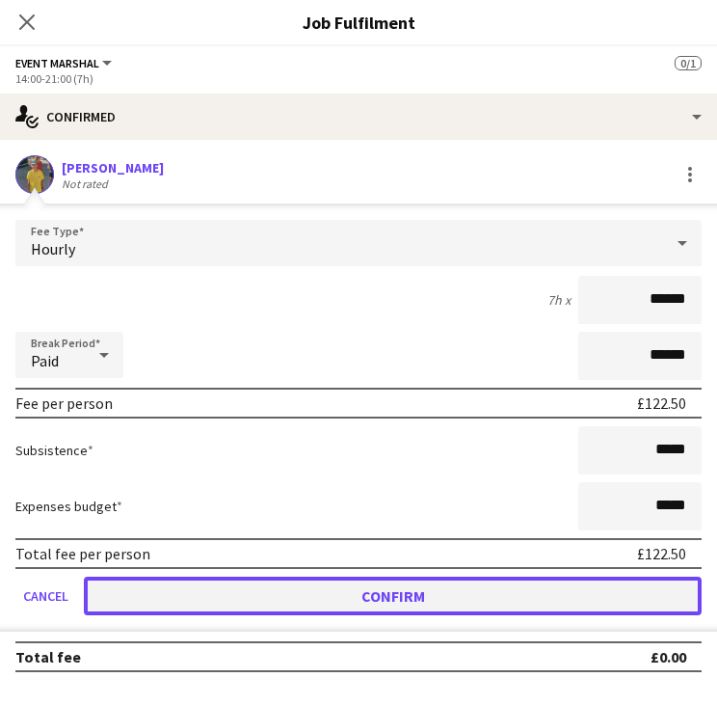
drag, startPoint x: 396, startPoint y: 597, endPoint x: 239, endPoint y: 597, distance: 157.1
click at [239, 597] on button "Confirm" at bounding box center [393, 595] width 618 height 39
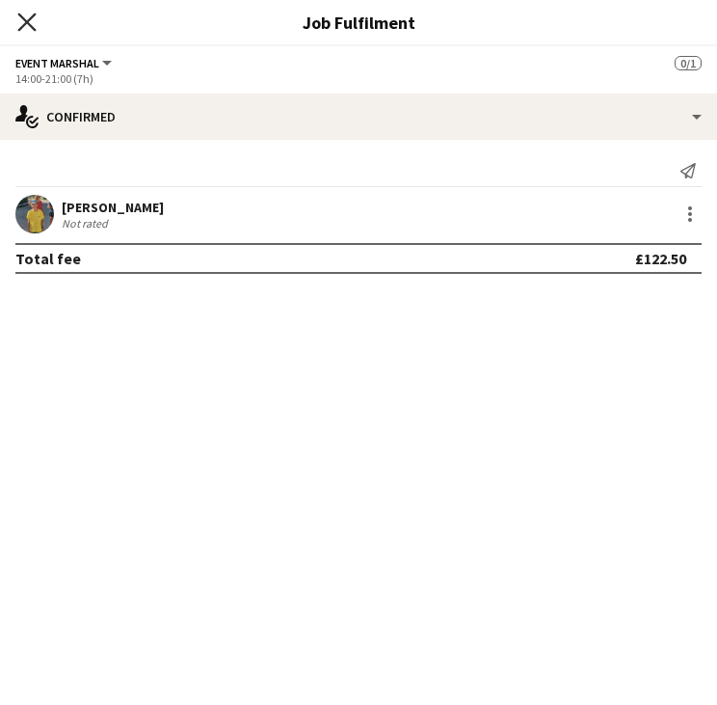
click at [25, 22] on icon at bounding box center [26, 22] width 18 height 18
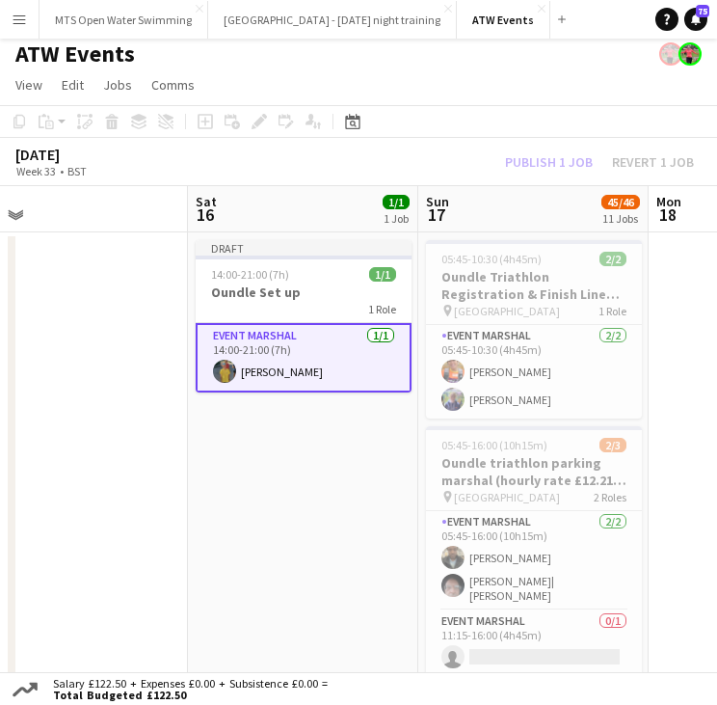
click at [523, 159] on div "Publish 1 job Revert 1 job" at bounding box center [599, 161] width 235 height 21
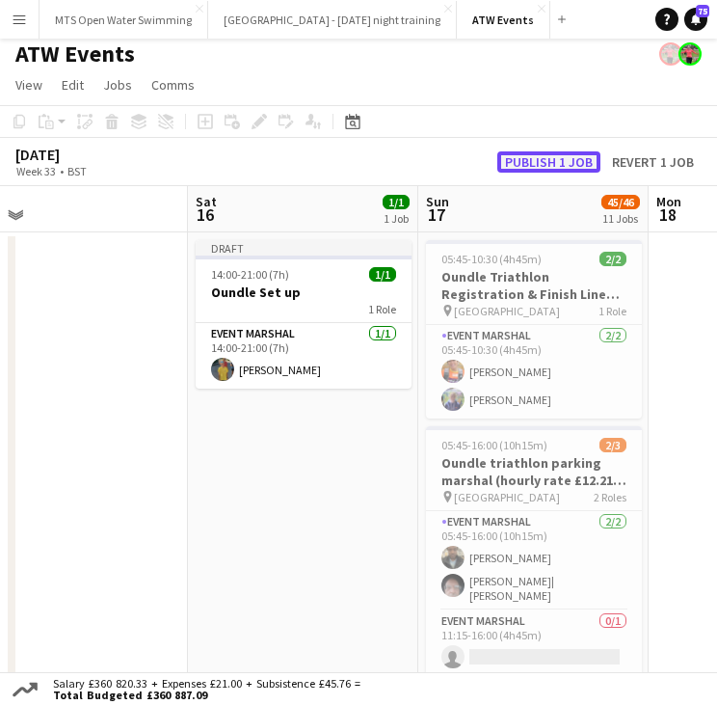
click at [528, 152] on button "Publish 1 job" at bounding box center [548, 161] width 103 height 21
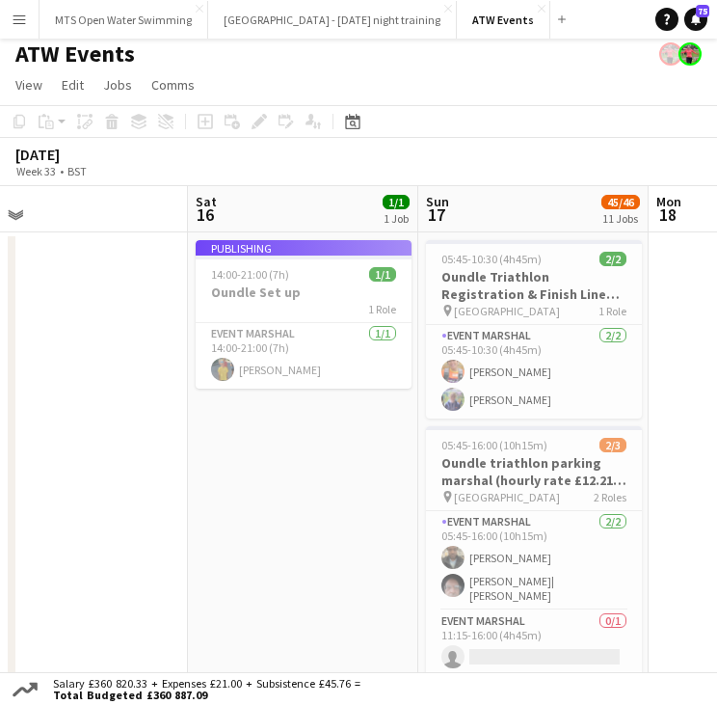
click at [13, 22] on app-icon "Menu" at bounding box center [19, 19] width 15 height 15
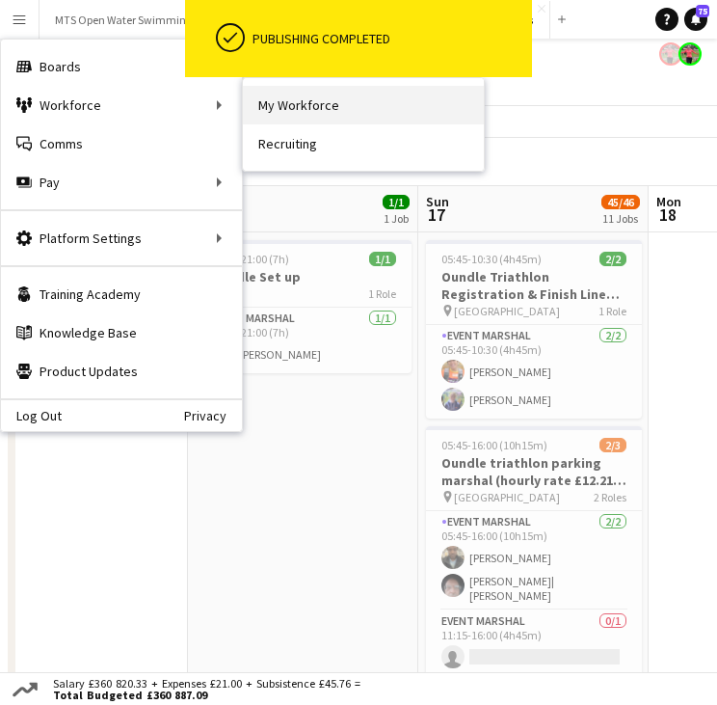
click at [273, 102] on link "My Workforce" at bounding box center [363, 105] width 241 height 39
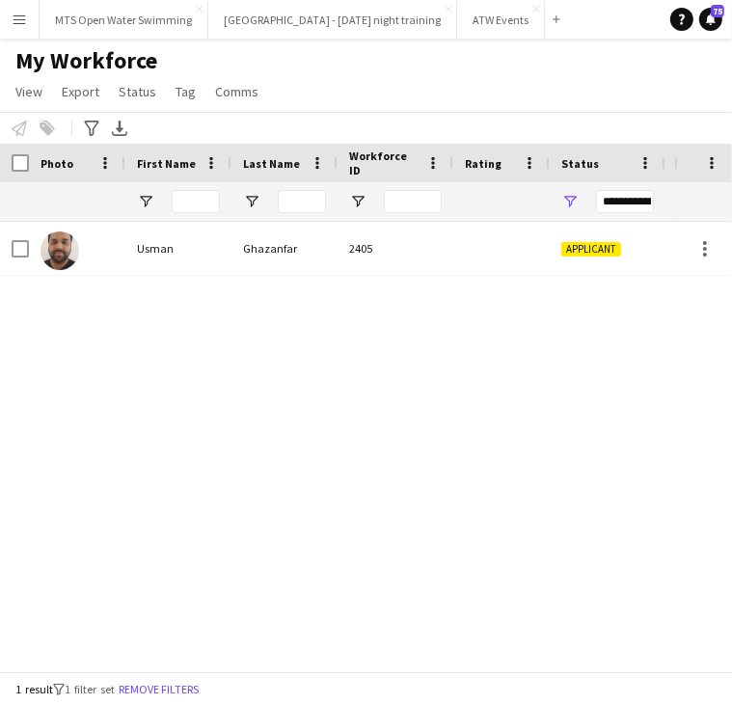
click at [19, 23] on app-icon "Menu" at bounding box center [19, 19] width 15 height 15
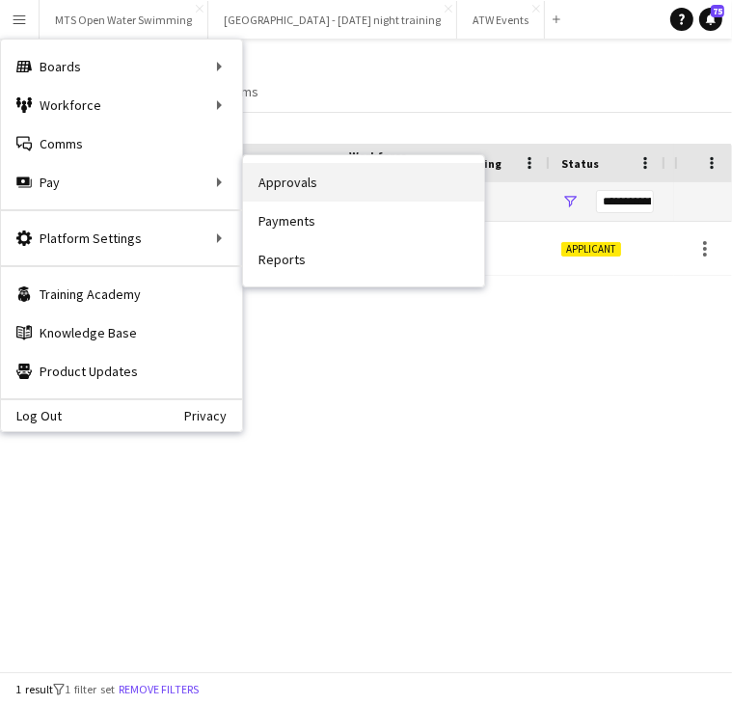
click at [262, 174] on link "Approvals" at bounding box center [363, 182] width 241 height 39
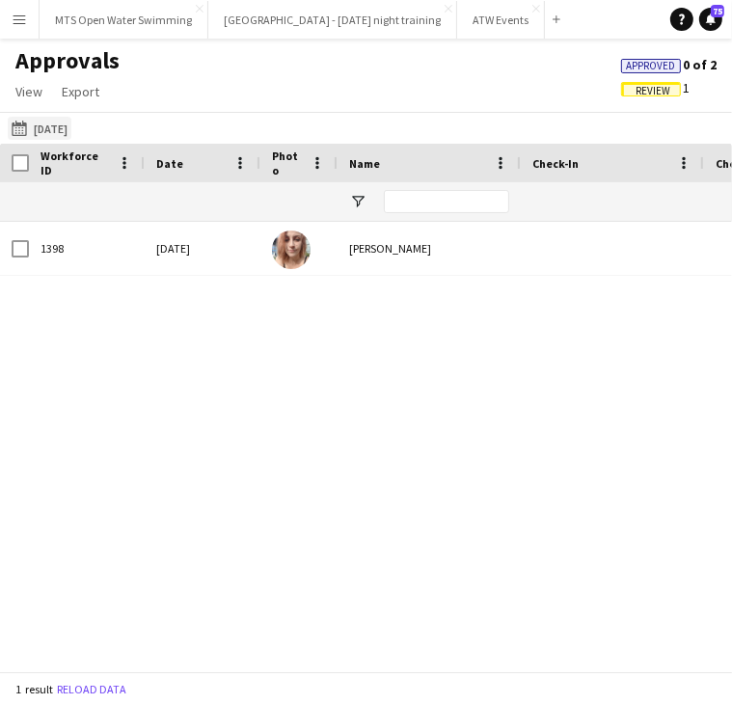
click at [71, 126] on button "[DATE] [DATE]" at bounding box center [40, 128] width 64 height 23
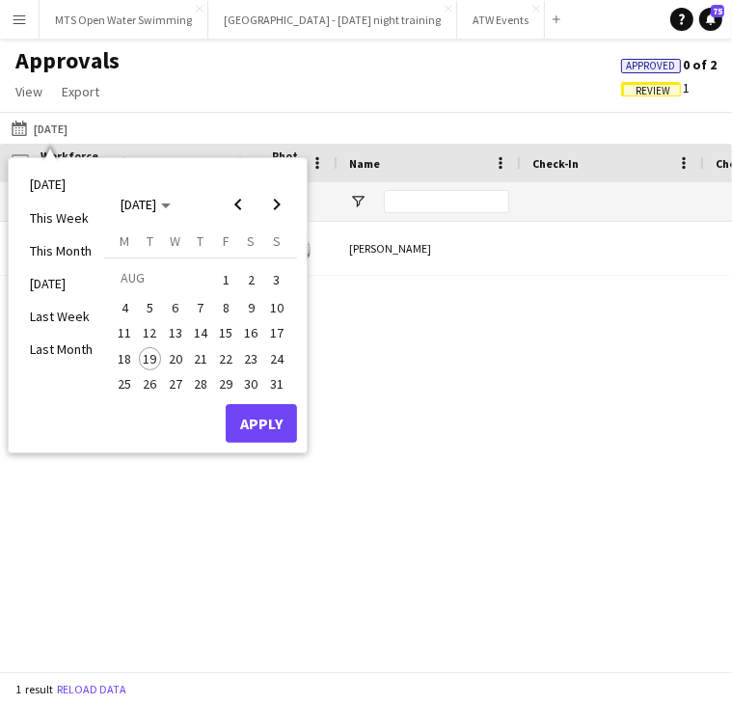
click at [283, 334] on span "17" at bounding box center [276, 333] width 23 height 23
click at [252, 420] on button "Apply" at bounding box center [261, 423] width 71 height 39
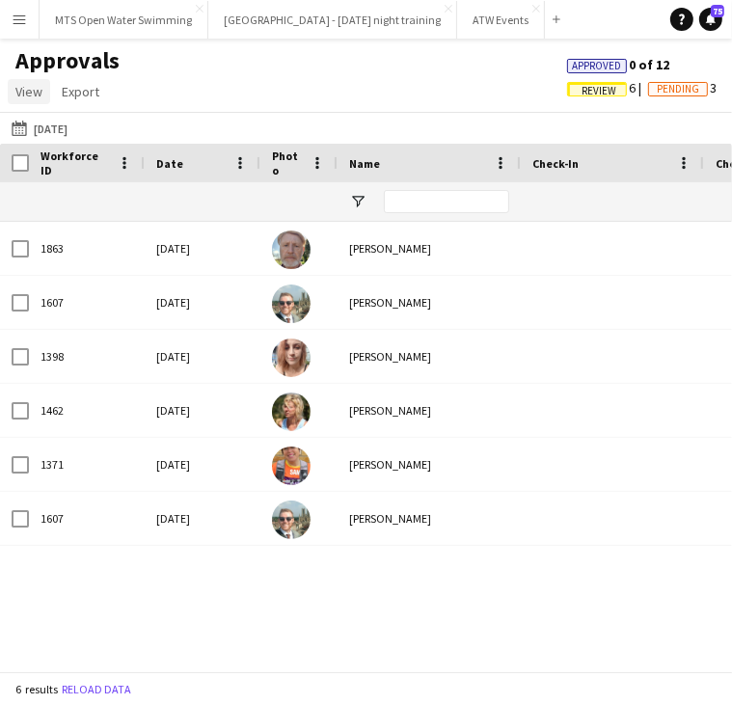
click at [35, 90] on span "View" at bounding box center [28, 91] width 27 height 17
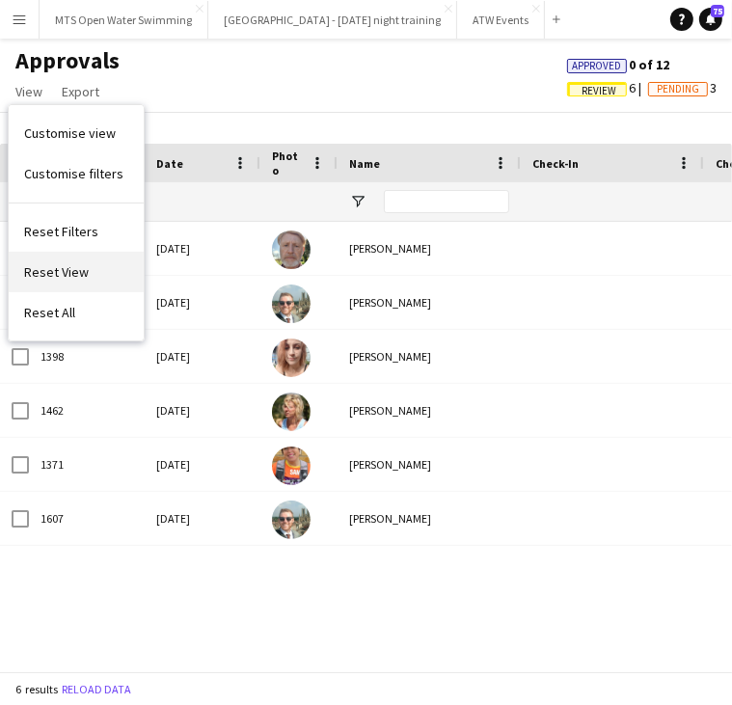
click at [28, 263] on span "Reset View" at bounding box center [56, 271] width 65 height 17
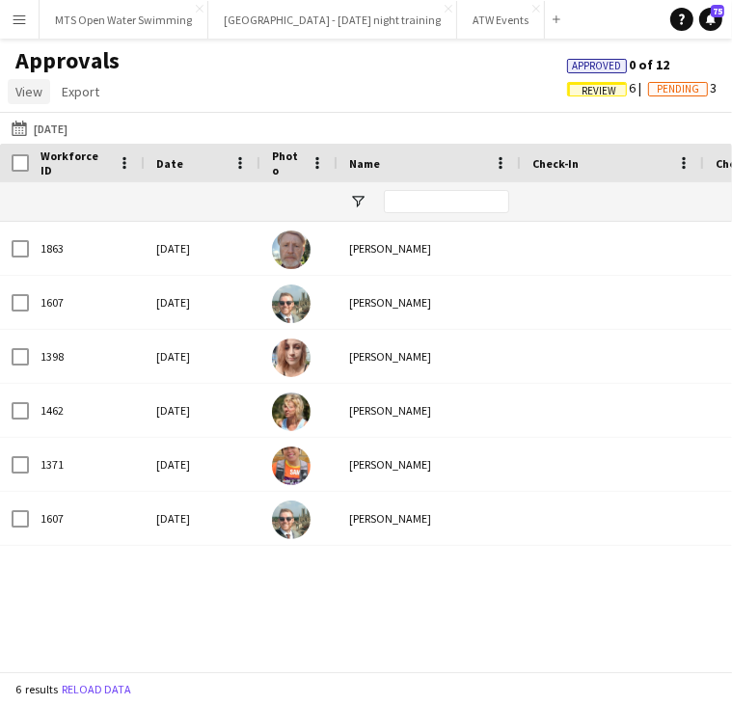
click at [29, 99] on span "View" at bounding box center [28, 91] width 27 height 17
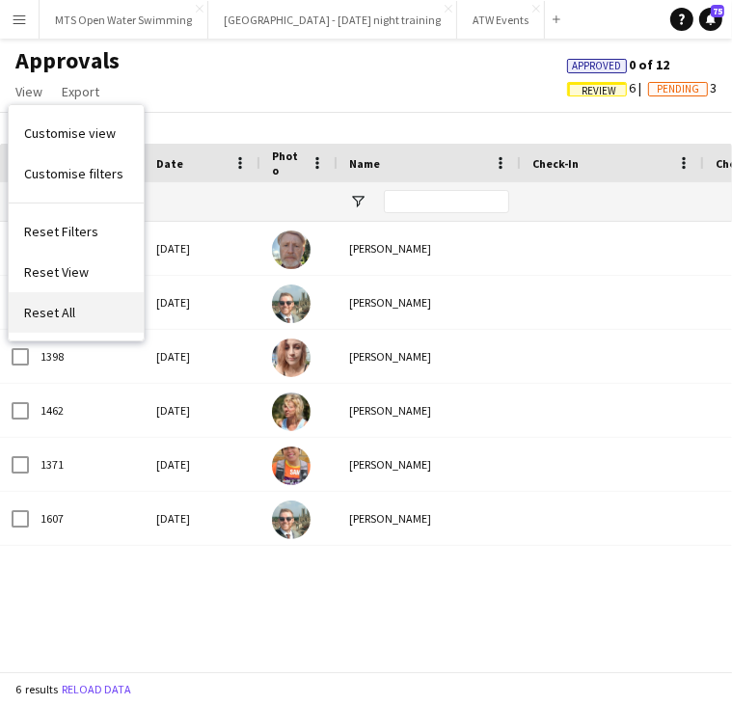
click at [54, 321] on link "Reset All" at bounding box center [76, 312] width 135 height 40
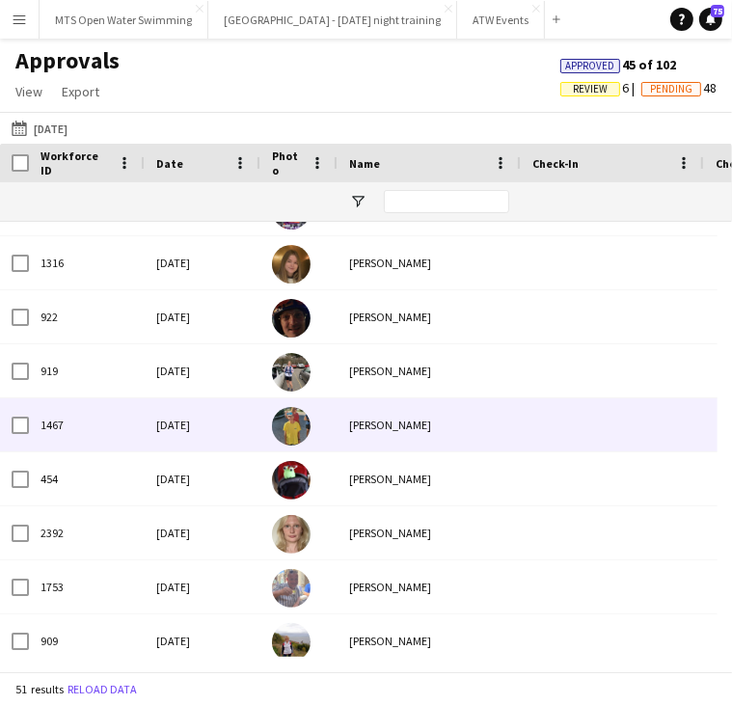
click at [359, 443] on div "[PERSON_NAME]" at bounding box center [428, 424] width 183 height 53
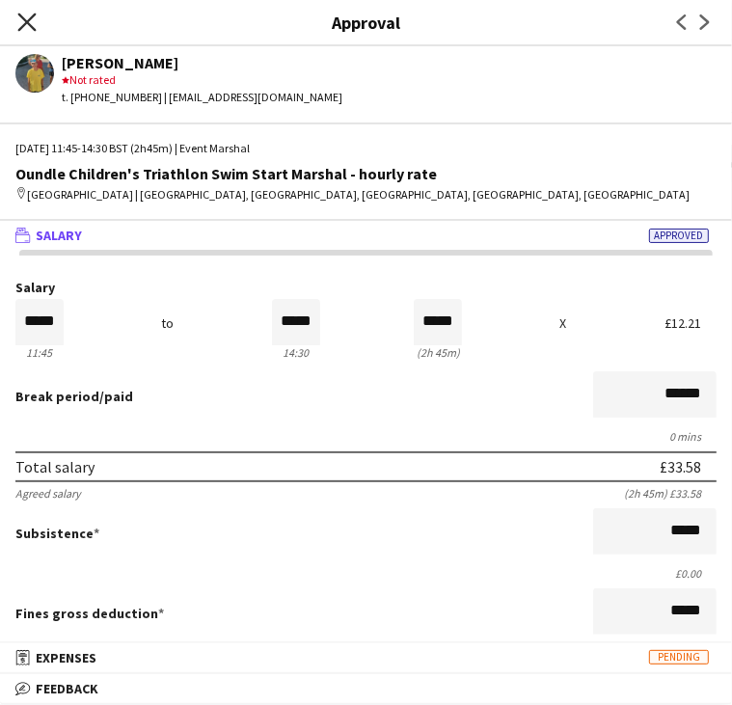
click at [30, 29] on icon "Close pop-in" at bounding box center [26, 22] width 18 height 18
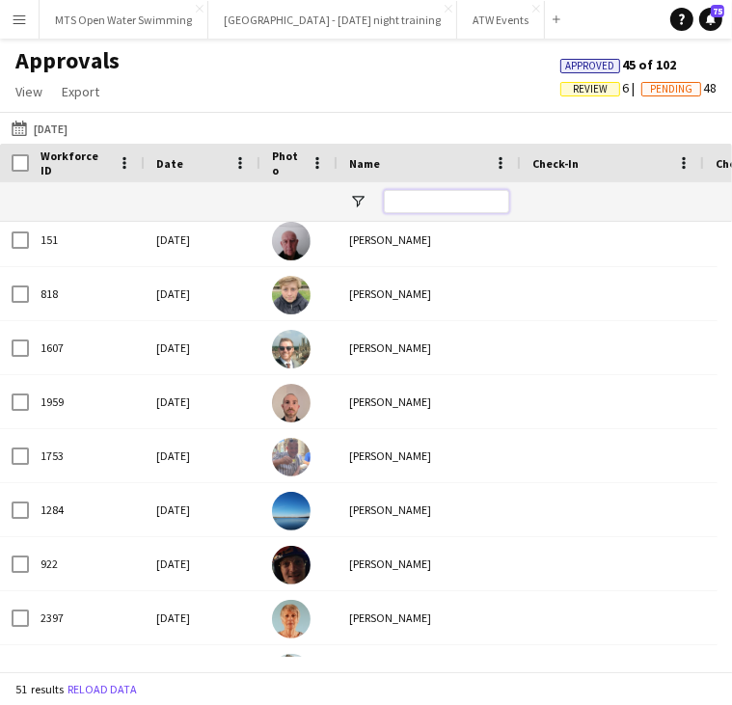
click at [409, 200] on input "Name Filter Input" at bounding box center [446, 201] width 125 height 23
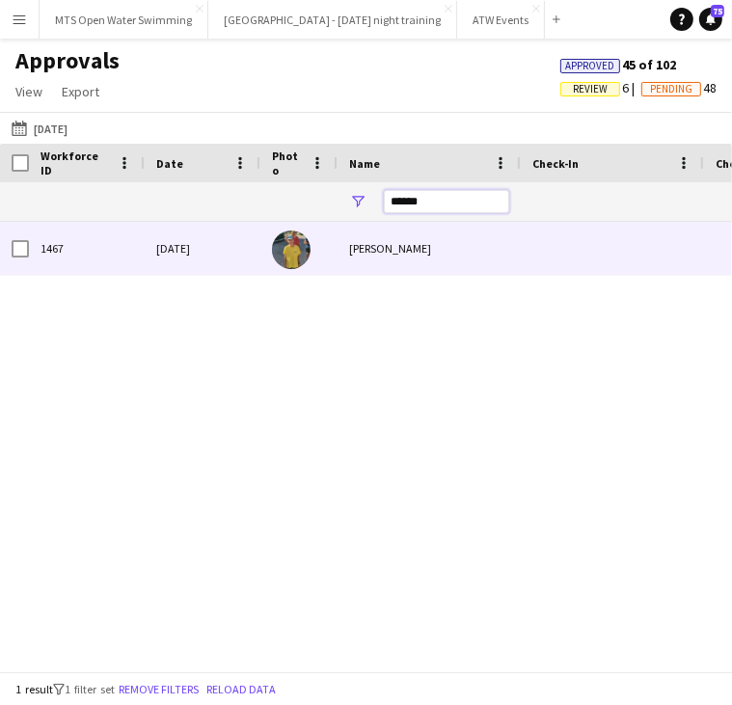
type input "******"
click at [362, 251] on div "[PERSON_NAME]" at bounding box center [428, 248] width 183 height 53
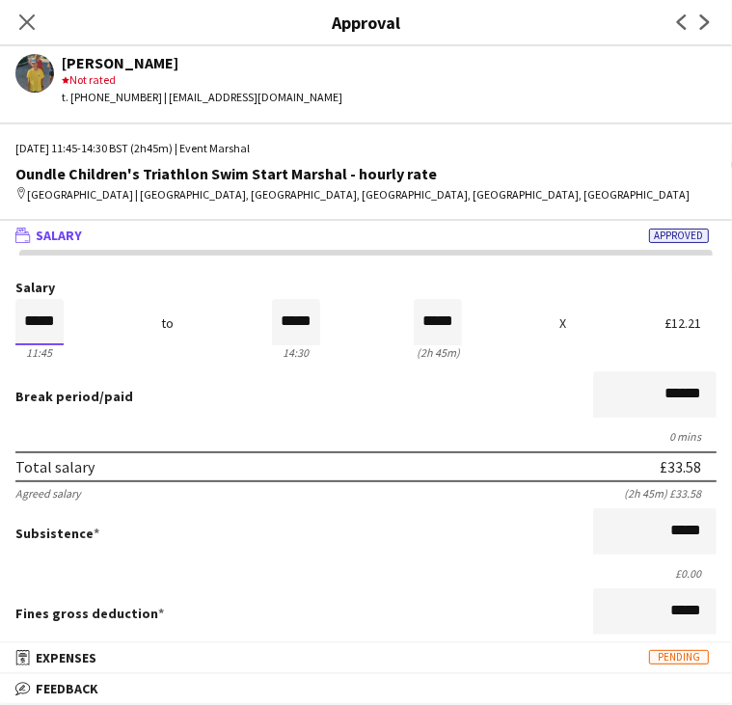
click at [54, 327] on input "*****" at bounding box center [39, 322] width 48 height 46
type input "*****"
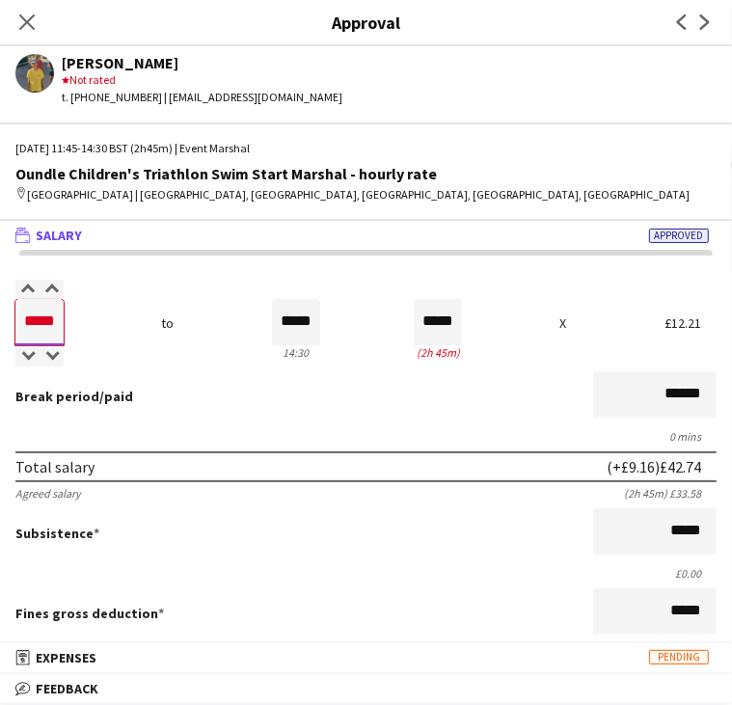
type input "*****"
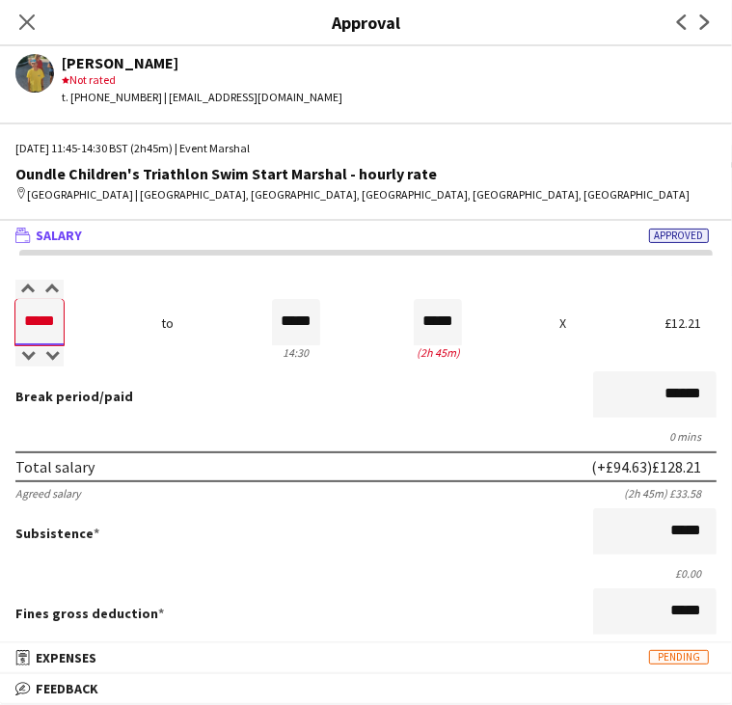
type input "*****"
click at [288, 315] on input "*****" at bounding box center [296, 322] width 48 height 46
type input "*****"
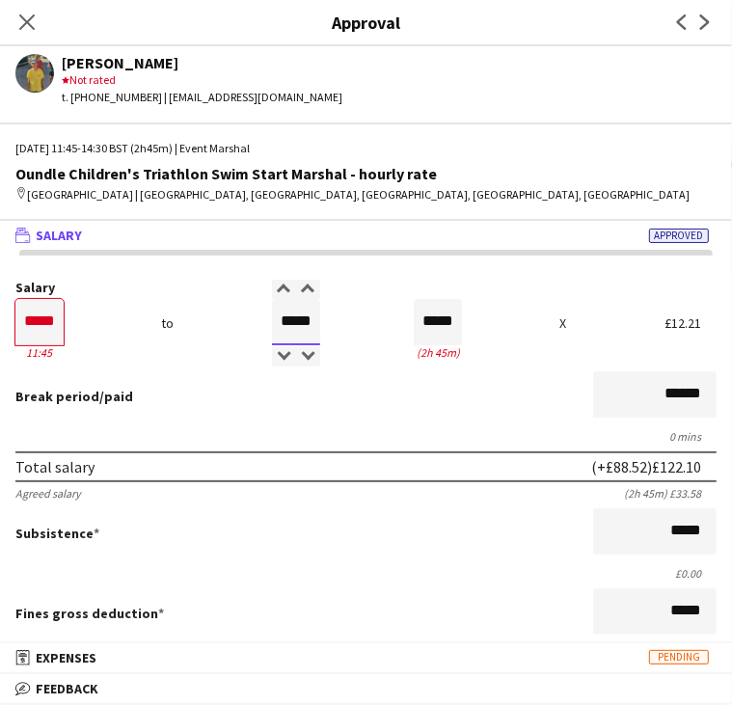
type input "*****"
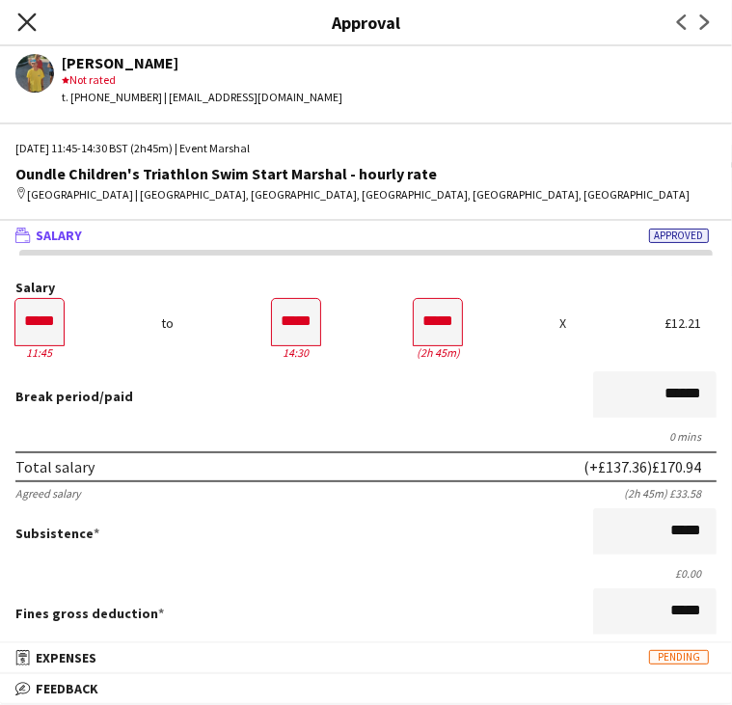
click at [20, 29] on icon at bounding box center [26, 22] width 18 height 18
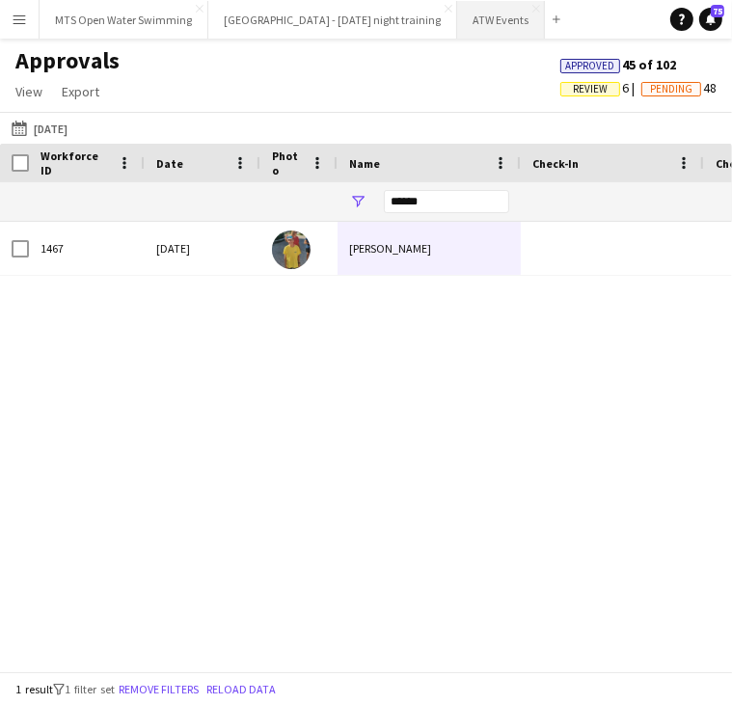
click at [468, 27] on button "ATW Events Close" at bounding box center [501, 20] width 88 height 38
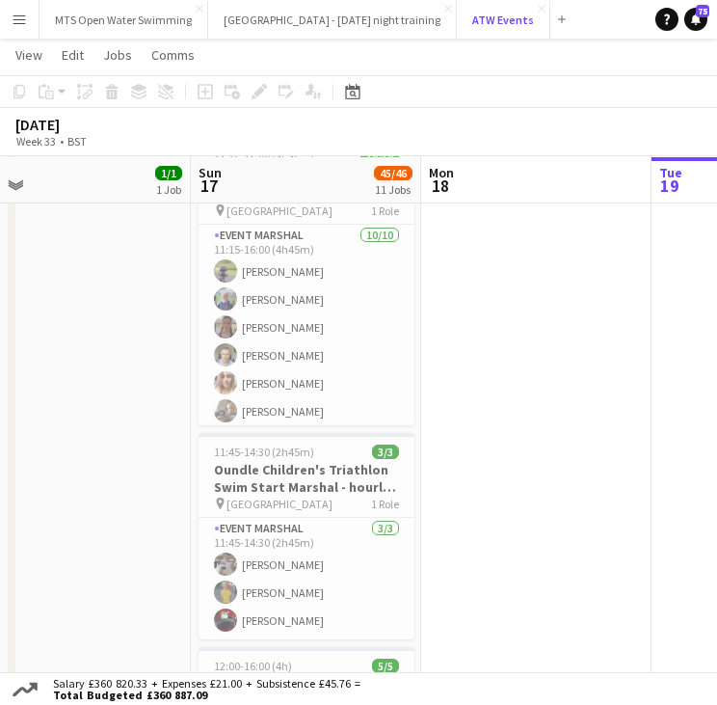
scroll to position [0, 963]
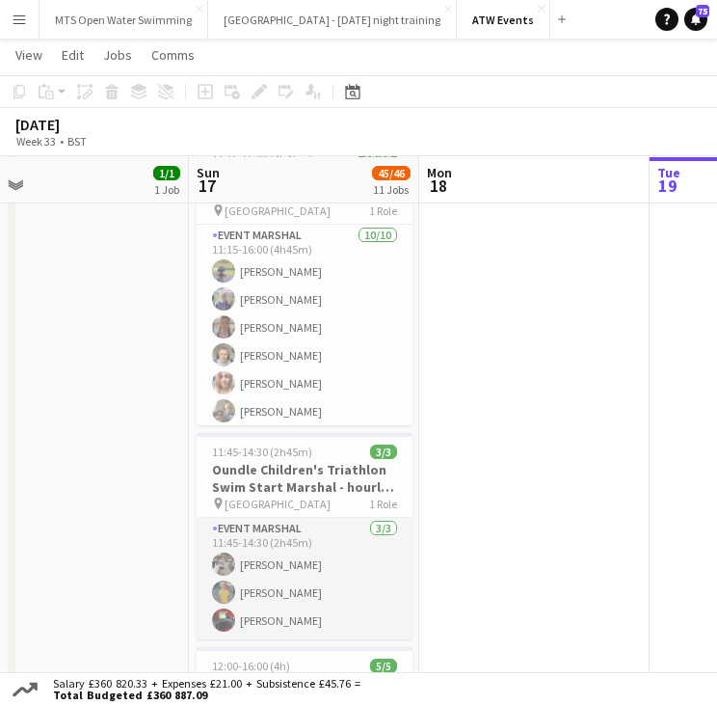
click at [255, 588] on app-card-role "Event Marshal [DATE] 11:45-14:30 (2h45m) [PERSON_NAME] [PERSON_NAME]" at bounding box center [305, 578] width 216 height 121
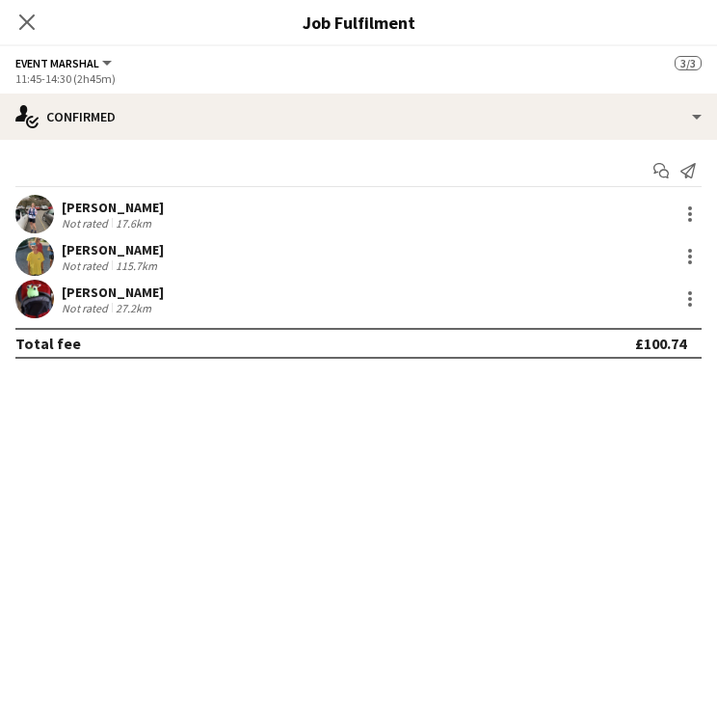
click at [71, 254] on div "[PERSON_NAME]" at bounding box center [113, 249] width 102 height 17
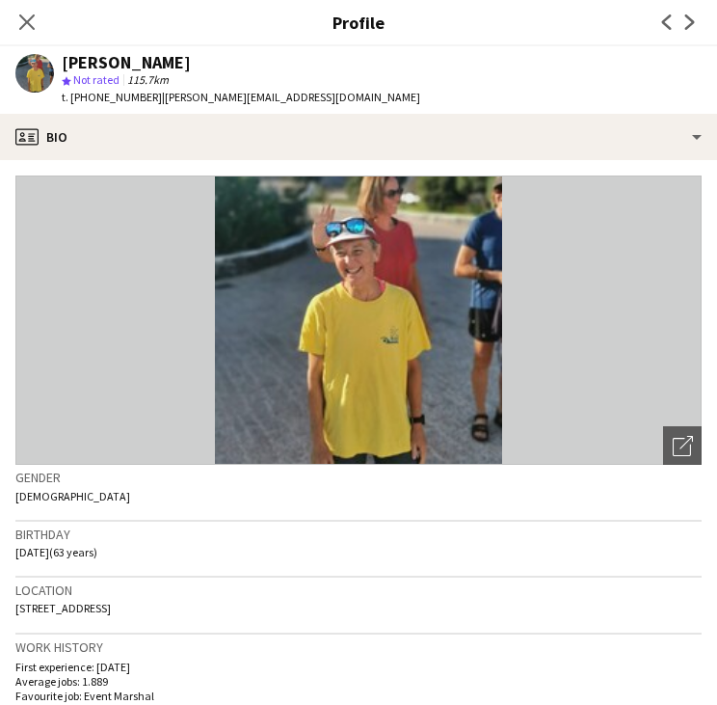
scroll to position [0, 0]
click at [155, 341] on img at bounding box center [358, 319] width 686 height 289
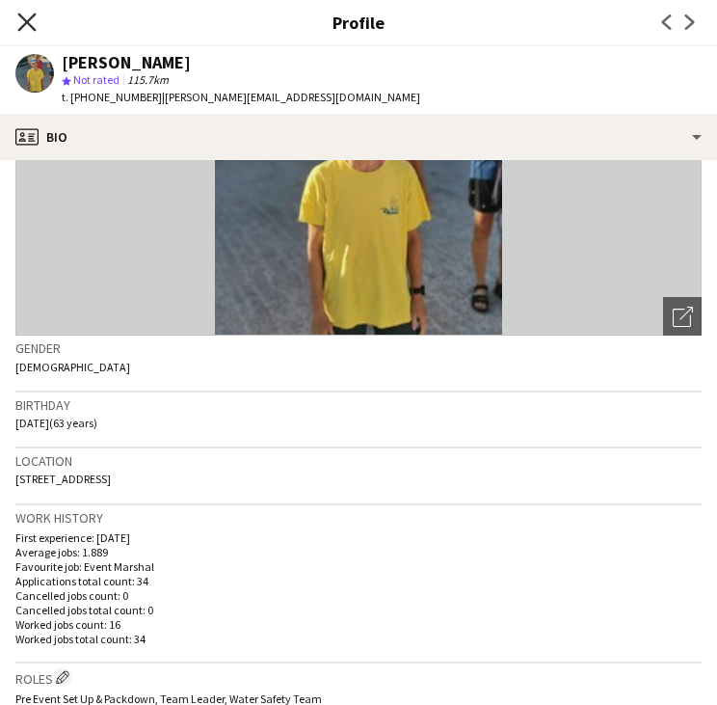
click at [32, 21] on icon "Close pop-in" at bounding box center [26, 22] width 18 height 18
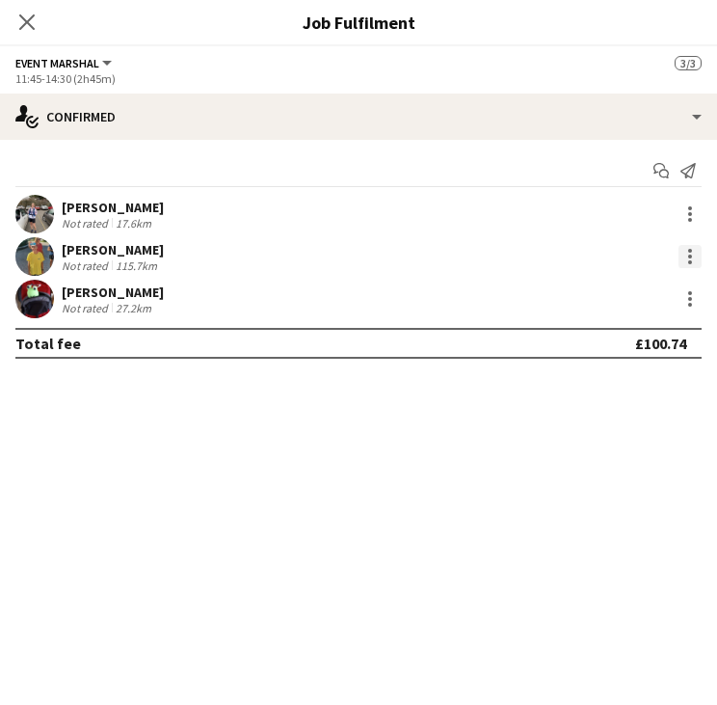
click at [690, 265] on div at bounding box center [690, 256] width 23 height 23
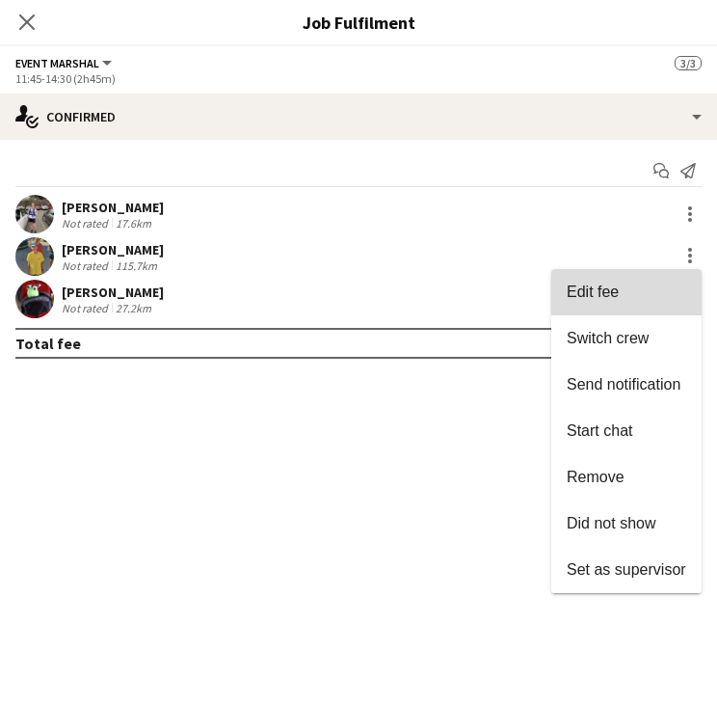
click at [629, 308] on button "Edit fee" at bounding box center [626, 292] width 150 height 46
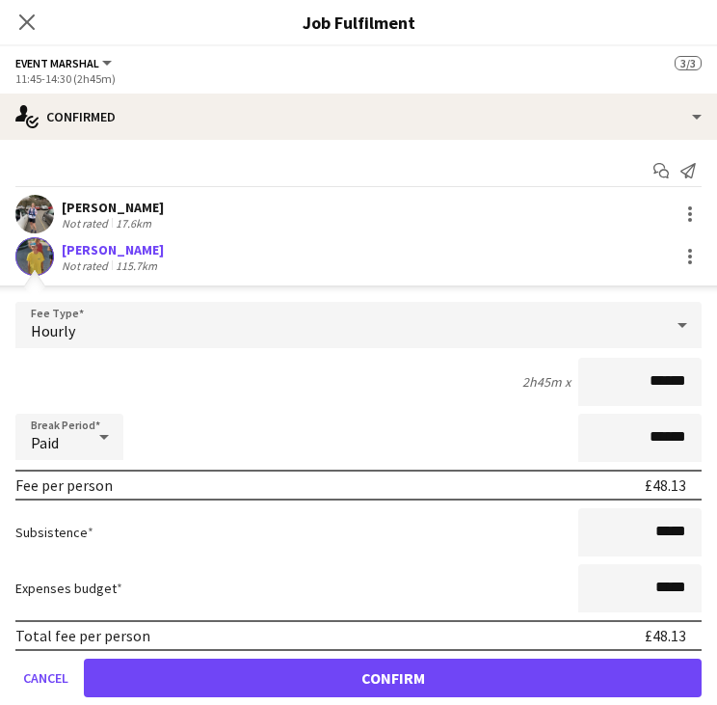
type input "******"
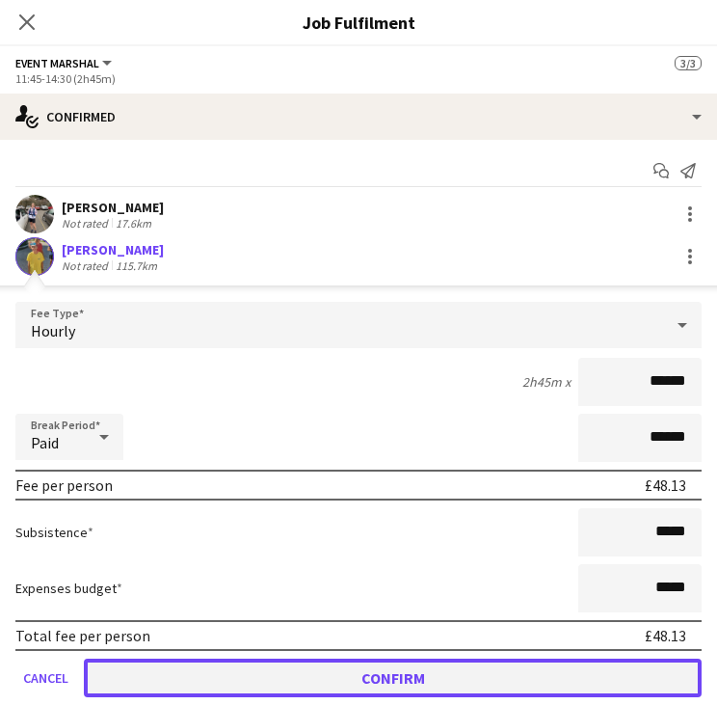
click at [410, 682] on button "Confirm" at bounding box center [393, 677] width 618 height 39
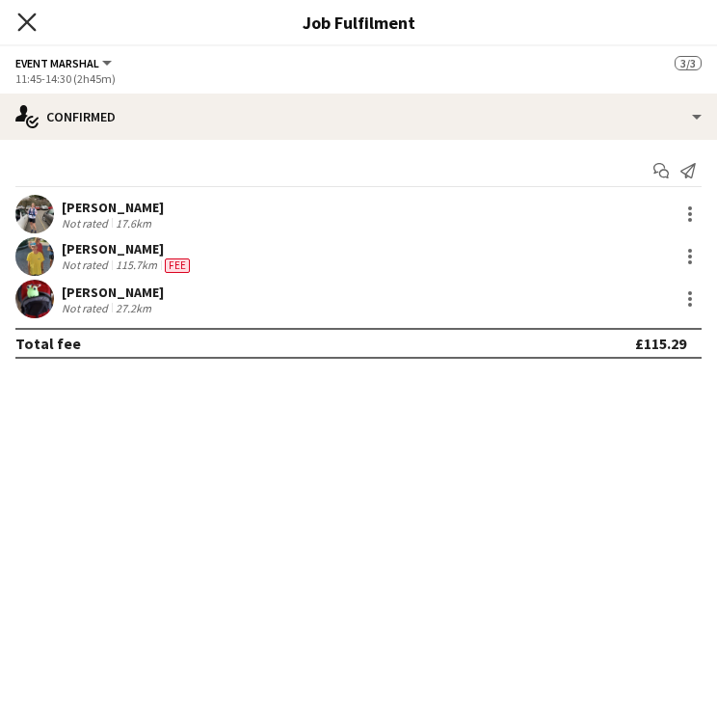
click at [23, 20] on icon at bounding box center [26, 22] width 18 height 18
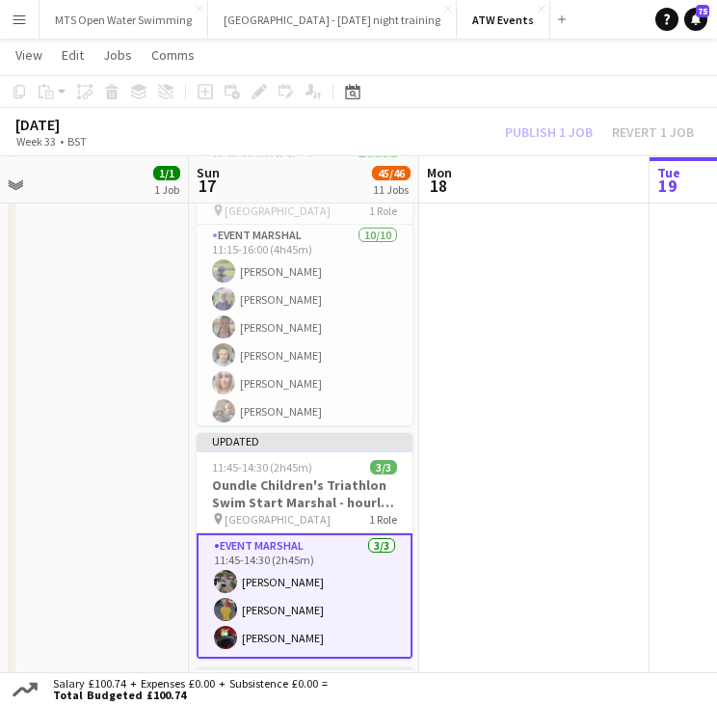
click at [579, 140] on div "Publish 1 job Revert 1 job" at bounding box center [599, 131] width 235 height 21
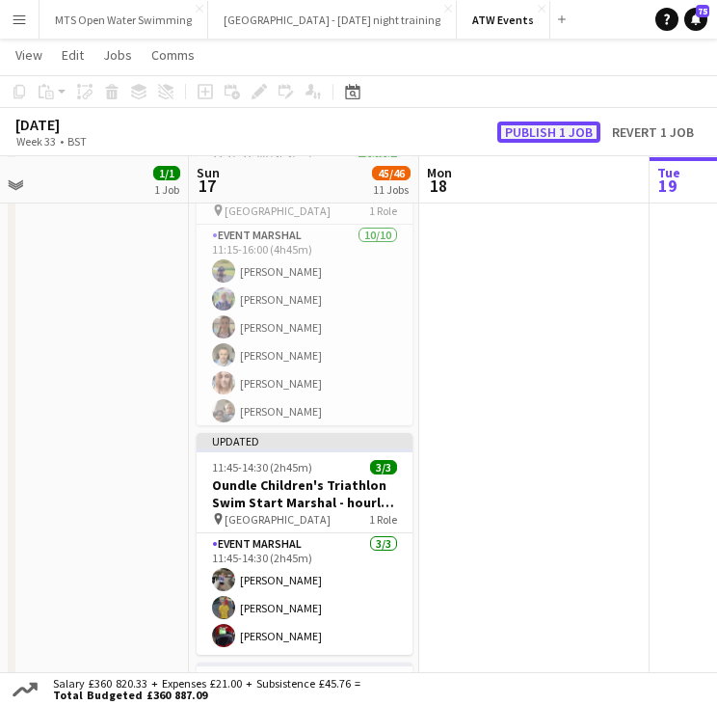
click at [576, 142] on button "Publish 1 job" at bounding box center [548, 131] width 103 height 21
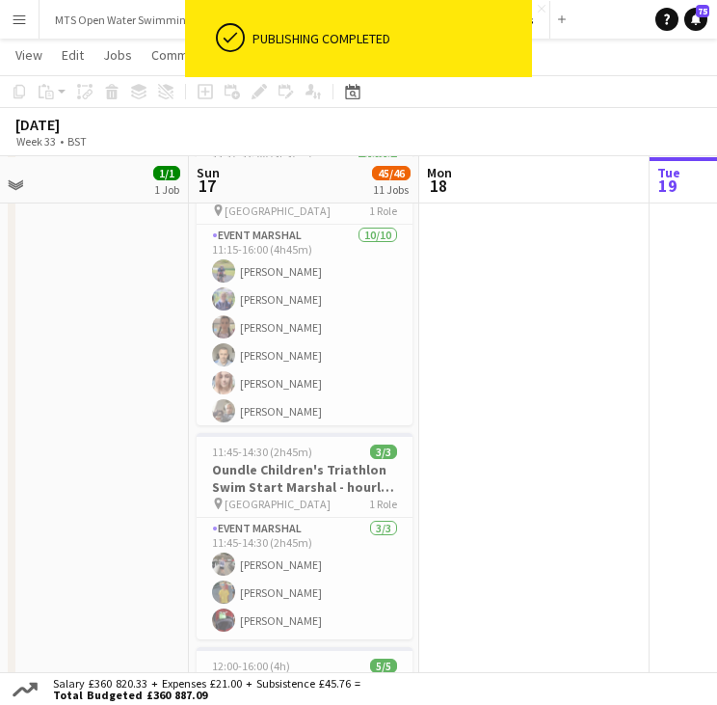
click at [23, 22] on app-icon "Menu" at bounding box center [19, 19] width 15 height 15
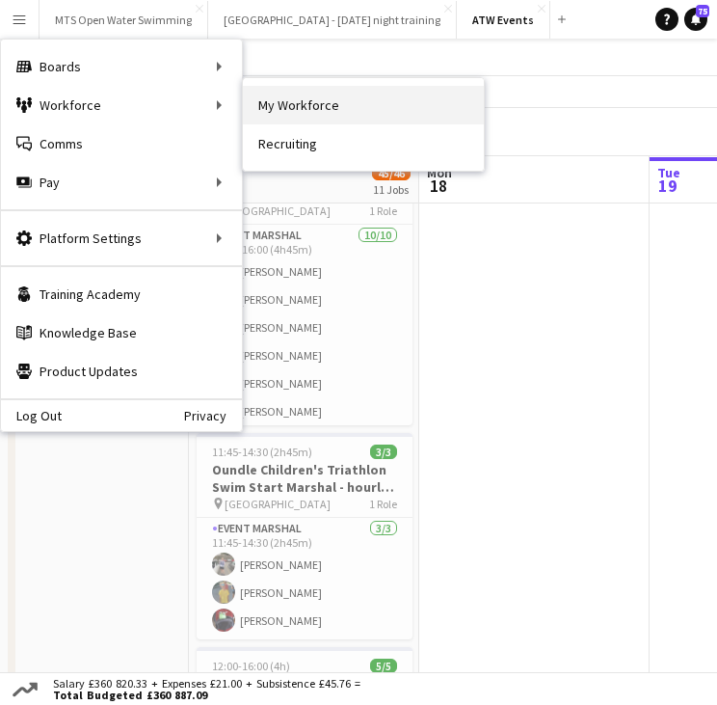
click at [279, 103] on link "My Workforce" at bounding box center [363, 105] width 241 height 39
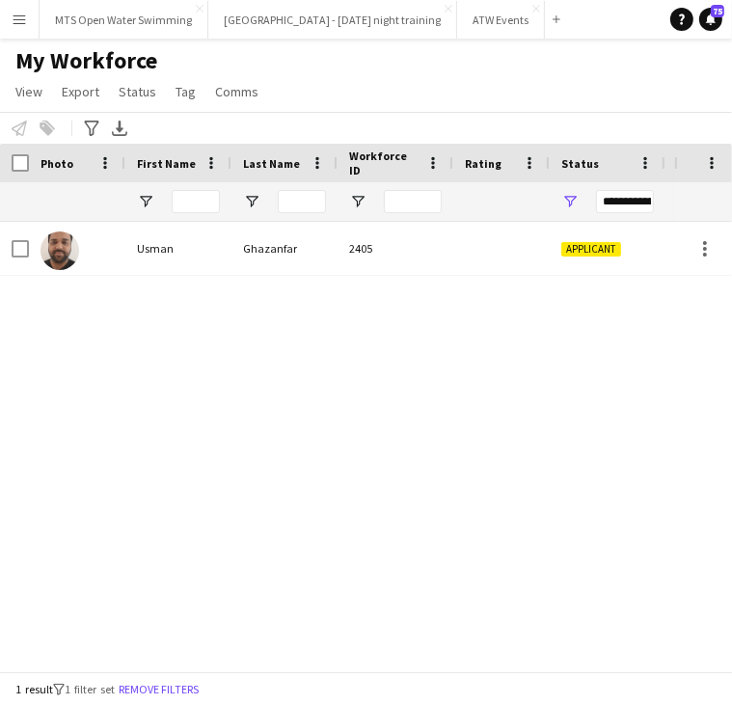
click at [24, 30] on button "Menu" at bounding box center [19, 19] width 39 height 39
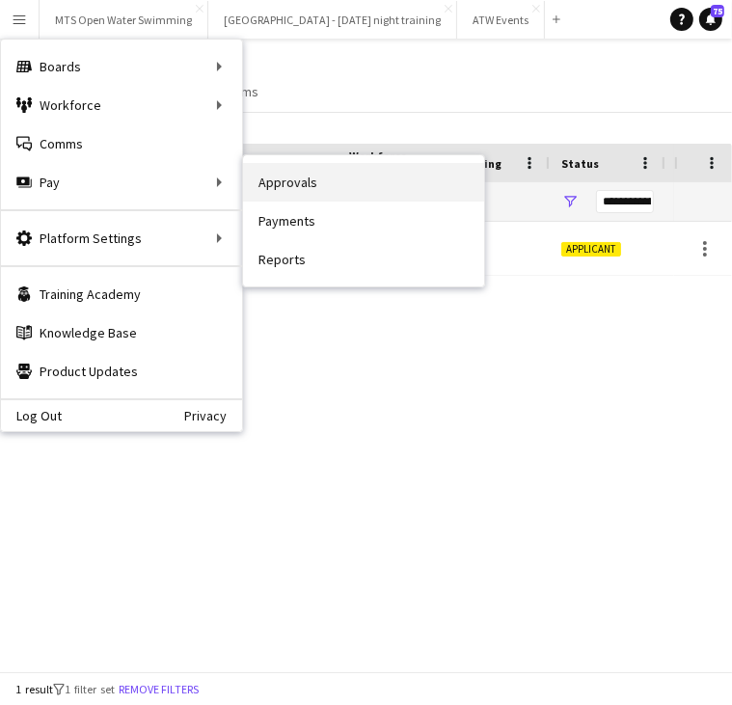
click at [293, 184] on link "Approvals" at bounding box center [363, 182] width 241 height 39
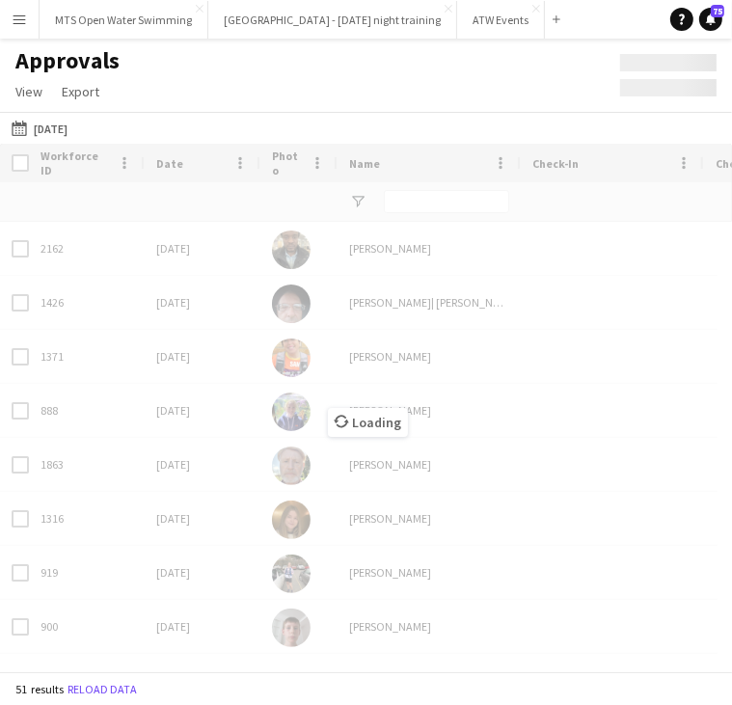
type input "******"
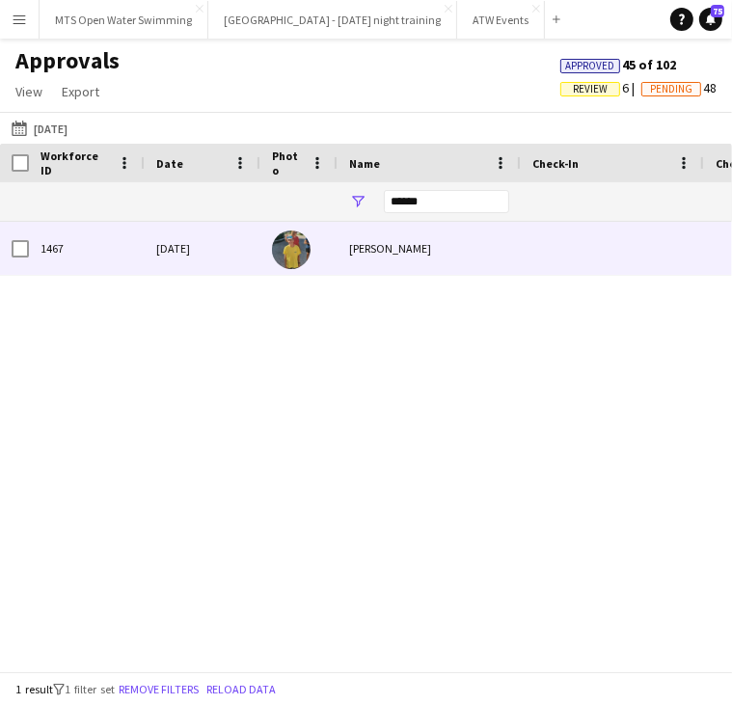
click at [373, 258] on div "[PERSON_NAME]" at bounding box center [428, 248] width 183 height 53
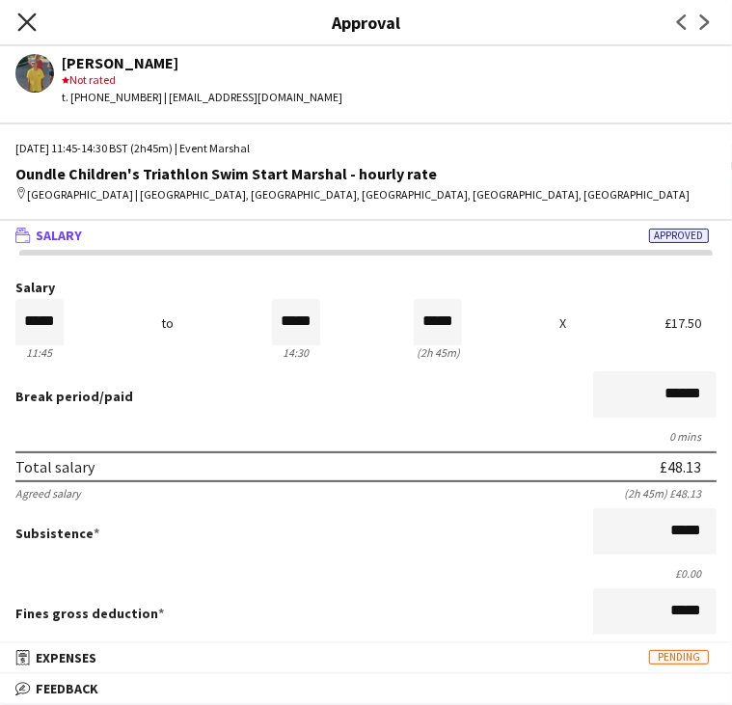
click at [22, 23] on icon "Close pop-in" at bounding box center [26, 22] width 18 height 18
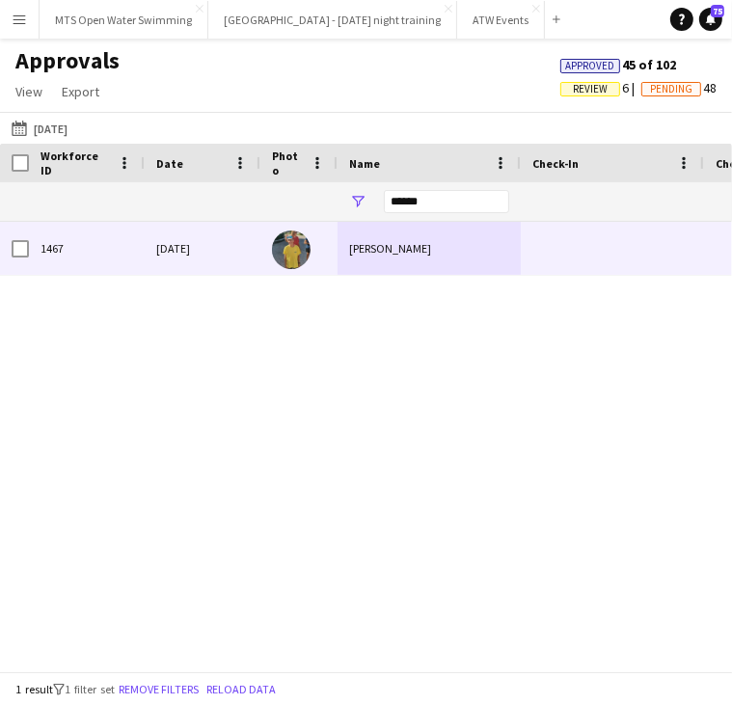
click at [88, 238] on div "1467" at bounding box center [87, 248] width 116 height 53
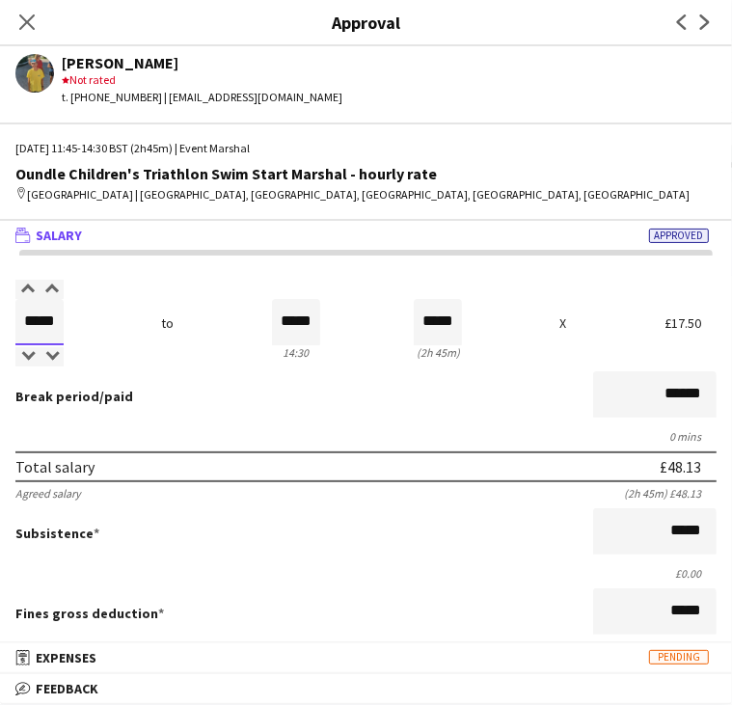
click at [57, 317] on input "*****" at bounding box center [39, 322] width 48 height 46
type input "*****"
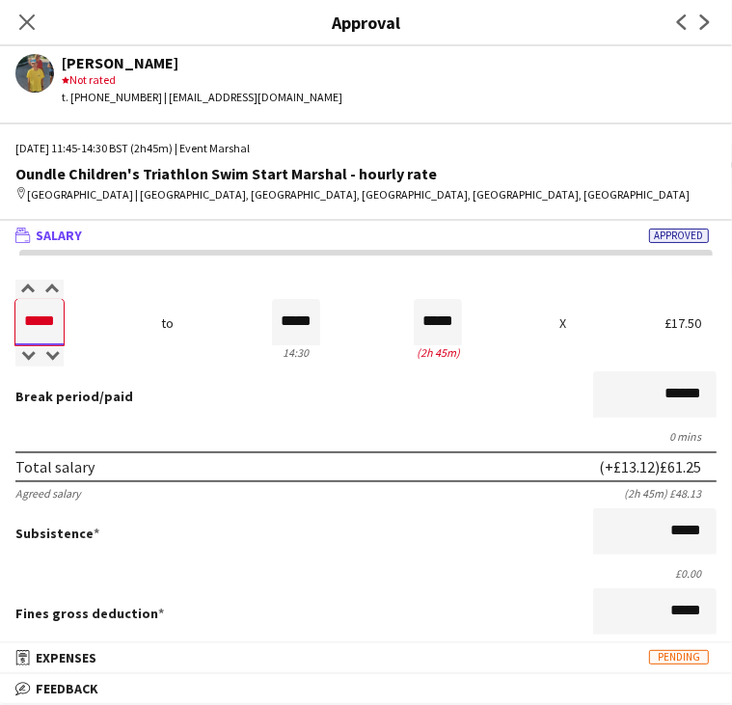
type input "*****"
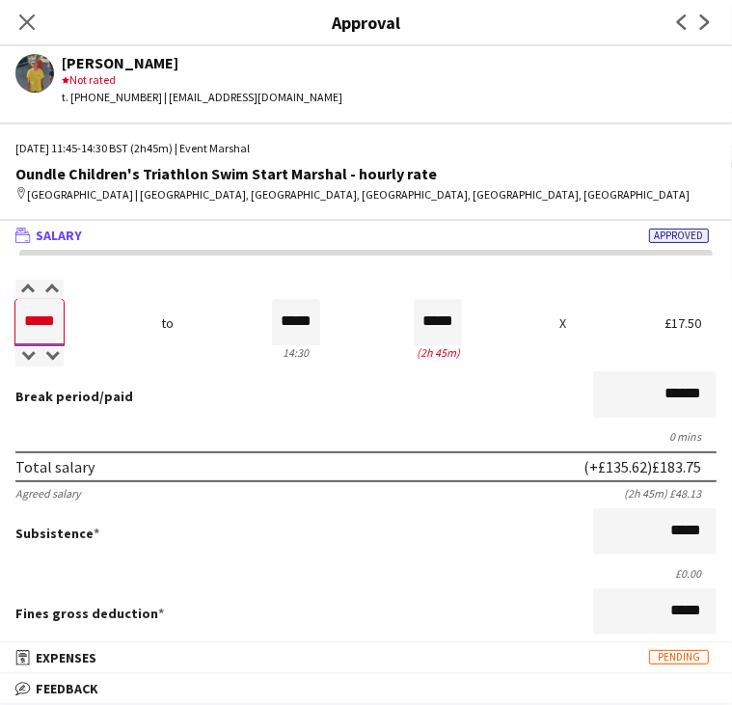
type input "*****"
click at [312, 319] on input "*****" at bounding box center [296, 322] width 48 height 46
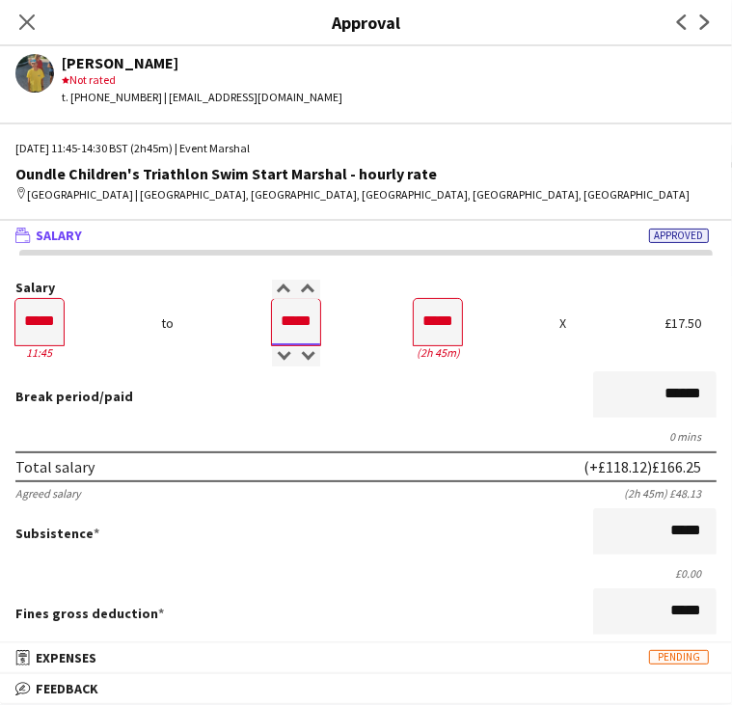
type input "*****"
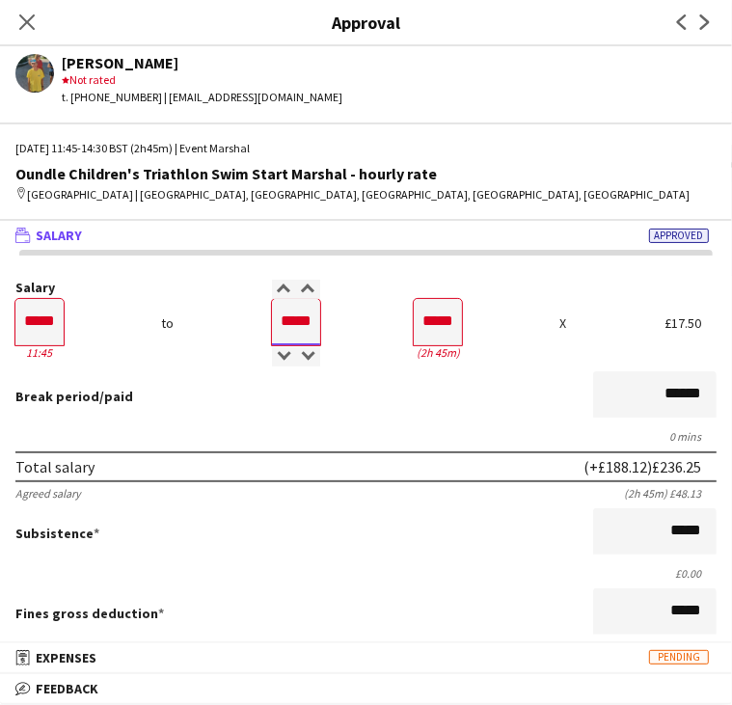
type input "*****"
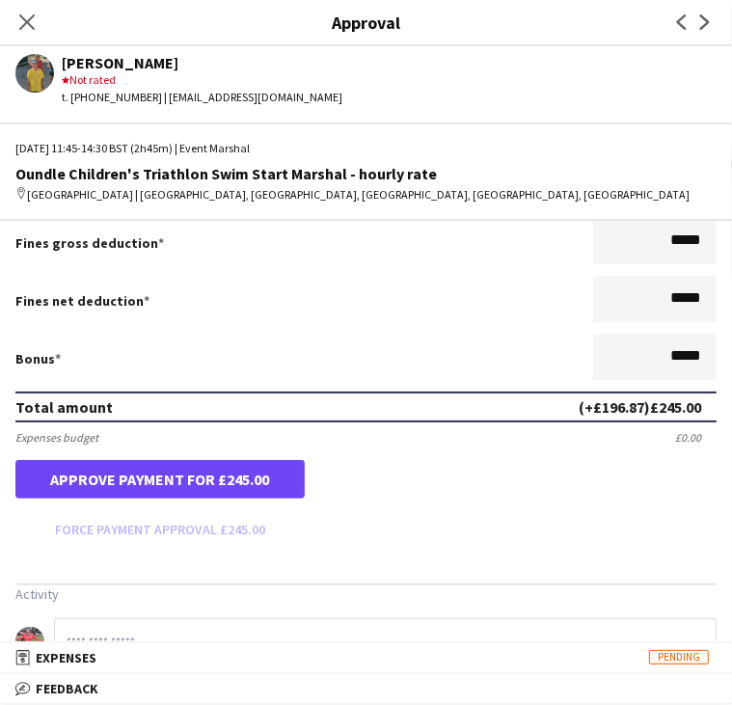
scroll to position [420, 0]
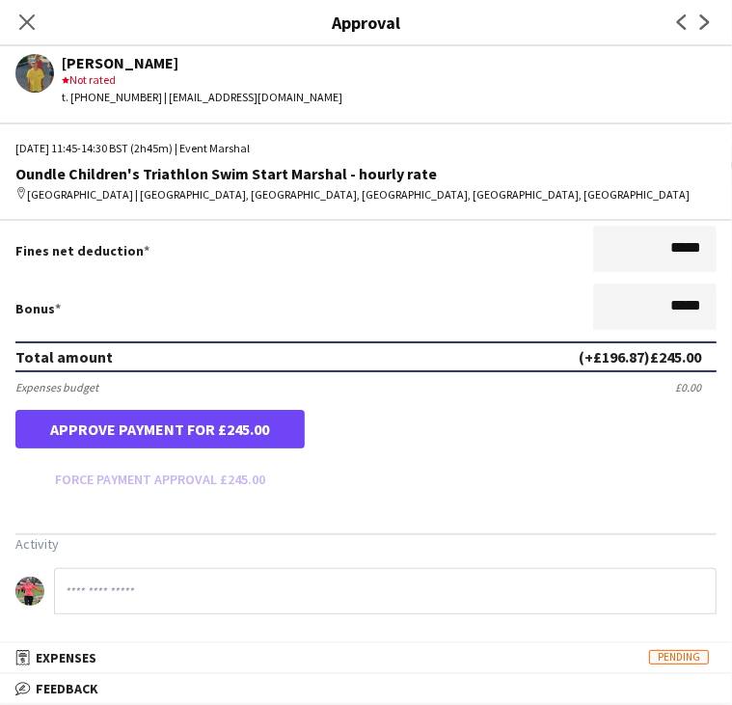
type input "*****"
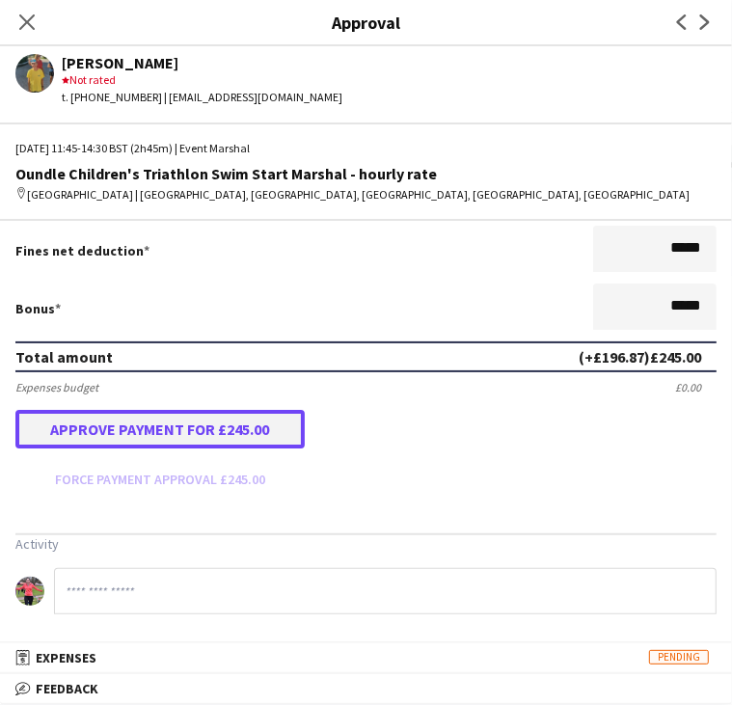
click at [79, 440] on button "Approve payment for £245.00" at bounding box center [159, 429] width 289 height 39
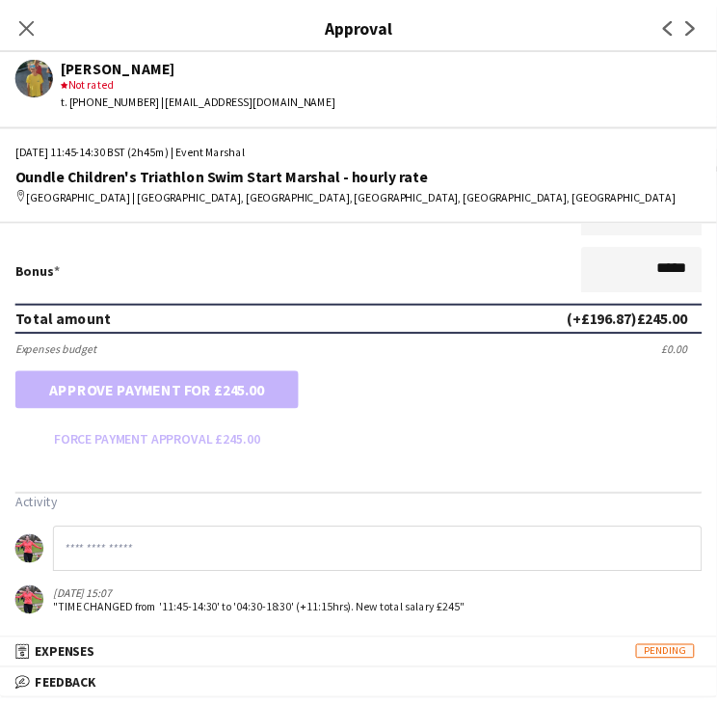
scroll to position [0, 0]
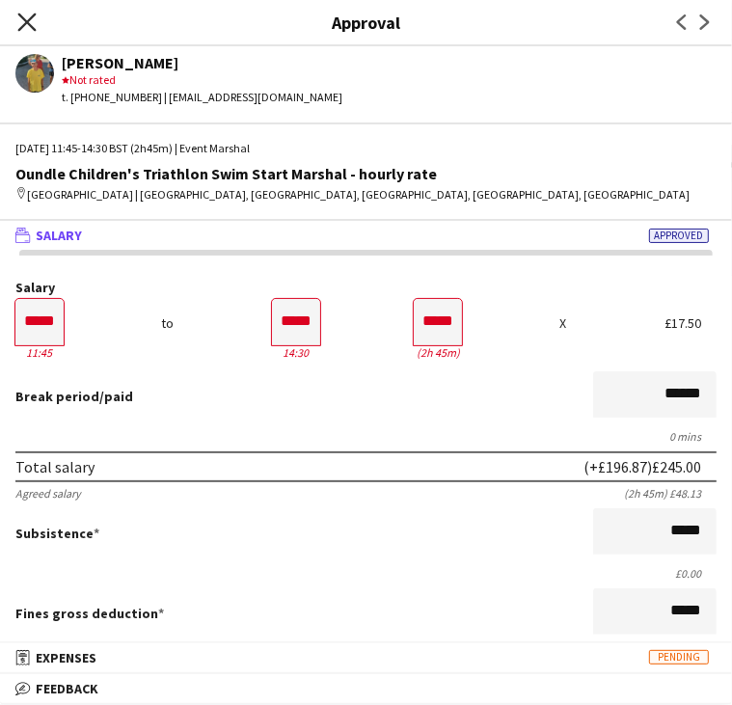
click at [23, 23] on icon "Close pop-in" at bounding box center [26, 22] width 18 height 18
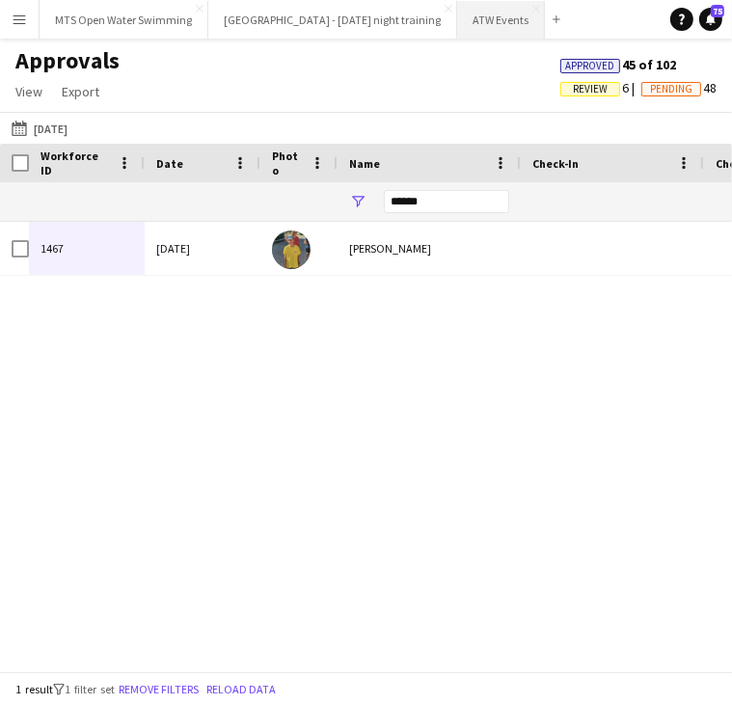
click at [457, 25] on button "ATW Events Close" at bounding box center [501, 20] width 88 height 38
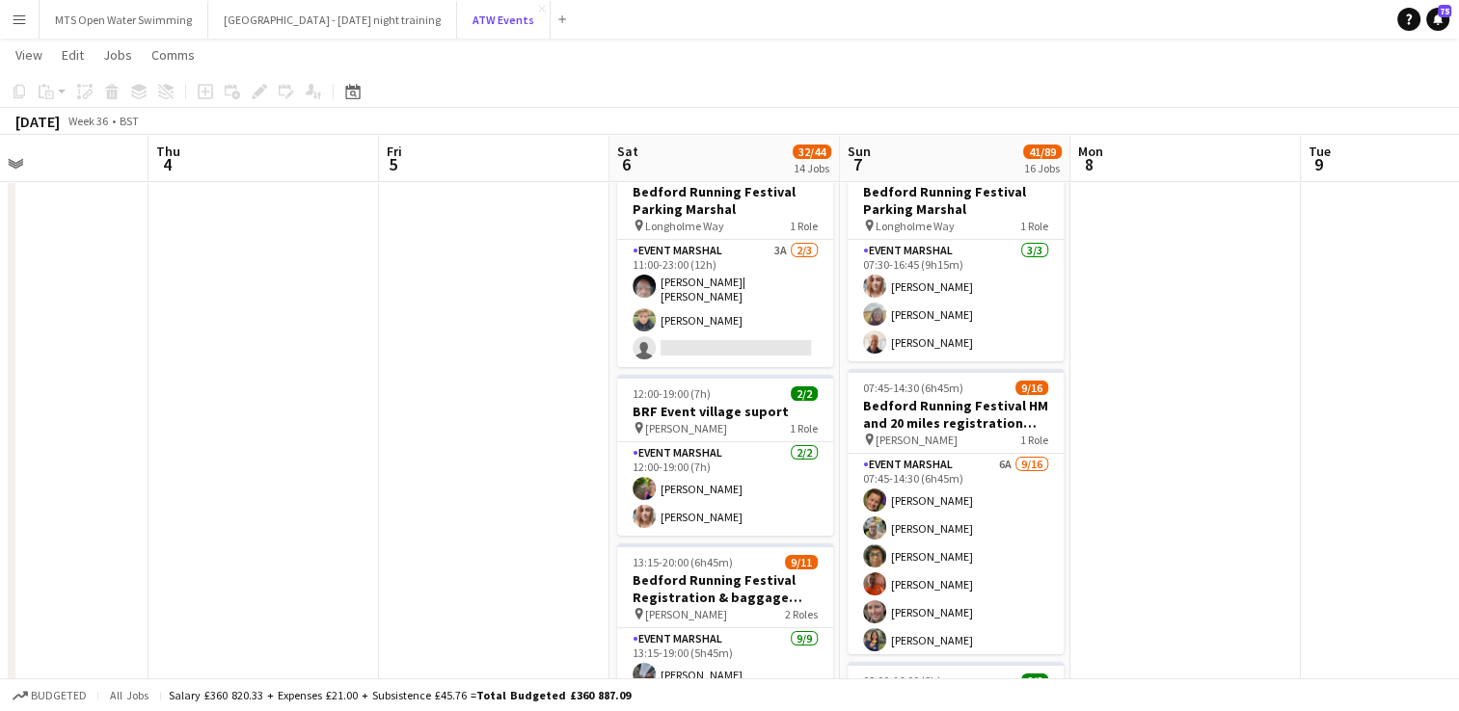
scroll to position [69, 0]
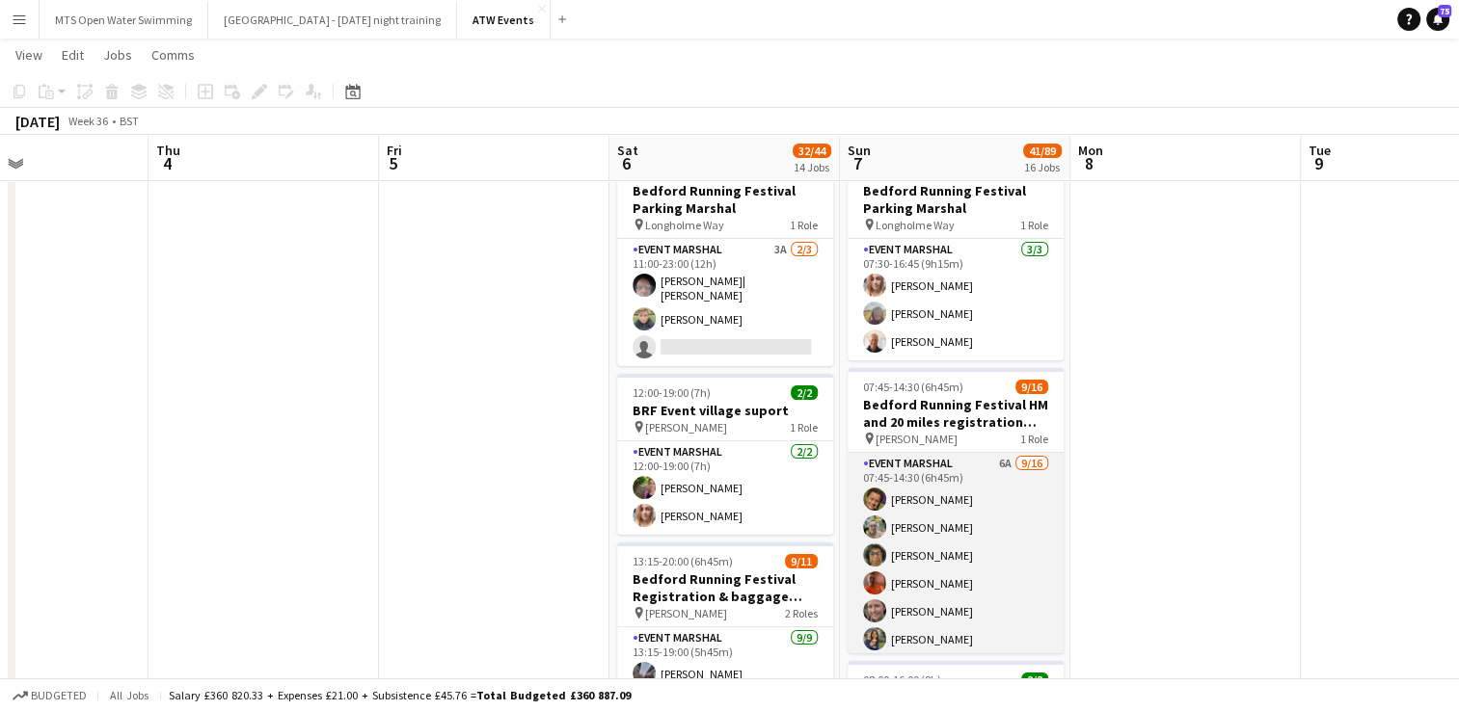
click at [987, 460] on app-card-role "Event Marshal 6A [DATE] 07:45-14:30 (6h45m) [PERSON_NAME] [PERSON_NAME] [PERSON…" at bounding box center [955, 695] width 216 height 485
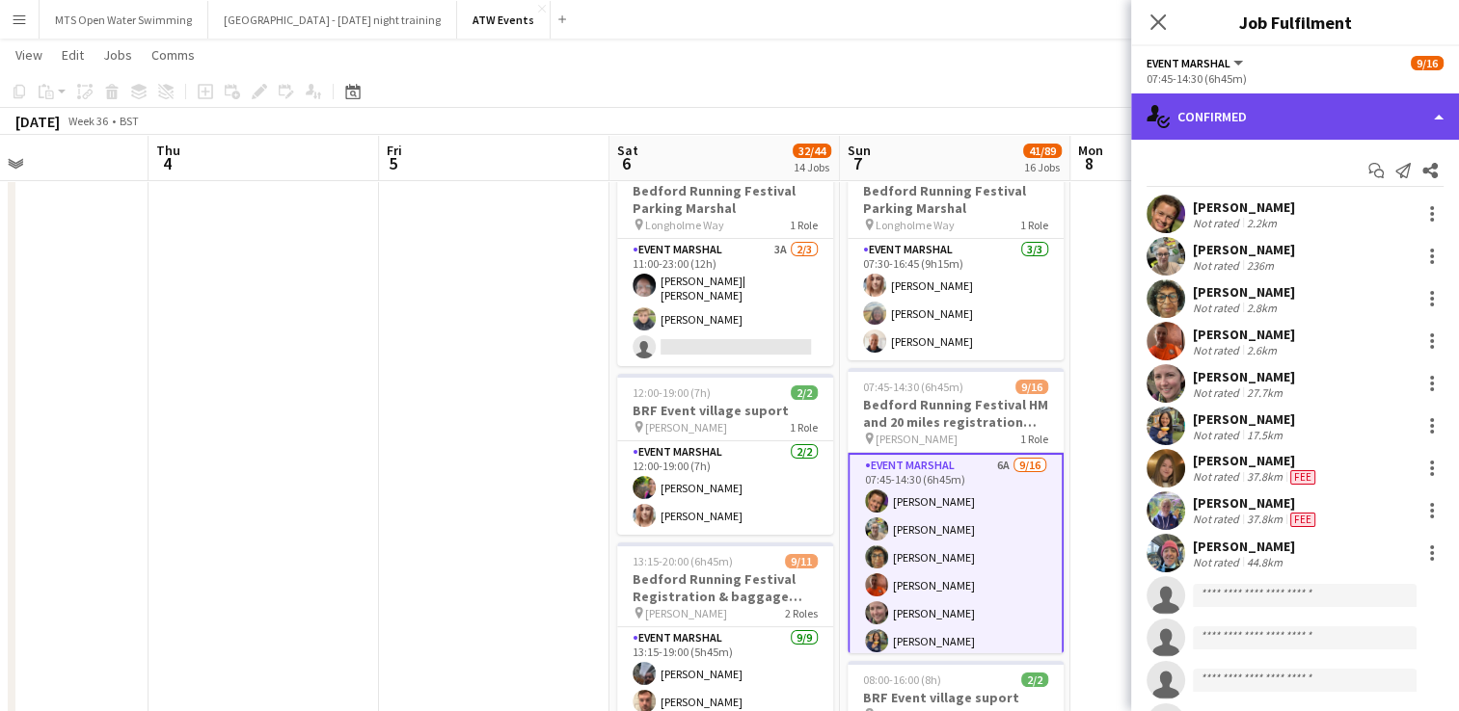
click at [1217, 115] on div "single-neutral-actions-check-2 Confirmed" at bounding box center [1295, 117] width 328 height 46
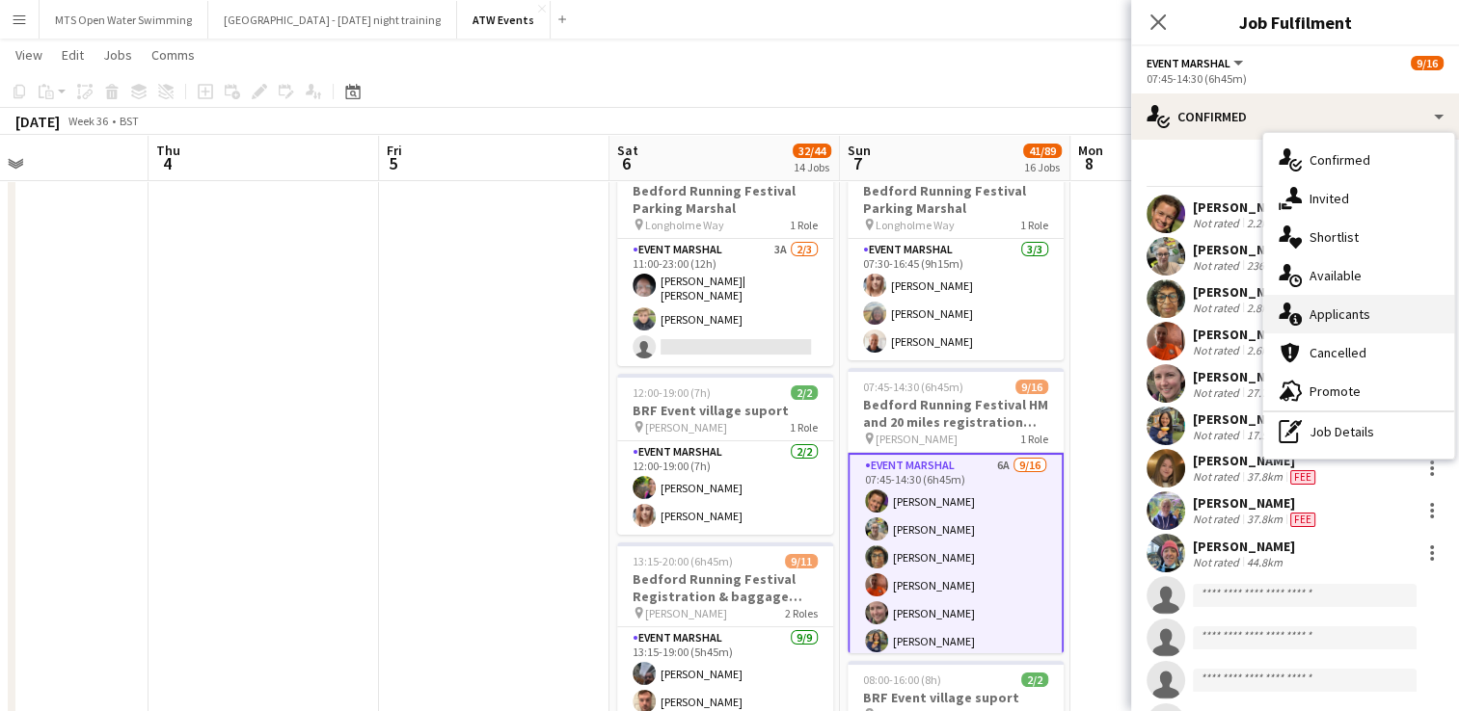
click at [1322, 318] on div "single-neutral-actions-information Applicants" at bounding box center [1358, 314] width 191 height 39
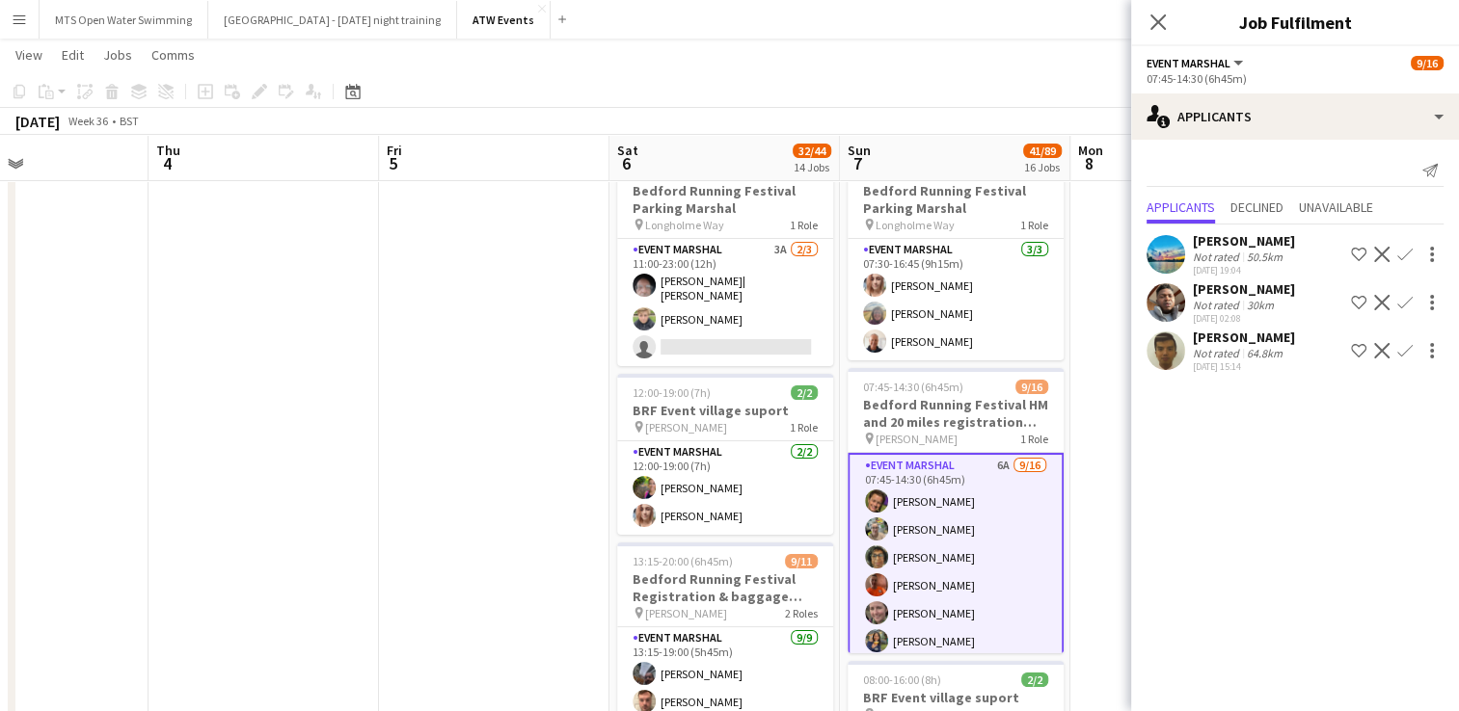
click at [891, 82] on app-toolbar "Copy Paste Paste Ctrl+V Paste with crew Ctrl+Shift+V Paste linked Job [GEOGRAPH…" at bounding box center [729, 91] width 1459 height 33
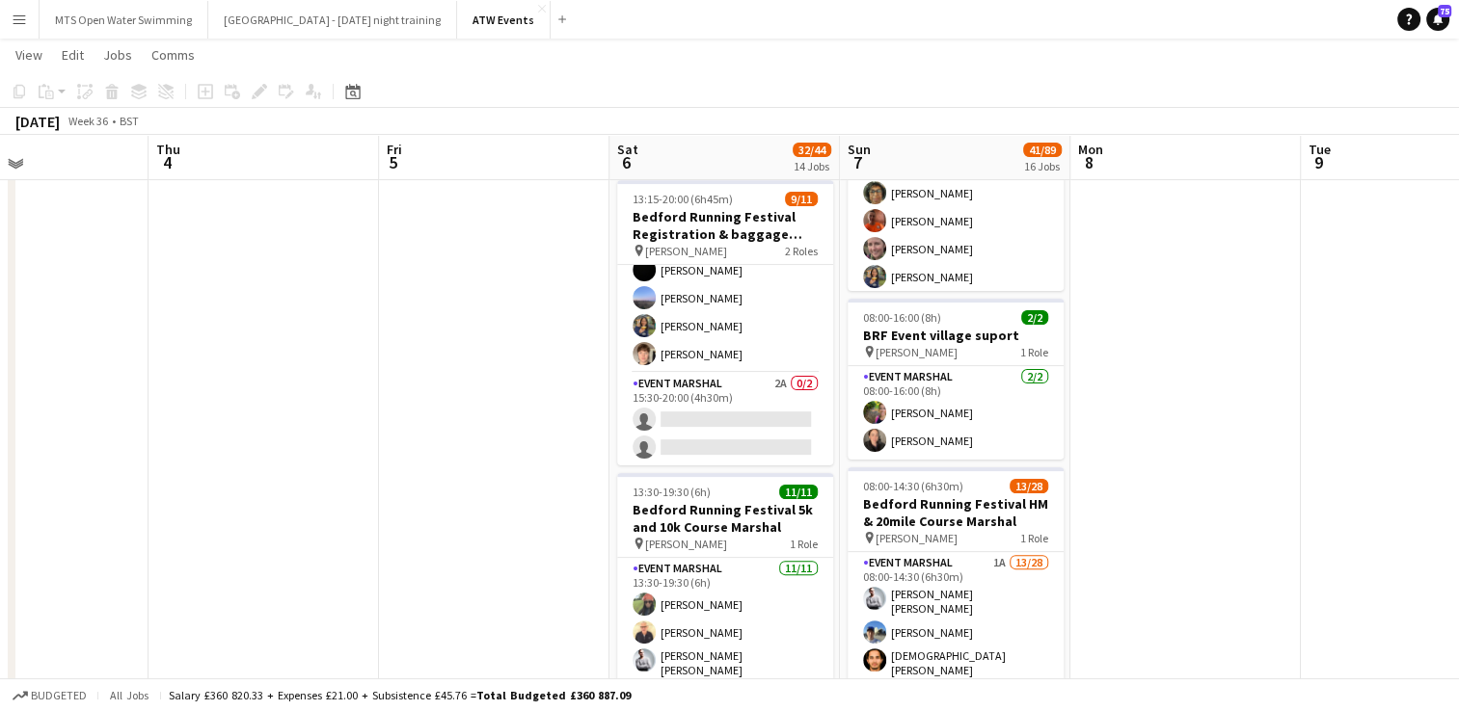
scroll to position [431, 0]
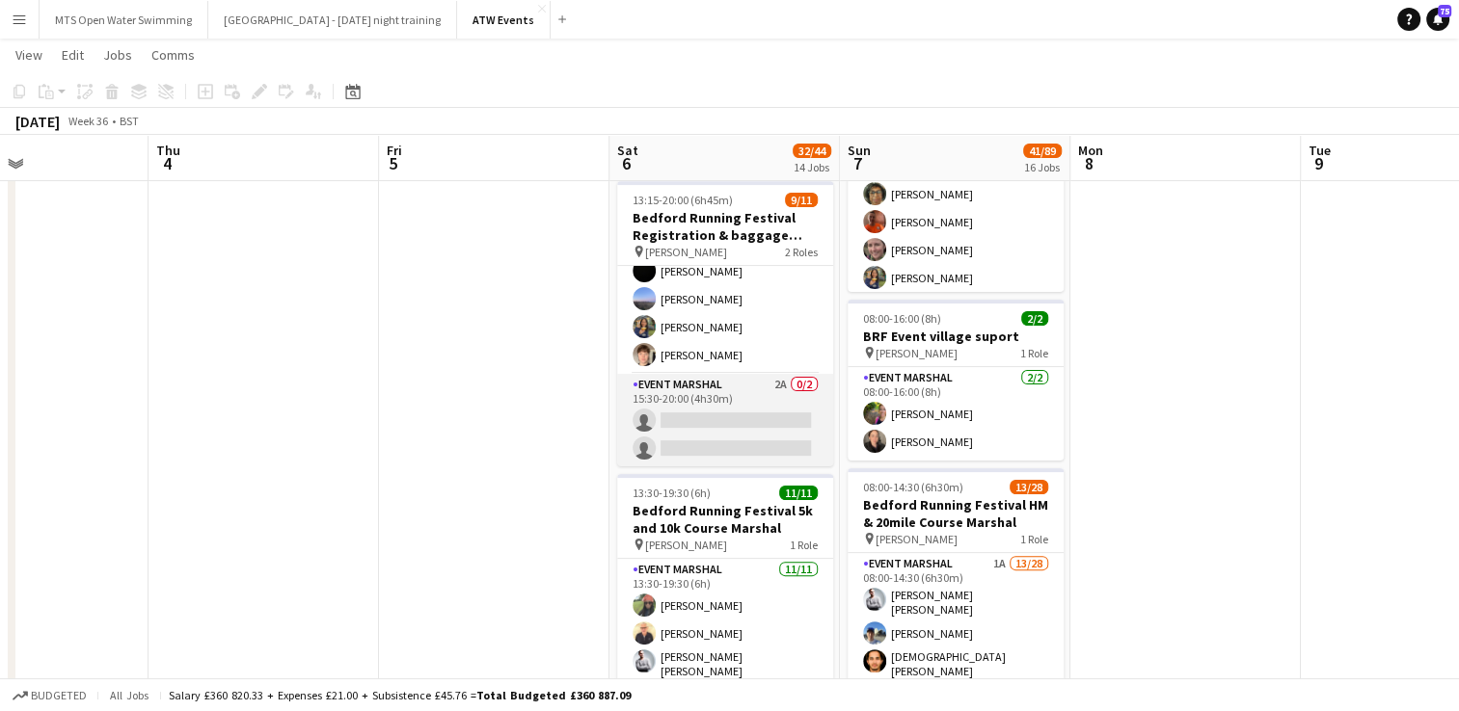
click at [765, 376] on app-card-role "Event Marshal 2A 0/2 15:30-20:00 (4h30m) single-neutral-actions single-neutral-…" at bounding box center [725, 421] width 216 height 94
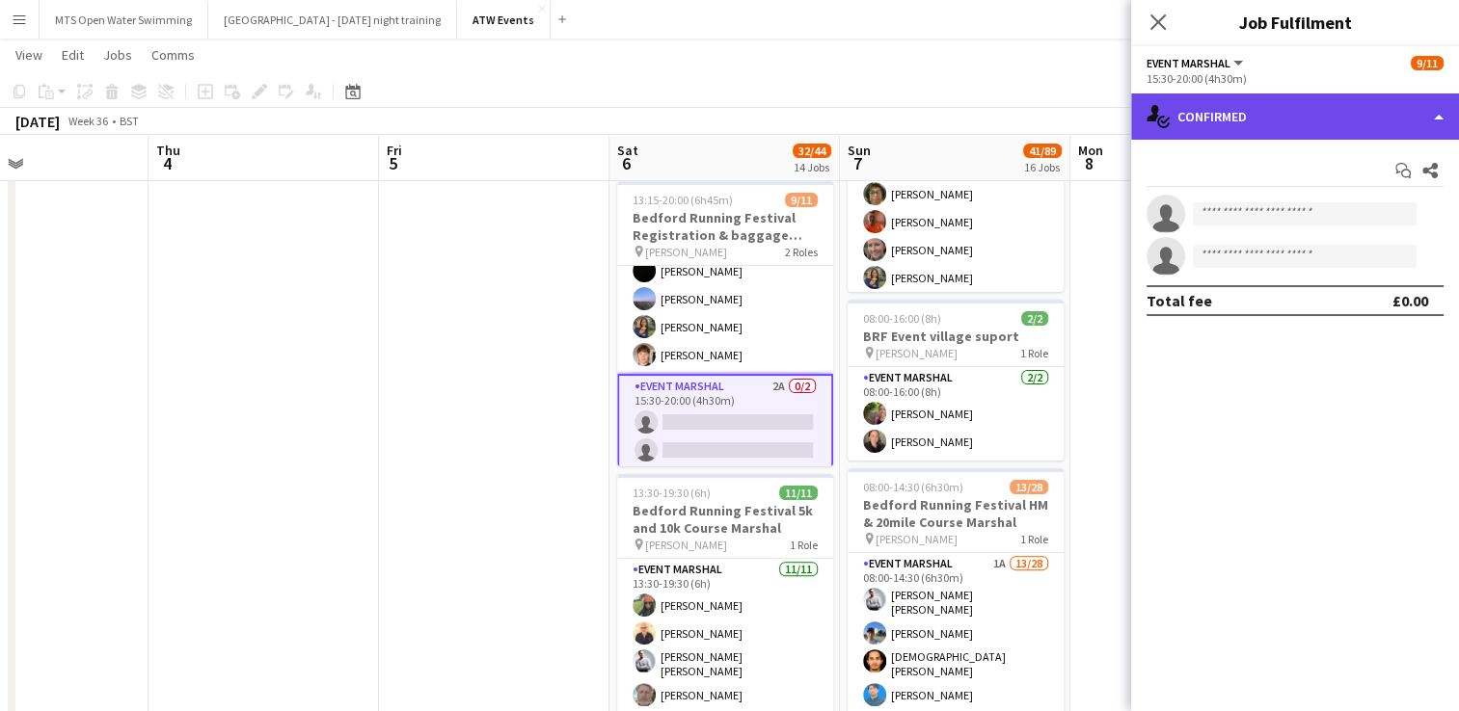
click at [1265, 117] on div "single-neutral-actions-check-2 Confirmed" at bounding box center [1295, 117] width 328 height 46
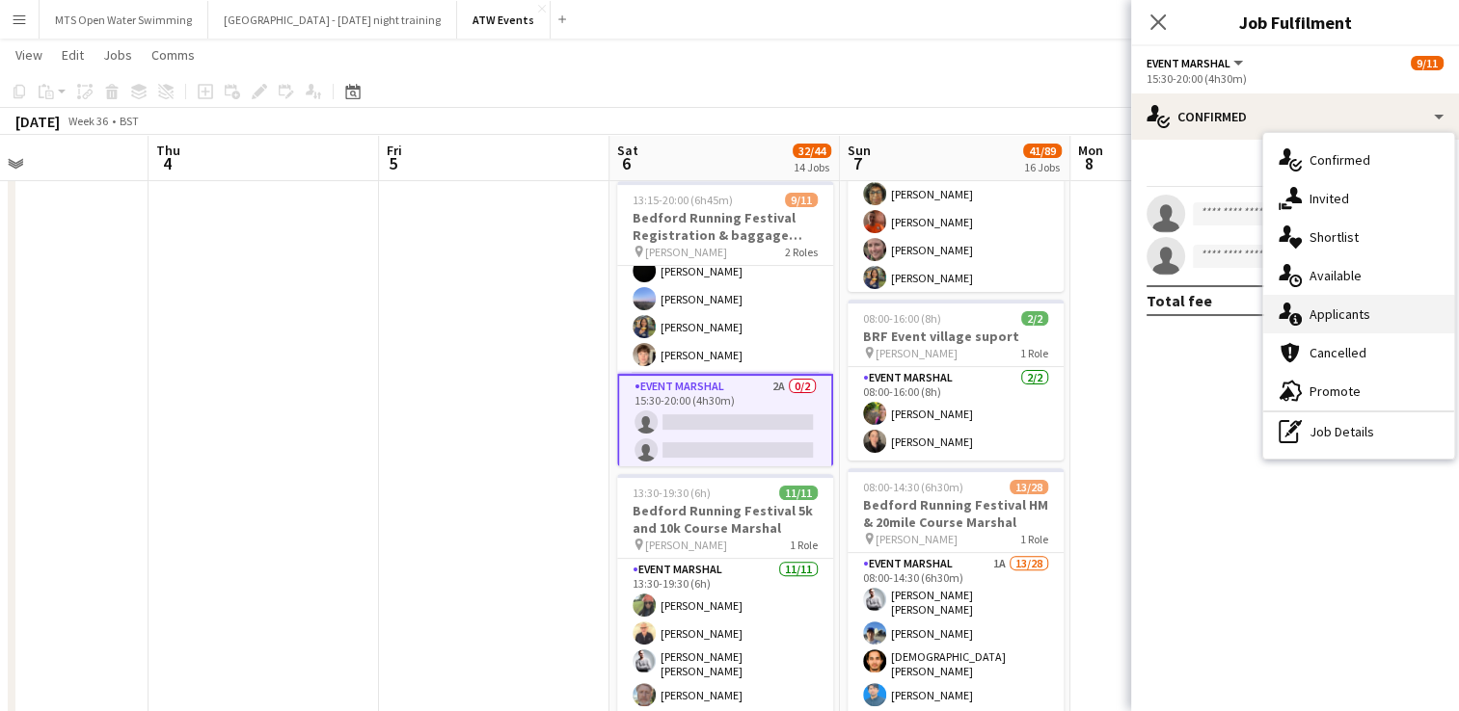
click at [1348, 318] on div "single-neutral-actions-information Applicants" at bounding box center [1358, 314] width 191 height 39
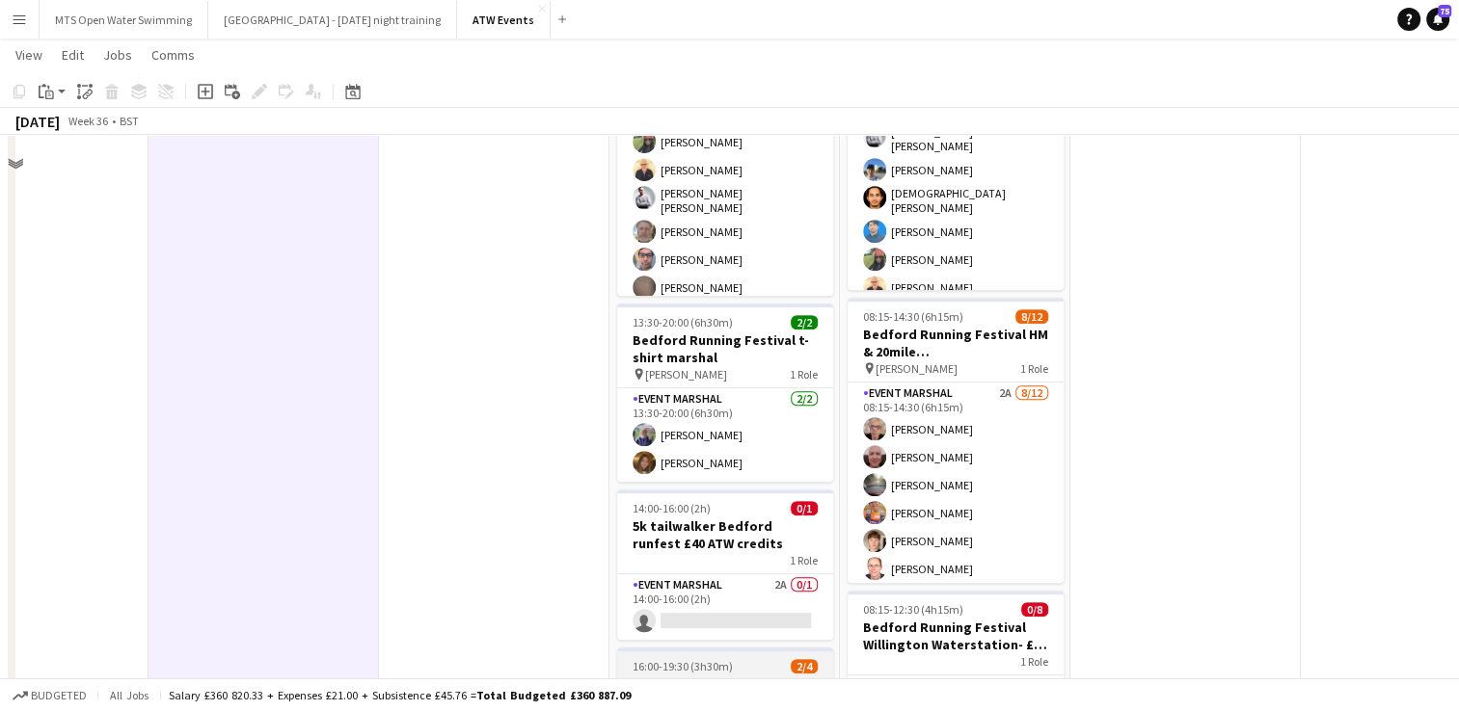
scroll to position [817, 0]
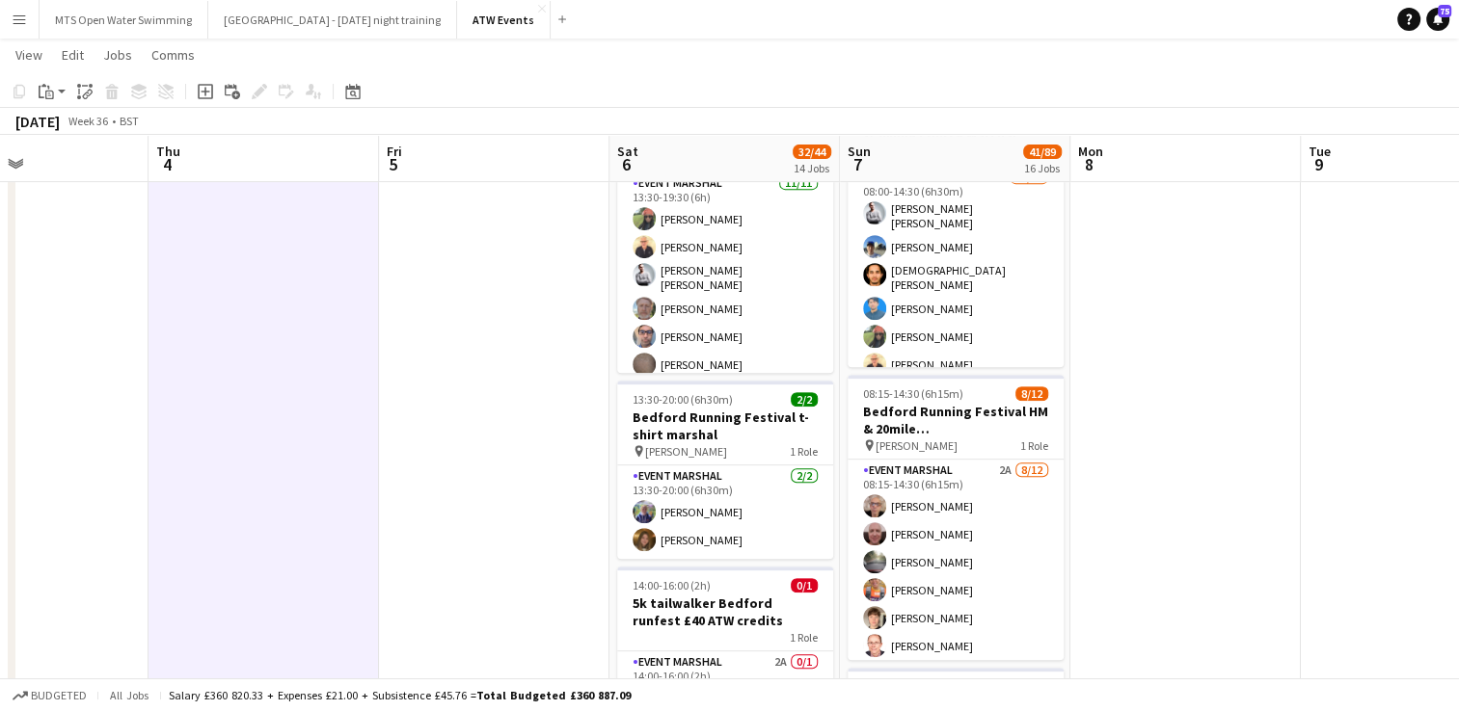
drag, startPoint x: 791, startPoint y: 502, endPoint x: 1212, endPoint y: 565, distance: 425.0
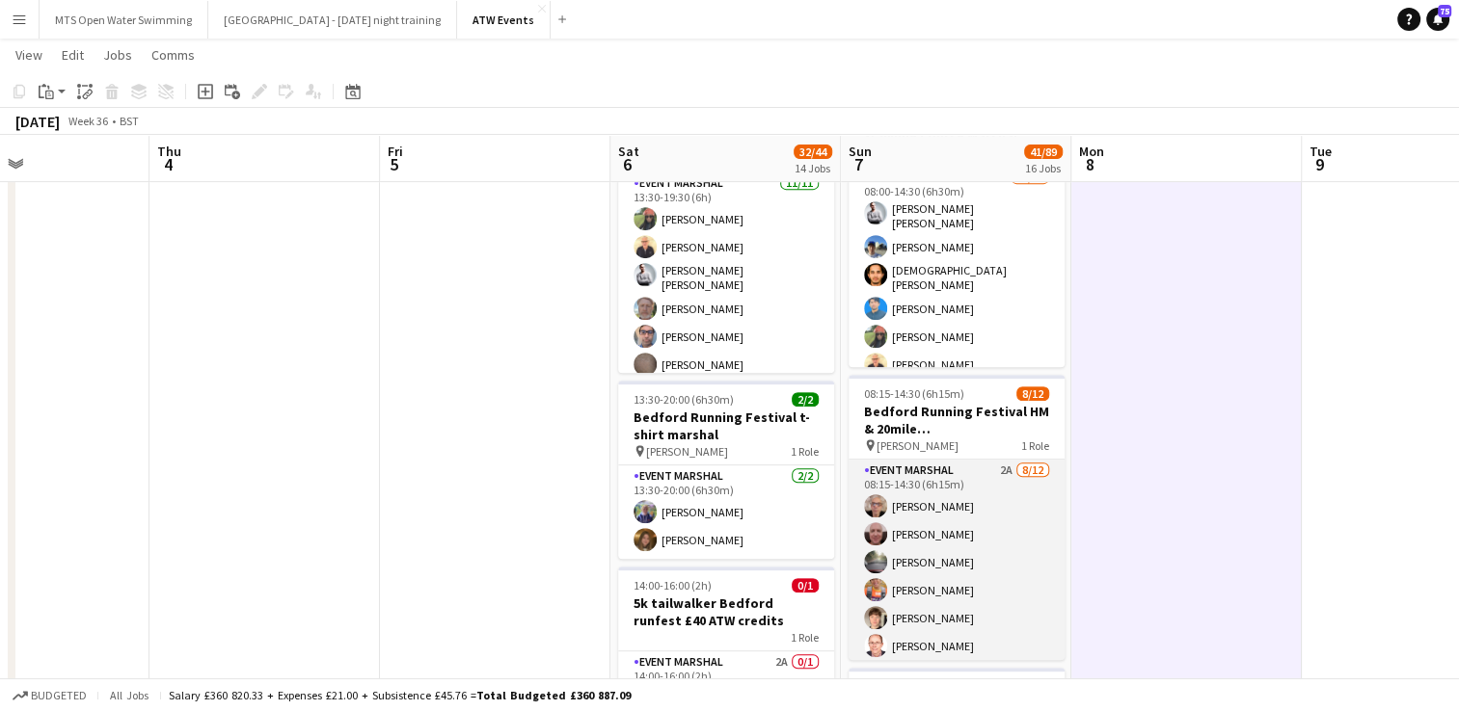
click at [988, 471] on app-card-role "Event Marshal 2A [DATE] 08:15-14:30 (6h15m) [PERSON_NAME] [PERSON_NAME] [PERSON…" at bounding box center [956, 646] width 216 height 373
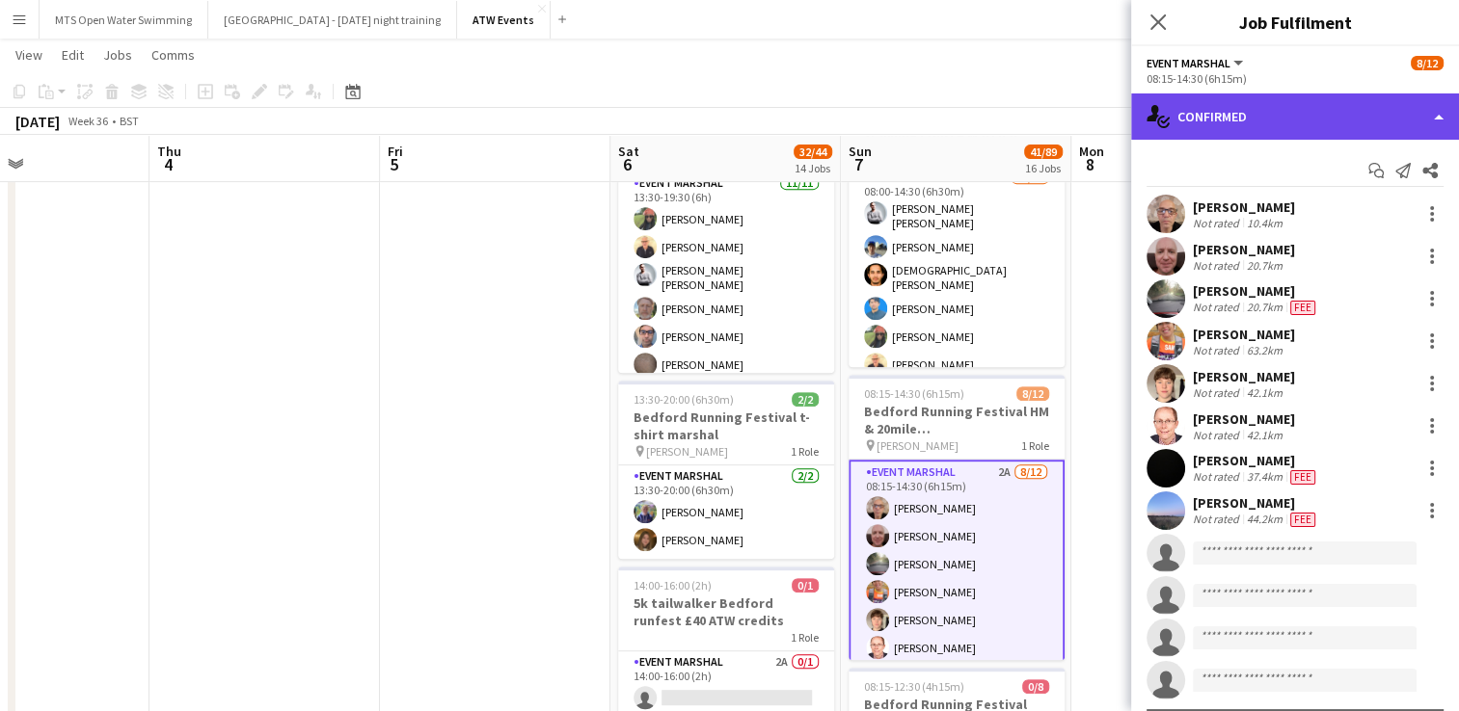
click at [1226, 116] on div "single-neutral-actions-check-2 Confirmed" at bounding box center [1295, 117] width 328 height 46
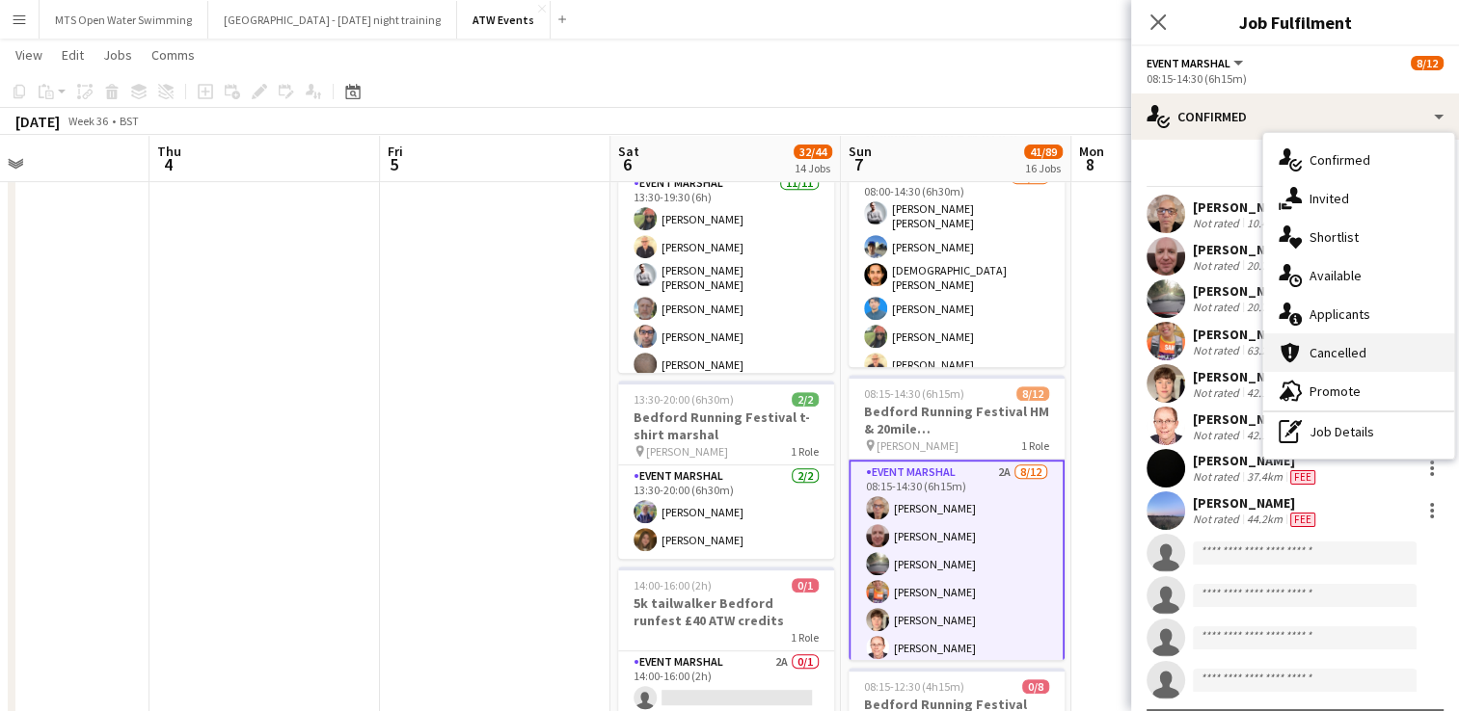
click at [1347, 337] on div "cancellation Cancelled" at bounding box center [1358, 353] width 191 height 39
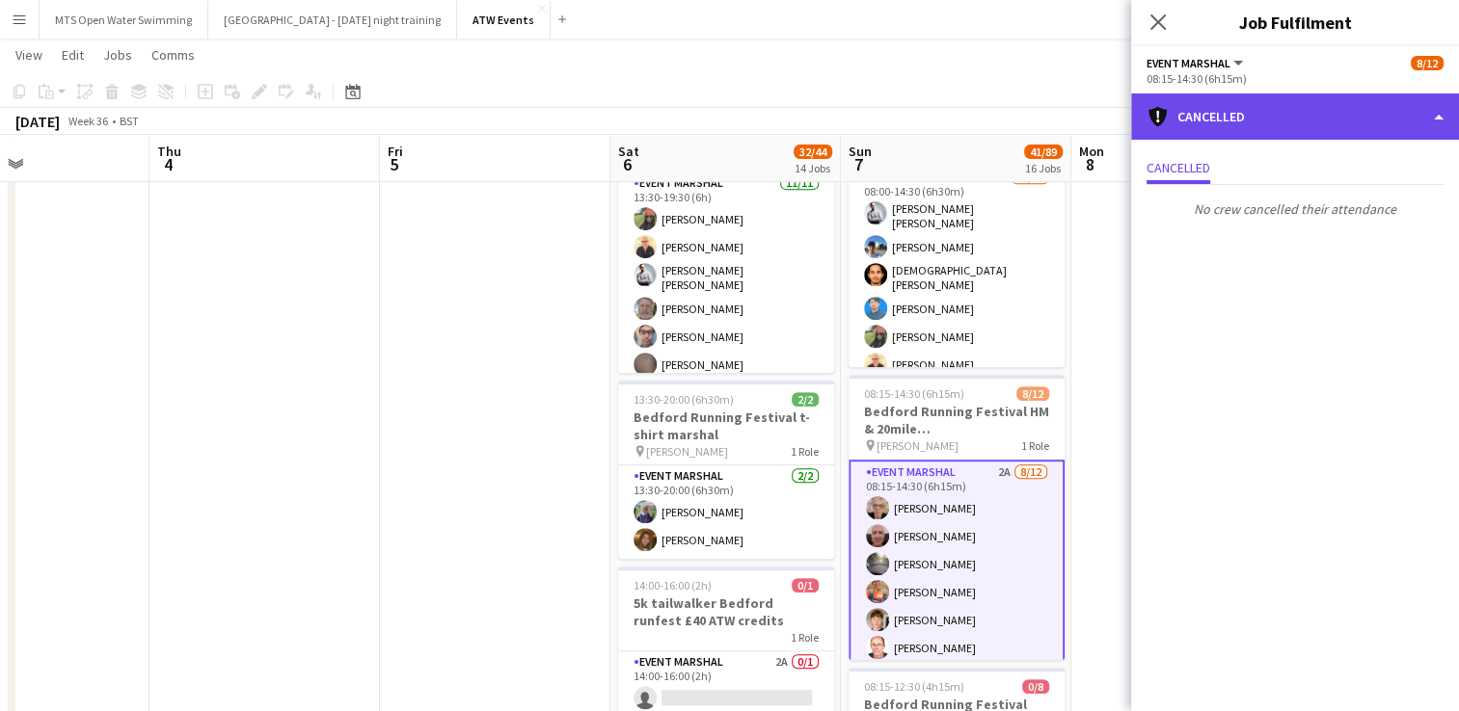
click at [1448, 111] on div "cancellation Cancelled" at bounding box center [1295, 117] width 328 height 46
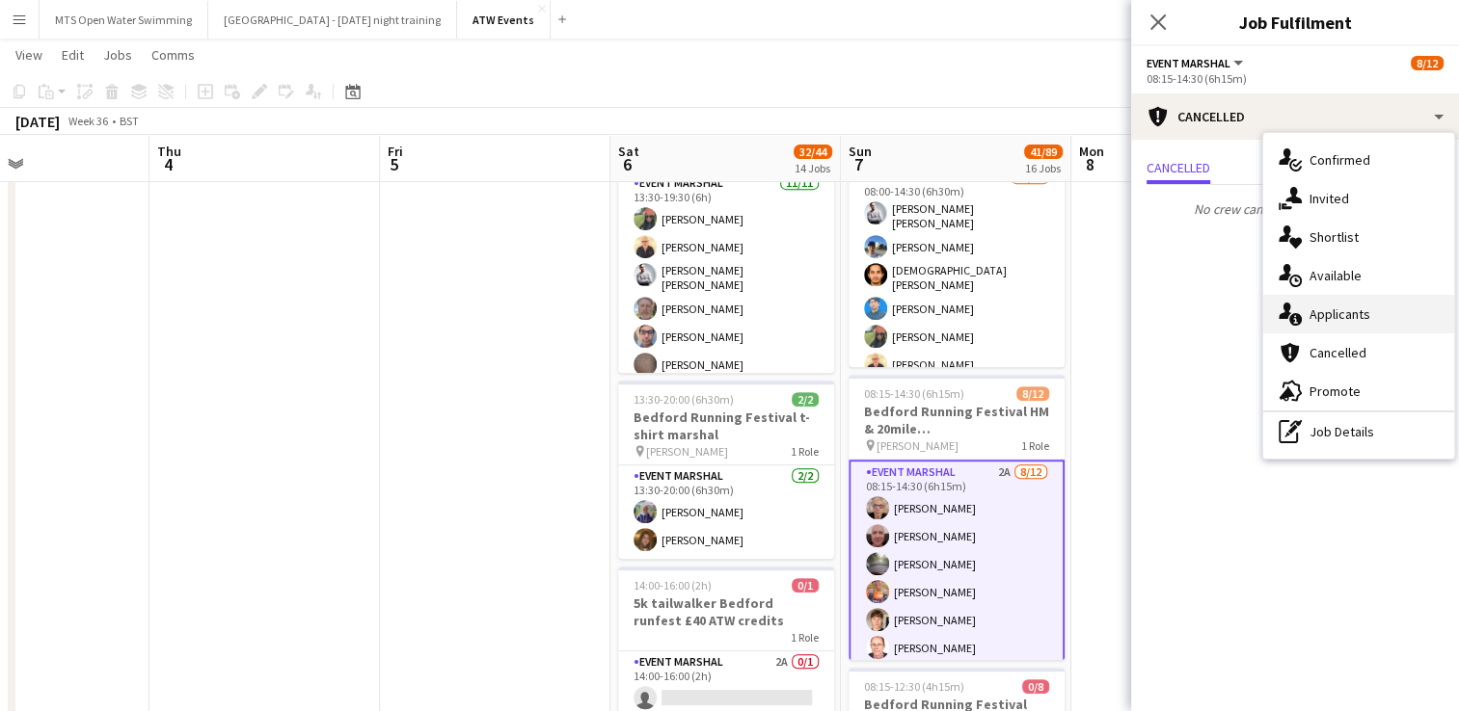
click at [1320, 315] on div "single-neutral-actions-information Applicants" at bounding box center [1358, 314] width 191 height 39
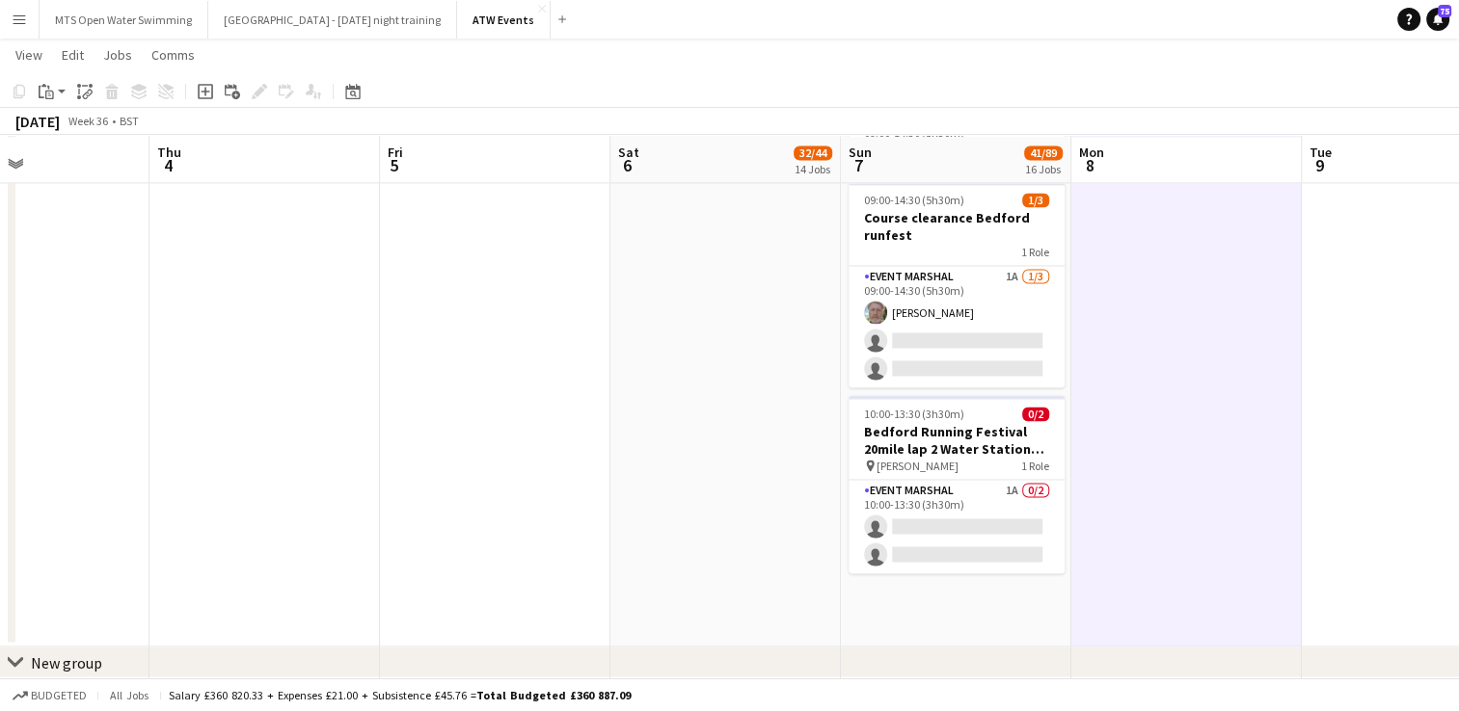
scroll to position [3060, 0]
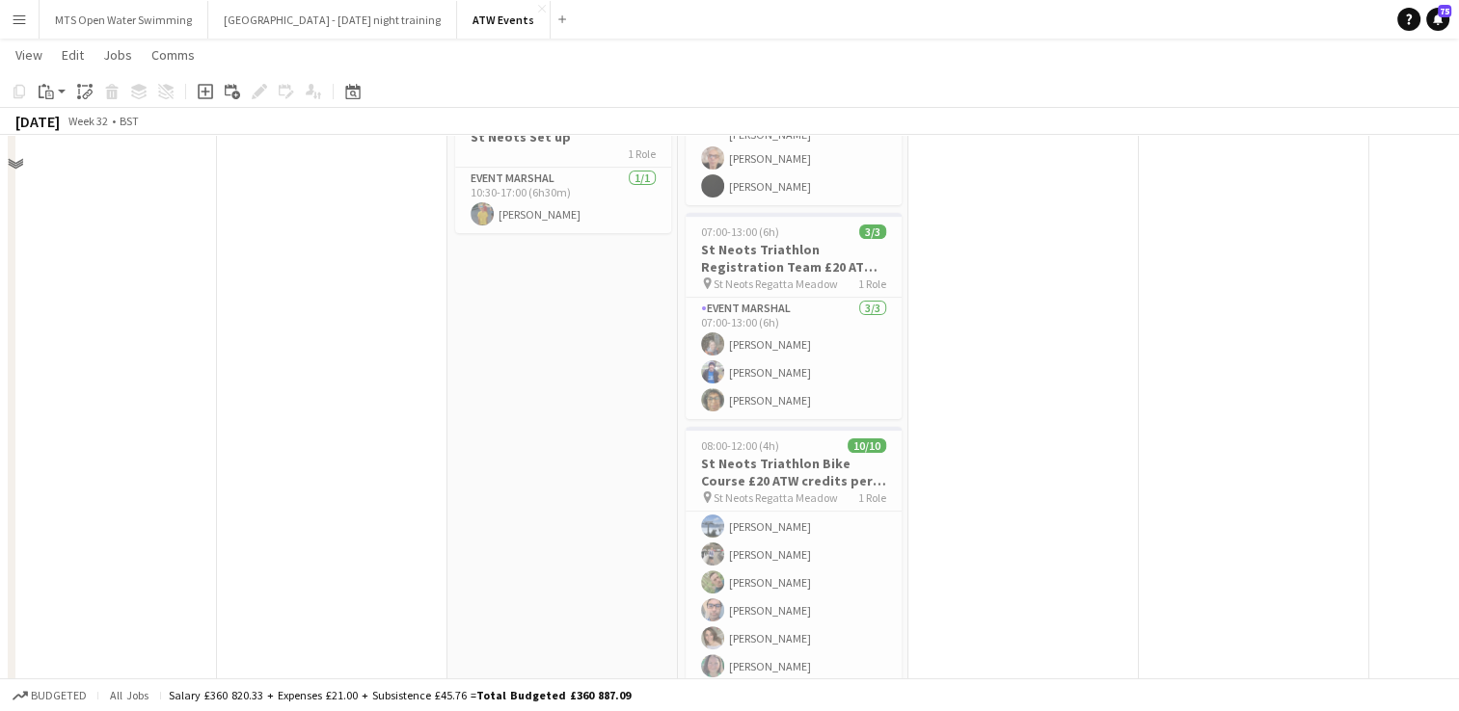
scroll to position [0, 0]
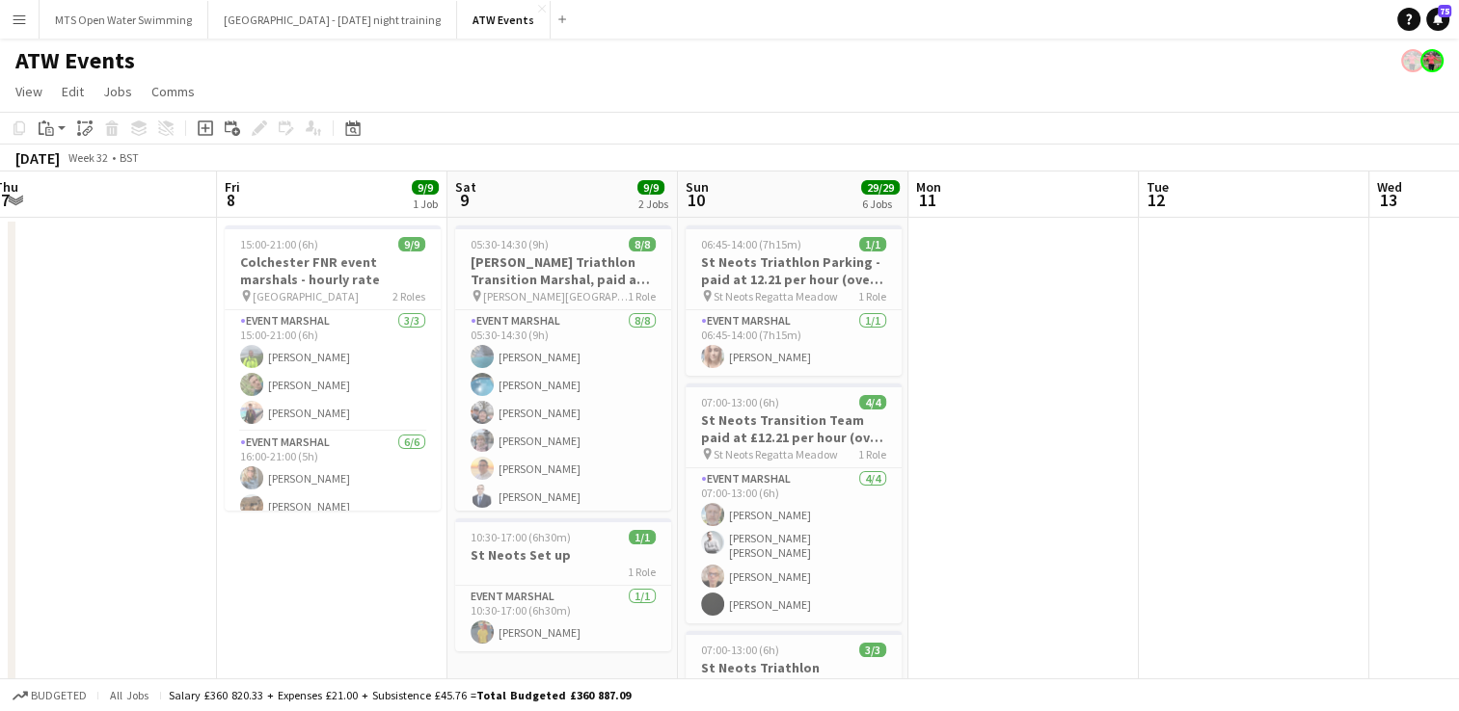
click at [17, 23] on app-icon "Menu" at bounding box center [19, 19] width 15 height 15
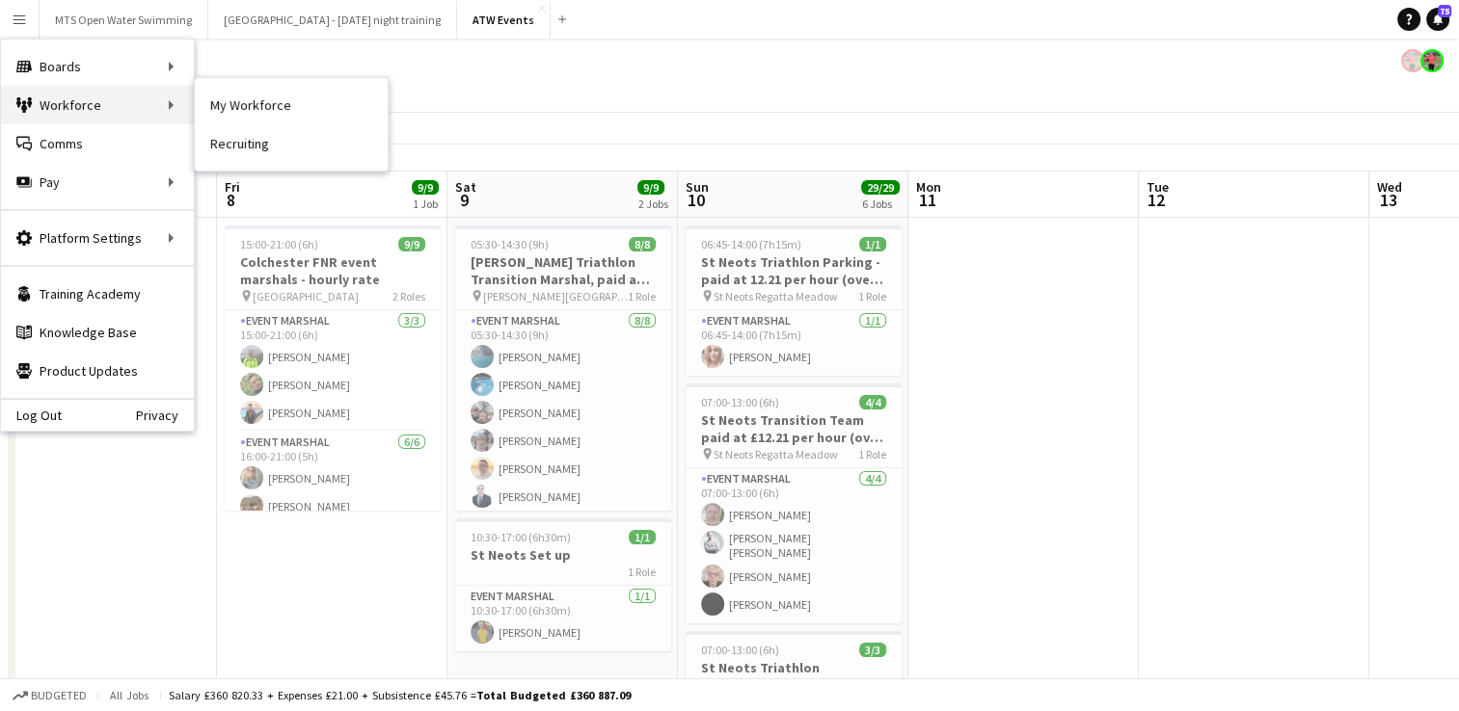
click at [76, 102] on div "Workforce Workforce" at bounding box center [97, 105] width 193 height 39
click at [737, 45] on div "ATW Events" at bounding box center [729, 57] width 1459 height 37
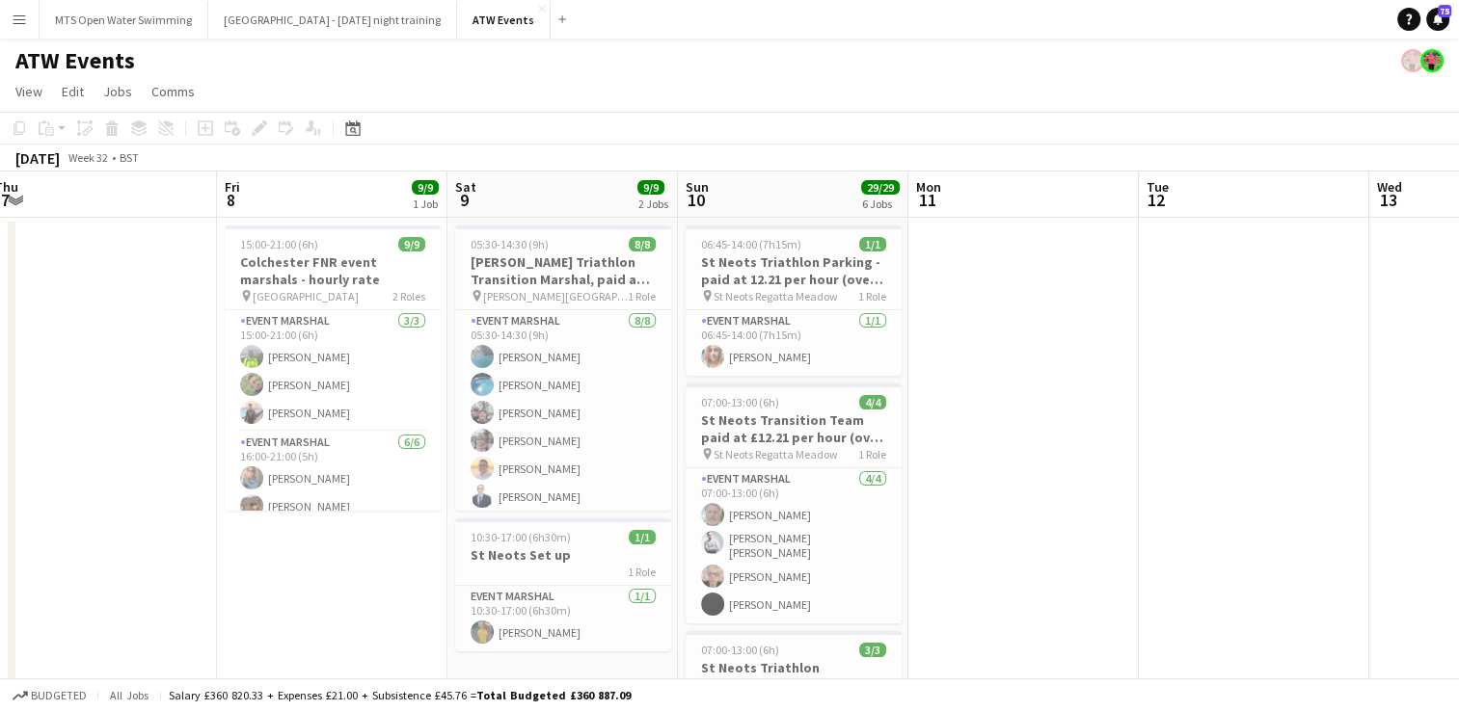
click at [846, 72] on div "ATW Events" at bounding box center [729, 57] width 1459 height 37
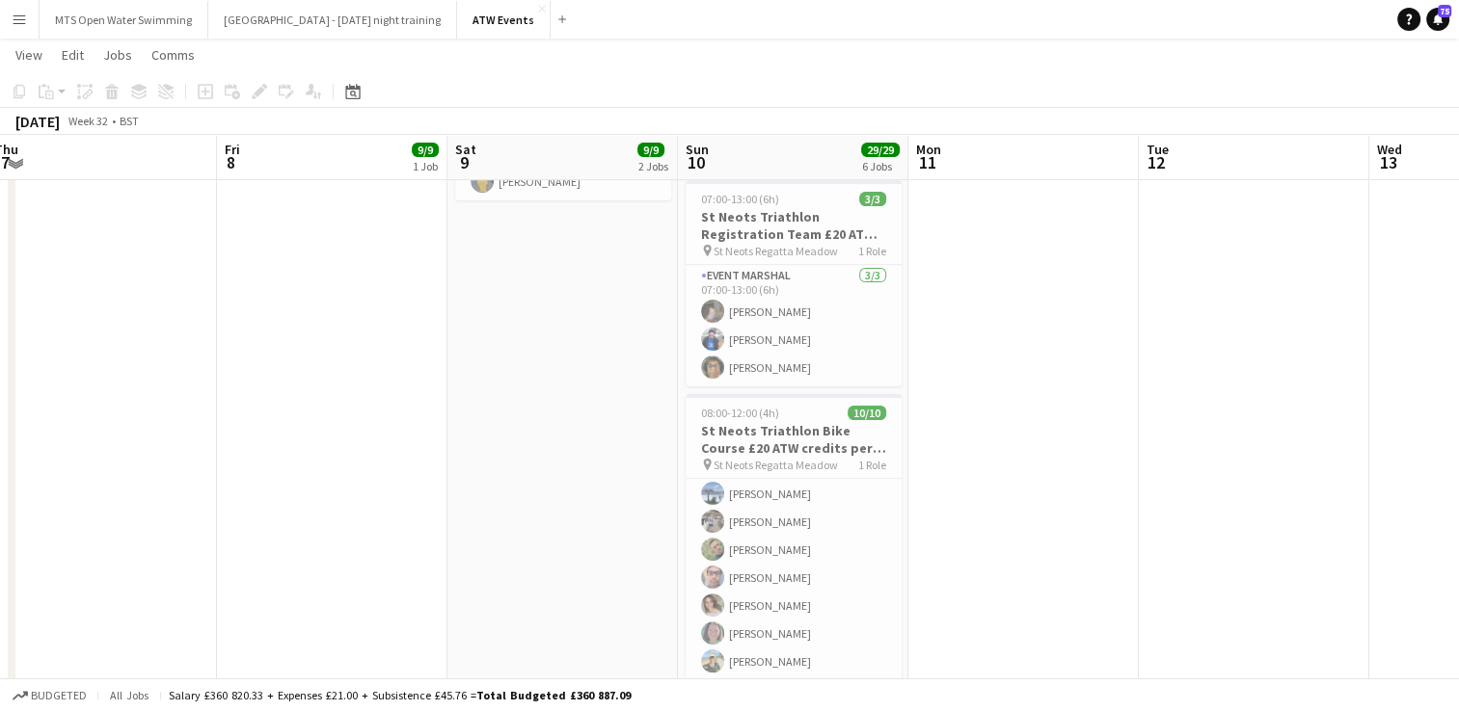
scroll to position [451, 0]
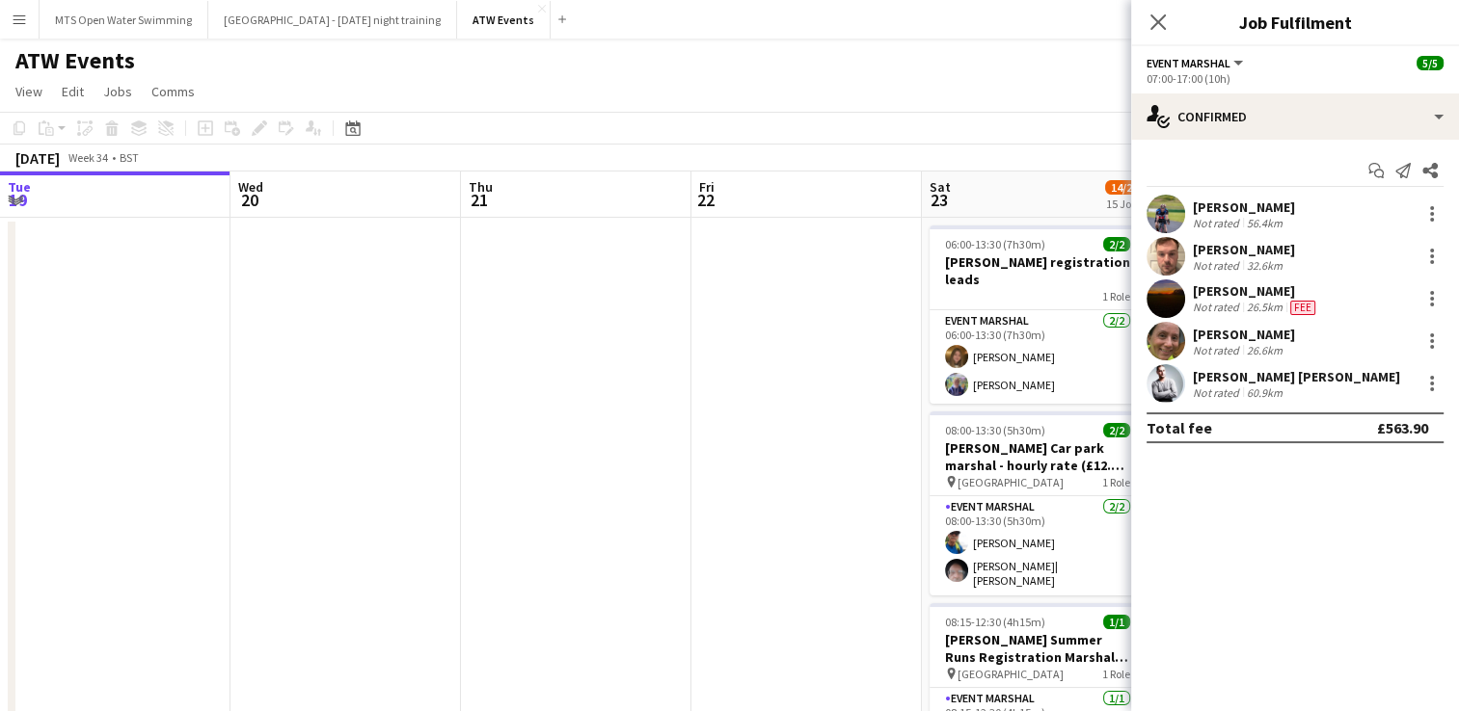
scroll to position [0, 479]
